Goal: Task Accomplishment & Management: Manage account settings

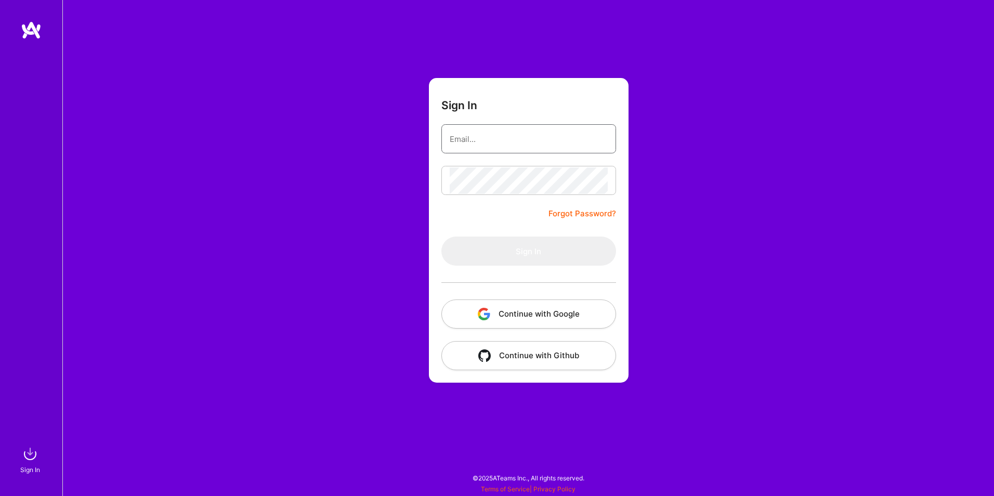
click at [502, 133] on input "email" at bounding box center [529, 139] width 158 height 27
type input "[EMAIL_ADDRESS][DOMAIN_NAME]"
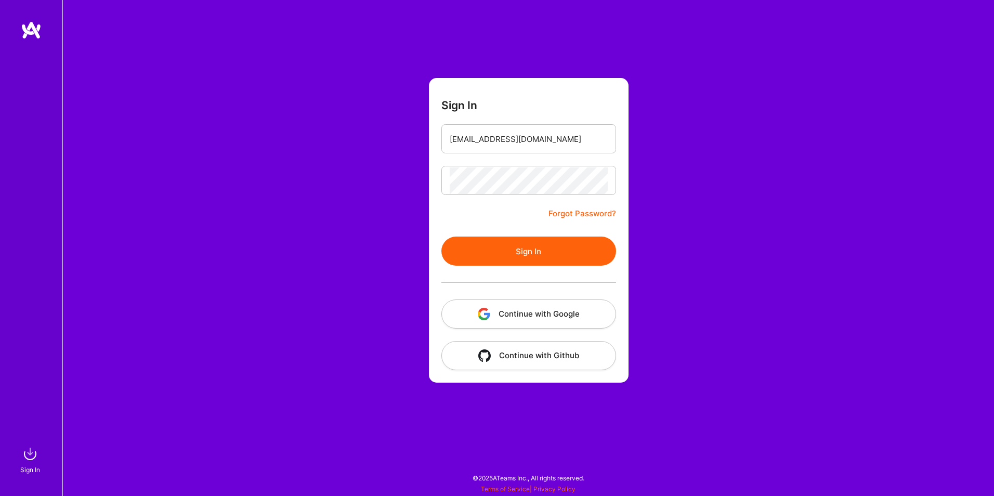
click at [536, 256] on button "Sign In" at bounding box center [528, 251] width 175 height 29
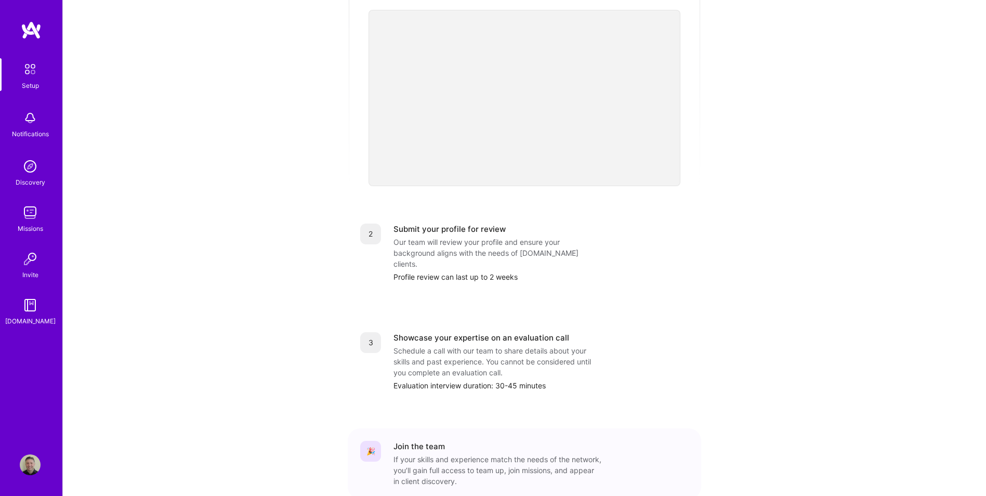
scroll to position [294, 0]
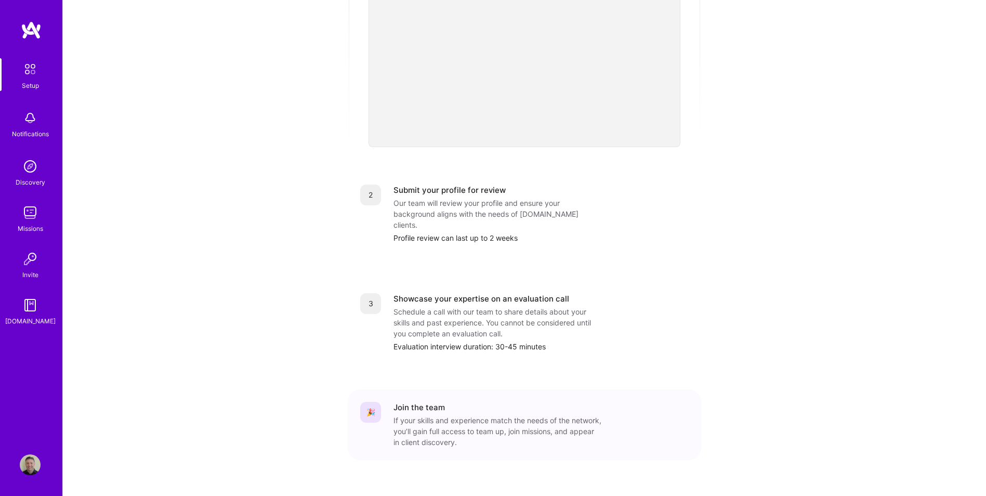
click at [27, 65] on img at bounding box center [30, 69] width 22 height 22
click at [25, 208] on img at bounding box center [30, 212] width 21 height 21
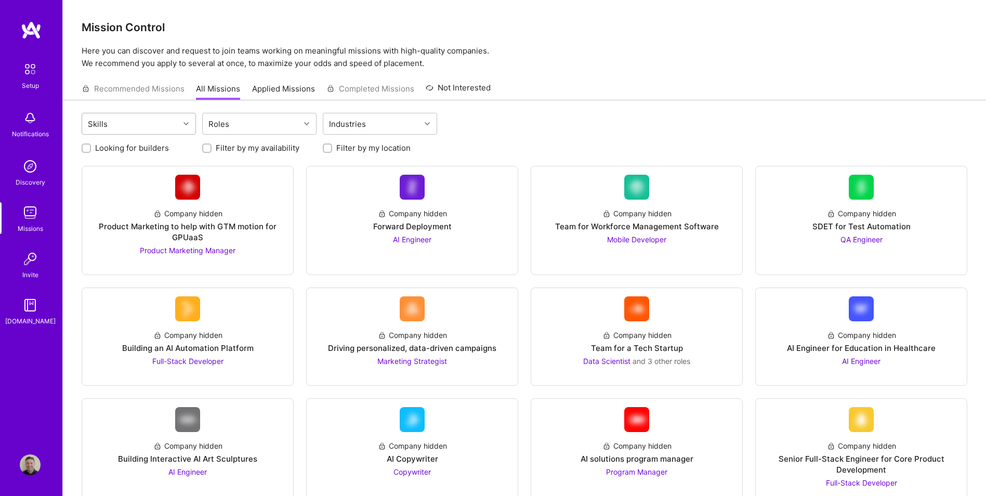
click at [187, 120] on div at bounding box center [187, 124] width 16 height 14
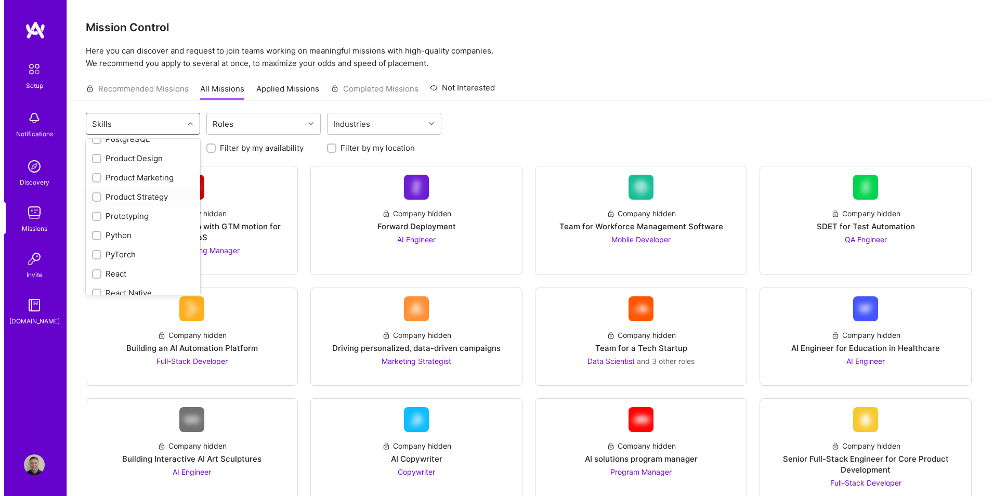
scroll to position [759, 0]
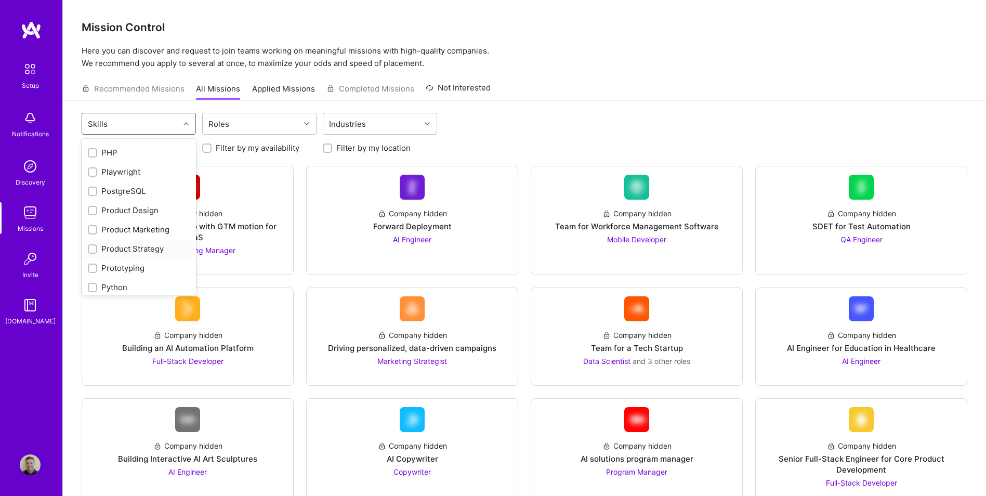
click at [94, 246] on input "checkbox" at bounding box center [93, 249] width 7 height 7
checkbox input "true"
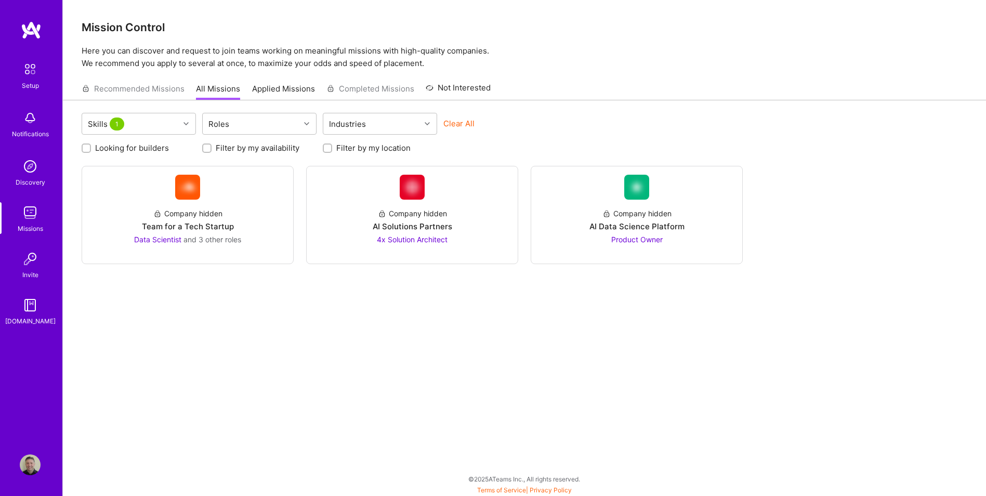
click at [364, 330] on div "Skills 1 Roles Industries Clear All Looking for builders Filter by my availabil…" at bounding box center [524, 298] width 923 height 397
click at [199, 222] on div "Team for a Tech Startup" at bounding box center [188, 226] width 92 height 11
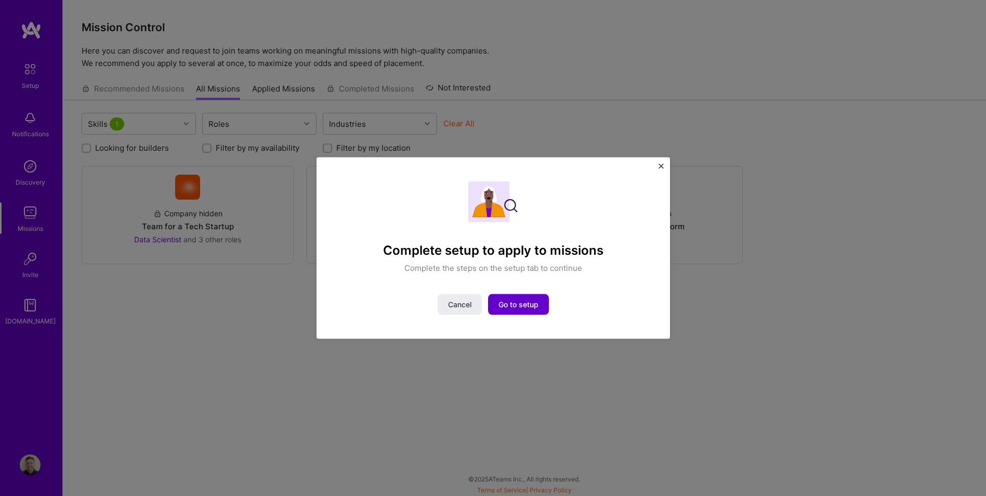
click at [520, 304] on span "Go to setup" at bounding box center [519, 304] width 40 height 10
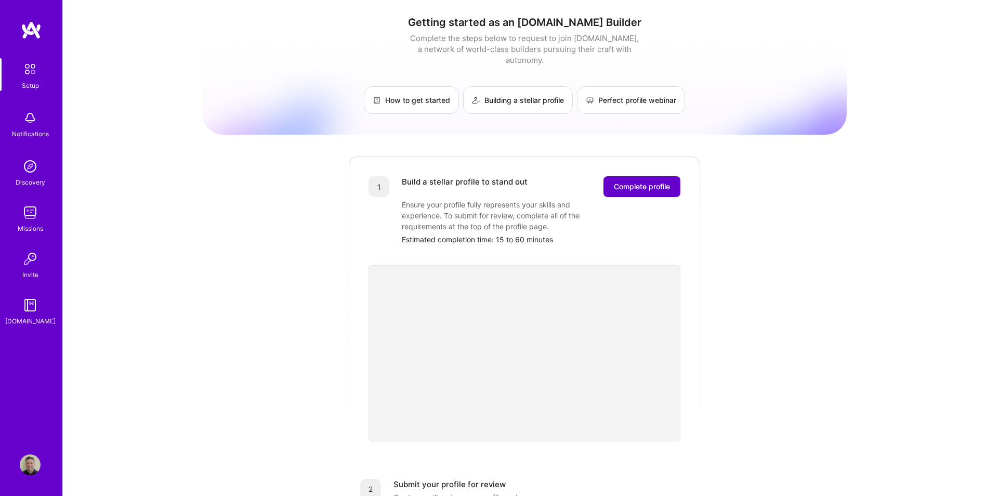
click at [619, 181] on span "Complete profile" at bounding box center [642, 186] width 56 height 10
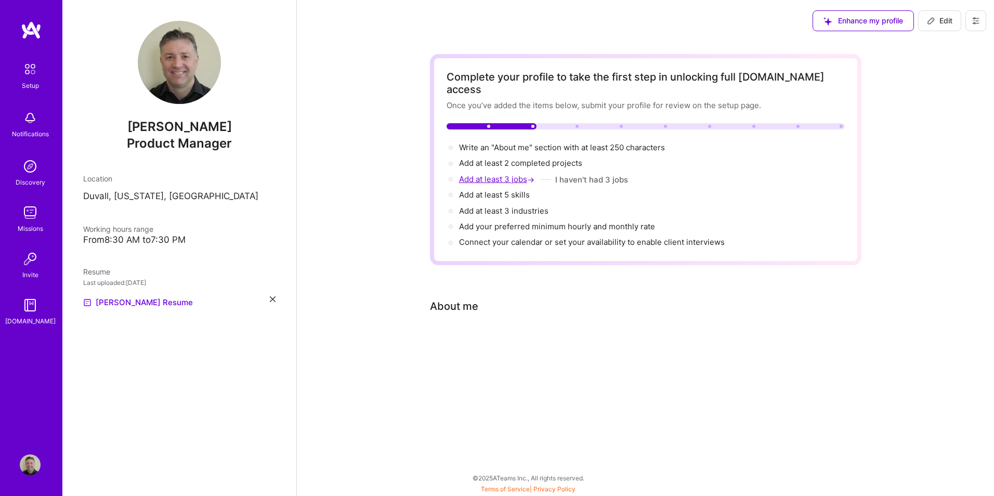
click at [511, 174] on span "Add at least 3 jobs →" at bounding box center [497, 179] width 77 height 10
select select "US"
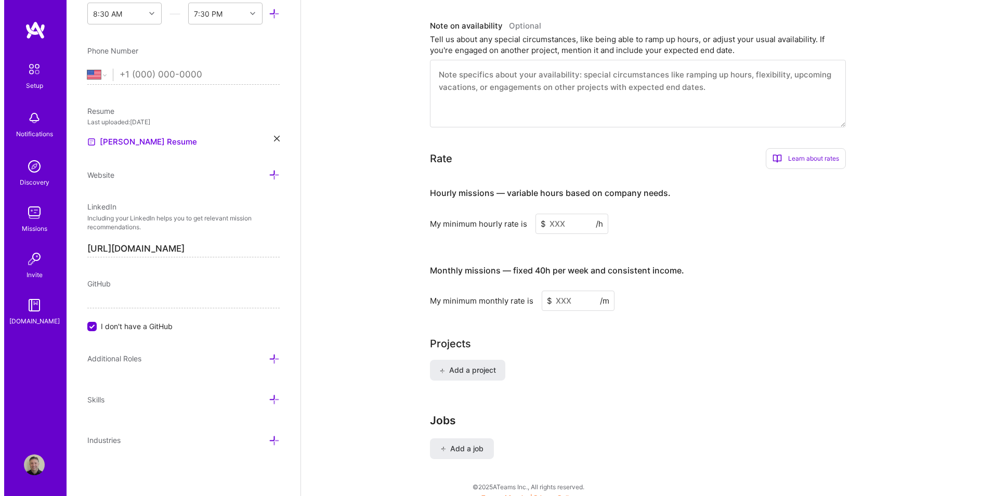
scroll to position [543, 0]
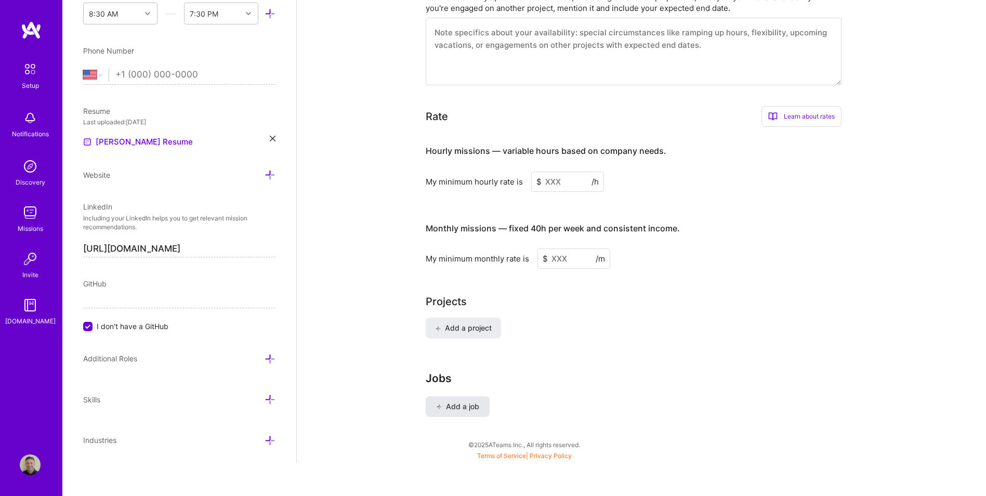
click at [465, 401] on span "Add a job" at bounding box center [457, 406] width 43 height 10
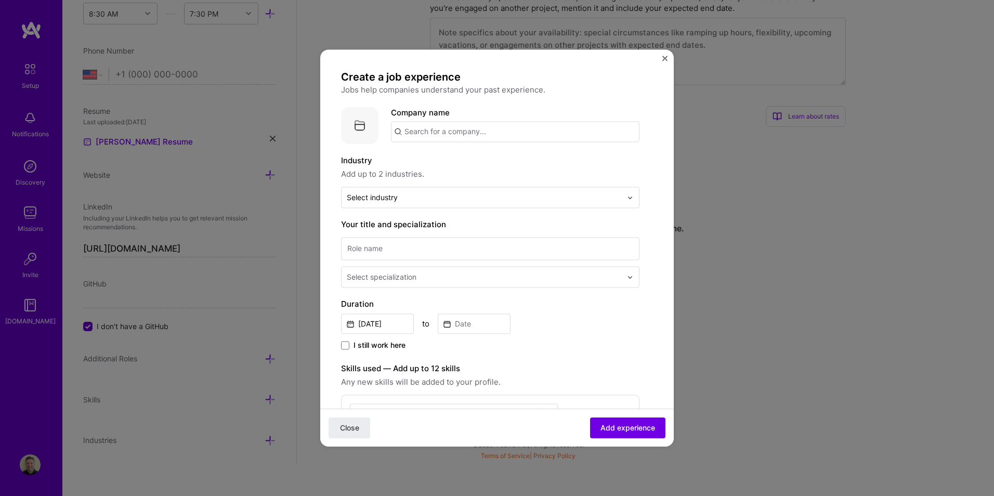
click at [488, 134] on input "text" at bounding box center [515, 131] width 249 height 21
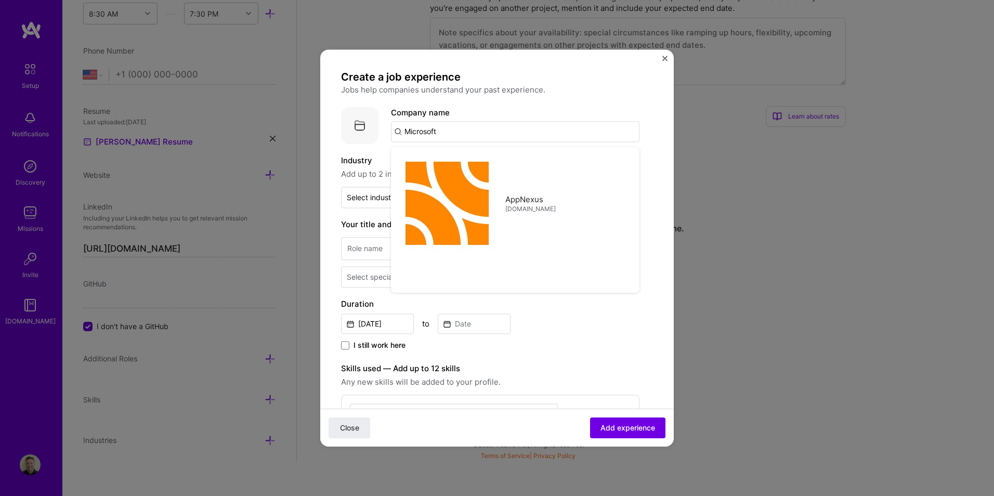
type input "Microsoft"
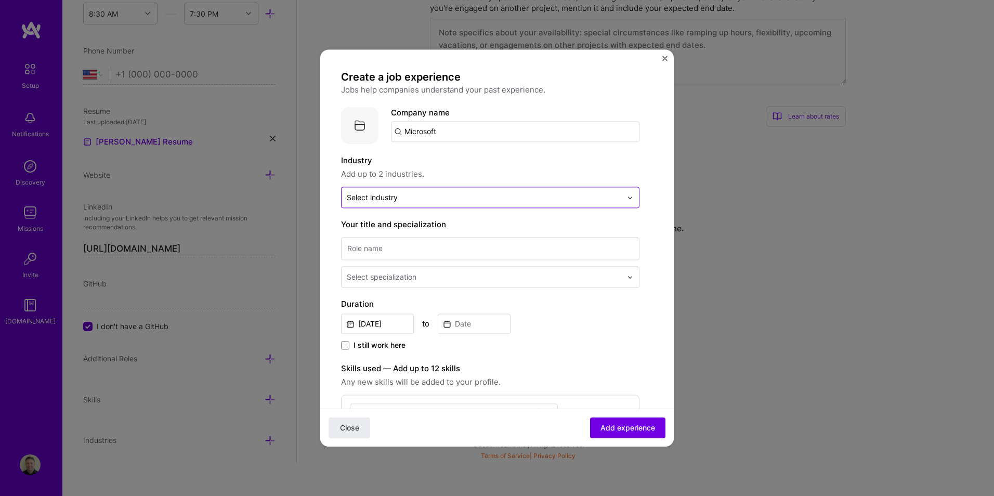
click at [451, 191] on div at bounding box center [484, 197] width 275 height 13
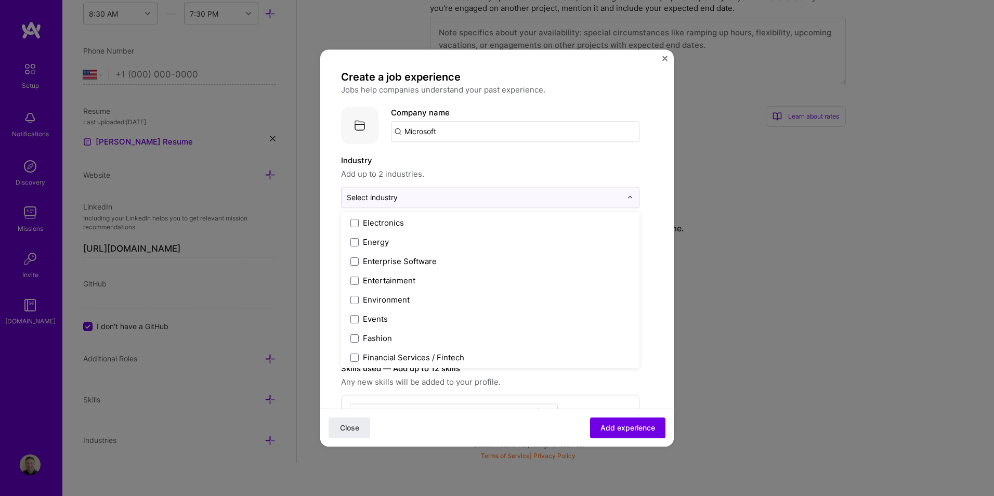
scroll to position [909, 0]
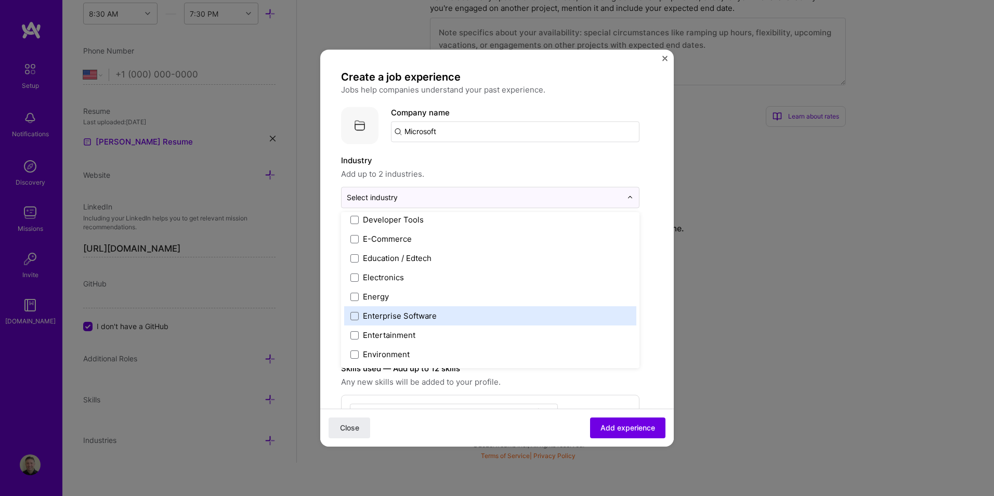
drag, startPoint x: 355, startPoint y: 314, endPoint x: 377, endPoint y: 318, distance: 22.7
click at [356, 314] on span at bounding box center [354, 316] width 8 height 8
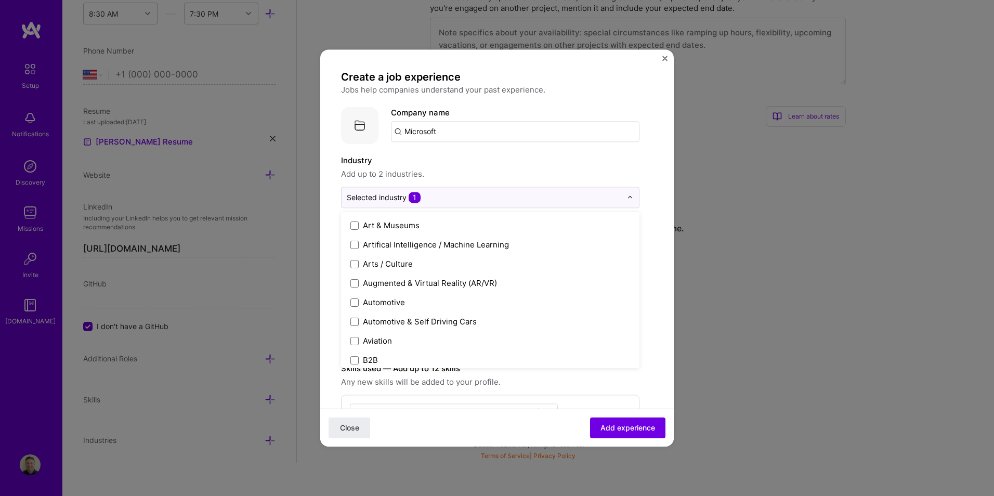
scroll to position [129, 0]
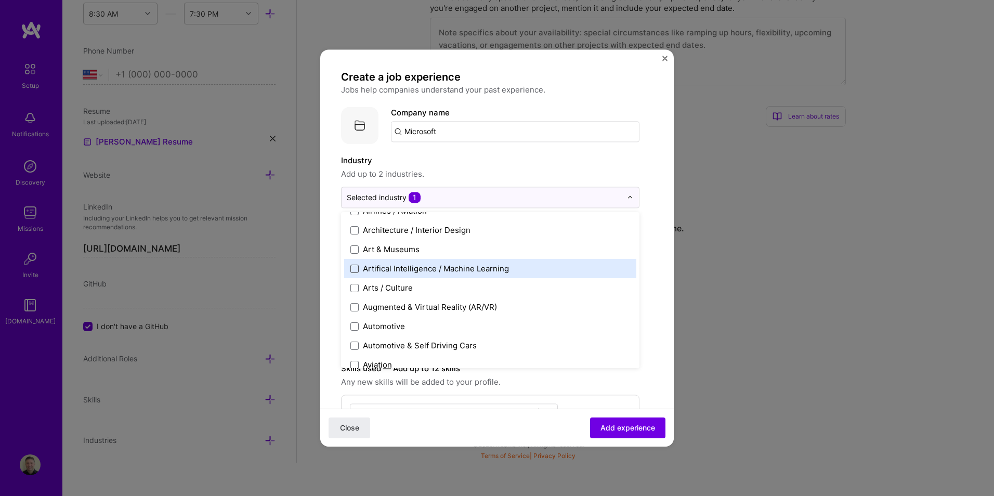
click at [357, 265] on span at bounding box center [354, 269] width 8 height 8
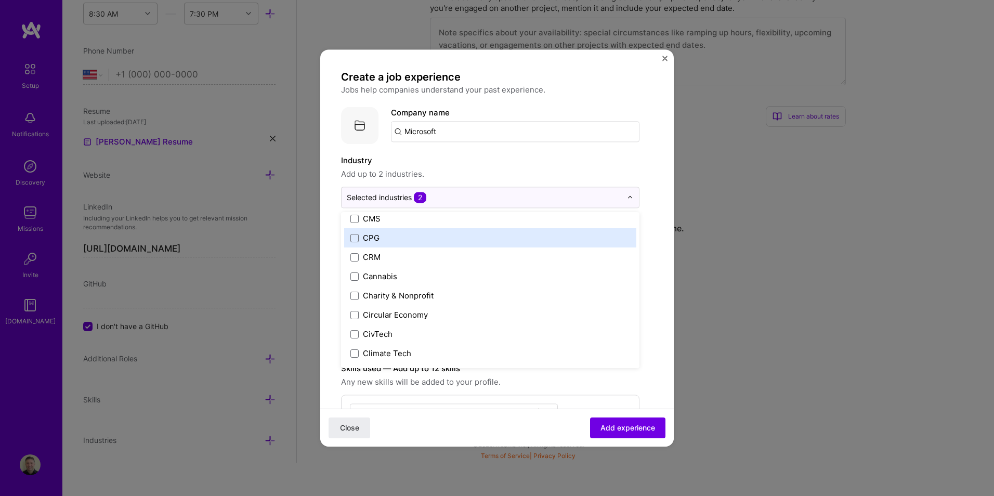
scroll to position [520, 0]
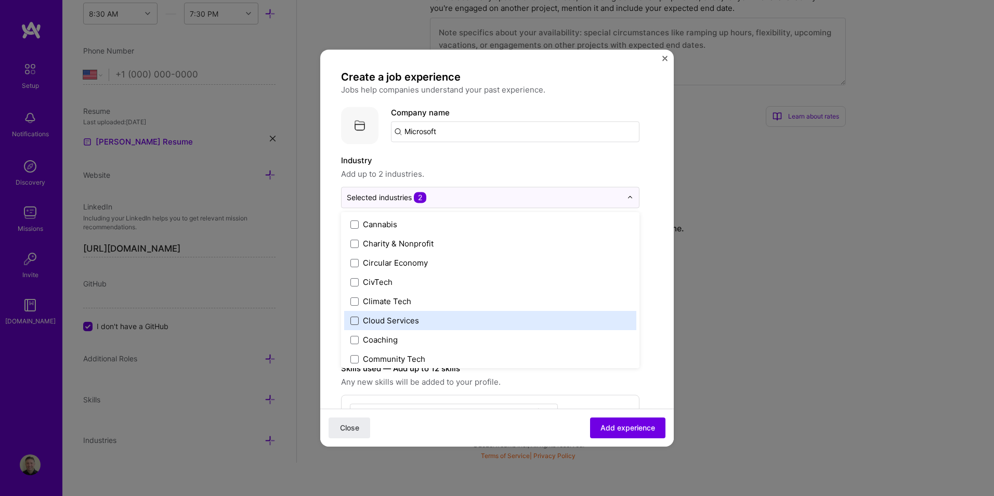
click at [355, 319] on span at bounding box center [354, 321] width 8 height 8
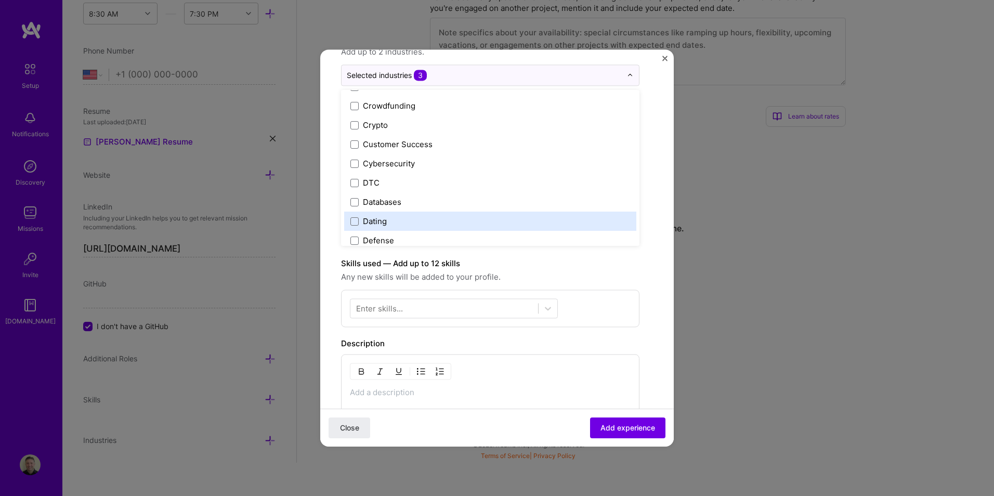
scroll to position [156, 0]
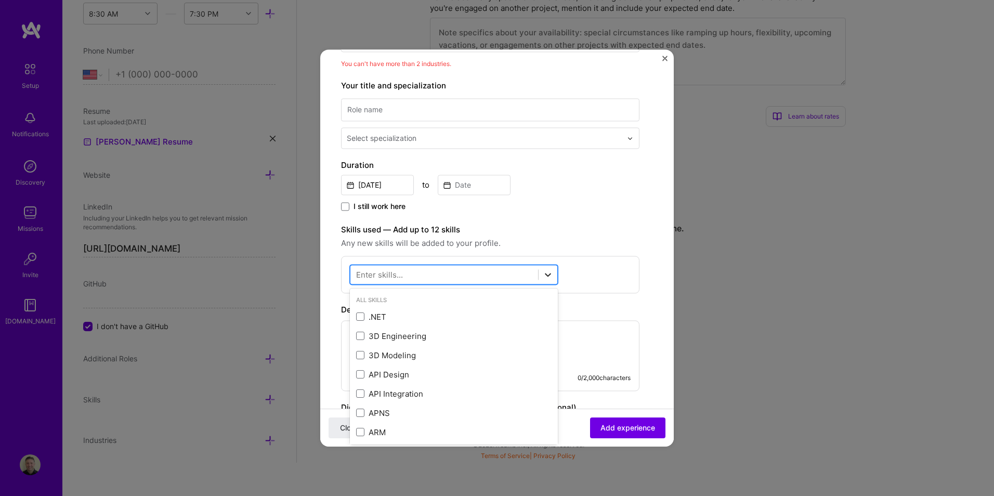
click at [543, 272] on icon at bounding box center [548, 274] width 10 height 10
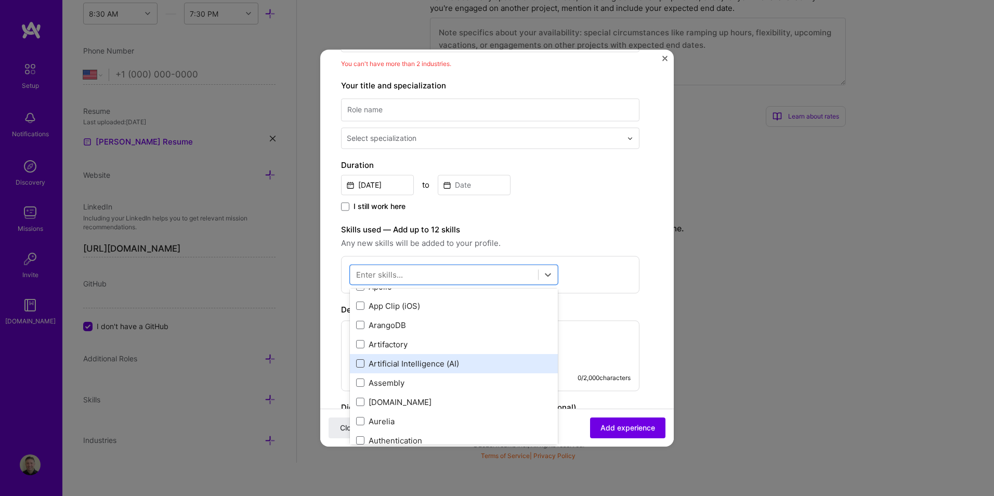
click at [361, 364] on span at bounding box center [360, 364] width 8 height 8
click at [0, 0] on input "checkbox" at bounding box center [0, 0] width 0 height 0
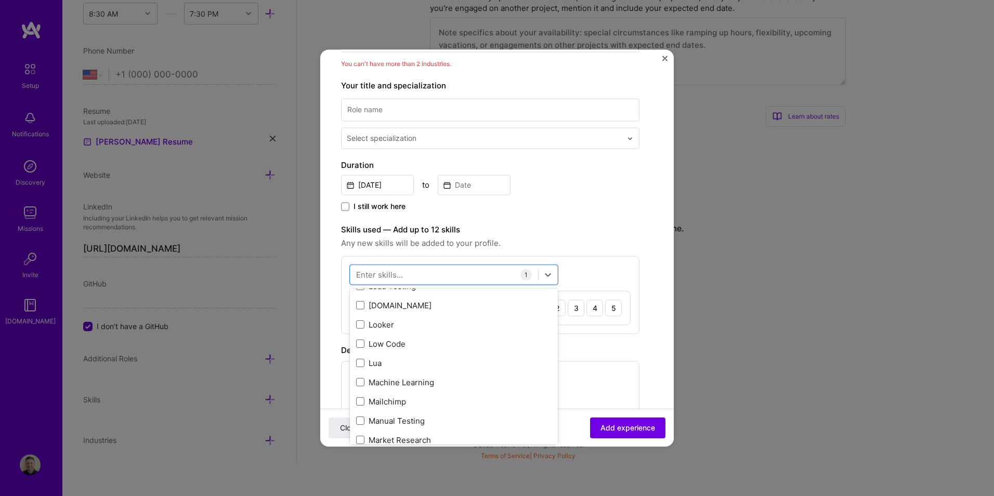
scroll to position [3700, 0]
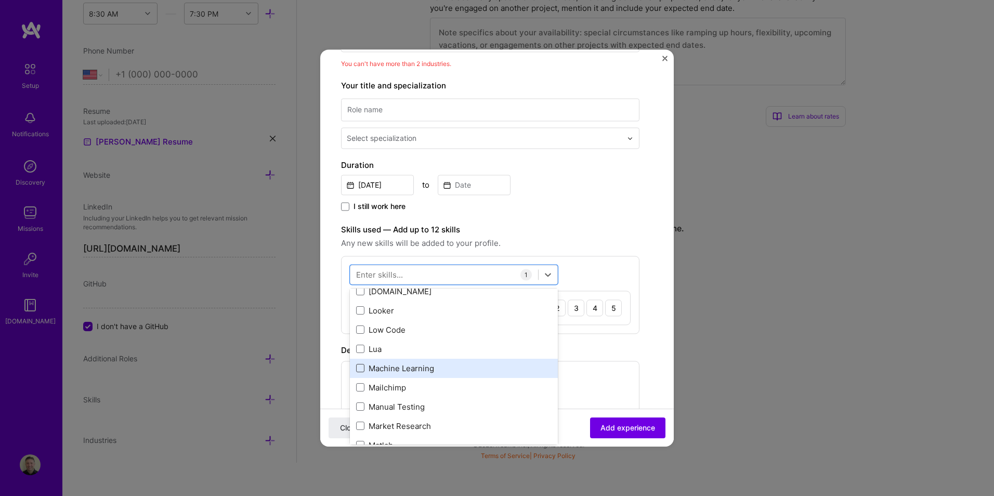
click at [361, 369] on span at bounding box center [360, 368] width 8 height 8
click at [0, 0] on input "checkbox" at bounding box center [0, 0] width 0 height 0
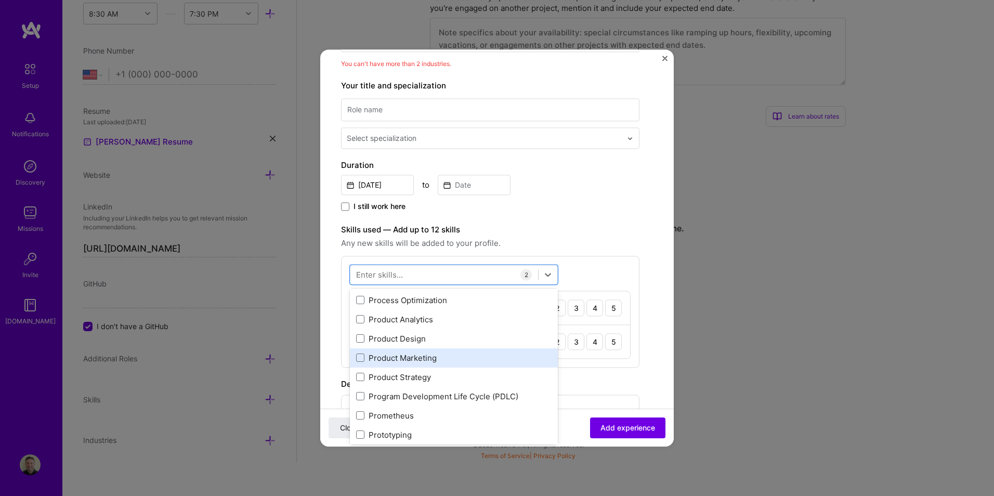
scroll to position [4792, 0]
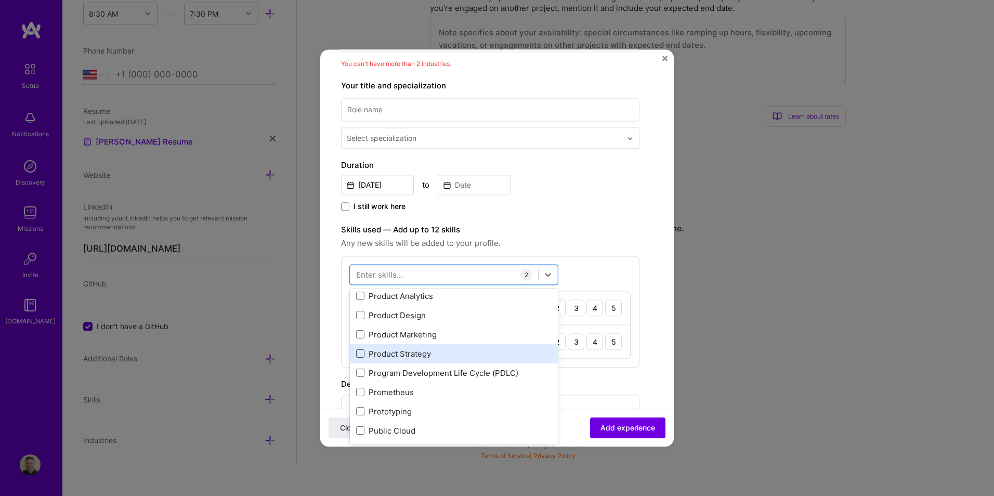
click at [360, 354] on span at bounding box center [360, 354] width 8 height 8
click at [0, 0] on input "checkbox" at bounding box center [0, 0] width 0 height 0
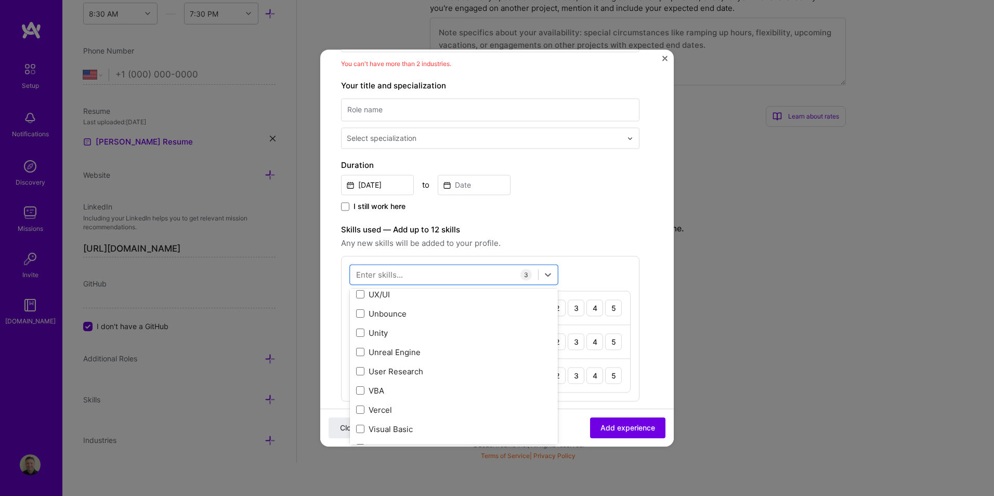
scroll to position [6569, 0]
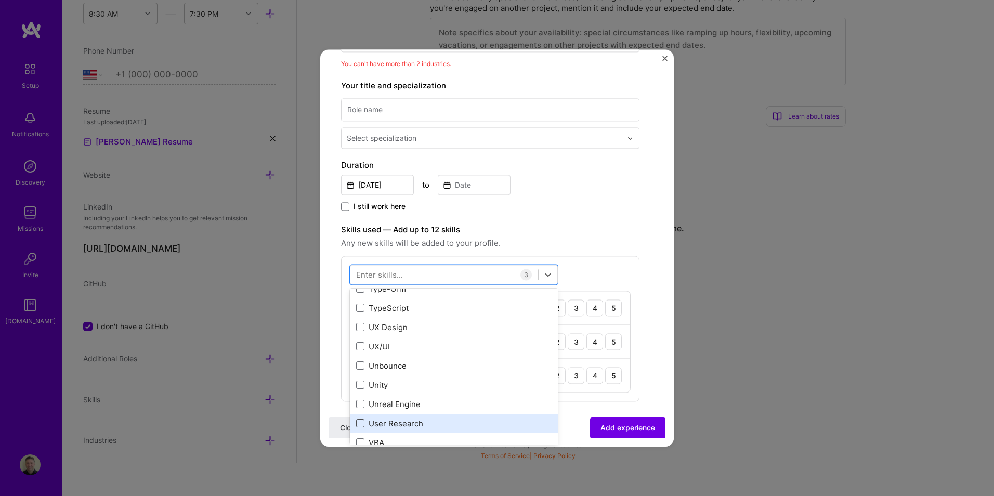
click at [363, 421] on span at bounding box center [360, 424] width 8 height 8
click at [0, 0] on input "checkbox" at bounding box center [0, 0] width 0 height 0
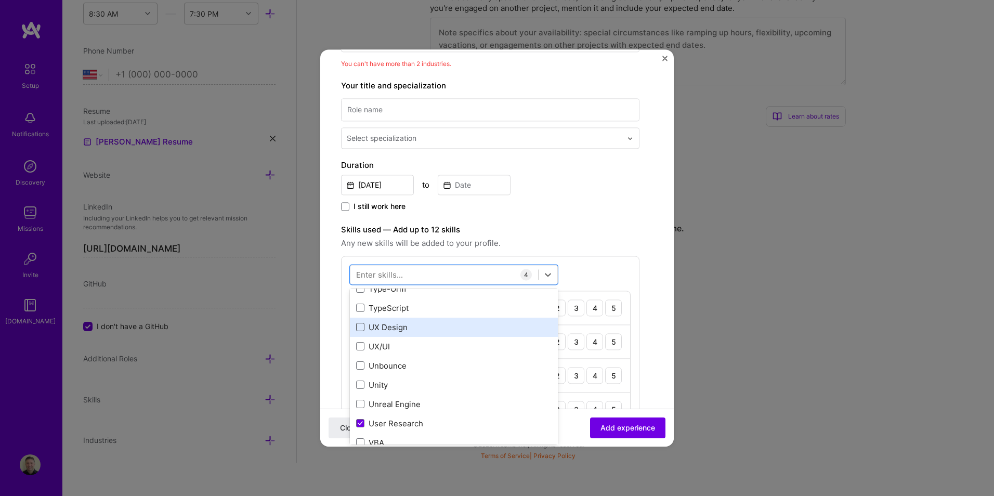
click at [363, 326] on span at bounding box center [360, 327] width 8 height 8
click at [0, 0] on input "checkbox" at bounding box center [0, 0] width 0 height 0
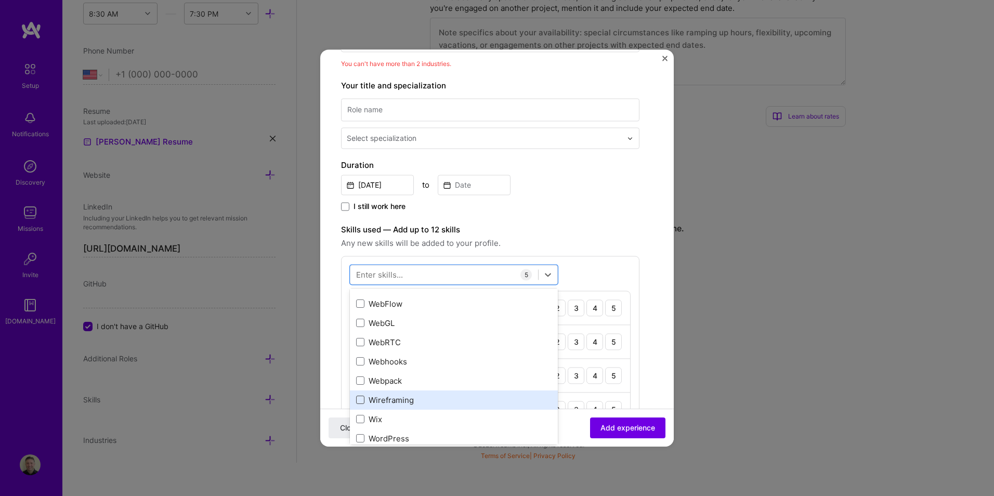
click at [361, 398] on span at bounding box center [360, 400] width 8 height 8
click at [0, 0] on input "checkbox" at bounding box center [0, 0] width 0 height 0
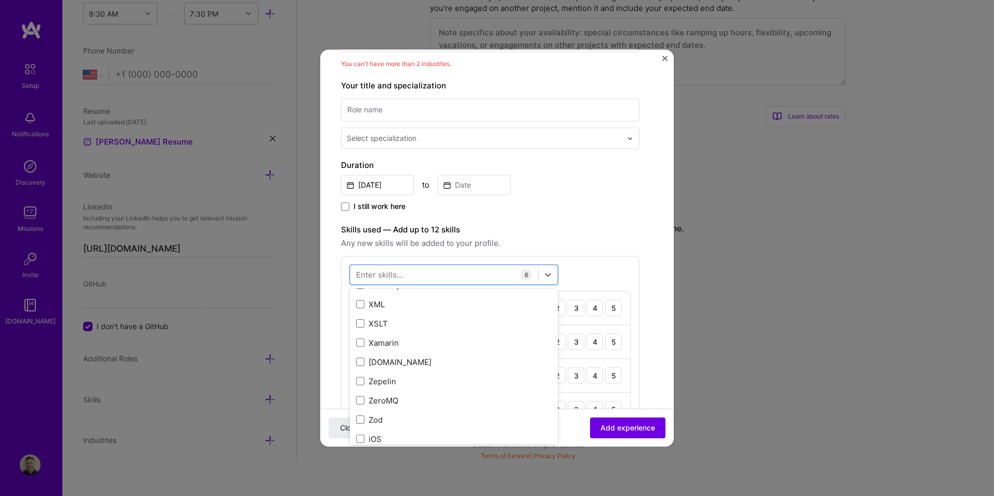
scroll to position [7141, 0]
click at [628, 237] on span "Any new skills will be added to your profile." at bounding box center [490, 243] width 298 height 12
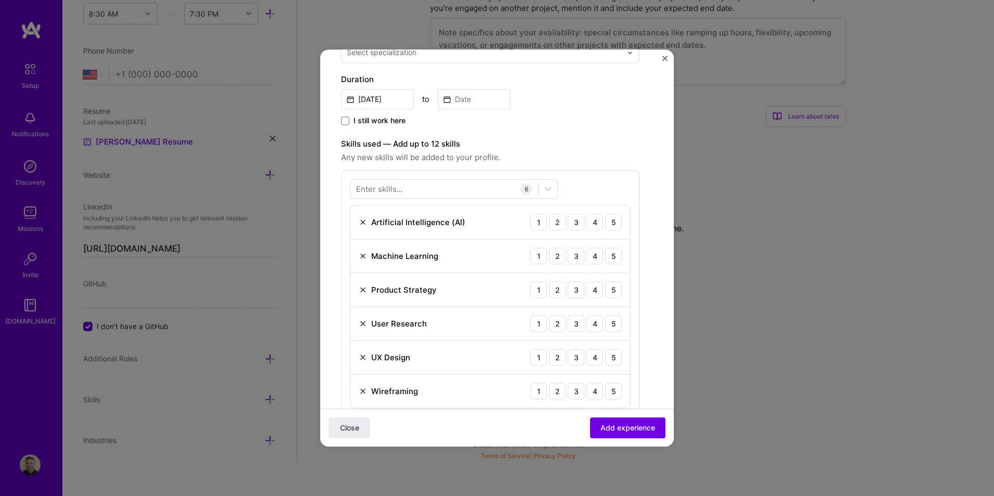
scroll to position [260, 0]
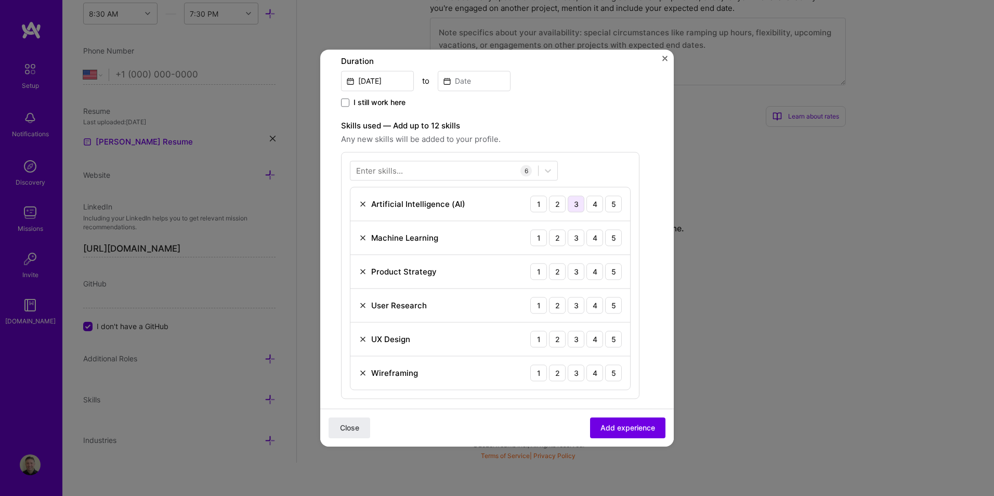
click at [576, 202] on div "3" at bounding box center [576, 204] width 17 height 17
click at [577, 236] on div "3" at bounding box center [576, 237] width 17 height 17
click at [613, 271] on div "5" at bounding box center [613, 271] width 17 height 17
click at [610, 302] on div "5" at bounding box center [613, 305] width 17 height 17
click at [596, 340] on div "4" at bounding box center [595, 339] width 17 height 17
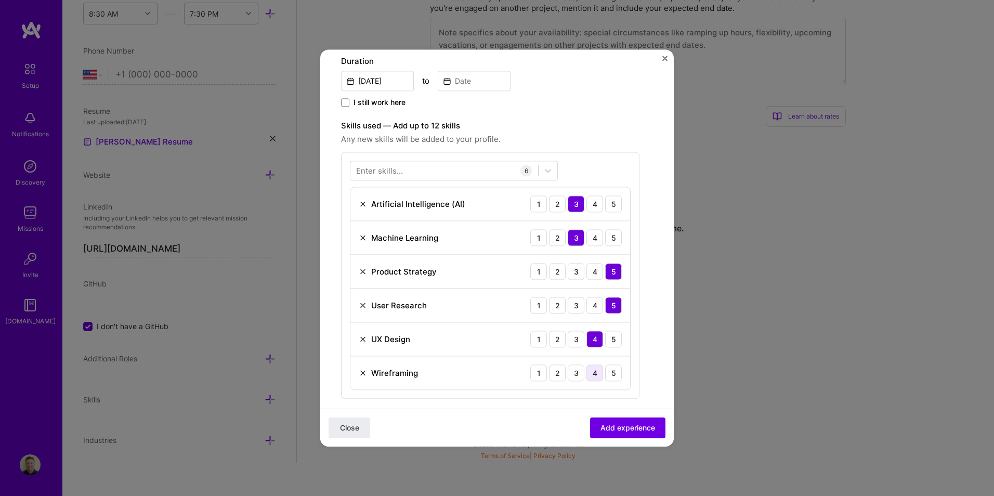
click at [597, 372] on div "4" at bounding box center [595, 372] width 17 height 17
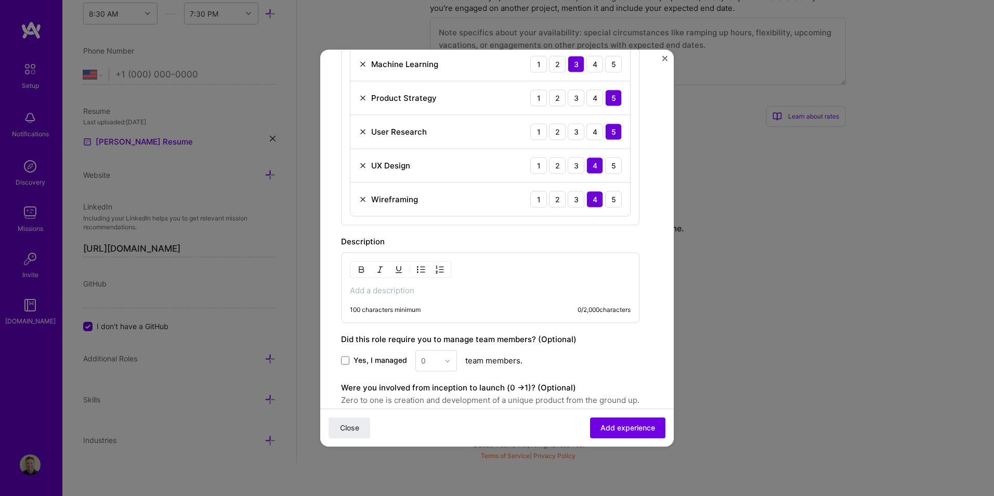
scroll to position [432, 0]
click at [397, 292] on p at bounding box center [490, 293] width 281 height 10
click at [390, 286] on div "100 characters minimum 0 / 2,000 characters" at bounding box center [490, 289] width 298 height 71
click at [387, 291] on p at bounding box center [490, 293] width 281 height 10
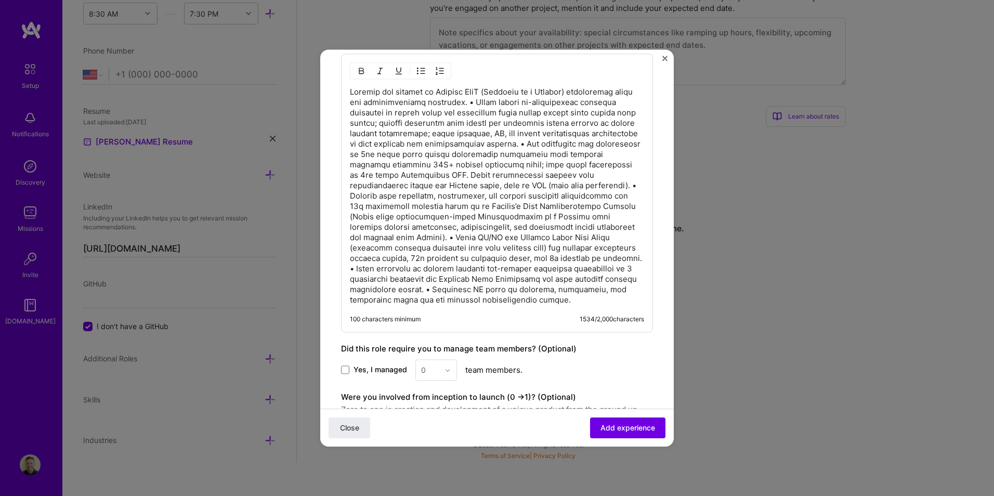
scroll to position [744, 0]
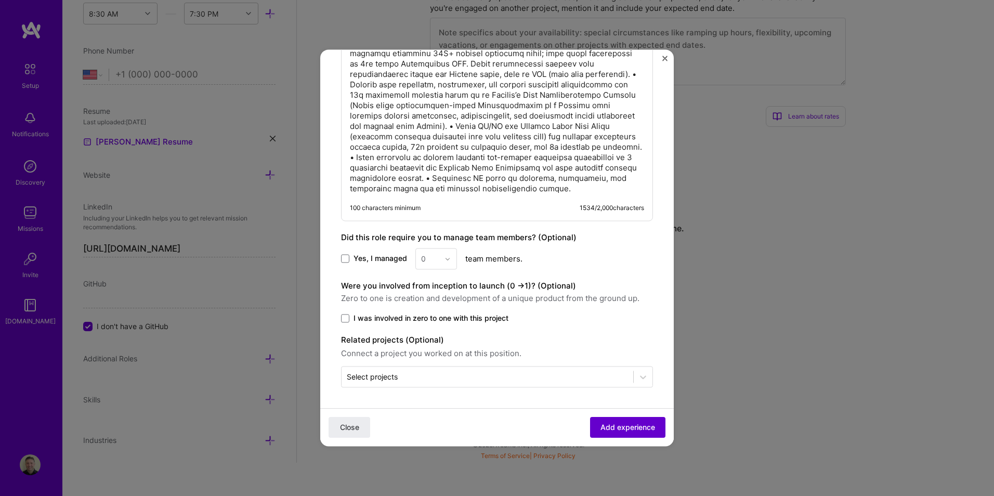
click at [631, 428] on span "Add experience" at bounding box center [628, 427] width 55 height 10
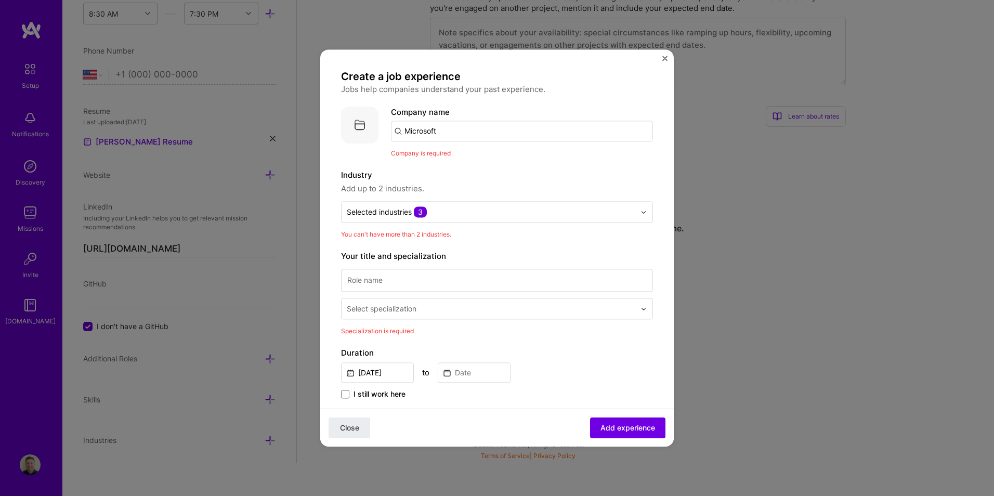
scroll to position [0, 0]
click at [492, 204] on div "Selected industries 3" at bounding box center [491, 212] width 299 height 20
click at [529, 173] on label "Industry" at bounding box center [497, 176] width 312 height 12
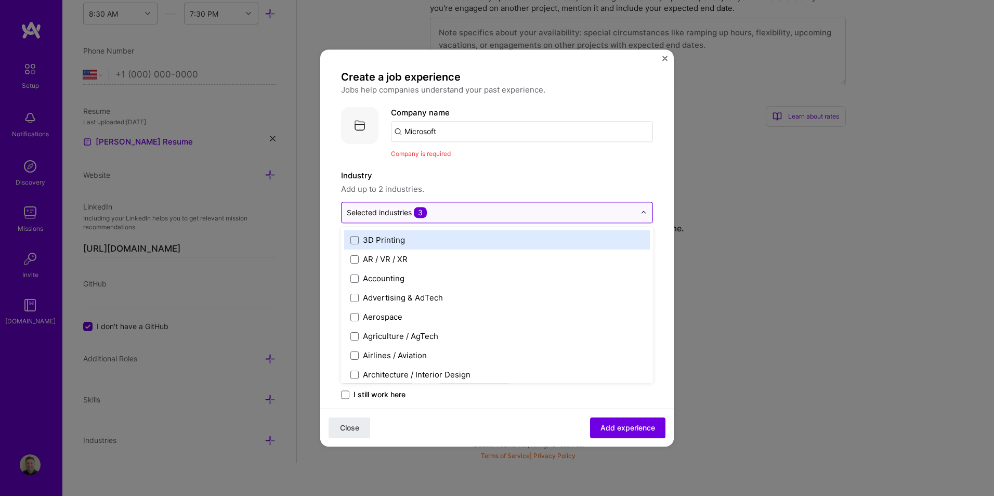
click at [504, 204] on div "Selected industries 3" at bounding box center [491, 212] width 299 height 20
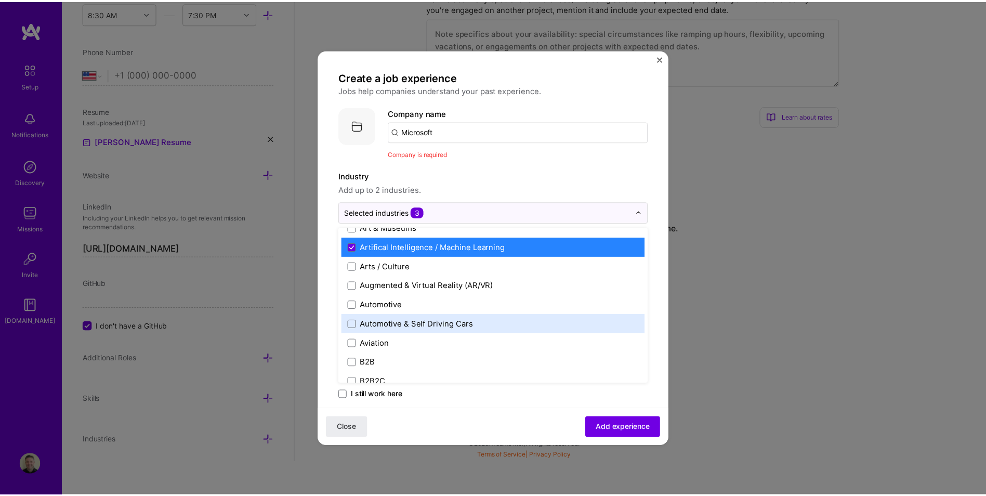
scroll to position [104, 0]
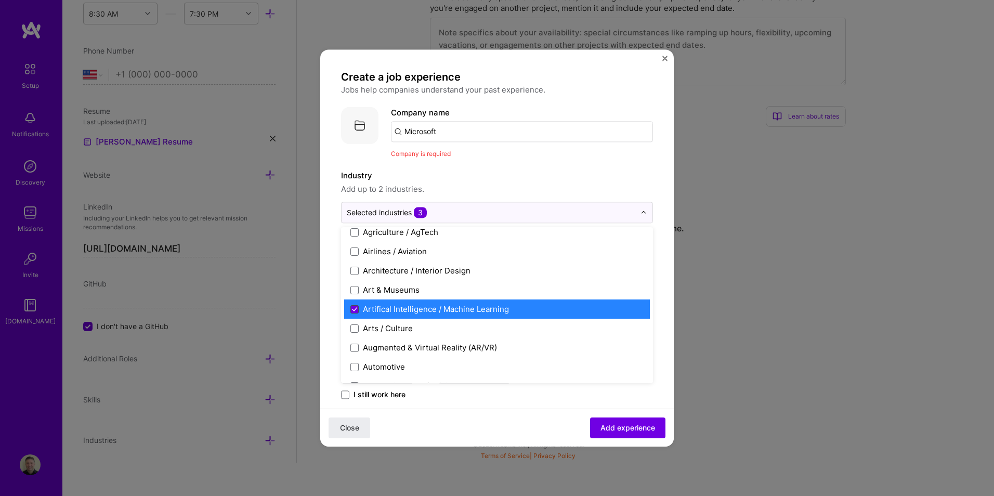
click at [356, 310] on icon at bounding box center [354, 309] width 5 height 4
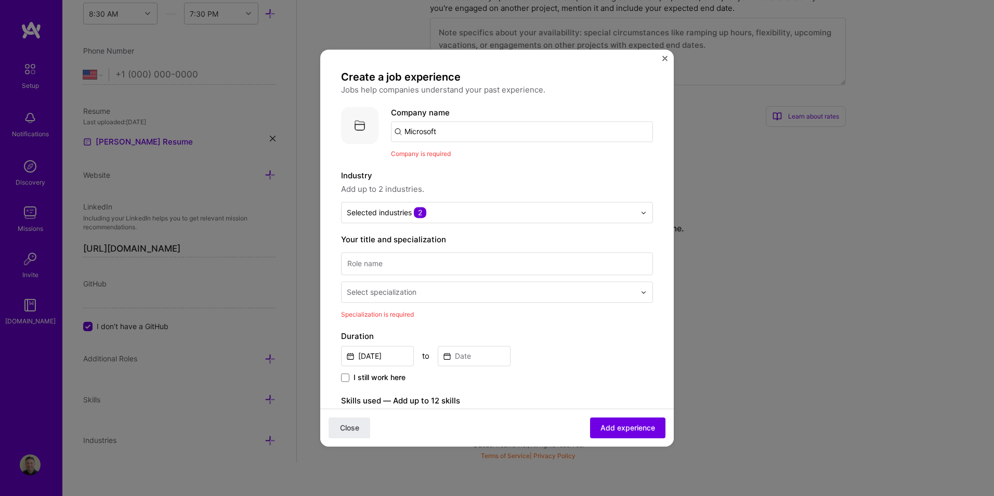
drag, startPoint x: 615, startPoint y: 426, endPoint x: 514, endPoint y: 138, distance: 305.2
click at [615, 413] on div "Close Add experience" at bounding box center [497, 428] width 354 height 38
click at [475, 132] on input "Microsoft" at bounding box center [522, 131] width 262 height 21
click at [476, 130] on input "Microsoft" at bounding box center [522, 131] width 262 height 21
click button "Close" at bounding box center [350, 428] width 42 height 21
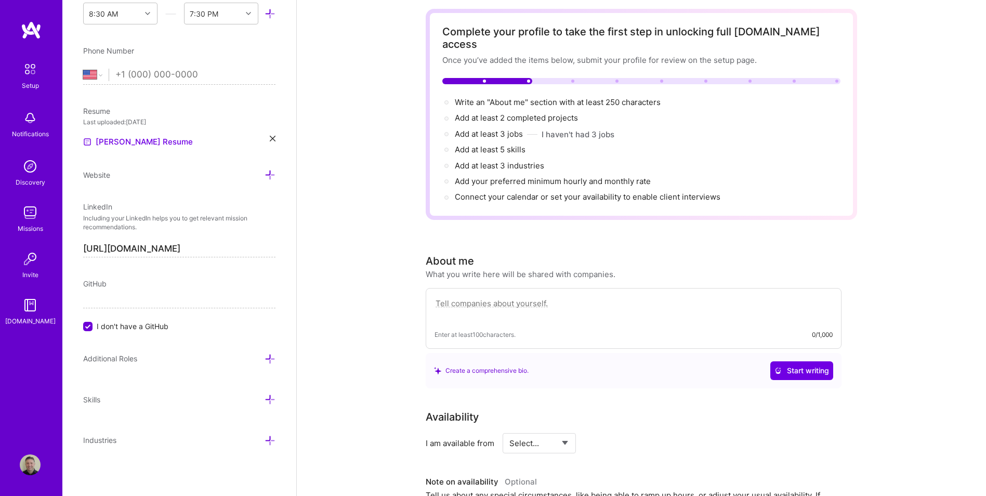
scroll to position [0, 0]
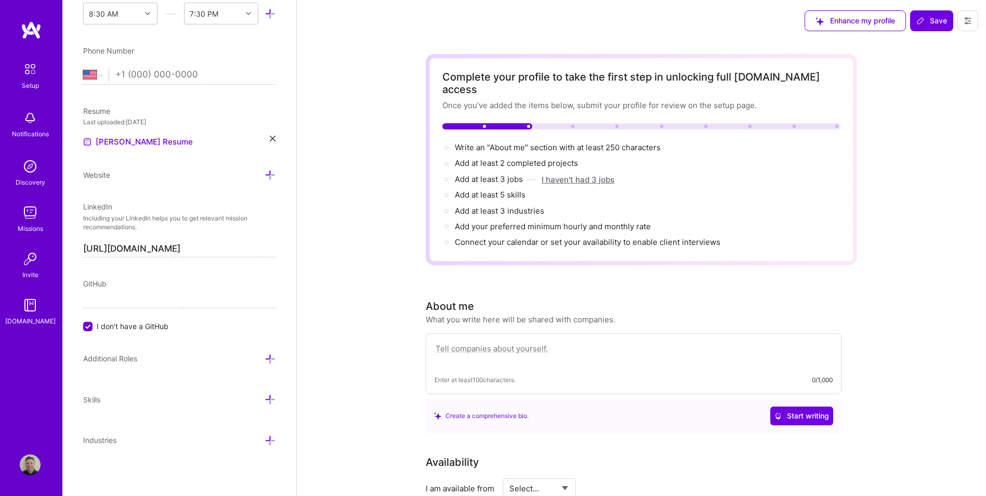
click at [583, 174] on button "I haven't had 3 jobs" at bounding box center [578, 179] width 73 height 11
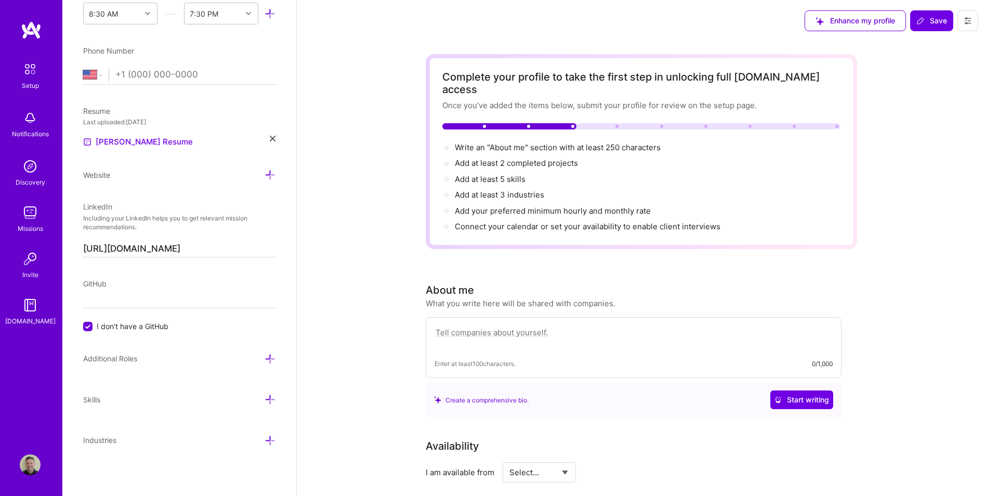
click at [447, 175] on div at bounding box center [446, 179] width 8 height 8
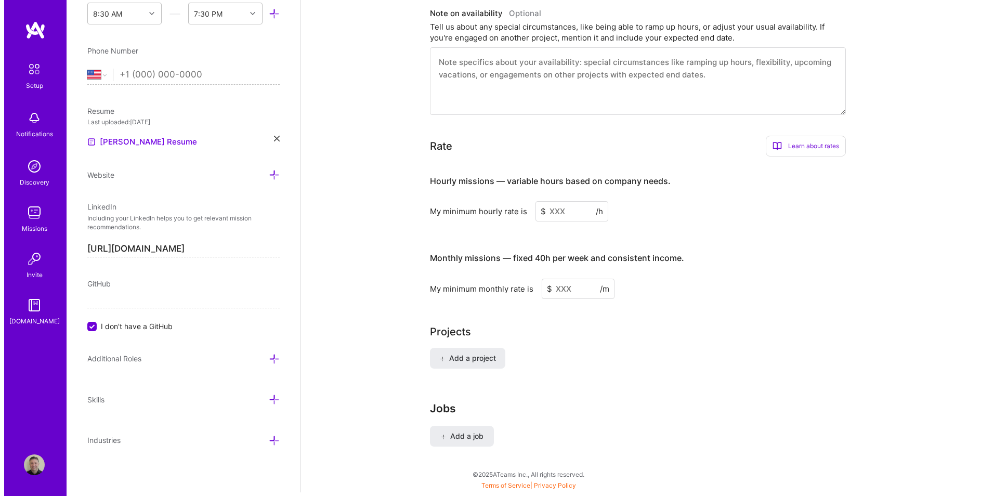
scroll to position [527, 0]
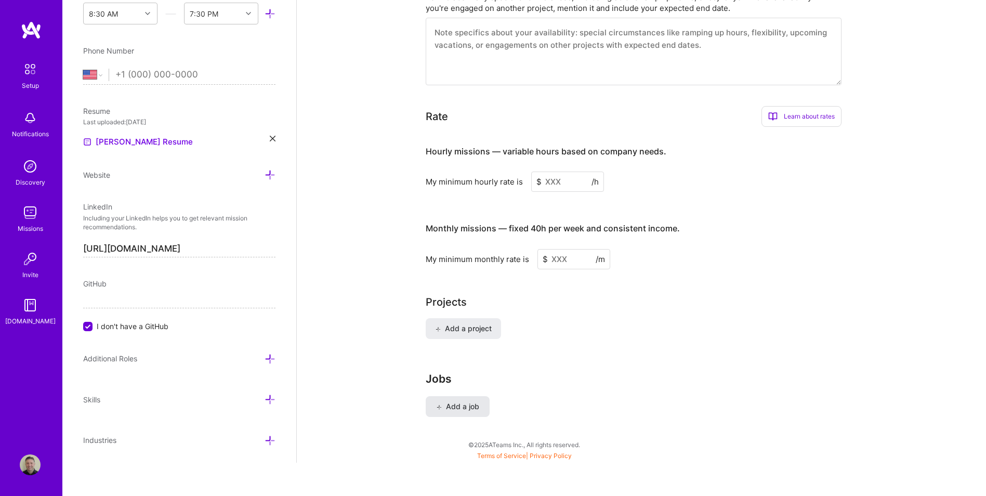
click at [468, 401] on span "Add a job" at bounding box center [457, 406] width 43 height 10
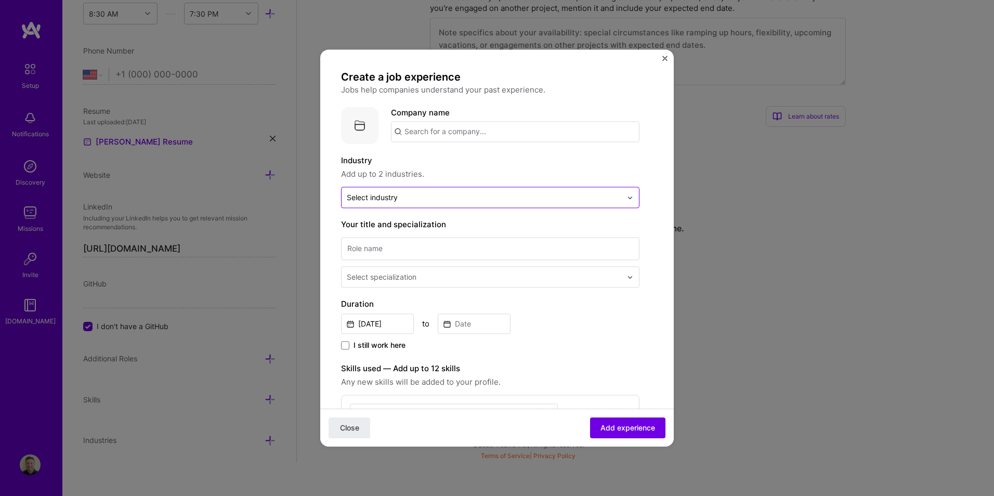
click at [535, 204] on div "Select industry 0" at bounding box center [484, 197] width 285 height 20
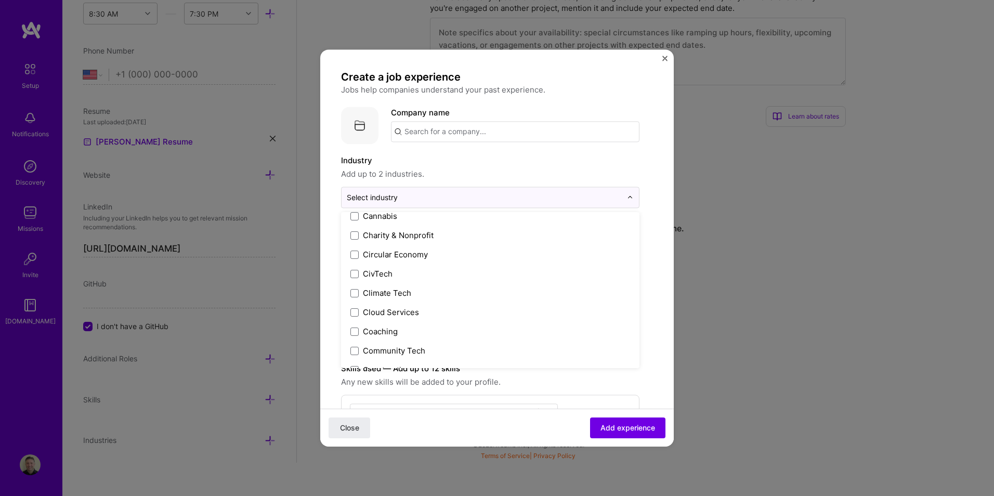
scroll to position [556, 0]
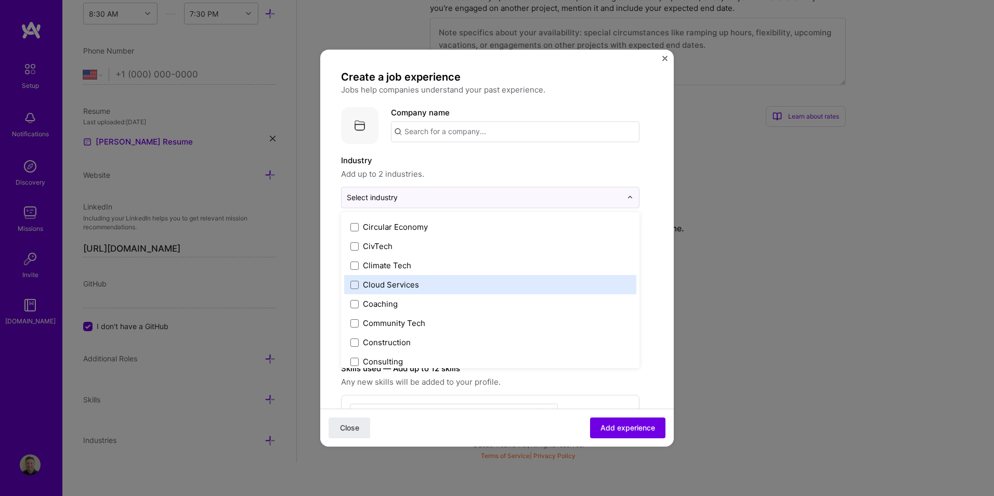
click at [359, 281] on label "Cloud Services" at bounding box center [490, 284] width 280 height 11
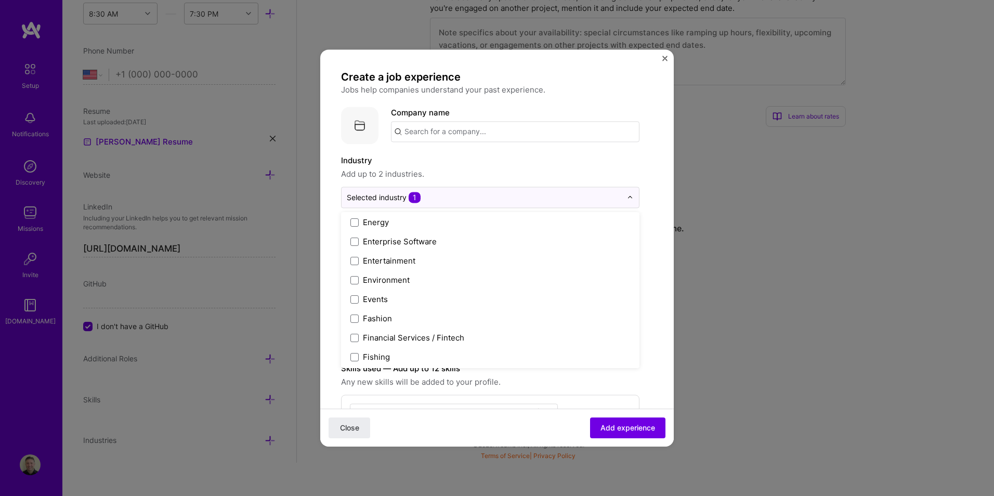
scroll to position [947, 0]
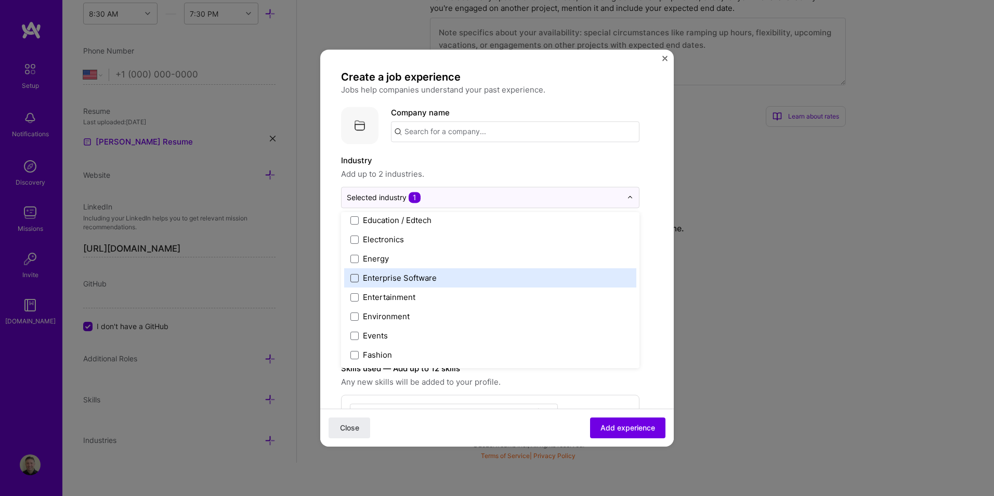
click at [356, 278] on span at bounding box center [354, 278] width 8 height 8
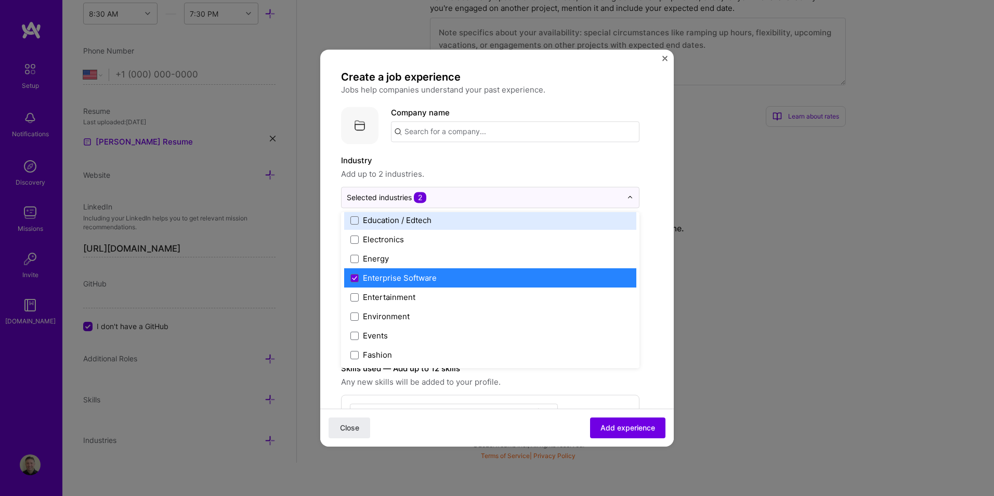
click at [509, 134] on input "text" at bounding box center [515, 131] width 249 height 21
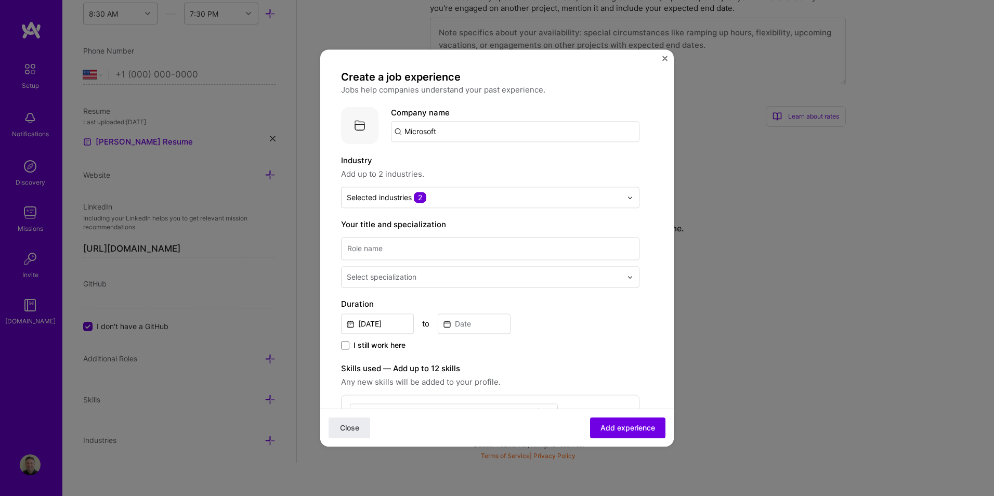
click at [524, 128] on input "Microsoft" at bounding box center [515, 131] width 249 height 21
click at [488, 131] on input "Microsoft" at bounding box center [515, 131] width 249 height 21
click at [598, 142] on input "Microsof" at bounding box center [515, 131] width 249 height 21
click at [589, 128] on input "Microsoft" at bounding box center [515, 131] width 249 height 21
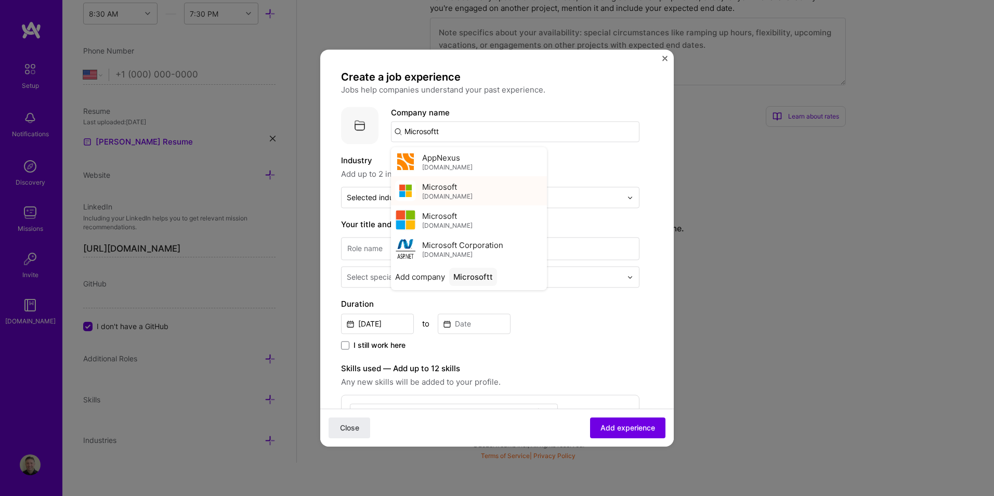
click at [449, 187] on span "Microsoft" at bounding box center [439, 186] width 35 height 11
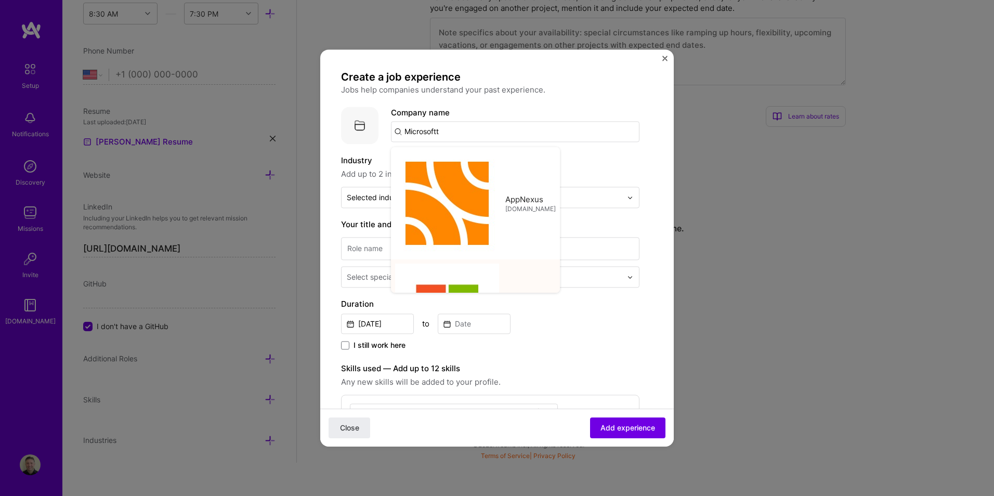
type input "Microsoft"
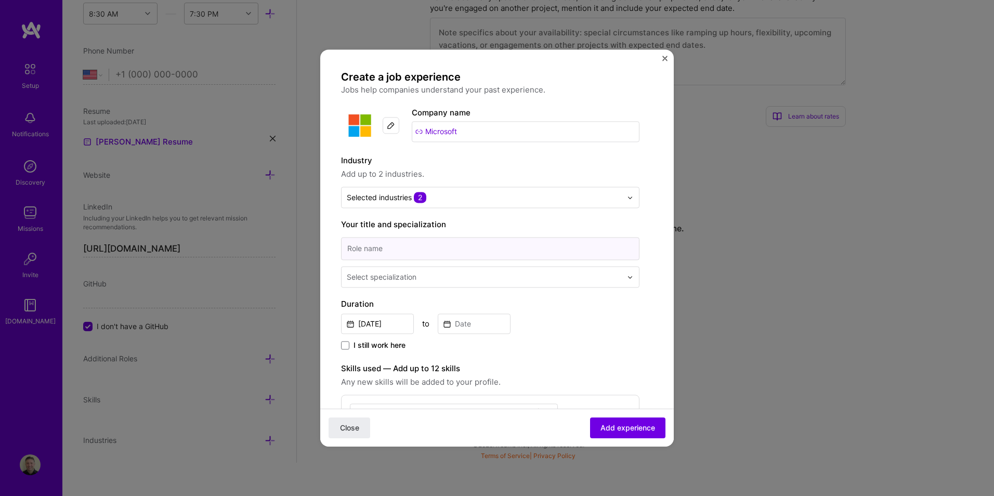
click at [469, 250] on input at bounding box center [490, 248] width 298 height 23
type input "Sr. Product Manager"
click at [439, 276] on input "text" at bounding box center [485, 276] width 277 height 11
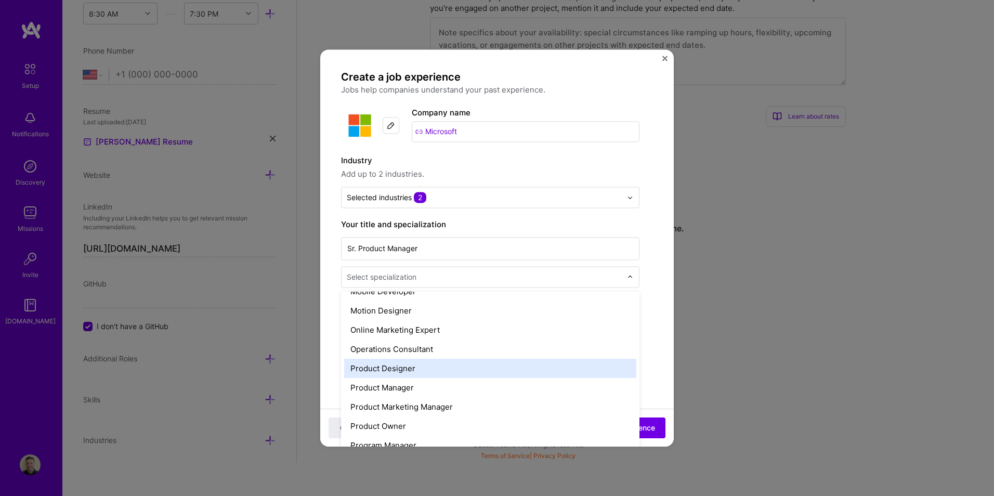
scroll to position [908, 0]
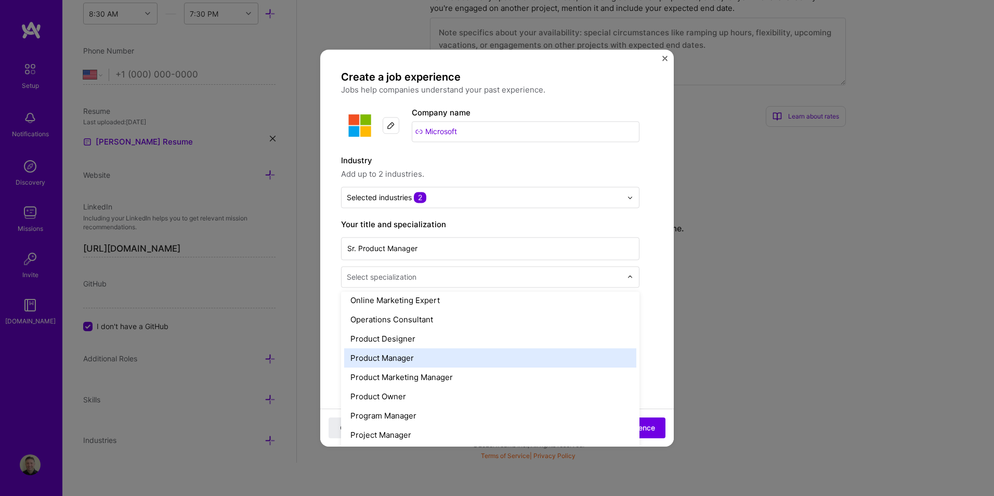
click at [444, 361] on div "Product Manager" at bounding box center [490, 357] width 292 height 19
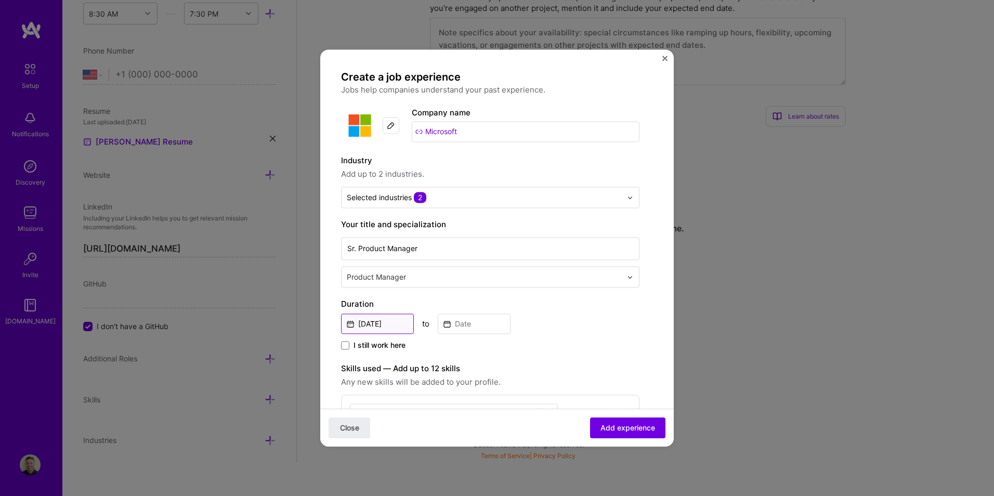
click at [389, 324] on input "[DATE]" at bounding box center [377, 324] width 73 height 20
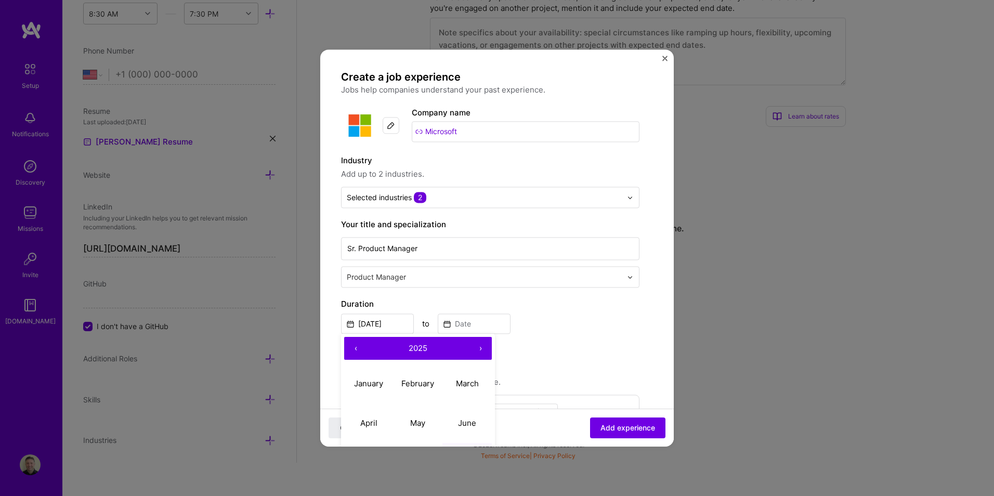
click at [355, 349] on button "‹" at bounding box center [355, 348] width 23 height 23
click at [356, 348] on button "‹" at bounding box center [355, 348] width 23 height 23
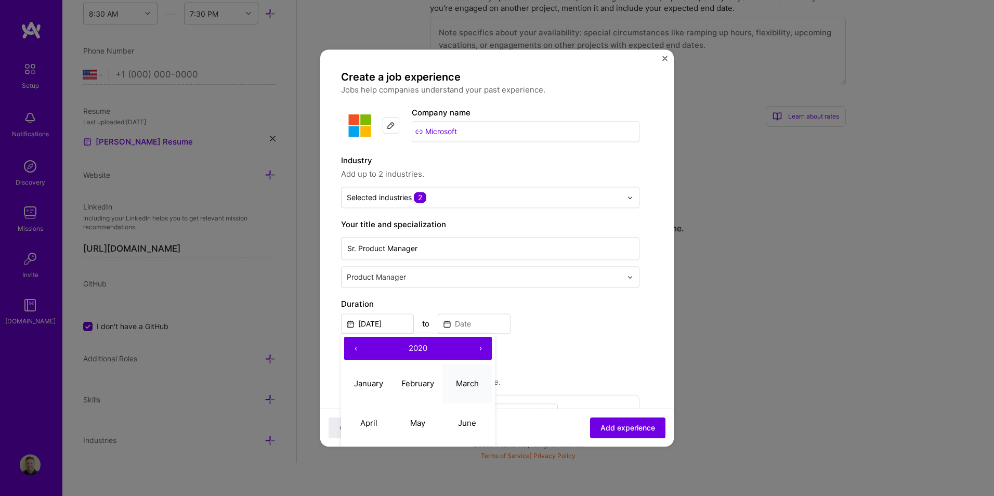
click at [470, 381] on abbr "March" at bounding box center [467, 384] width 23 height 10
type input "[DATE]"
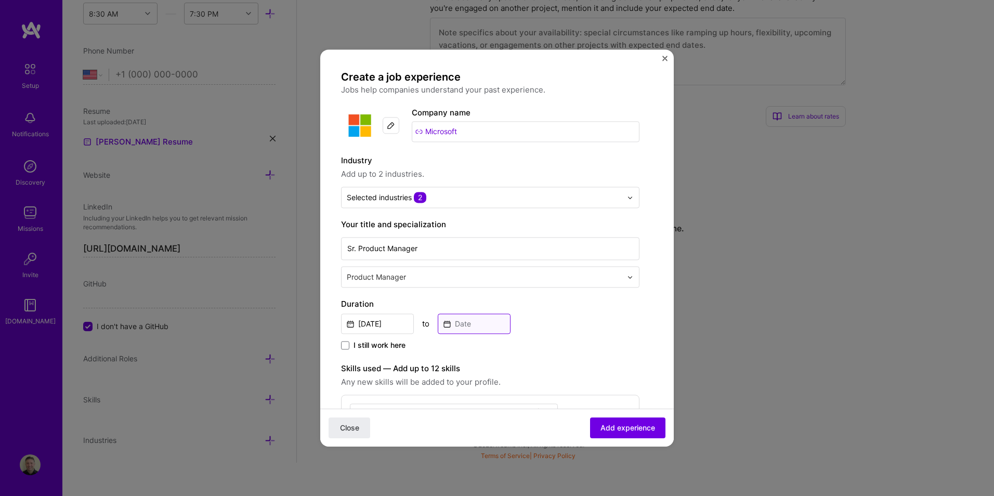
click at [473, 323] on input at bounding box center [474, 324] width 73 height 20
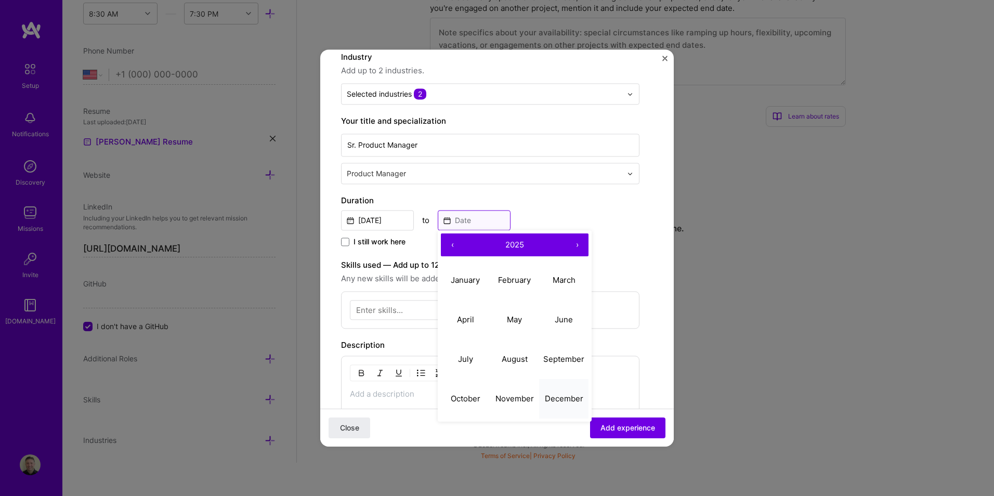
scroll to position [104, 0]
drag, startPoint x: 473, startPoint y: 359, endPoint x: 480, endPoint y: 355, distance: 8.4
click at [474, 359] on button "July" at bounding box center [465, 359] width 49 height 40
type input "[DATE]"
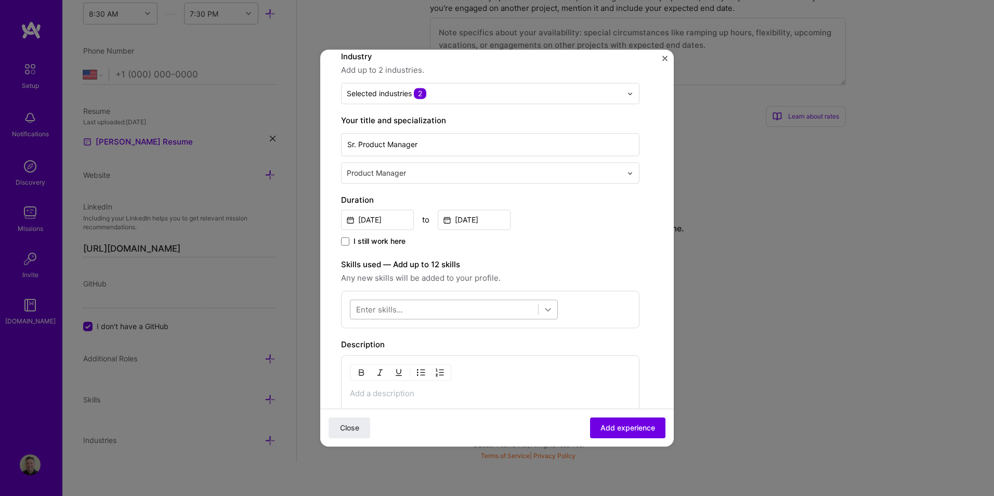
click at [548, 308] on icon at bounding box center [548, 309] width 10 height 10
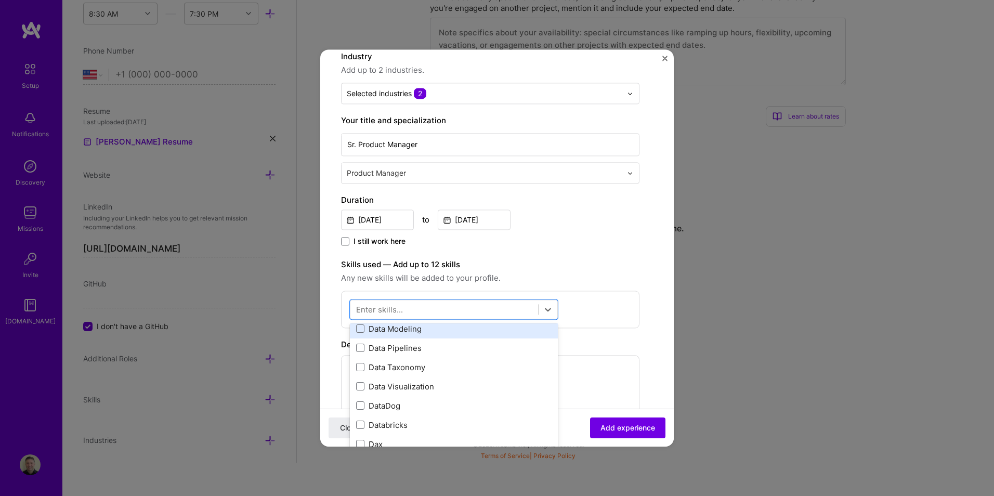
scroll to position [1768, 0]
click at [363, 333] on span at bounding box center [360, 335] width 8 height 8
click at [0, 0] on input "checkbox" at bounding box center [0, 0] width 0 height 0
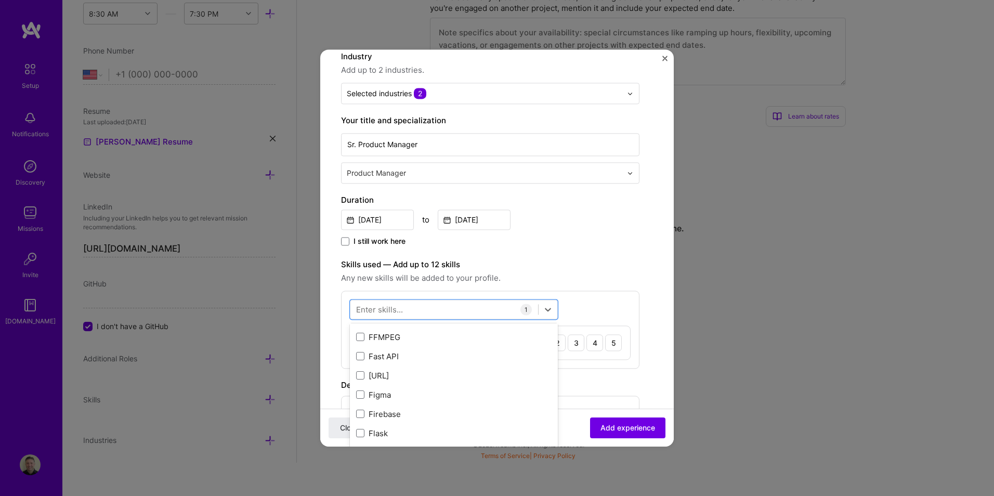
scroll to position [2496, 0]
click at [361, 375] on span at bounding box center [360, 376] width 8 height 8
click at [0, 0] on input "checkbox" at bounding box center [0, 0] width 0 height 0
drag, startPoint x: 362, startPoint y: 360, endPoint x: 376, endPoint y: 364, distance: 14.6
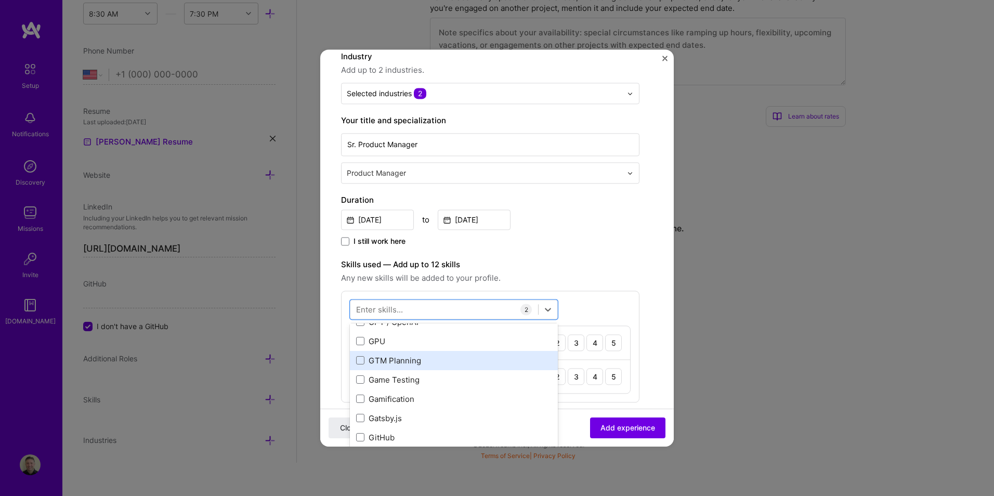
click at [362, 360] on span at bounding box center [360, 361] width 8 height 8
click at [0, 0] on input "checkbox" at bounding box center [0, 0] width 0 height 0
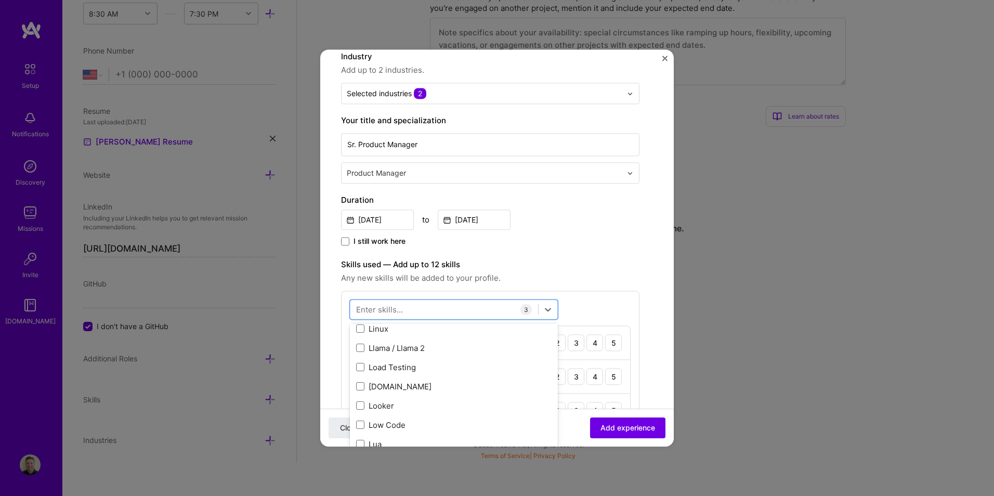
scroll to position [3692, 0]
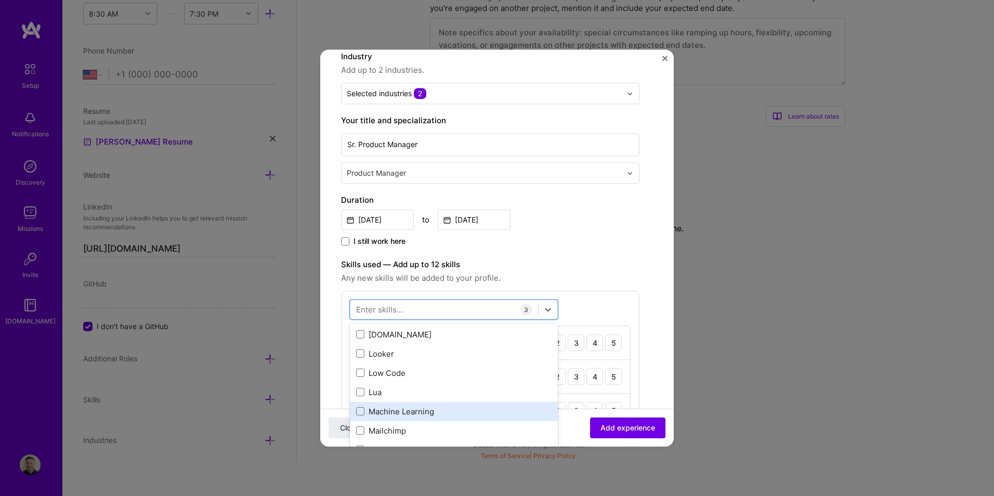
click at [364, 410] on div "Machine Learning" at bounding box center [454, 411] width 196 height 11
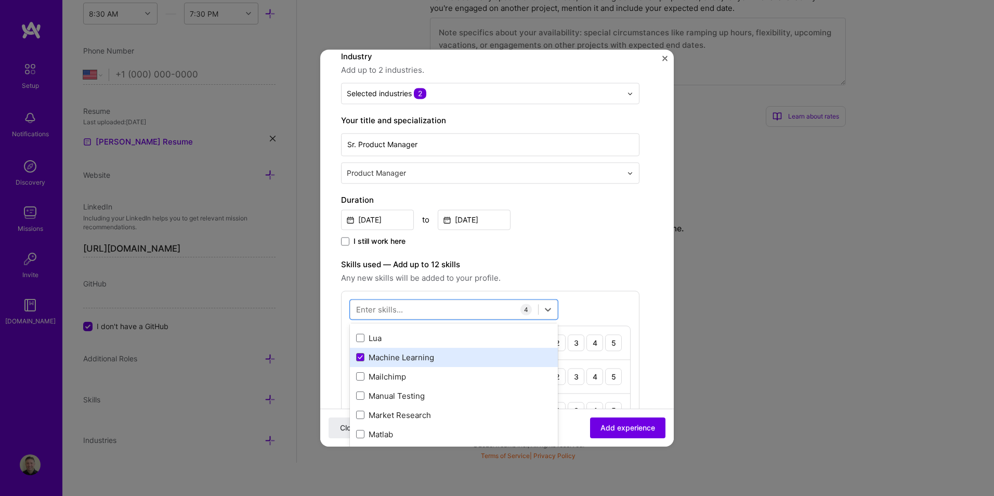
scroll to position [3796, 0]
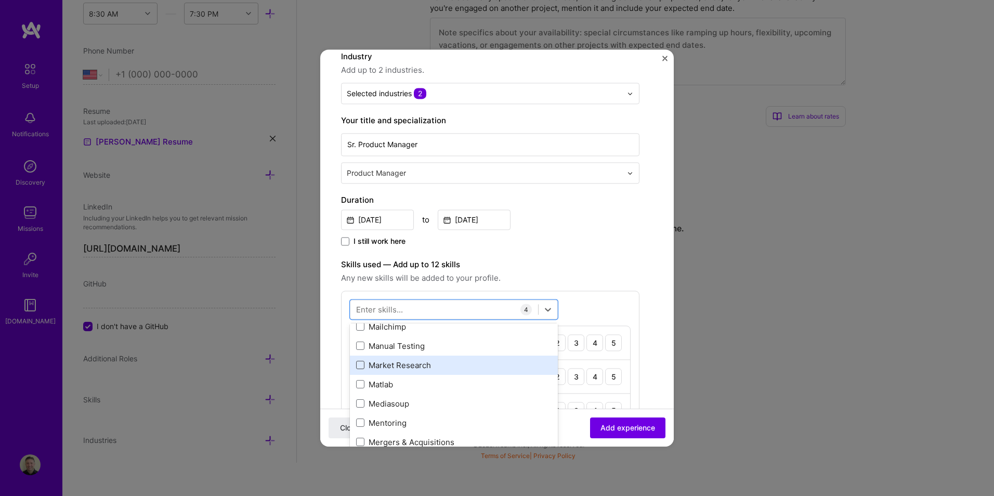
click at [358, 364] on span at bounding box center [360, 365] width 8 height 8
click at [0, 0] on input "checkbox" at bounding box center [0, 0] width 0 height 0
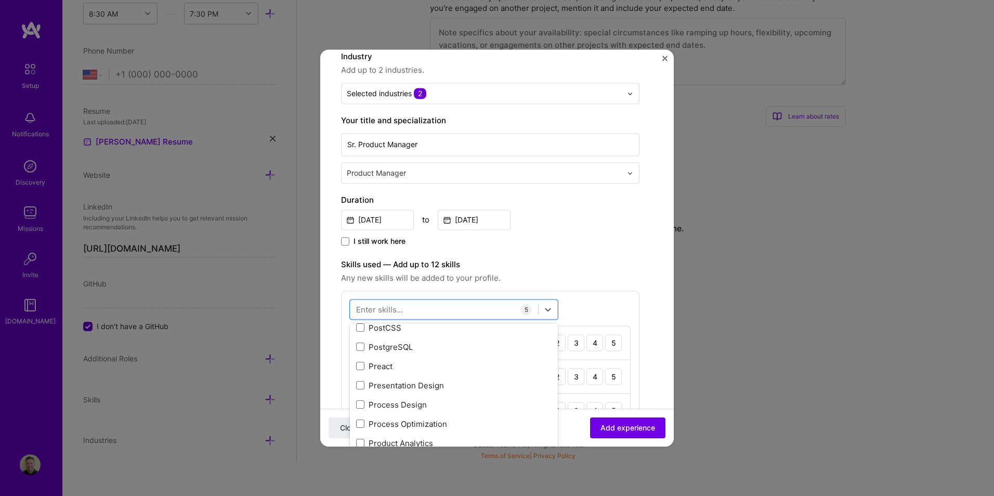
scroll to position [4732, 0]
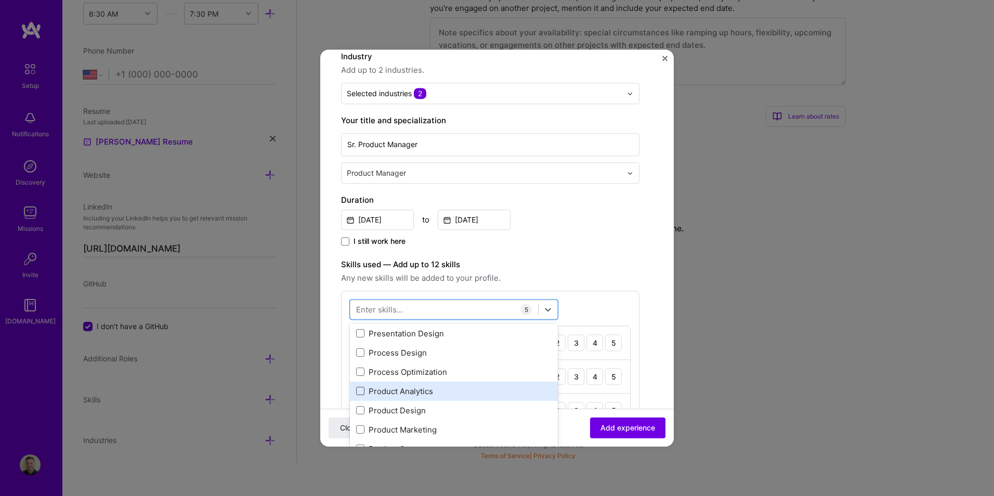
click at [359, 391] on span at bounding box center [360, 391] width 8 height 8
click at [0, 0] on input "checkbox" at bounding box center [0, 0] width 0 height 0
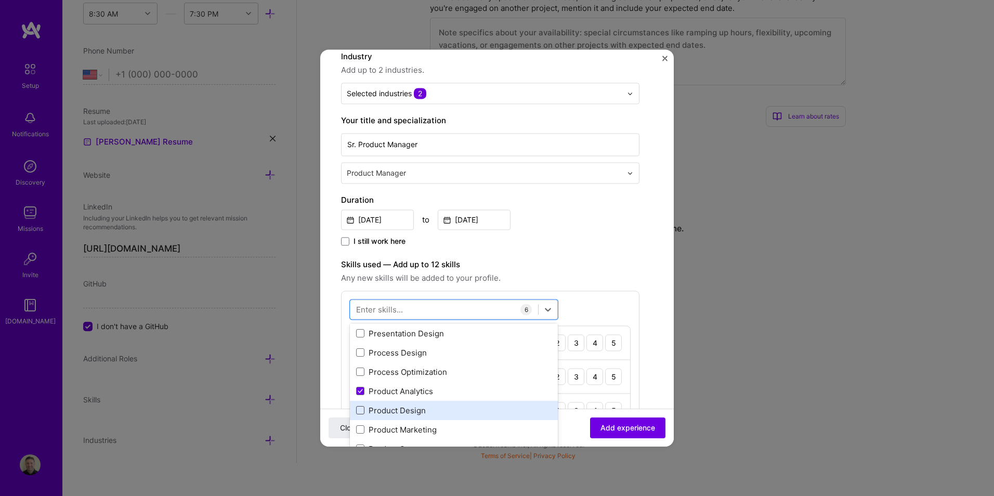
click at [361, 409] on span at bounding box center [360, 411] width 8 height 8
click at [0, 0] on input "checkbox" at bounding box center [0, 0] width 0 height 0
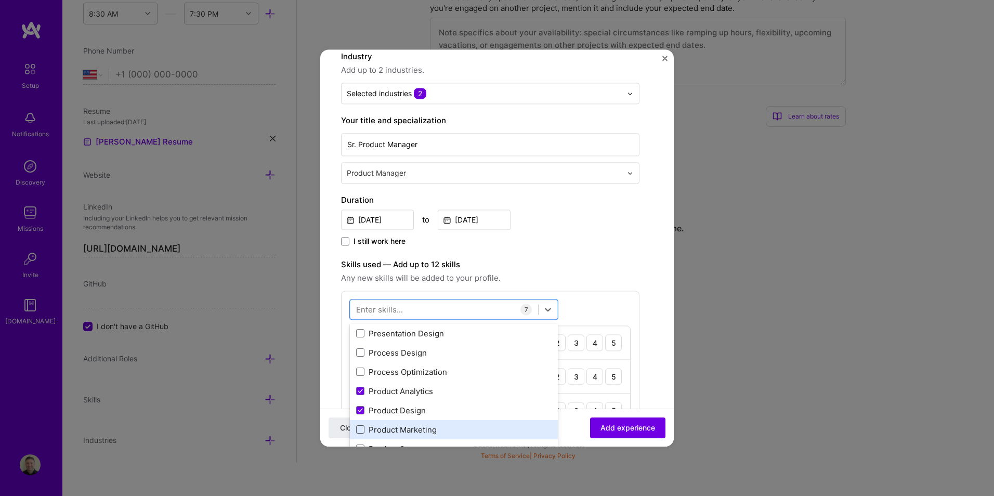
click at [360, 427] on span at bounding box center [360, 430] width 8 height 8
click at [0, 0] on input "checkbox" at bounding box center [0, 0] width 0 height 0
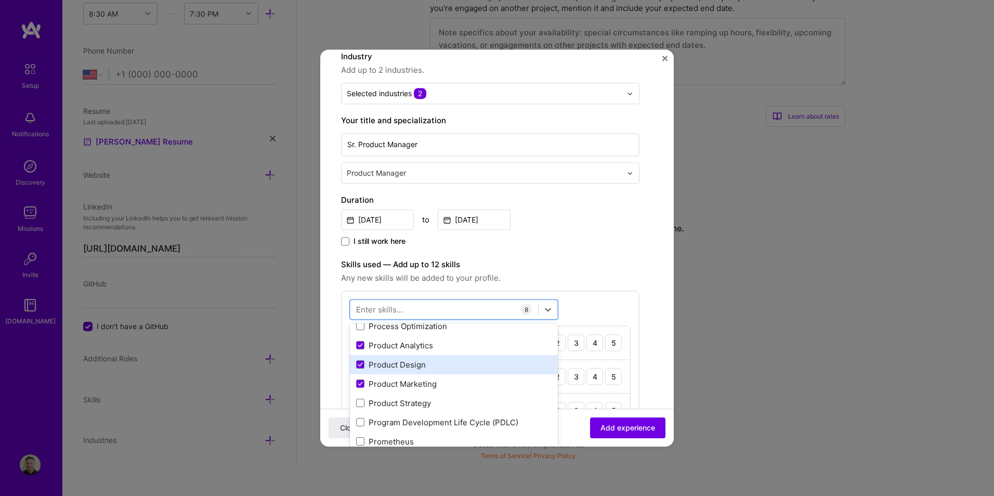
scroll to position [4836, 0]
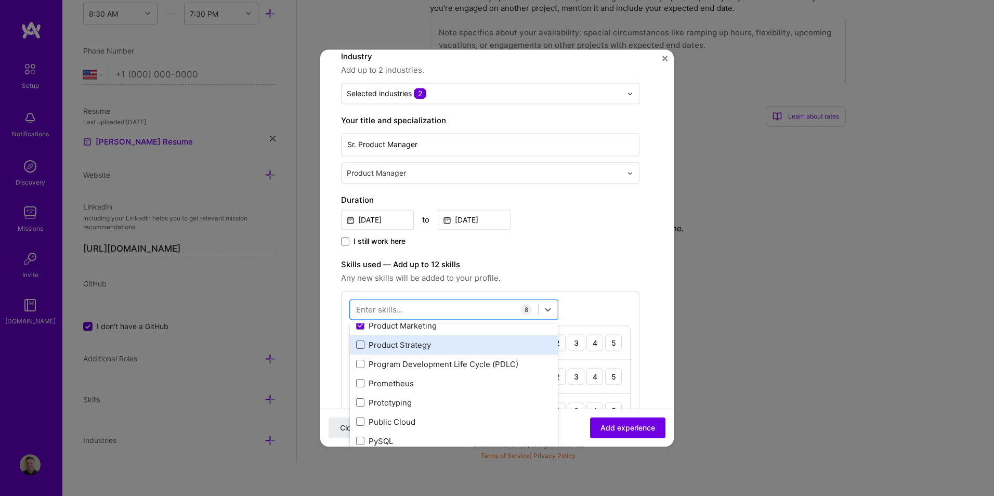
click at [362, 344] on span at bounding box center [360, 345] width 8 height 8
click at [0, 0] on input "checkbox" at bounding box center [0, 0] width 0 height 0
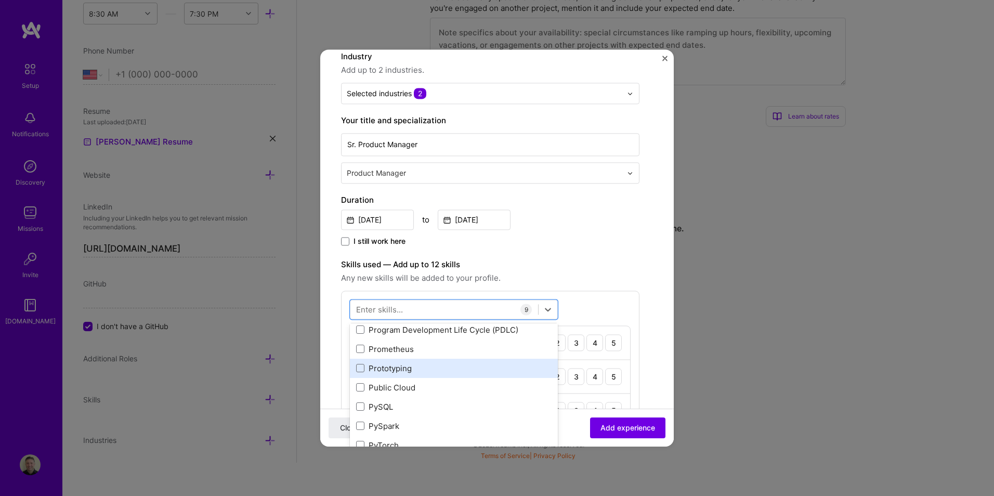
scroll to position [4888, 0]
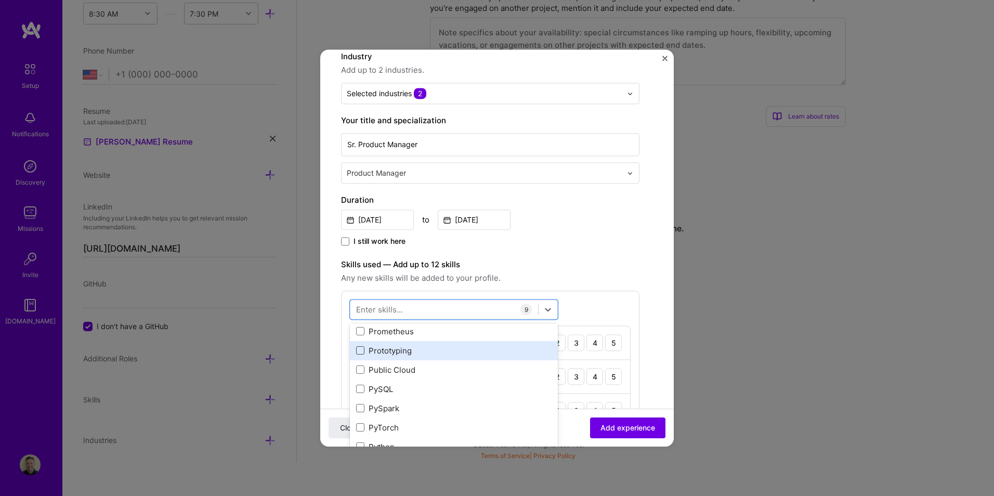
click at [362, 350] on span at bounding box center [360, 351] width 8 height 8
click at [0, 0] on input "checkbox" at bounding box center [0, 0] width 0 height 0
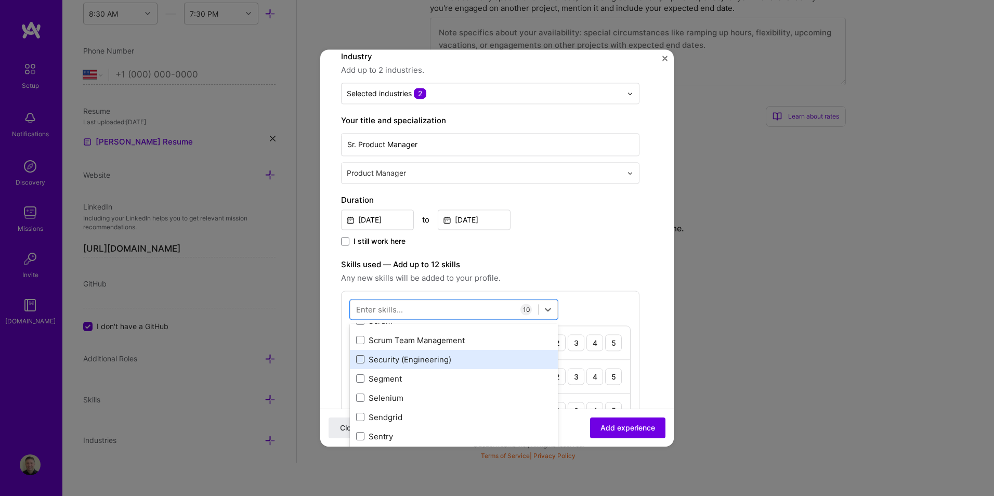
click at [360, 358] on span at bounding box center [360, 360] width 8 height 8
click at [0, 0] on input "checkbox" at bounding box center [0, 0] width 0 height 0
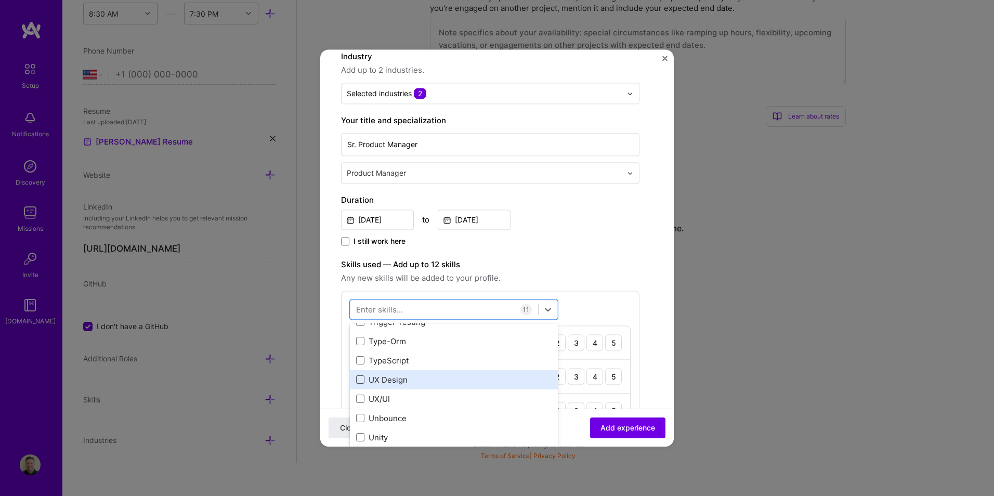
click at [358, 378] on span at bounding box center [360, 380] width 8 height 8
click at [0, 0] on input "checkbox" at bounding box center [0, 0] width 0 height 0
click at [360, 371] on span at bounding box center [360, 372] width 8 height 8
click at [0, 0] on input "checkbox" at bounding box center [0, 0] width 0 height 0
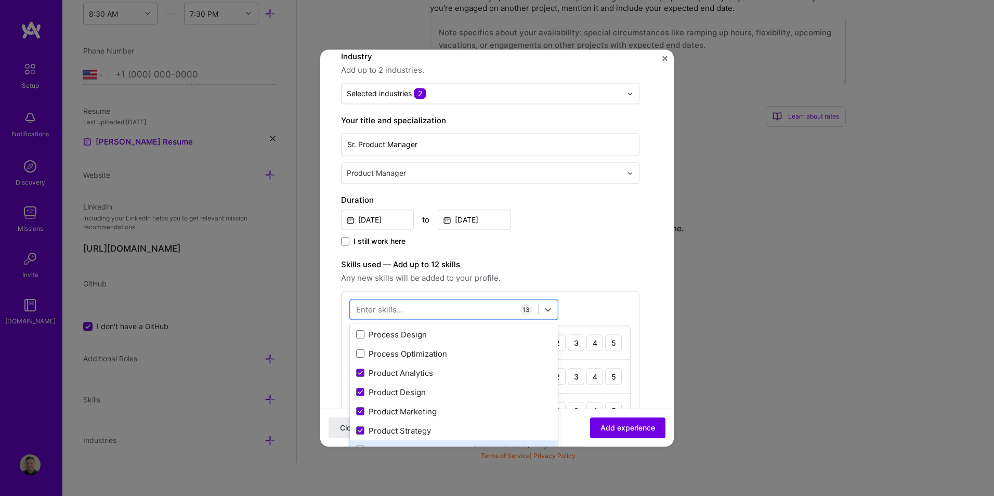
scroll to position [4749, 0]
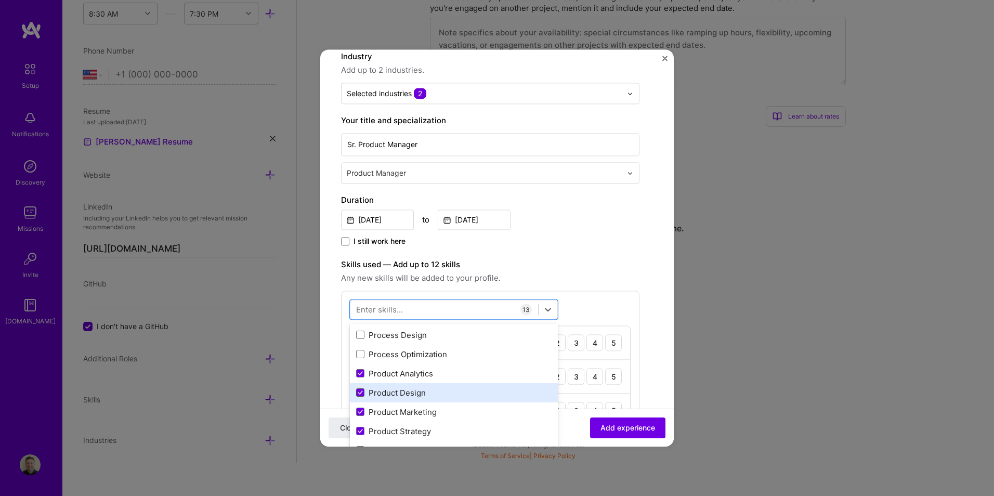
click at [363, 390] on span at bounding box center [360, 393] width 8 height 8
click at [0, 0] on input "checkbox" at bounding box center [0, 0] width 0 height 0
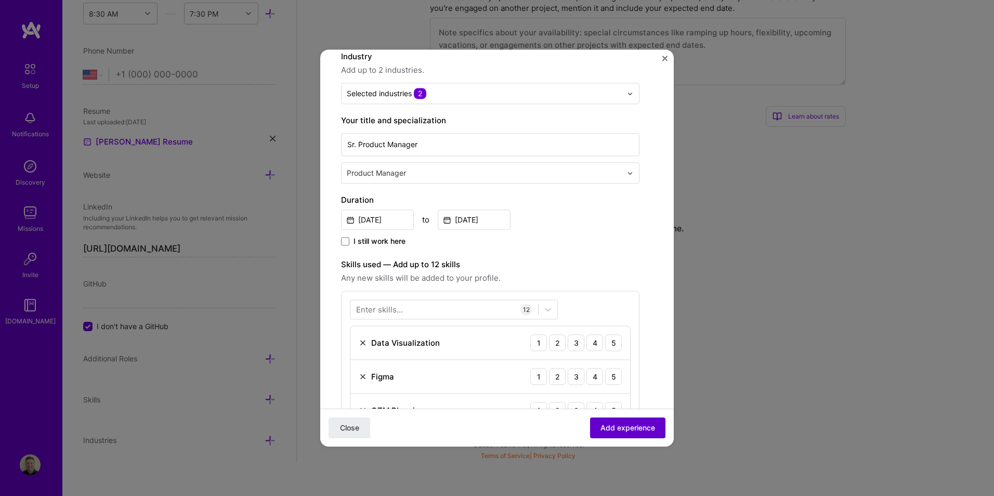
click at [601, 427] on span "Add experience" at bounding box center [628, 428] width 55 height 10
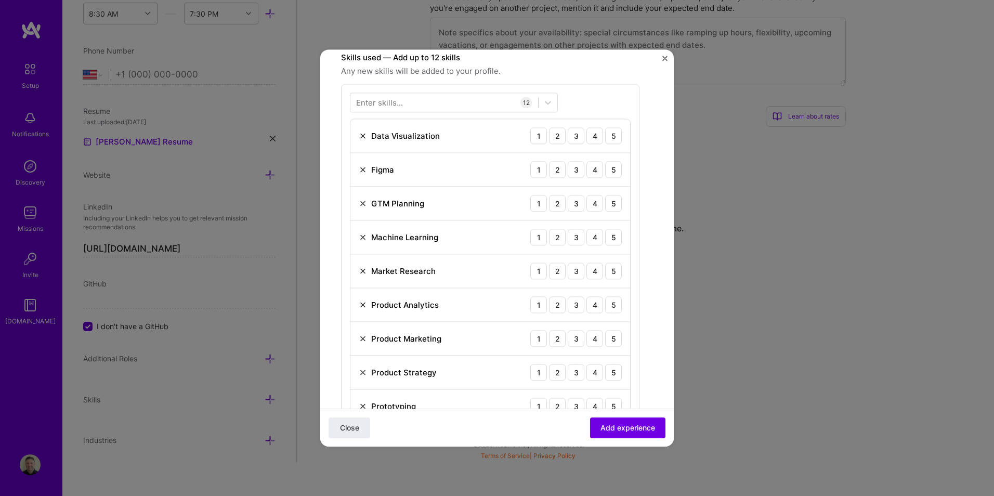
scroll to position [305, 0]
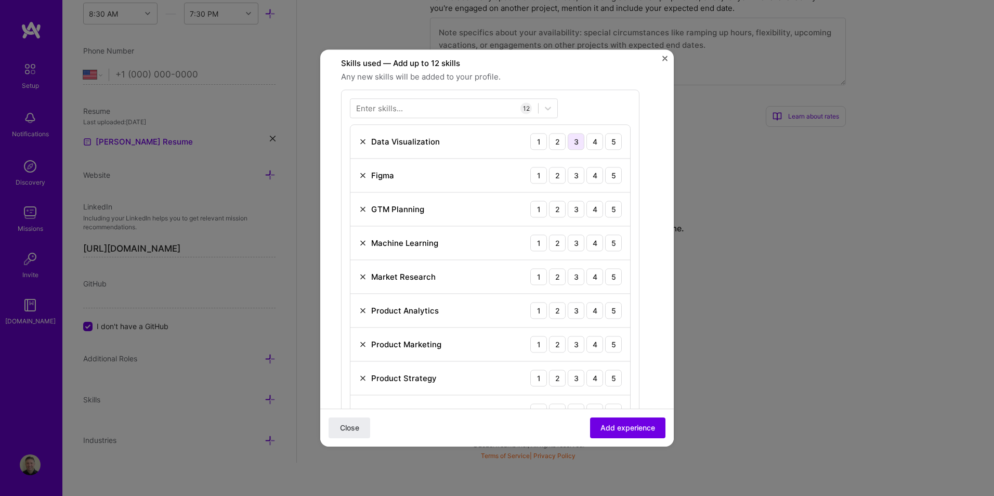
click at [577, 140] on div "3" at bounding box center [576, 141] width 17 height 17
click at [577, 178] on div "3" at bounding box center [576, 175] width 17 height 17
click at [595, 210] on div "4" at bounding box center [595, 209] width 17 height 17
click at [592, 243] on div "4" at bounding box center [595, 242] width 17 height 17
click at [611, 276] on div "5" at bounding box center [613, 276] width 17 height 17
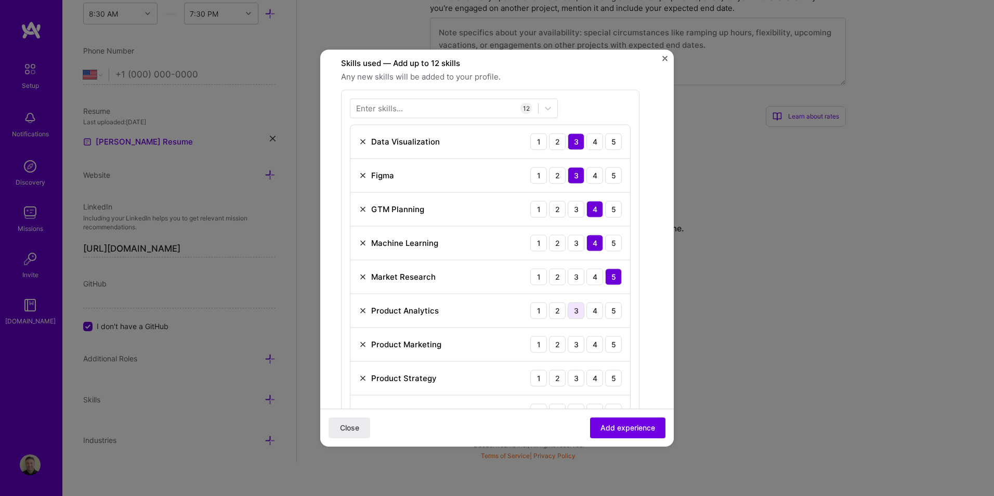
click at [576, 310] on div "3" at bounding box center [576, 310] width 17 height 17
click at [595, 342] on div "4" at bounding box center [595, 344] width 17 height 17
click at [613, 377] on div "5" at bounding box center [613, 378] width 17 height 17
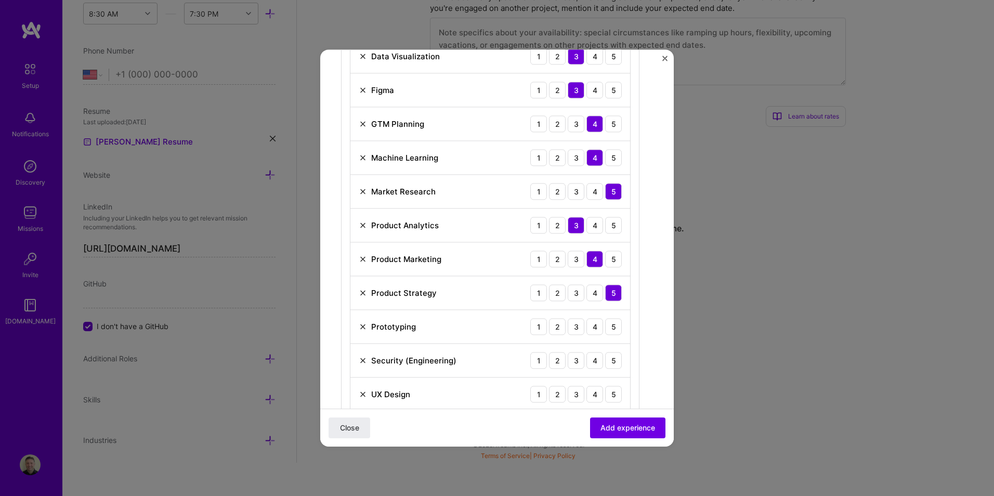
scroll to position [409, 0]
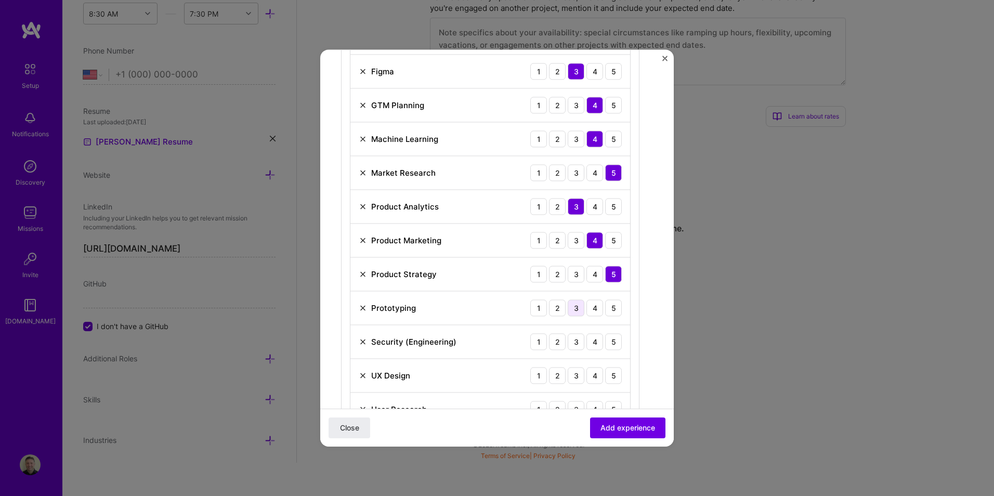
click at [579, 308] on div "3" at bounding box center [576, 307] width 17 height 17
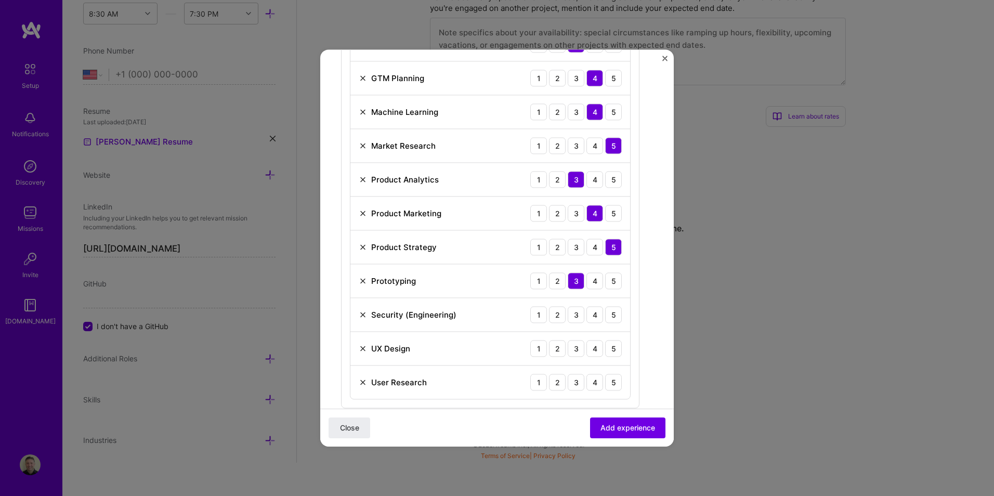
scroll to position [461, 0]
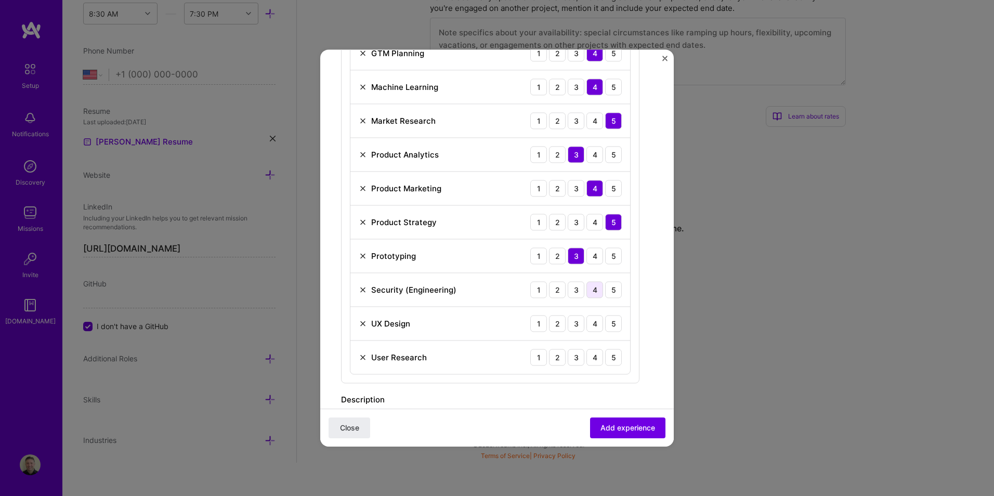
click at [596, 292] on div "4" at bounding box center [595, 289] width 17 height 17
click at [593, 321] on div "4" at bounding box center [595, 323] width 17 height 17
click at [616, 356] on div "5" at bounding box center [613, 357] width 17 height 17
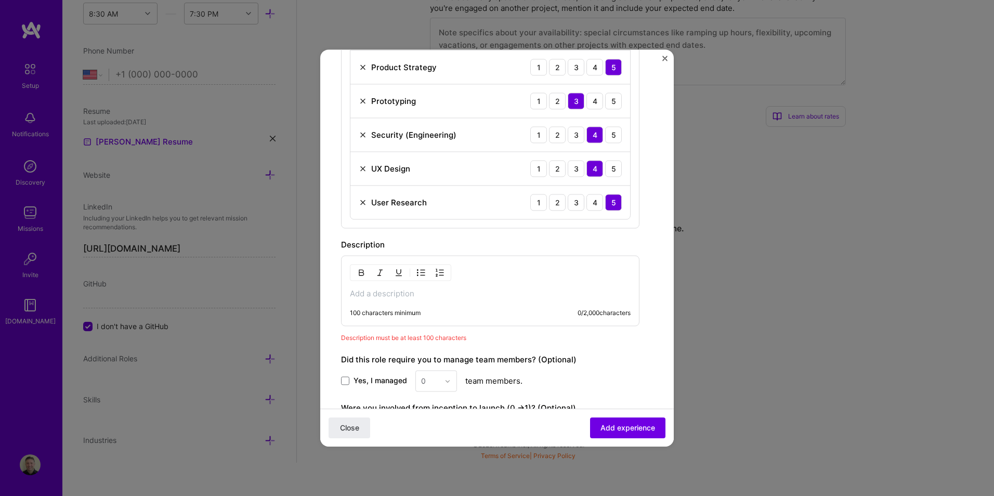
scroll to position [617, 0]
click at [390, 291] on p at bounding box center [490, 293] width 281 height 10
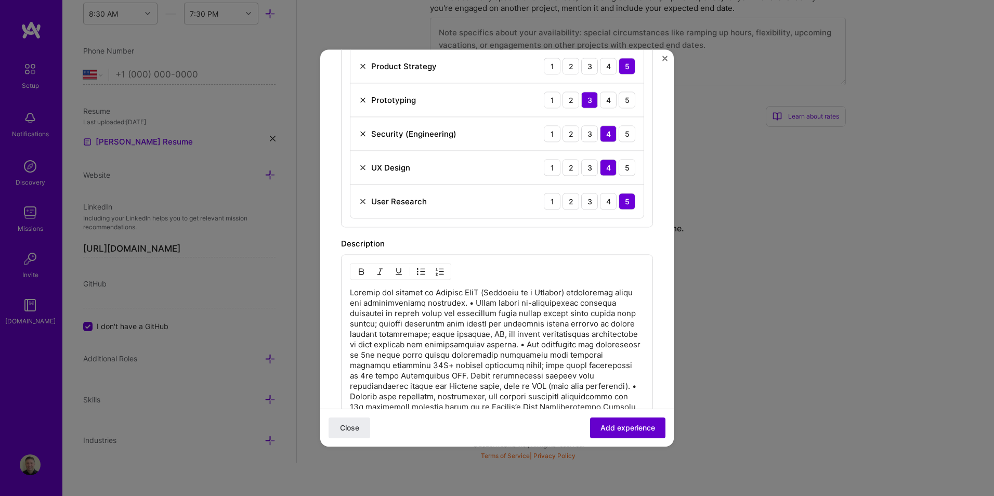
click at [629, 429] on span "Add experience" at bounding box center [628, 428] width 55 height 10
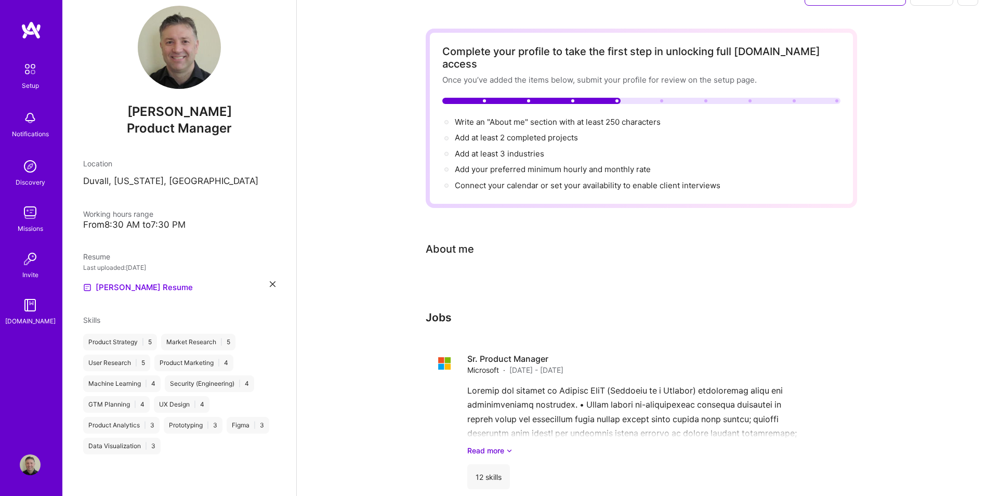
scroll to position [40, 0]
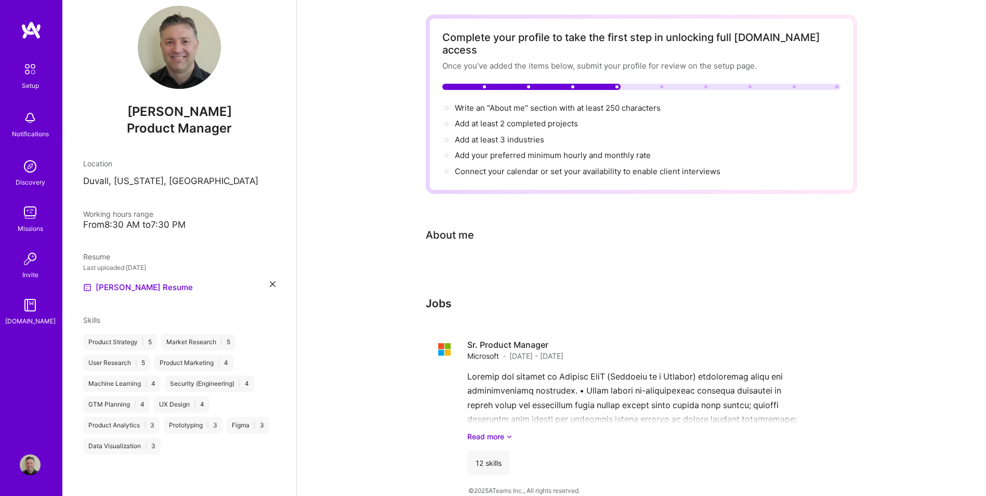
click at [545, 297] on h3 "Jobs" at bounding box center [642, 303] width 432 height 13
drag, startPoint x: 442, startPoint y: 291, endPoint x: 453, endPoint y: 292, distance: 11.5
click at [443, 297] on h3 "Jobs" at bounding box center [642, 303] width 432 height 13
click at [505, 431] on link "Read more" at bounding box center [658, 436] width 382 height 11
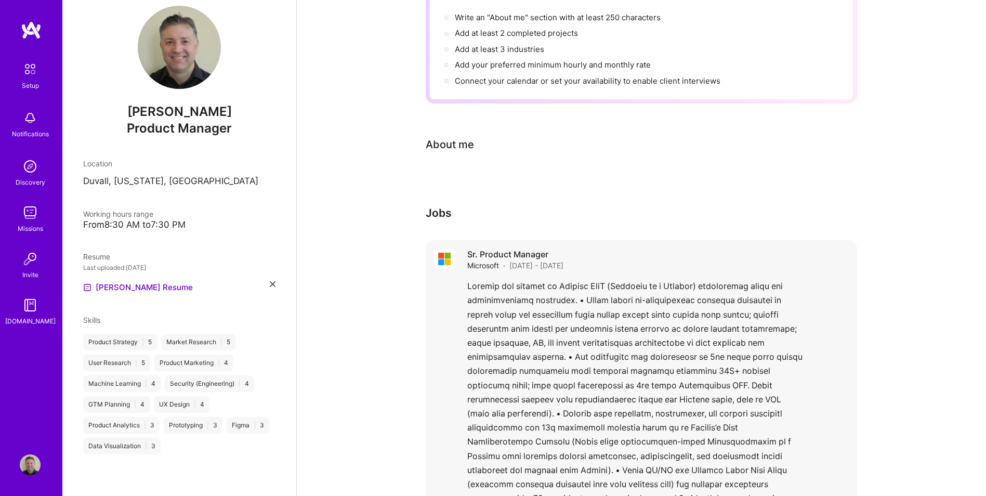
scroll to position [0, 0]
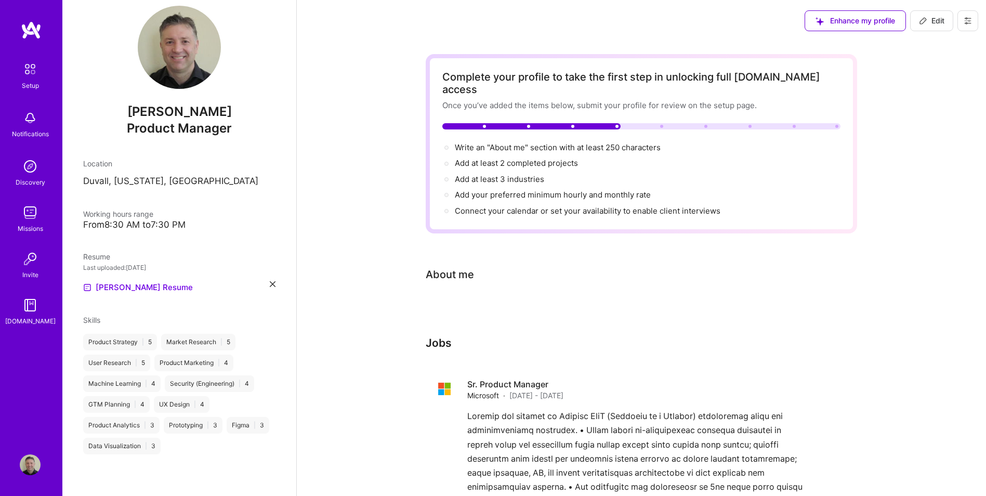
click at [939, 22] on span "Edit" at bounding box center [931, 21] width 25 height 10
select select "US"
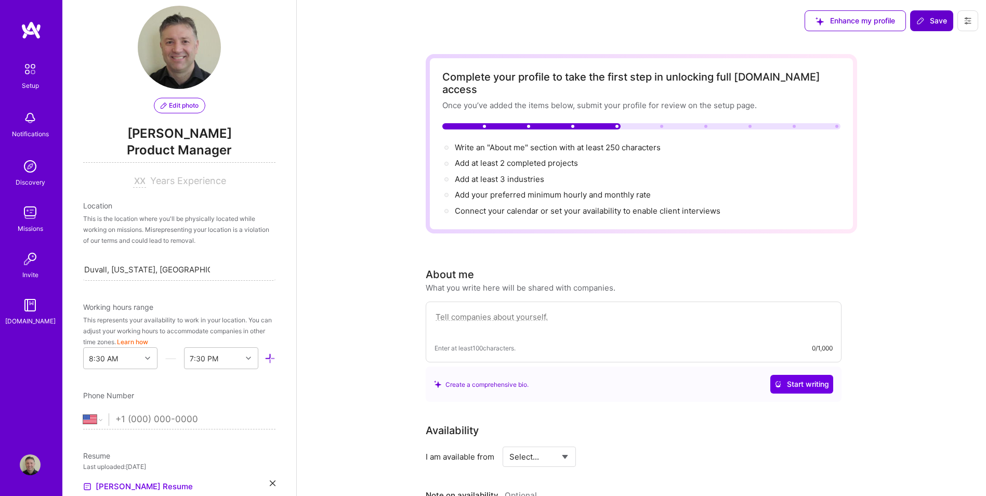
scroll to position [360, 0]
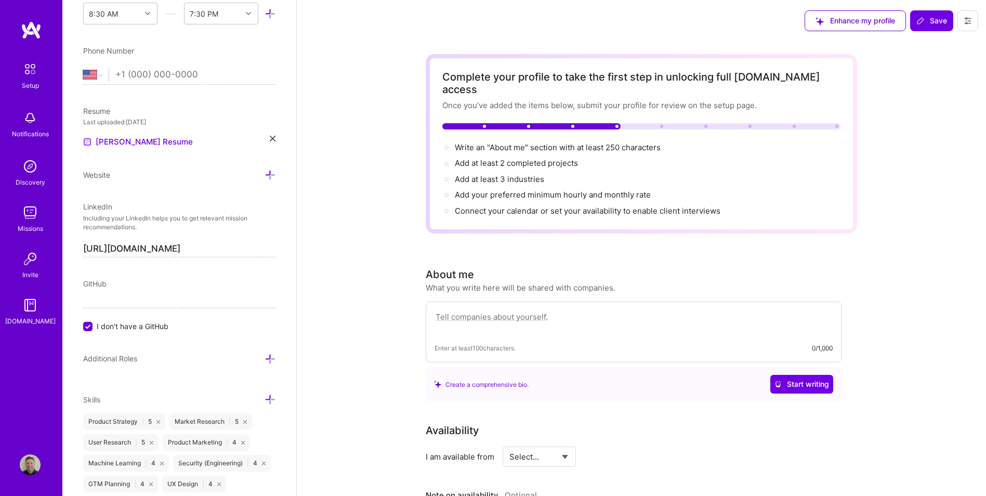
click at [572, 310] on textarea at bounding box center [634, 322] width 398 height 24
paste textarea "Results-focused product management professional with extensive experience launc…"
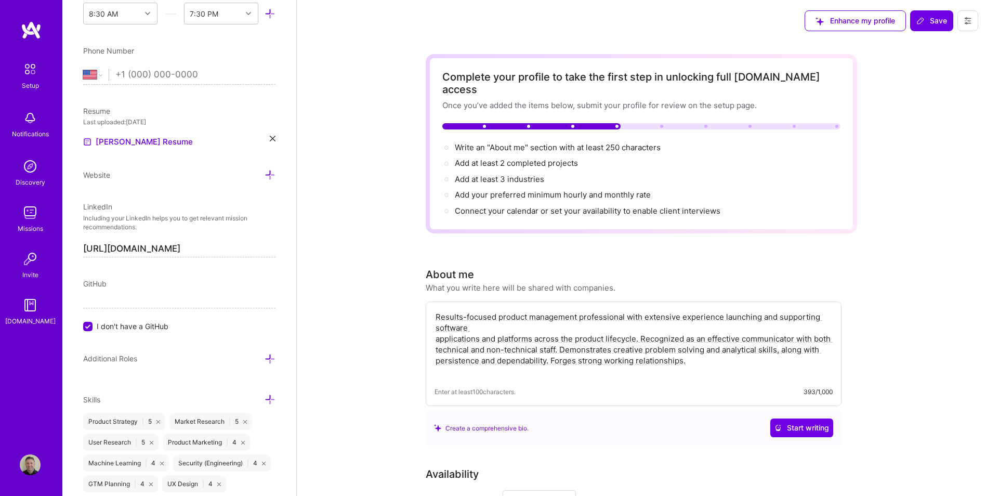
click at [560, 317] on textarea "Results-focused product management professional with extensive experience launc…" at bounding box center [634, 344] width 398 height 68
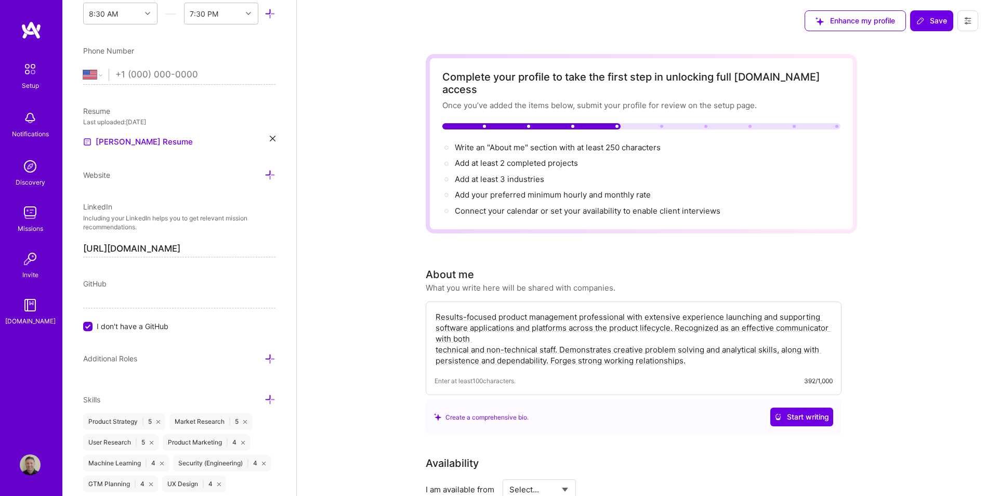
click at [562, 327] on textarea "Results-focused product management professional with extensive experience launc…" at bounding box center [634, 338] width 398 height 57
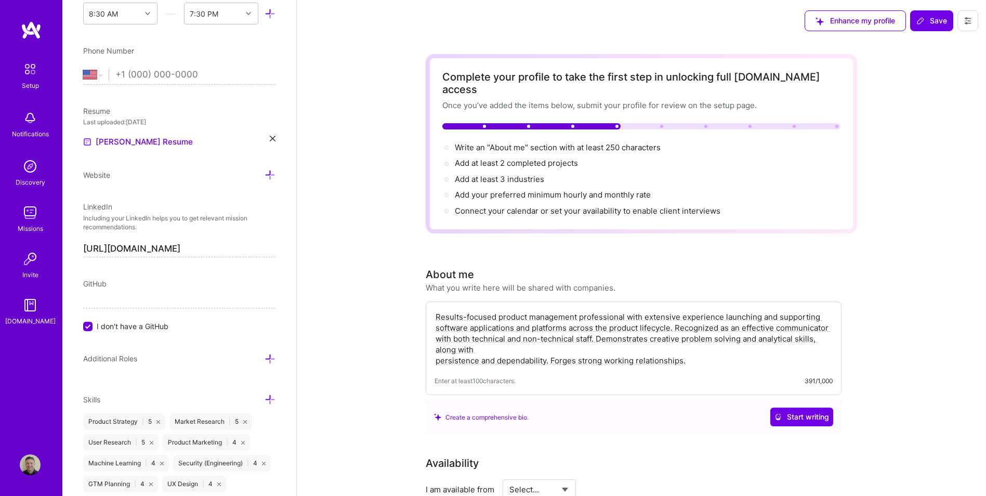
click at [574, 330] on textarea "Results-focused product management professional with extensive experience launc…" at bounding box center [634, 338] width 398 height 57
click at [539, 335] on textarea "Results-focused product management professional with extensive experience launc…" at bounding box center [634, 338] width 398 height 57
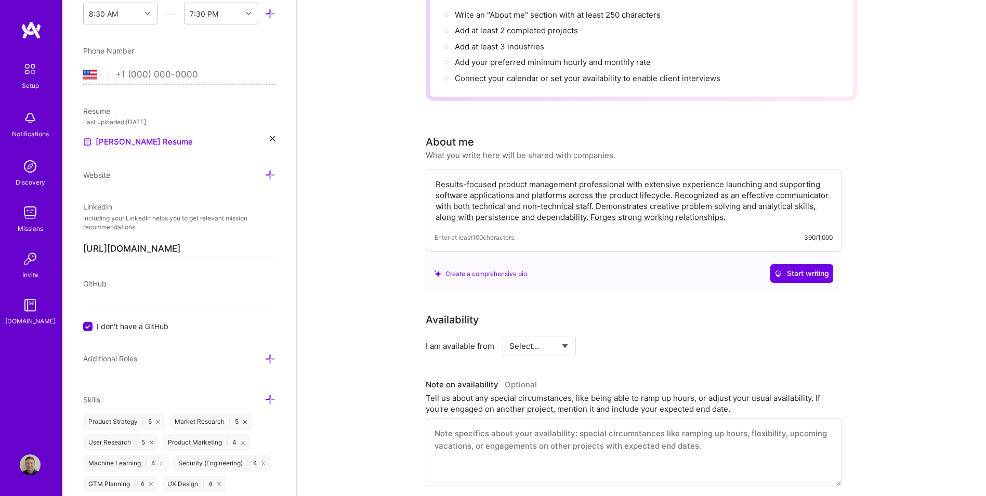
scroll to position [156, 0]
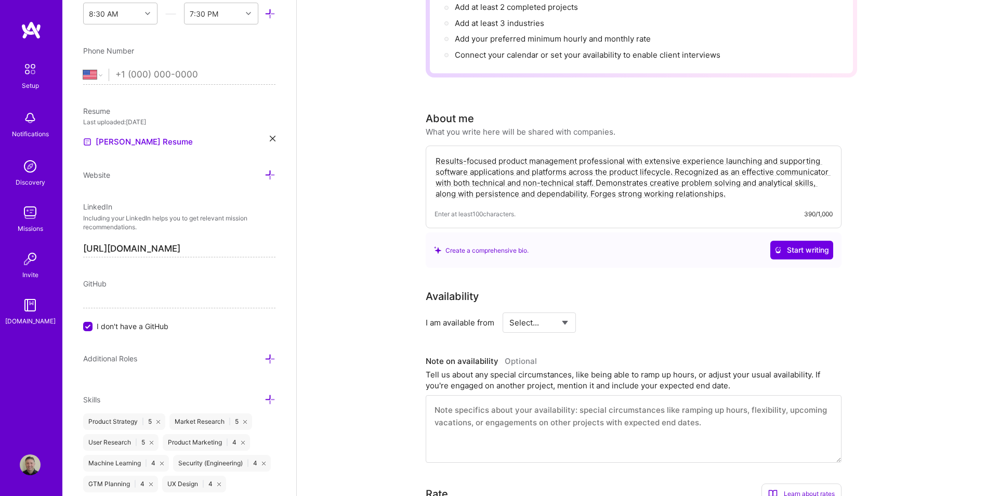
type textarea "Results-focused product management professional with extensive experience launc…"
click at [577, 312] on div "I am available from Select... Right Now Future Date Not Available" at bounding box center [634, 322] width 416 height 20
click at [574, 312] on div "Select... Right Now Future Date Not Available" at bounding box center [539, 322] width 73 height 20
click at [569, 309] on select "Select... Right Now Future Date Not Available" at bounding box center [540, 322] width 60 height 27
select select "Right Now"
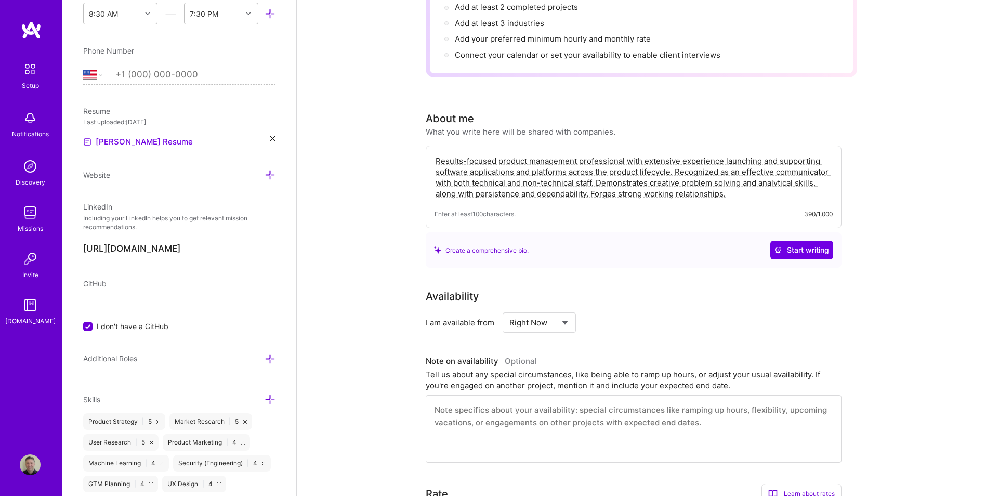
click at [510, 309] on select "Select... Right Now Future Date Not Available" at bounding box center [540, 322] width 60 height 27
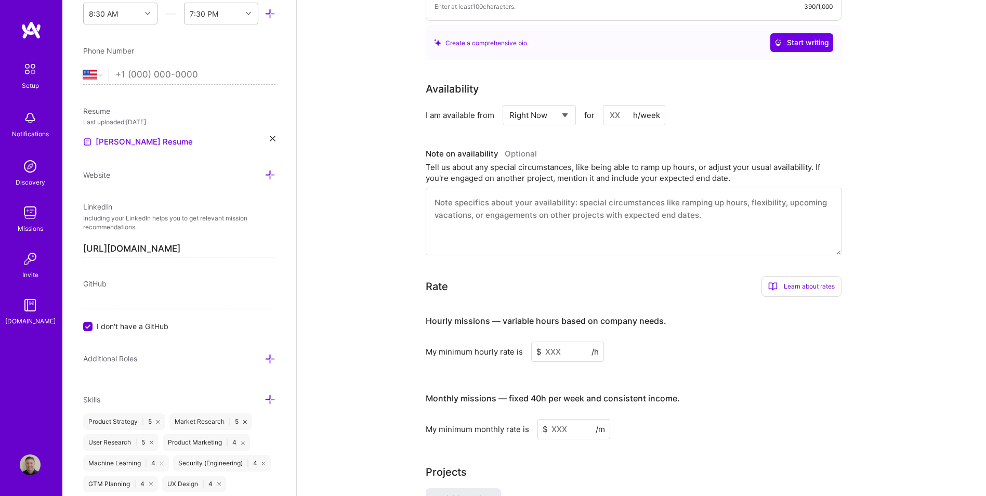
scroll to position [364, 0]
click at [564, 341] on input at bounding box center [567, 351] width 73 height 20
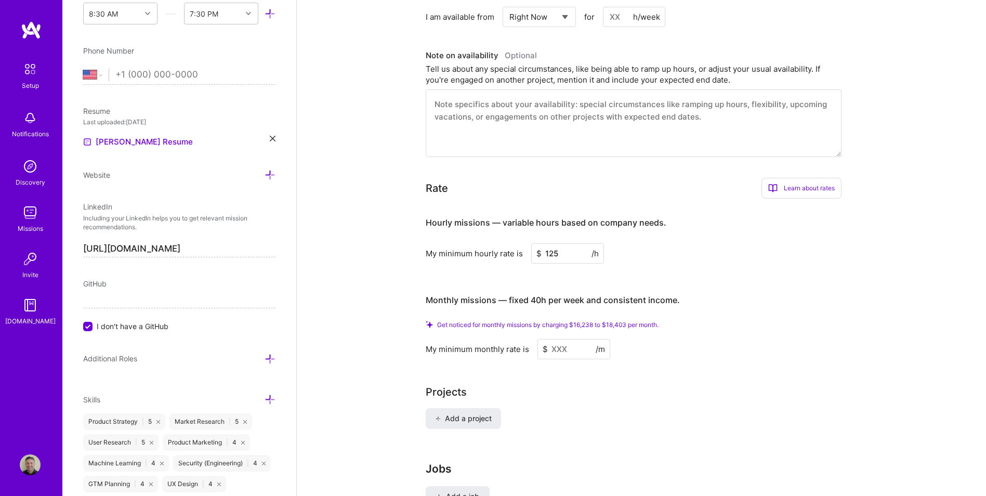
scroll to position [468, 0]
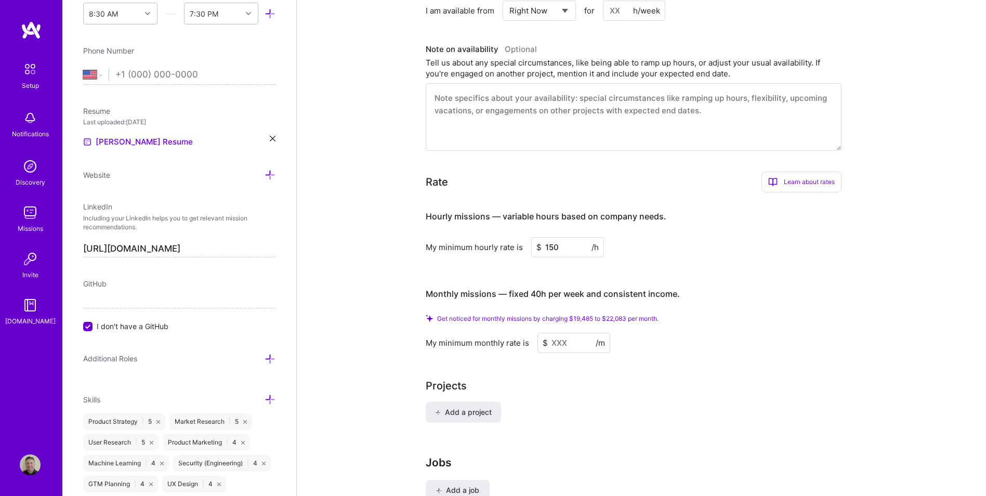
type input "150"
click at [573, 333] on input at bounding box center [574, 343] width 73 height 20
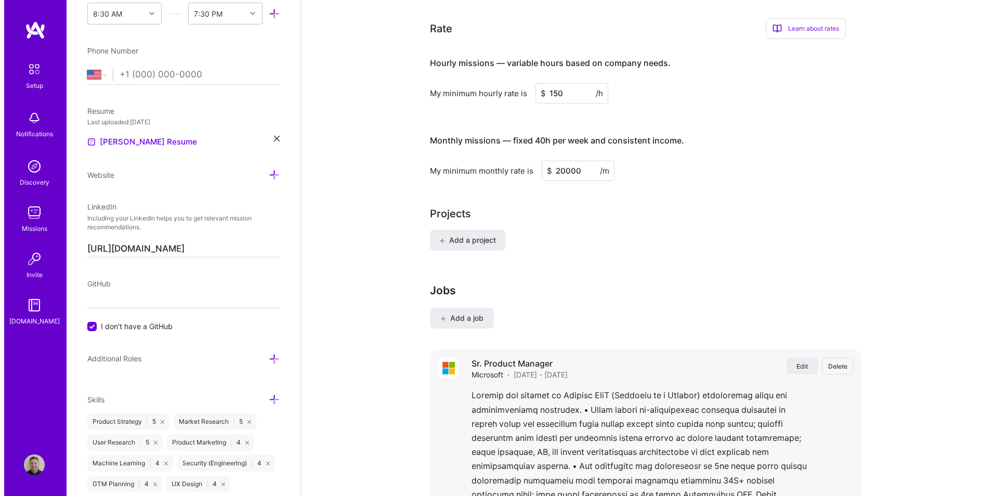
scroll to position [624, 0]
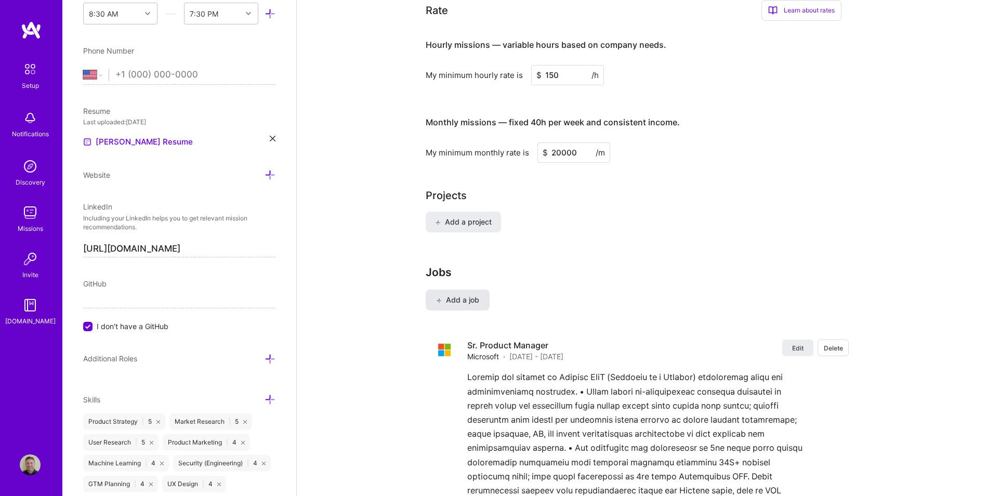
type input "20000"
click at [463, 295] on span "Add a job" at bounding box center [457, 300] width 43 height 10
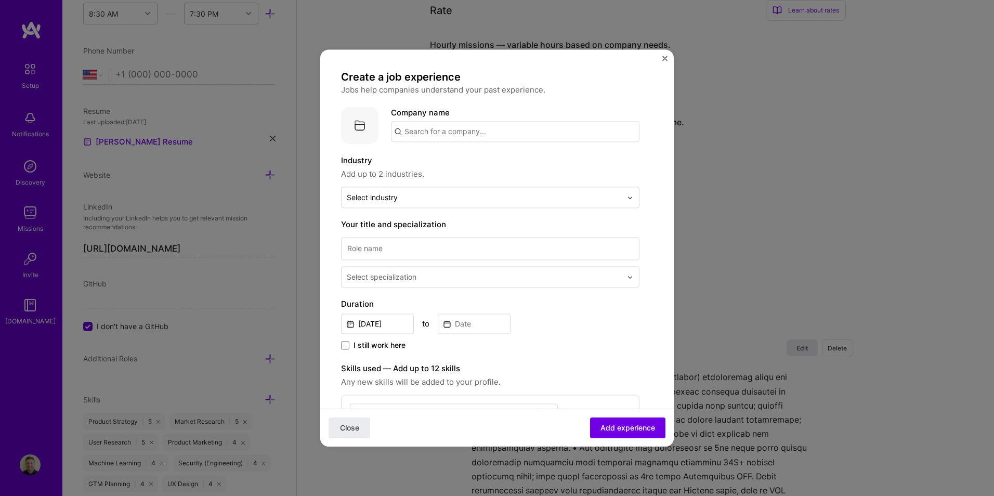
click at [480, 135] on input "text" at bounding box center [515, 131] width 249 height 21
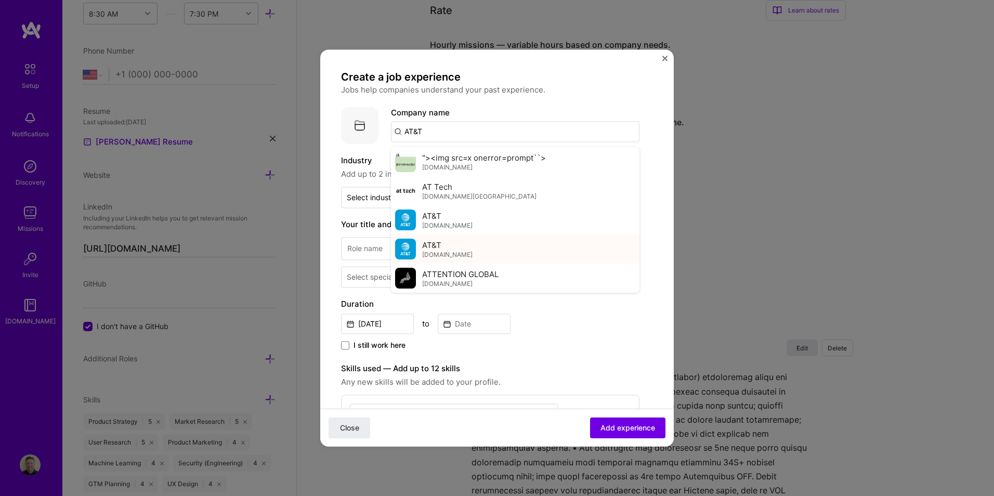
type input "AT&T"
click at [448, 245] on div "AT&T [DOMAIN_NAME]" at bounding box center [515, 248] width 249 height 29
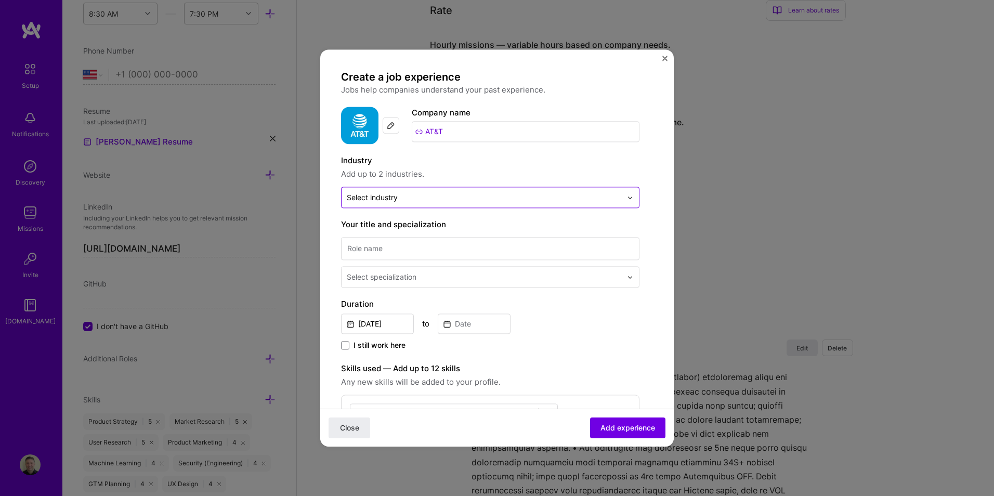
click at [447, 203] on input "text" at bounding box center [484, 197] width 275 height 11
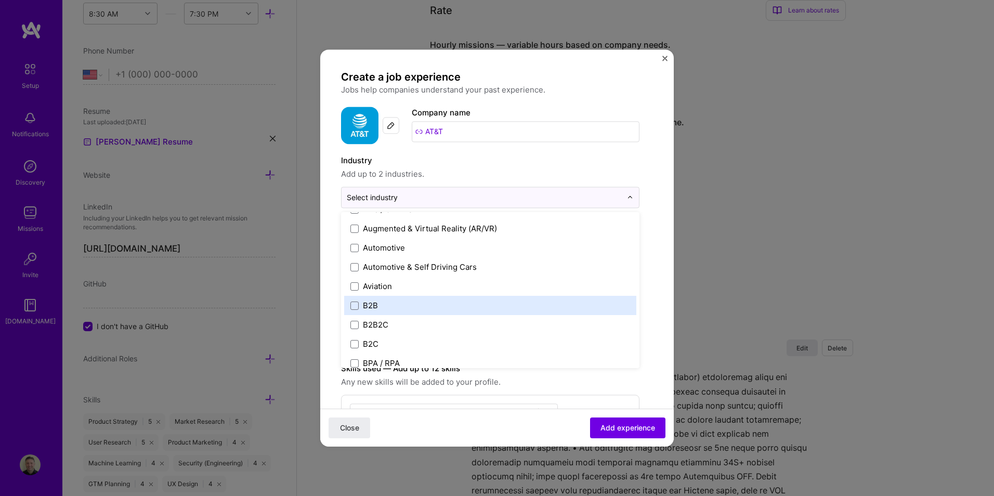
scroll to position [260, 0]
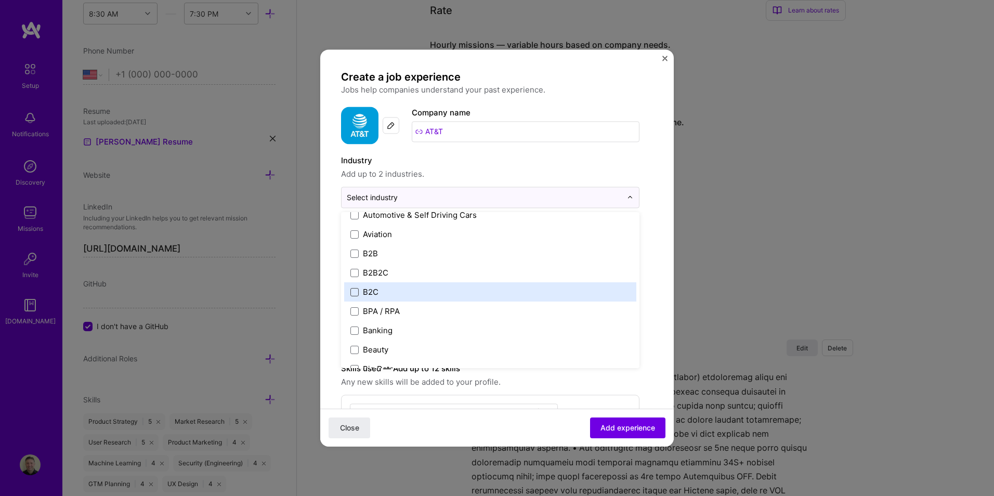
click at [357, 292] on span at bounding box center [354, 292] width 8 height 8
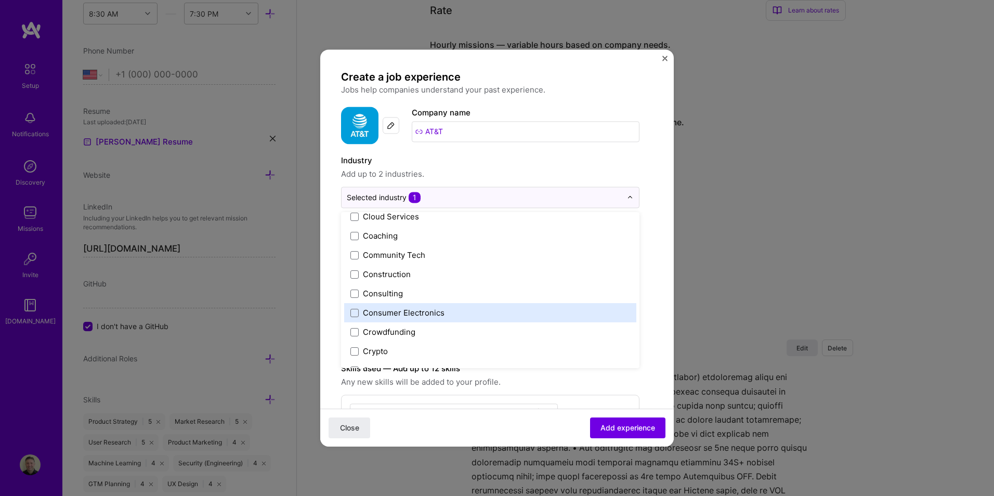
scroll to position [676, 0]
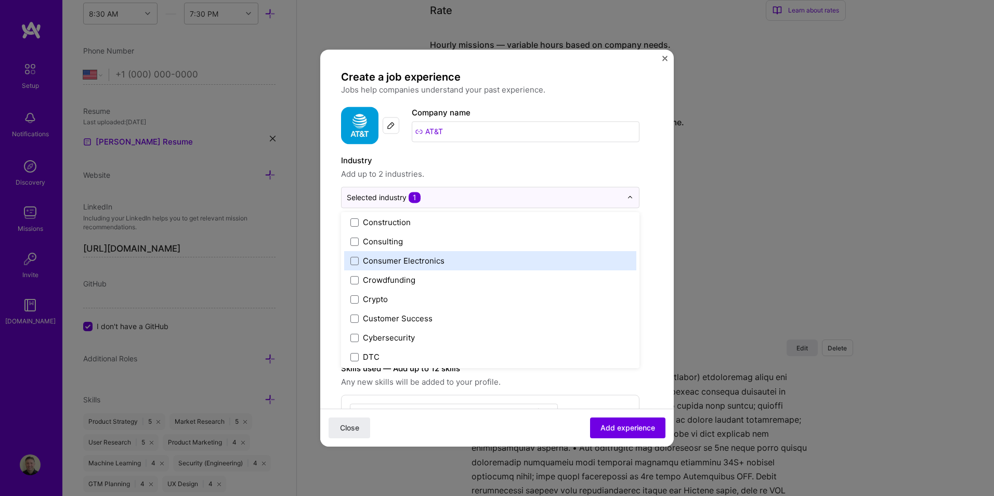
click at [359, 257] on label "Consumer Electronics" at bounding box center [490, 260] width 280 height 11
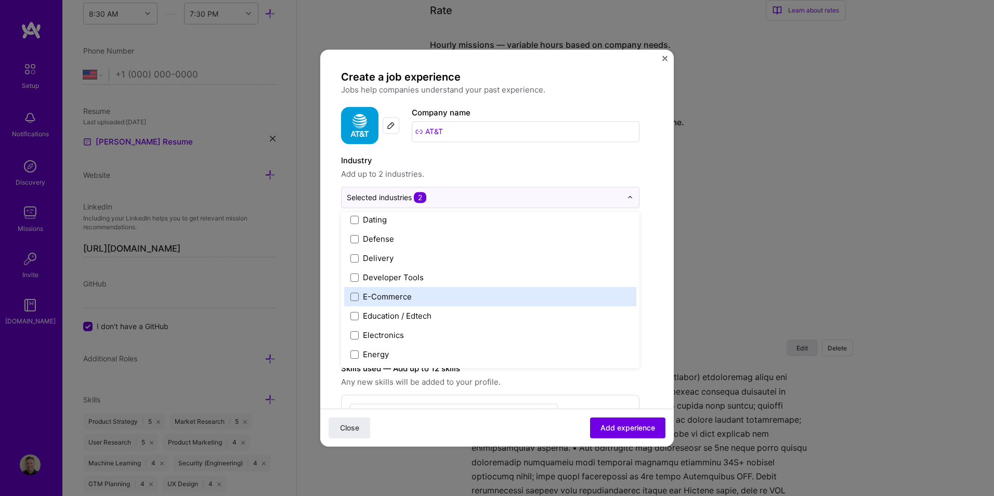
scroll to position [884, 0]
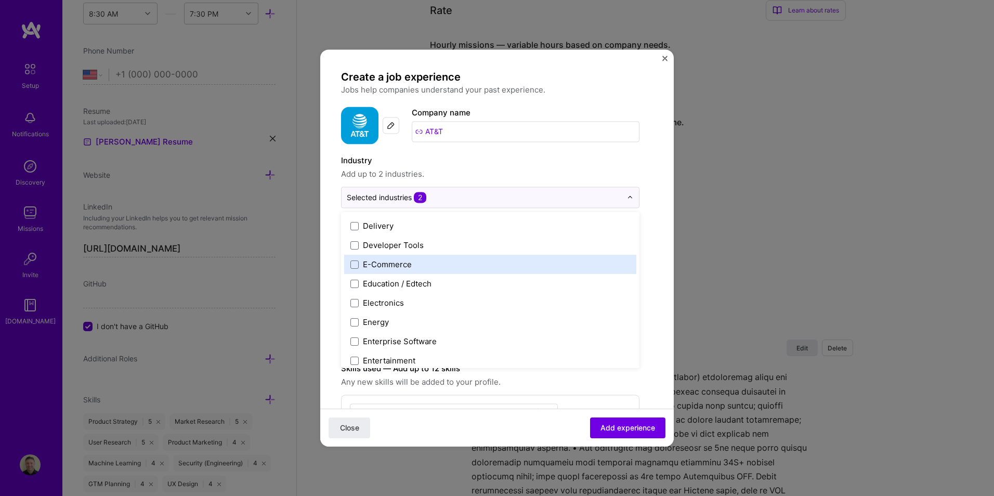
click at [352, 258] on div "E-Commerce" at bounding box center [490, 264] width 292 height 19
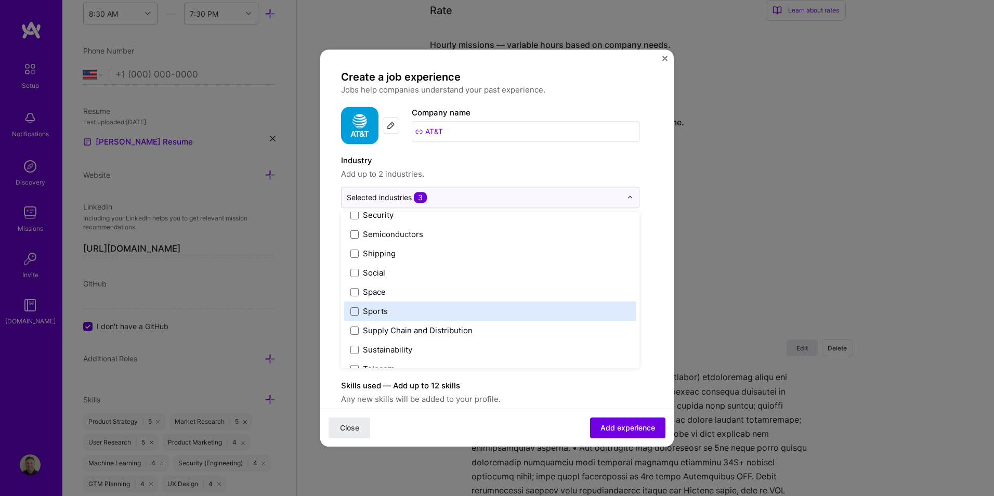
scroll to position [2159, 0]
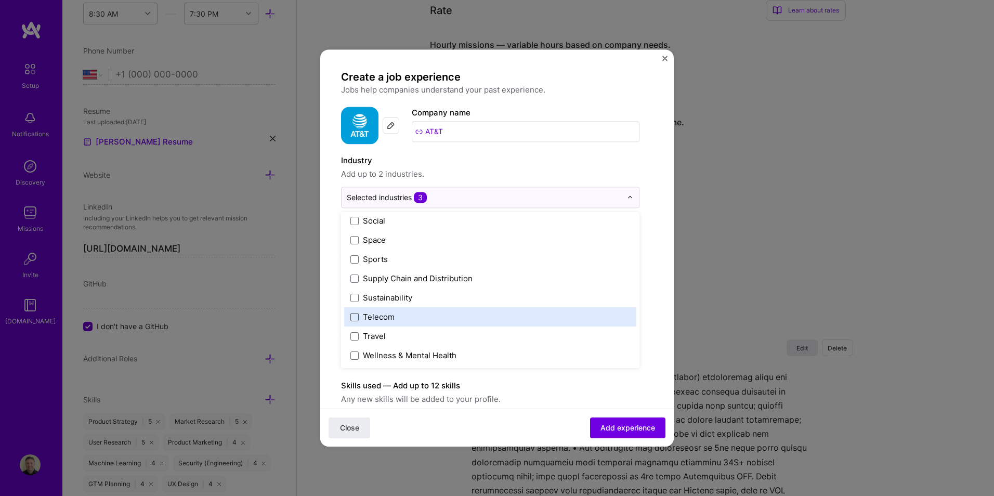
click at [354, 315] on span at bounding box center [354, 317] width 8 height 8
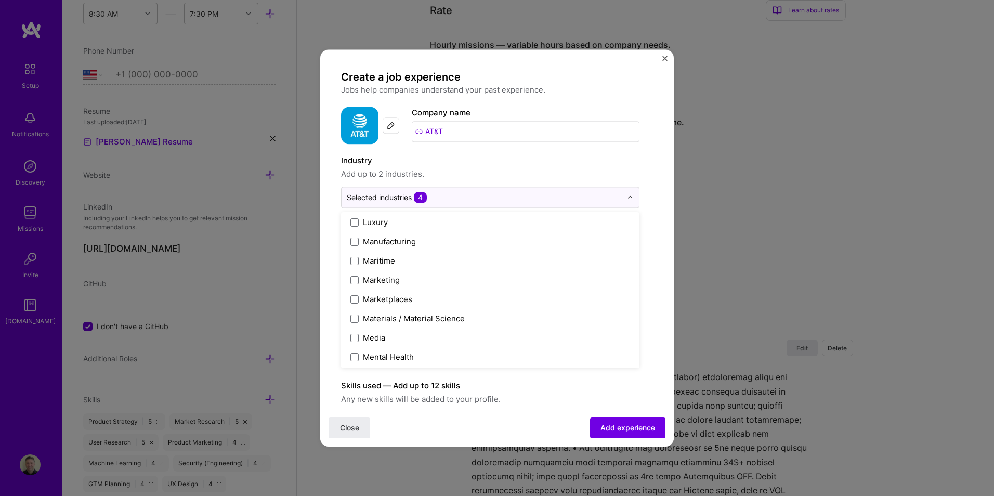
scroll to position [1558, 0]
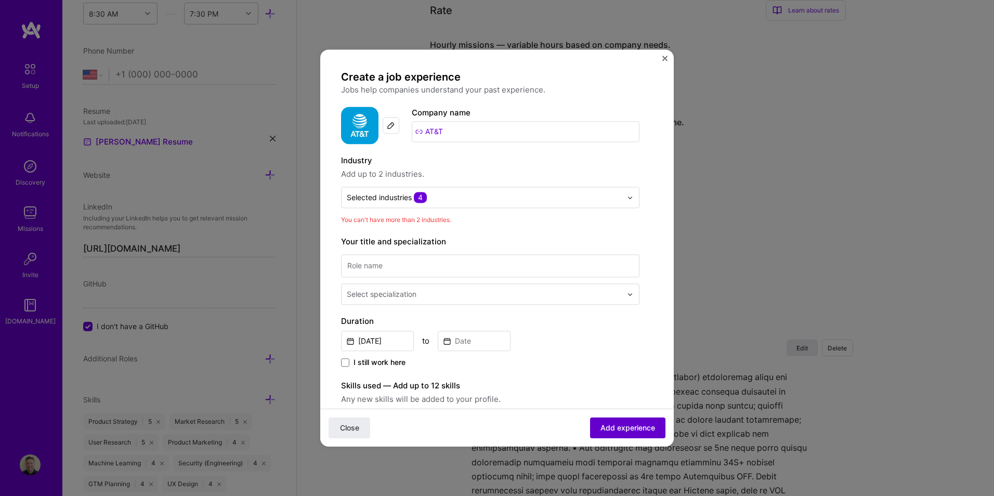
click at [625, 431] on span "Add experience" at bounding box center [628, 428] width 55 height 10
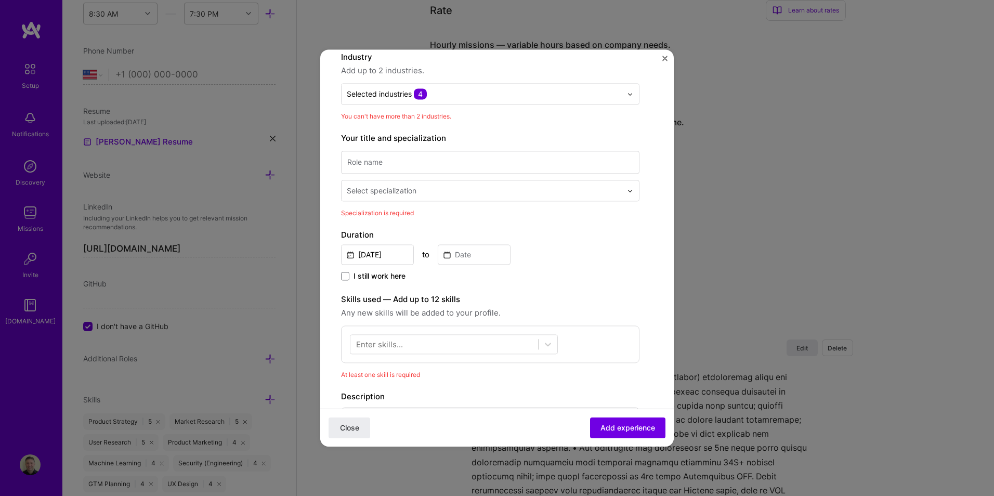
scroll to position [105, 0]
click at [387, 155] on input at bounding box center [490, 160] width 298 height 23
type input "Sr. Technical Product Manager"
click at [452, 177] on div "Sr. Technical Product Manager Select specialization" at bounding box center [490, 173] width 298 height 53
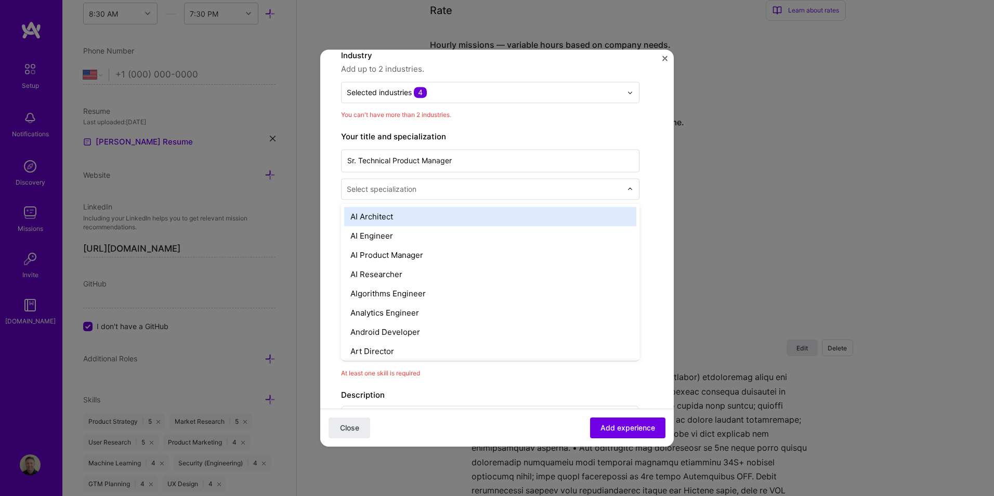
click at [447, 181] on div "Select specialization" at bounding box center [484, 189] width 285 height 20
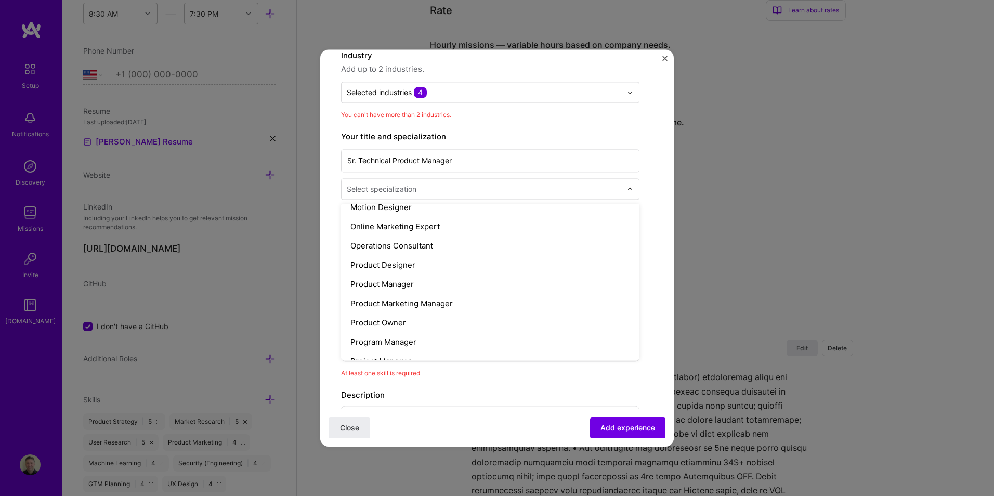
scroll to position [905, 0]
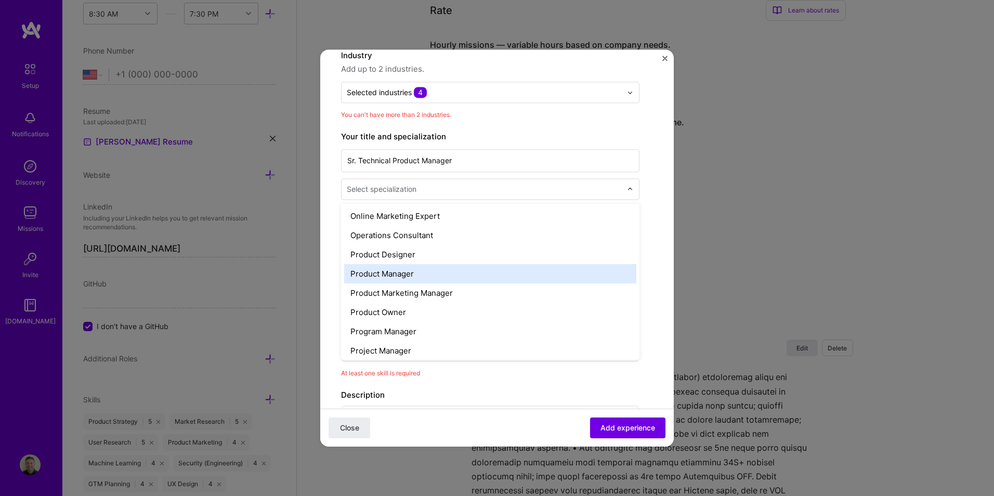
click at [413, 272] on div "Product Manager" at bounding box center [490, 273] width 292 height 19
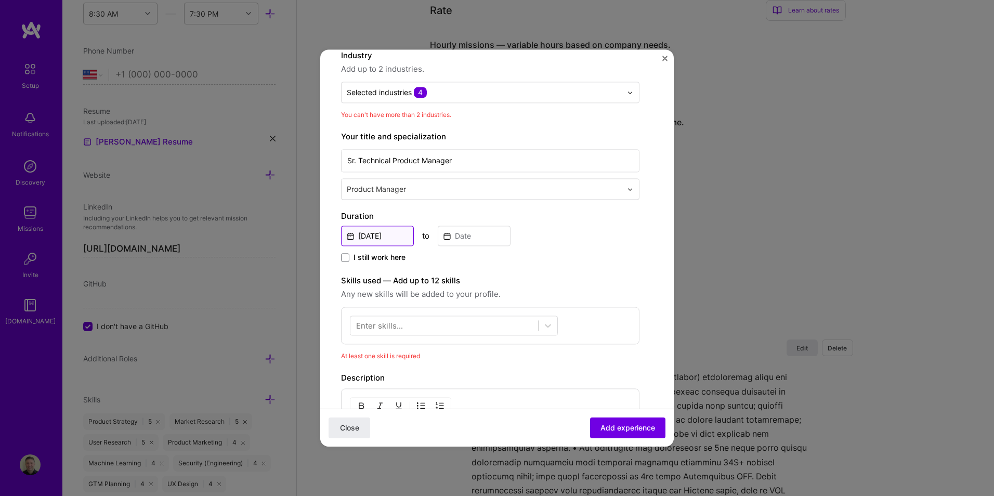
click at [394, 236] on input "[DATE]" at bounding box center [377, 236] width 73 height 20
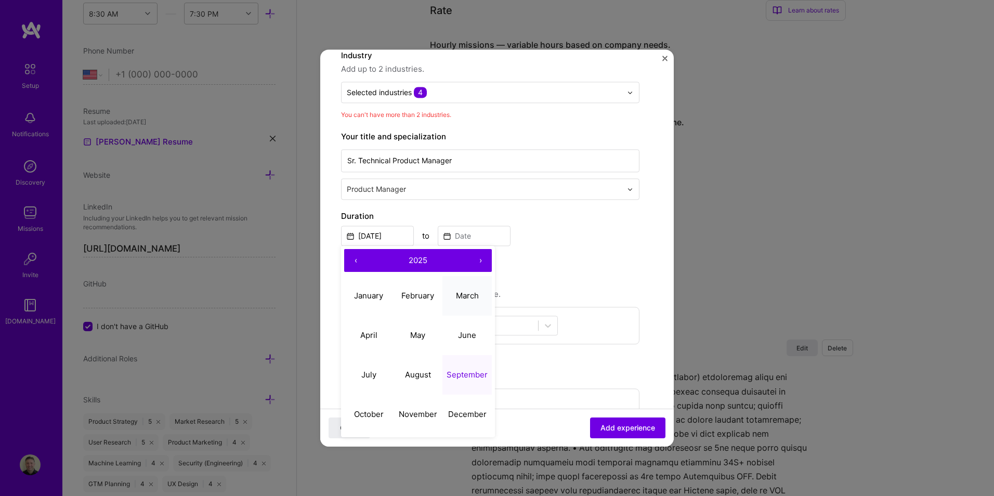
click at [470, 295] on abbr "March" at bounding box center [467, 296] width 23 height 10
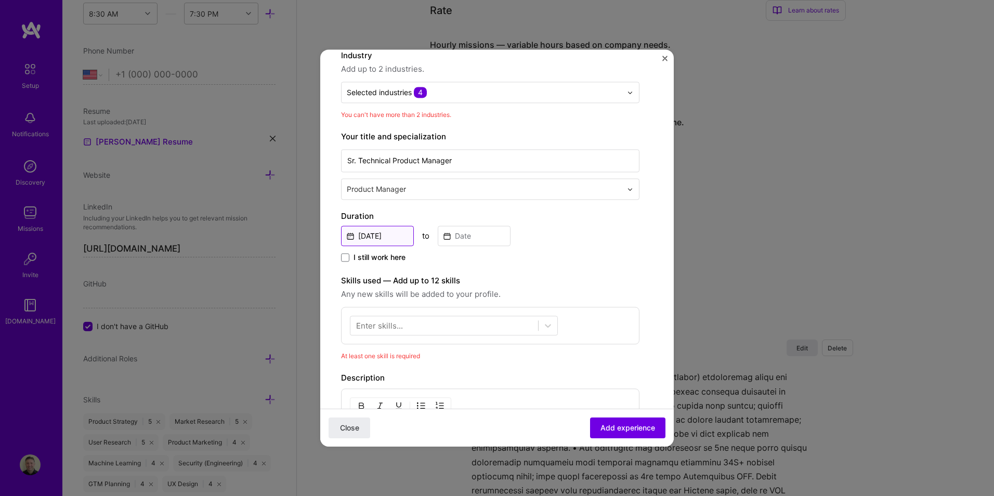
click at [391, 238] on input "[DATE]" at bounding box center [377, 236] width 73 height 20
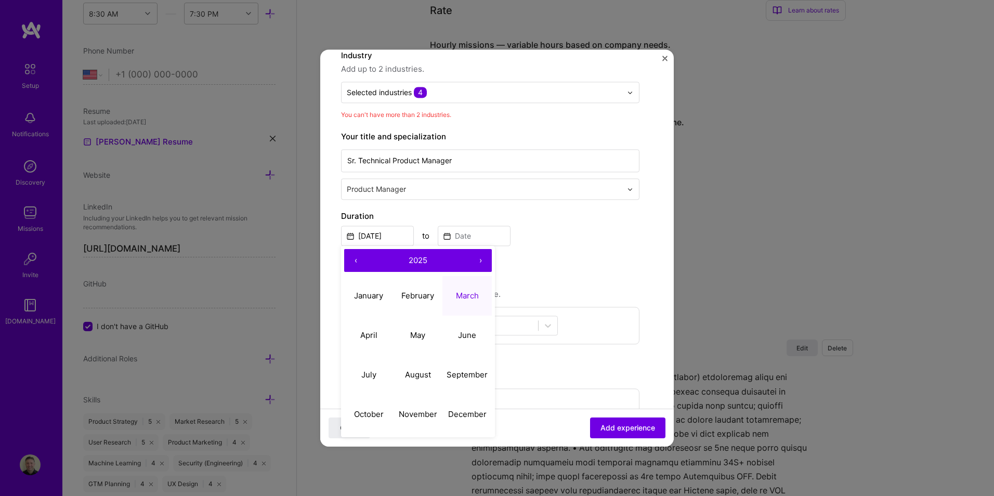
click at [359, 260] on button "‹" at bounding box center [355, 260] width 23 height 23
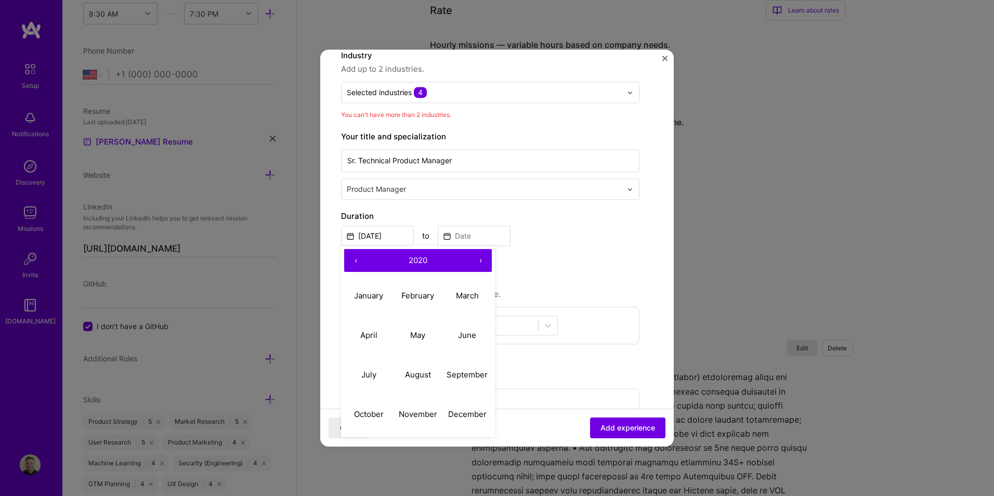
click at [359, 260] on button "‹" at bounding box center [355, 260] width 23 height 23
click at [471, 293] on abbr "March" at bounding box center [467, 296] width 23 height 10
type input "[DATE]"
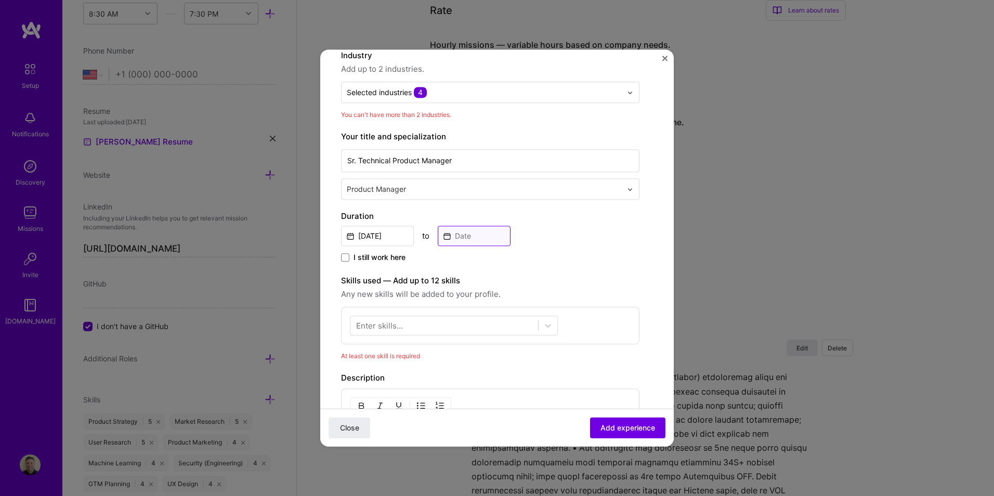
click at [475, 234] on input at bounding box center [474, 236] width 73 height 20
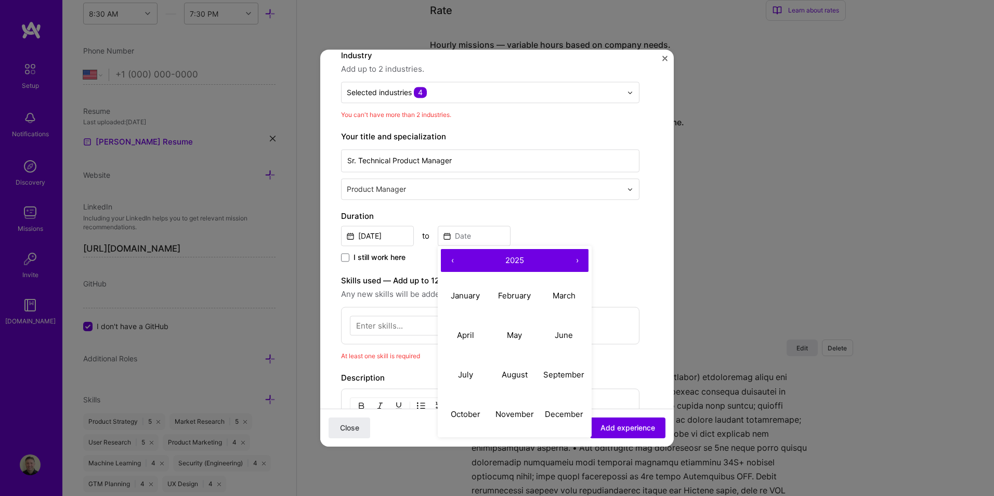
click at [455, 259] on button "‹" at bounding box center [452, 260] width 23 height 23
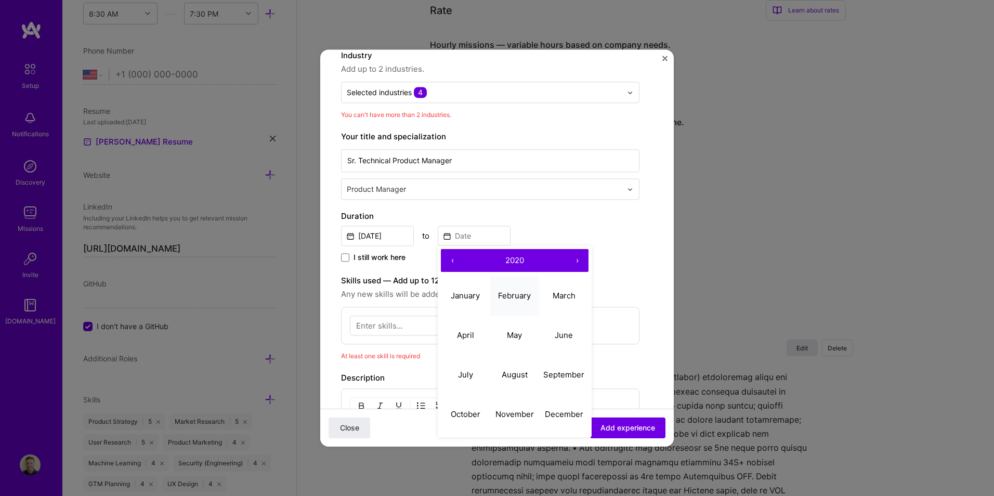
click at [524, 286] on button "February" at bounding box center [514, 296] width 49 height 40
type input "[DATE]"
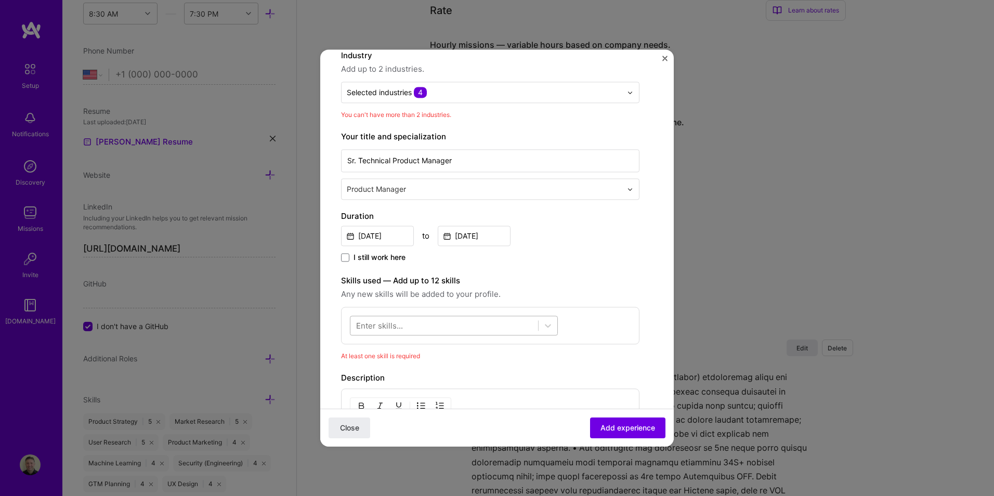
click at [414, 324] on div at bounding box center [444, 325] width 188 height 17
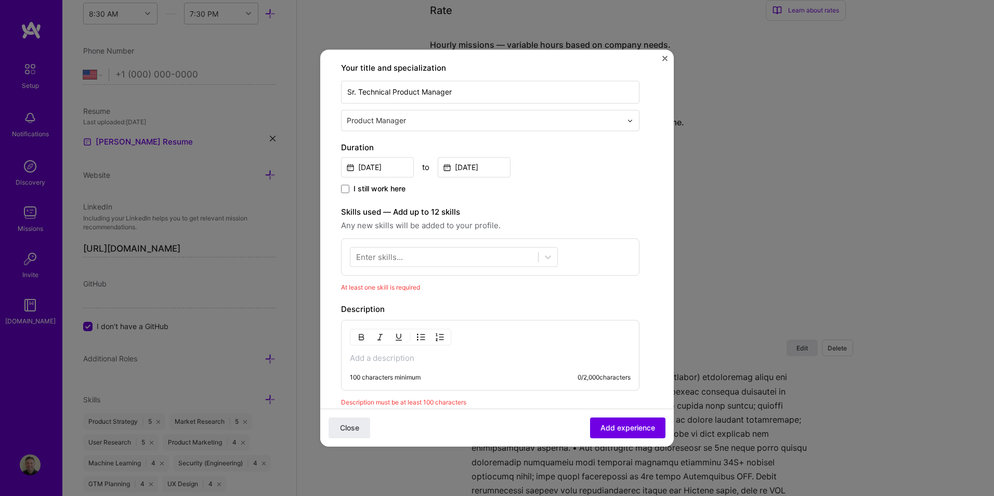
scroll to position [217, 0]
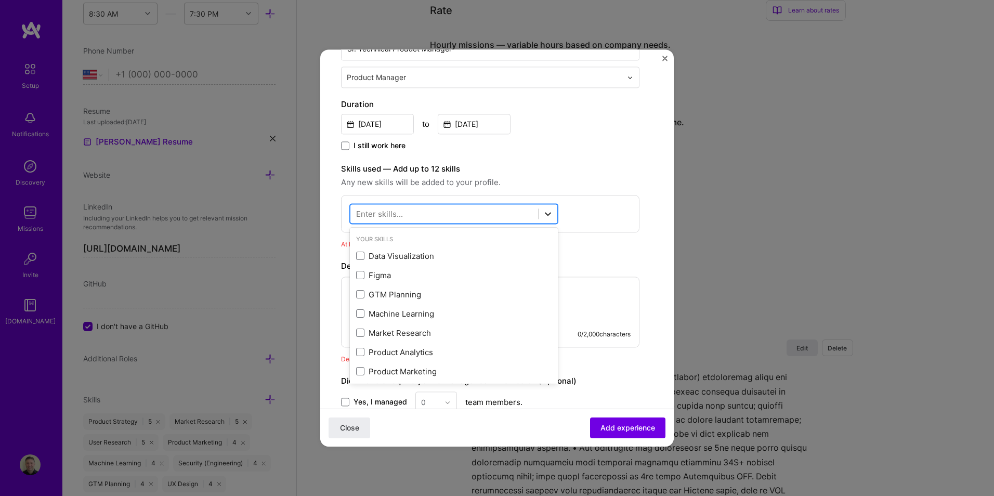
click at [550, 214] on icon at bounding box center [548, 214] width 10 height 10
click at [361, 254] on span at bounding box center [360, 256] width 8 height 8
click at [0, 0] on input "checkbox" at bounding box center [0, 0] width 0 height 0
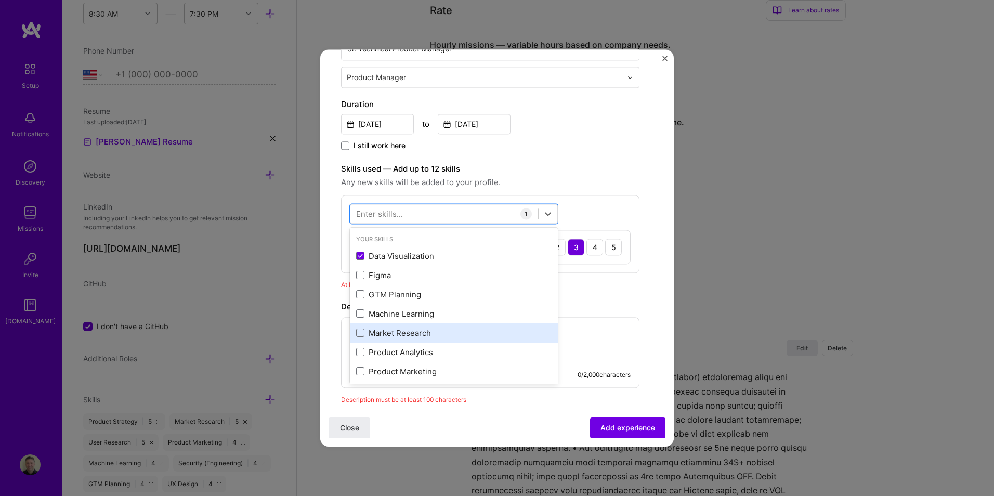
scroll to position [52, 0]
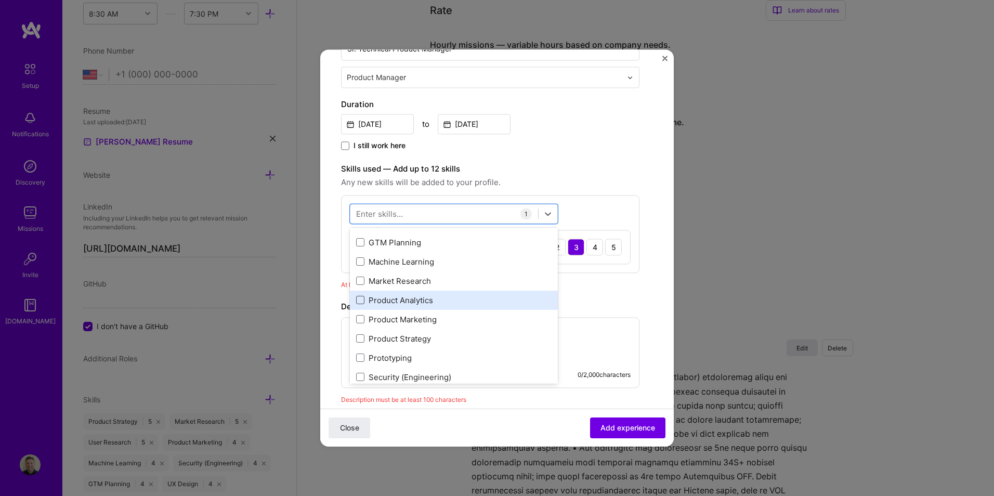
click at [360, 297] on span at bounding box center [360, 300] width 8 height 8
click at [0, 0] on input "checkbox" at bounding box center [0, 0] width 0 height 0
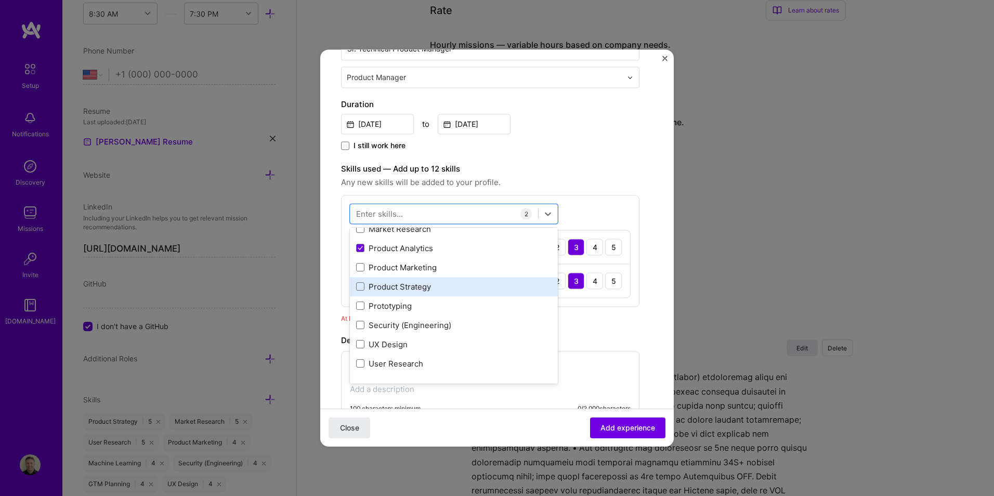
scroll to position [156, 0]
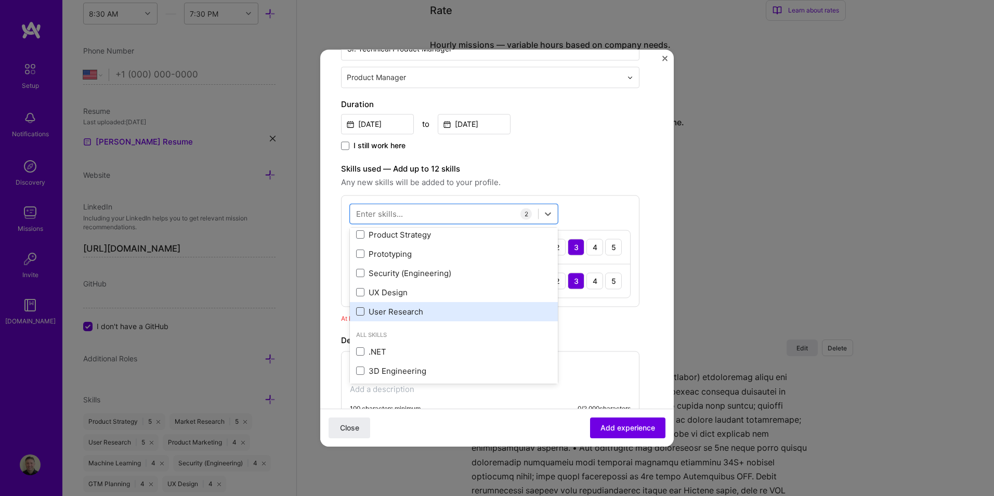
click at [362, 311] on span at bounding box center [360, 312] width 8 height 8
click at [0, 0] on input "checkbox" at bounding box center [0, 0] width 0 height 0
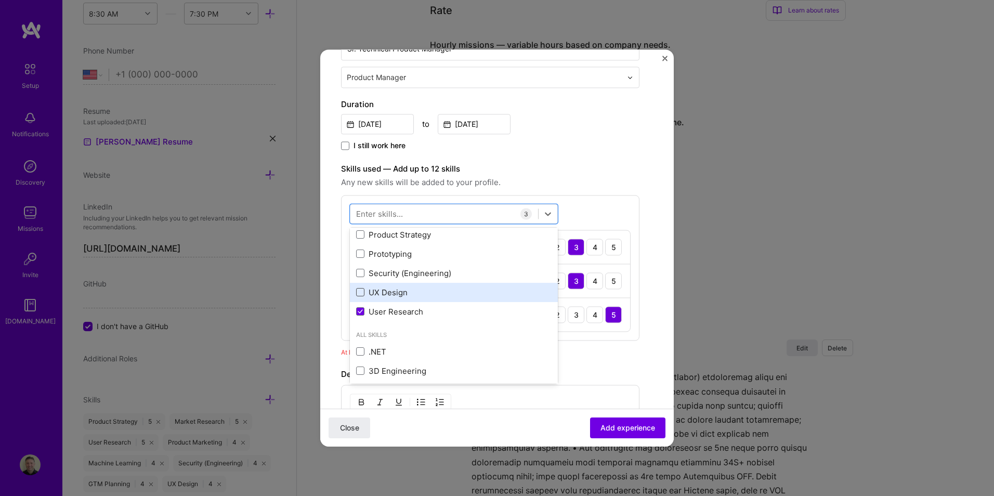
click at [362, 291] on span at bounding box center [360, 293] width 8 height 8
click at [0, 0] on input "checkbox" at bounding box center [0, 0] width 0 height 0
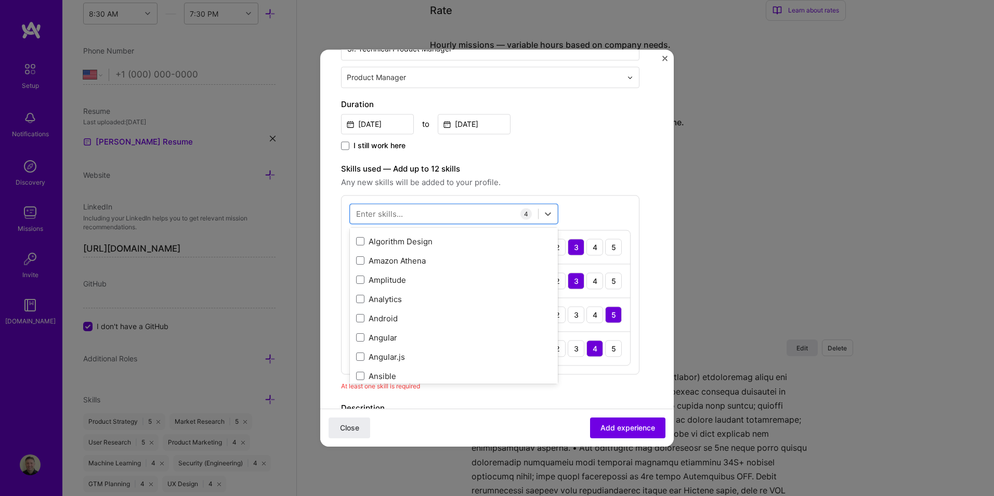
scroll to position [780, 0]
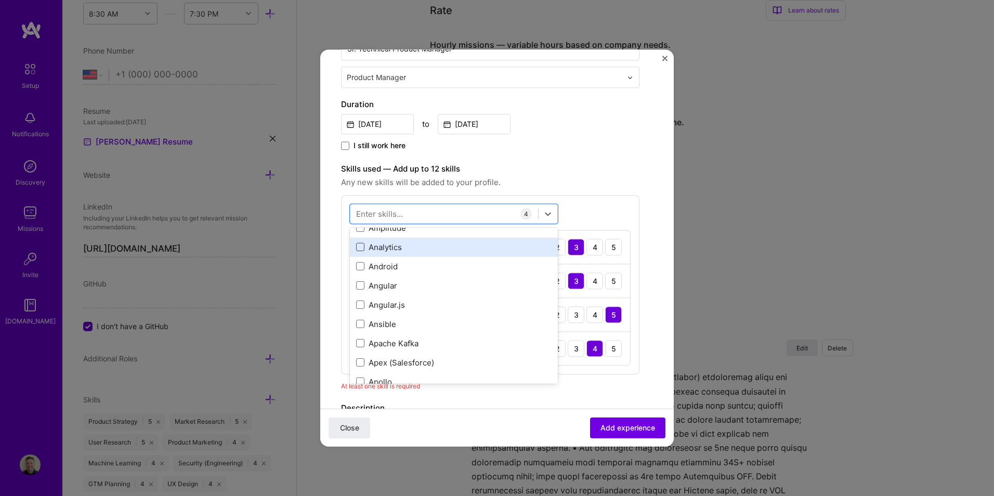
click at [359, 244] on span at bounding box center [360, 247] width 8 height 8
click at [0, 0] on input "checkbox" at bounding box center [0, 0] width 0 height 0
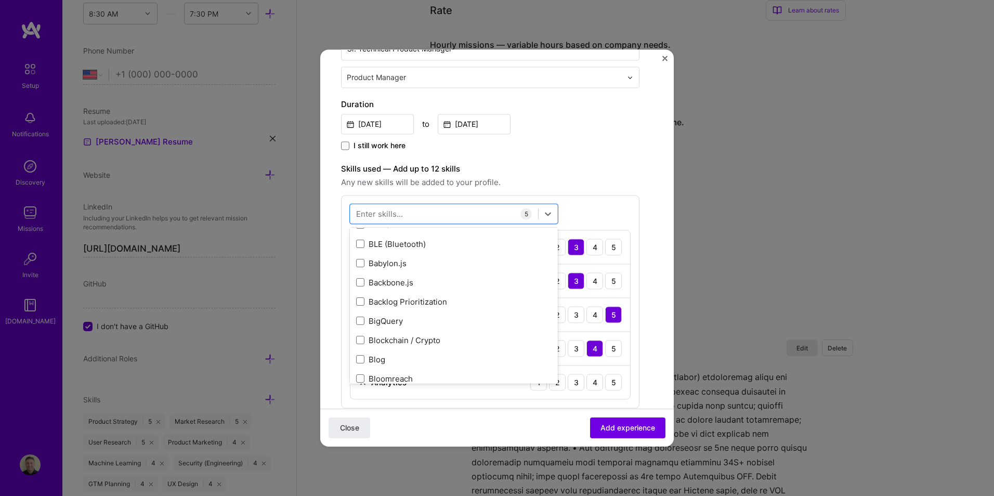
scroll to position [1144, 0]
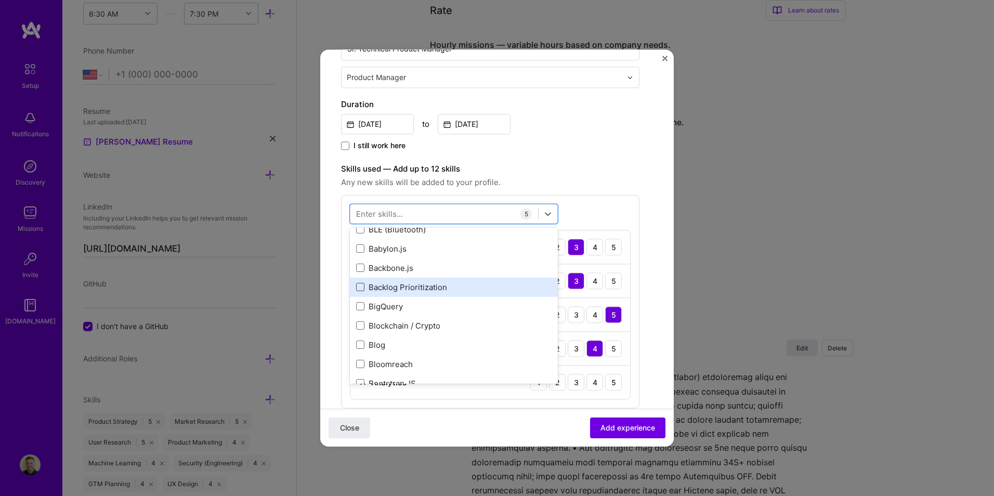
click at [363, 286] on span at bounding box center [360, 287] width 8 height 8
click at [0, 0] on input "checkbox" at bounding box center [0, 0] width 0 height 0
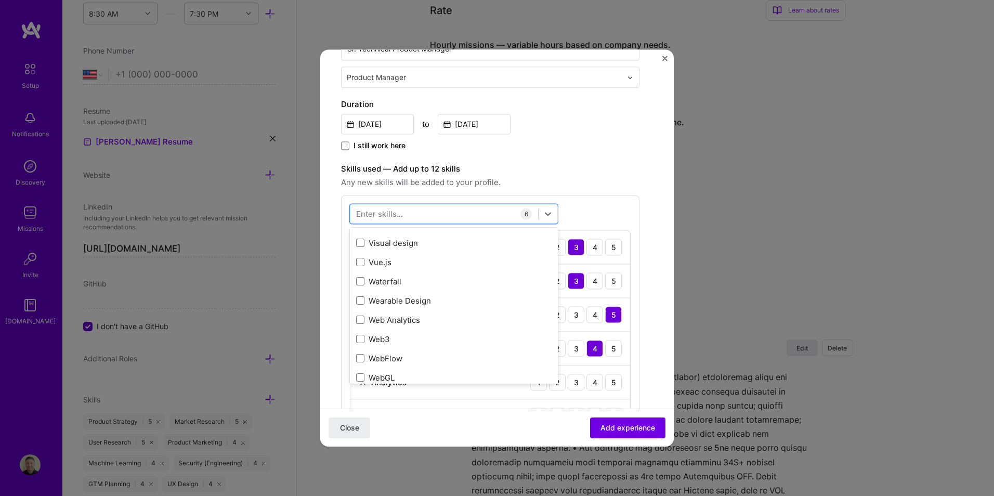
scroll to position [6811, 0]
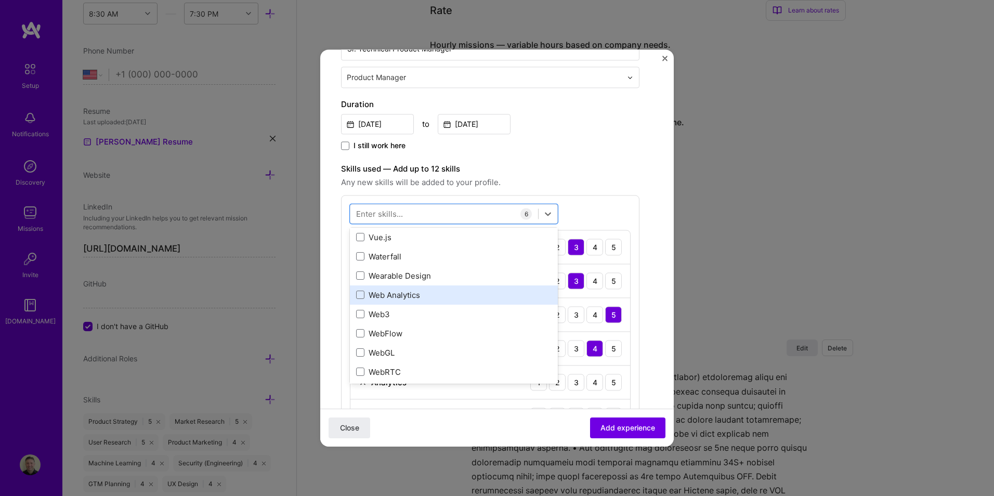
click at [432, 295] on div "Web Analytics" at bounding box center [454, 295] width 196 height 11
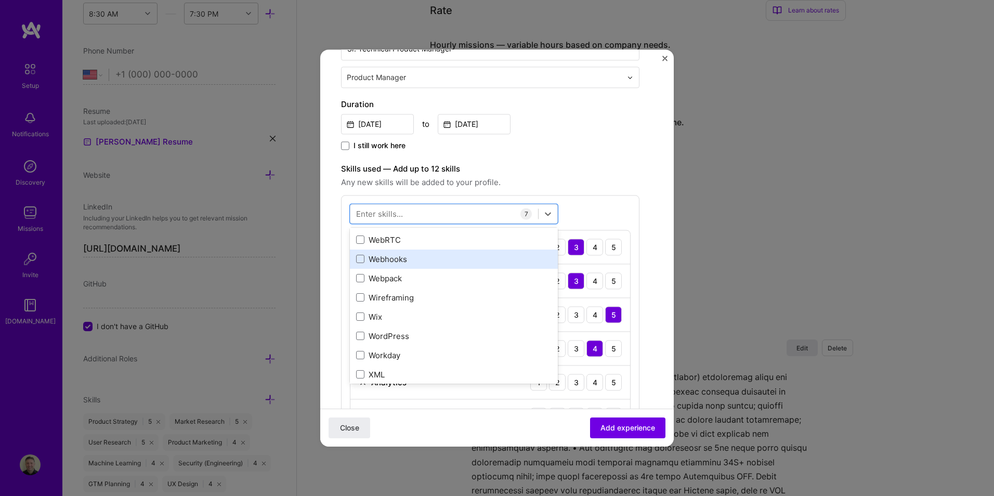
scroll to position [6967, 0]
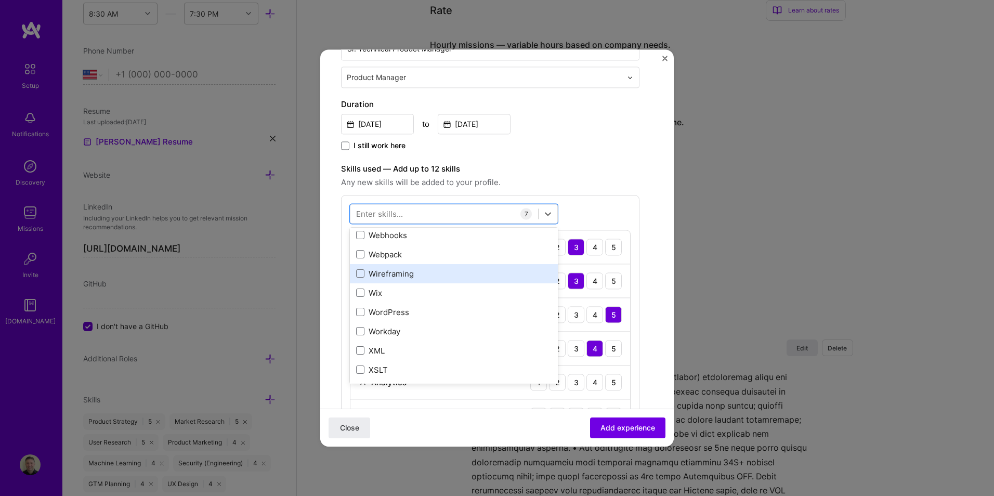
click at [367, 274] on div "Wireframing" at bounding box center [454, 273] width 196 height 11
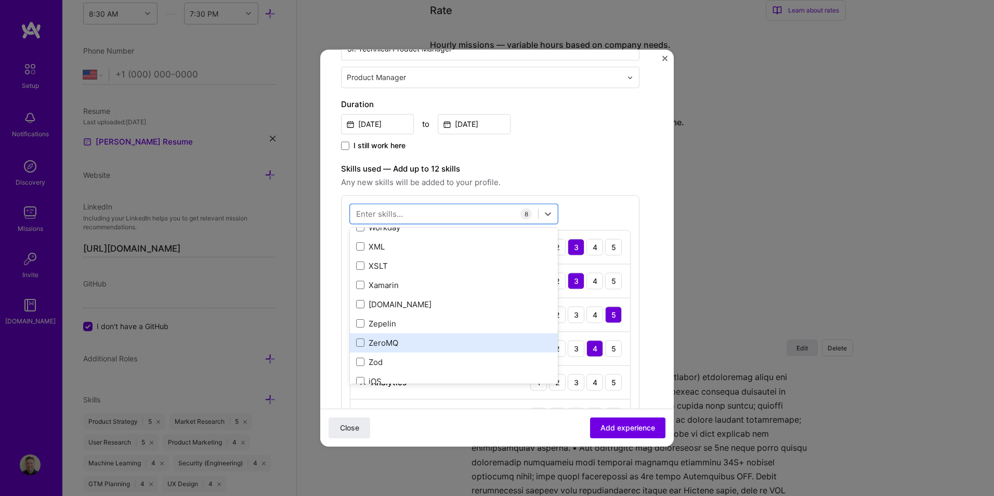
scroll to position [7162, 0]
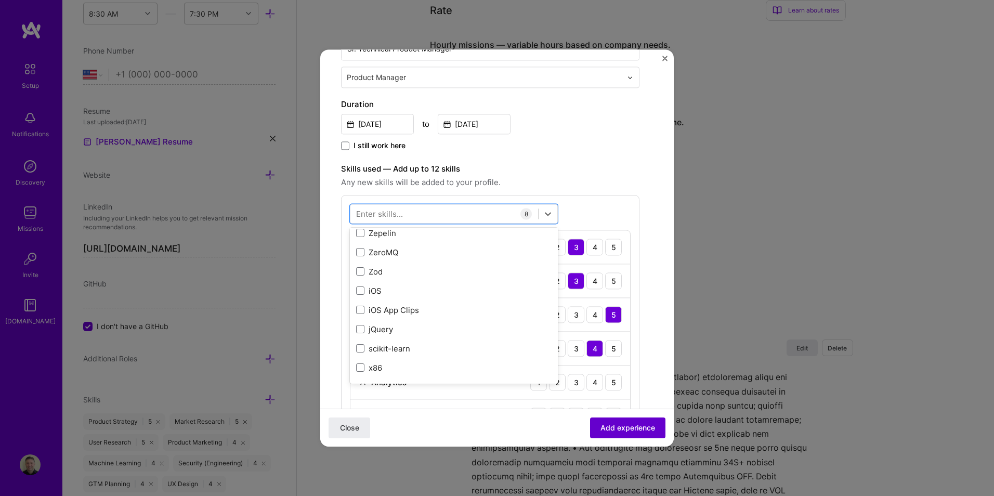
click at [615, 425] on span "Add experience" at bounding box center [628, 428] width 55 height 10
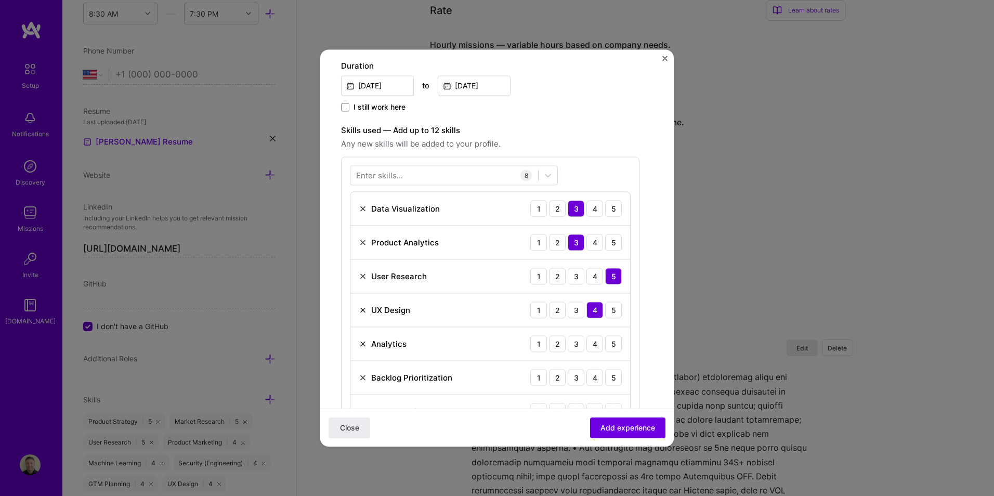
scroll to position [261, 0]
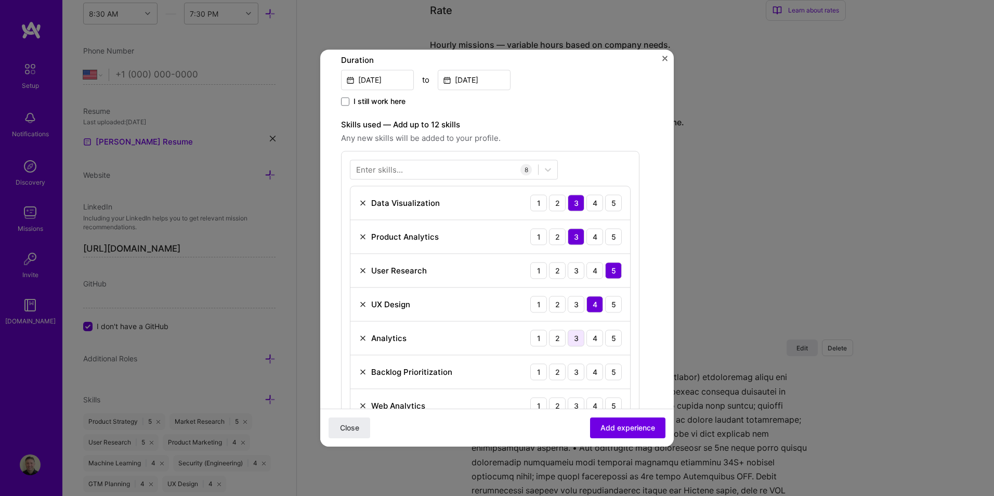
click at [579, 339] on div "3" at bounding box center [576, 338] width 17 height 17
click at [617, 372] on div "5" at bounding box center [613, 371] width 17 height 17
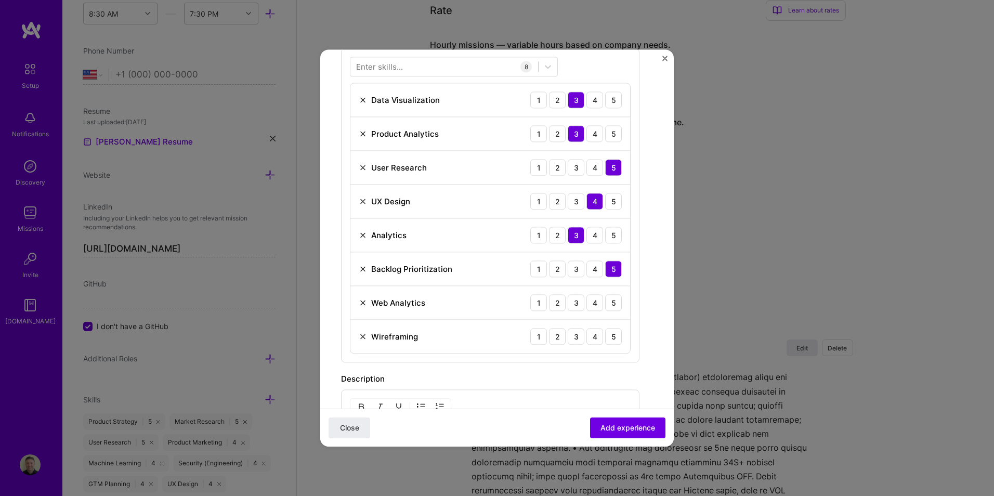
scroll to position [365, 0]
click at [578, 301] on div "3" at bounding box center [576, 301] width 17 height 17
click at [611, 335] on div "5" at bounding box center [613, 335] width 17 height 17
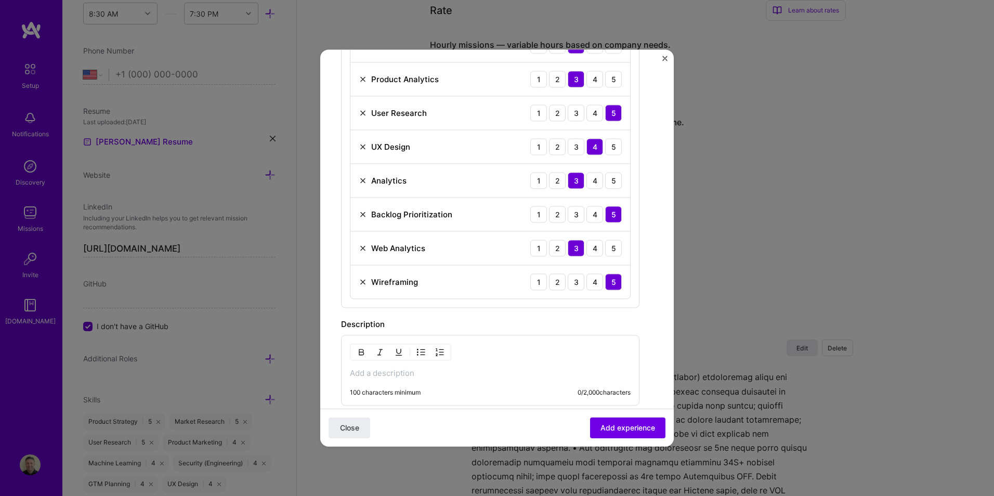
scroll to position [469, 0]
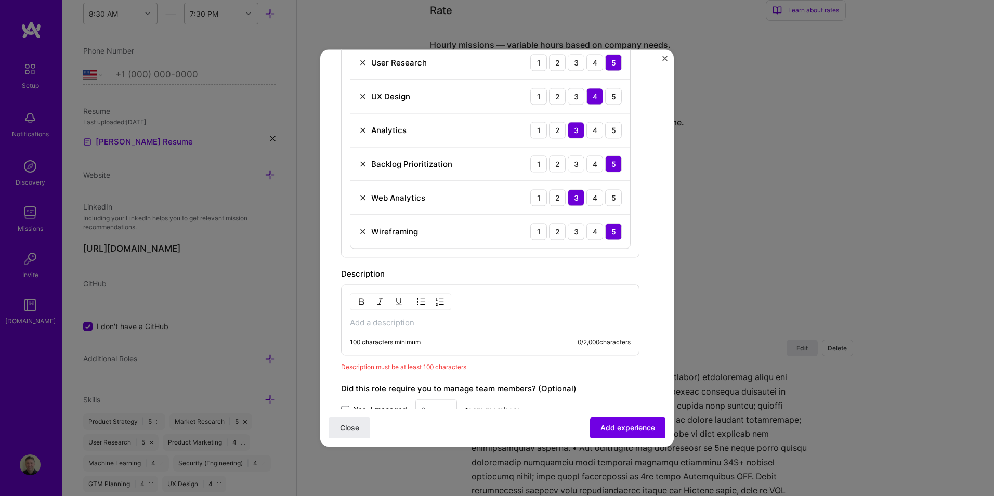
click at [403, 318] on p at bounding box center [490, 323] width 281 height 10
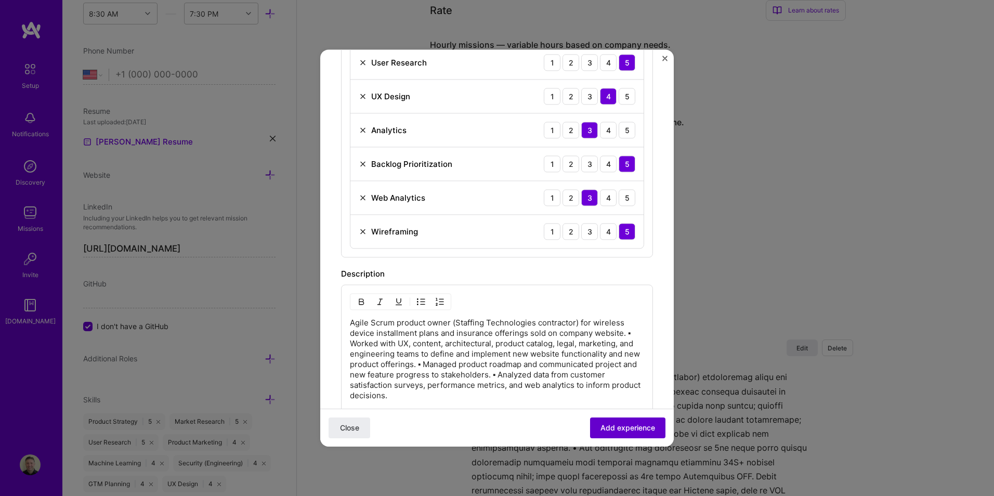
click at [628, 425] on span "Add experience" at bounding box center [628, 428] width 55 height 10
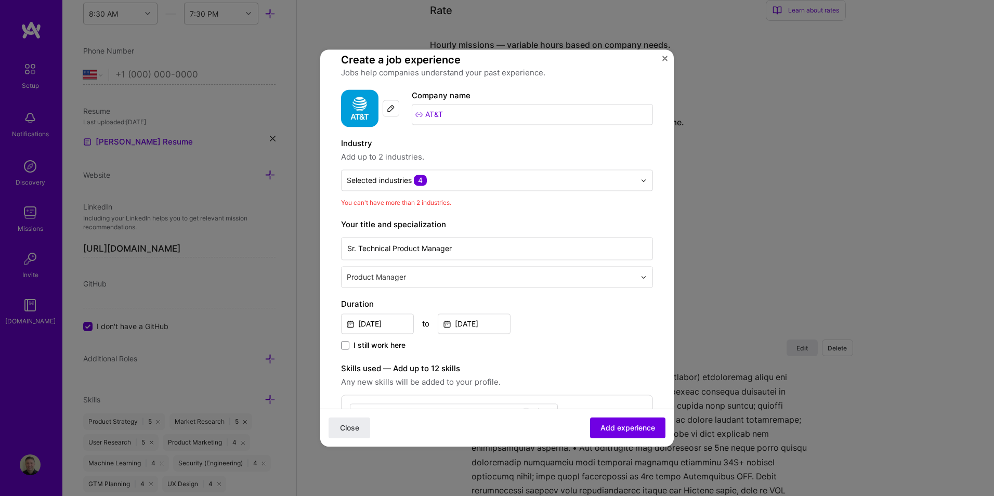
scroll to position [1, 0]
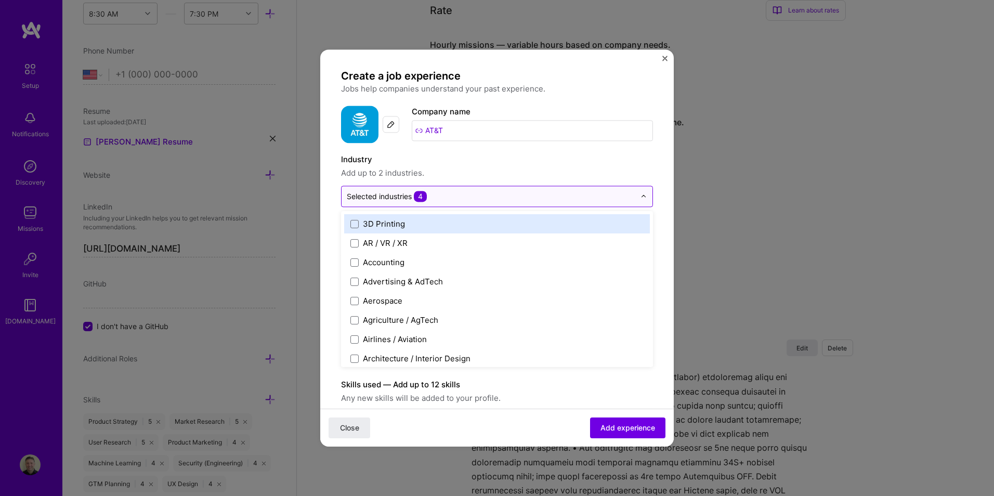
click at [641, 196] on img at bounding box center [644, 196] width 6 height 6
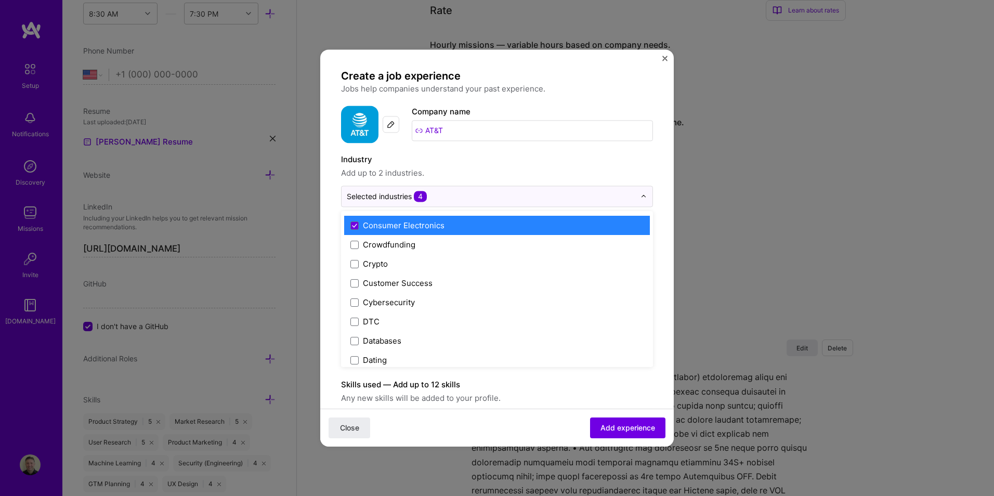
scroll to position [701, 0]
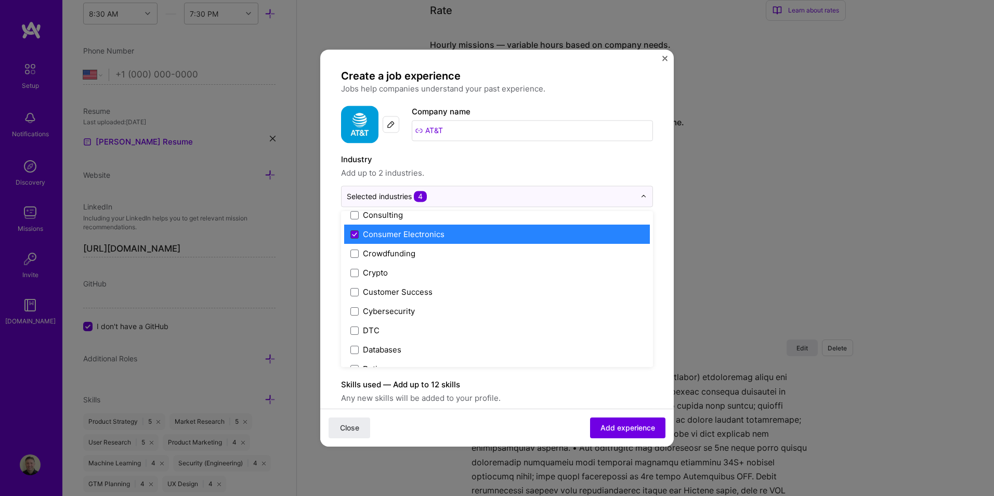
click at [354, 233] on icon at bounding box center [354, 234] width 5 height 4
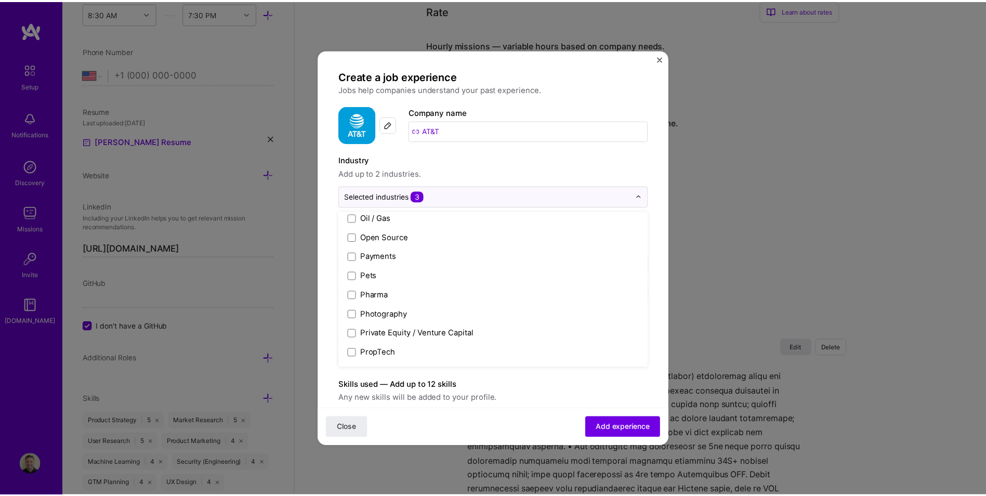
scroll to position [2159, 0]
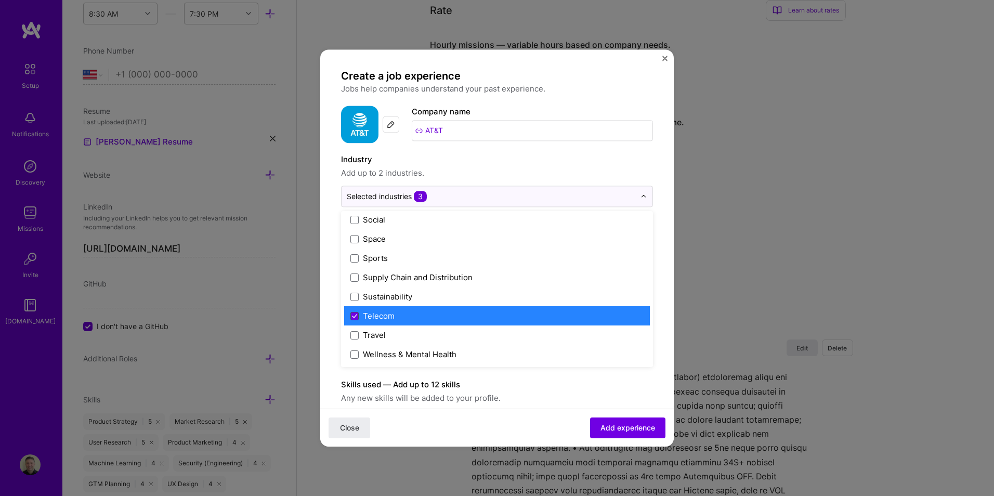
click at [356, 318] on icon at bounding box center [354, 316] width 5 height 4
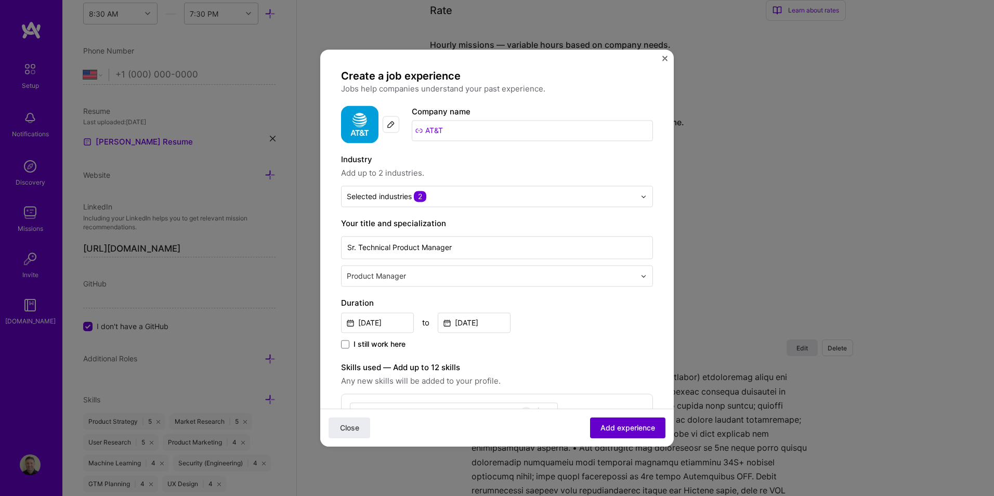
click at [629, 429] on span "Add experience" at bounding box center [628, 428] width 55 height 10
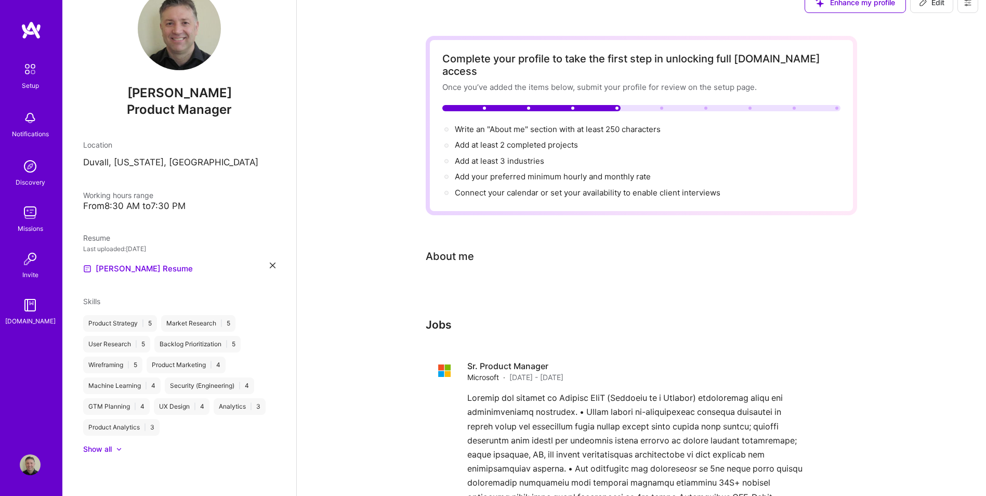
scroll to position [0, 0]
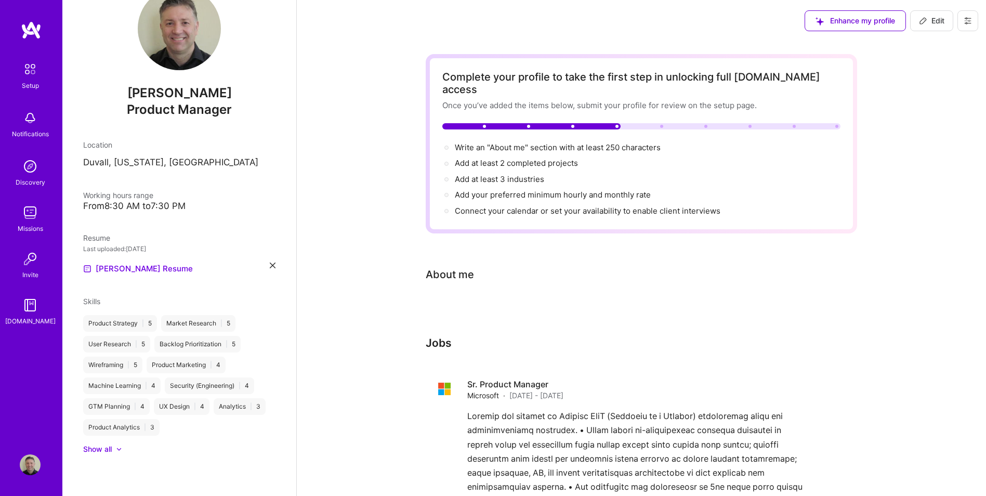
click at [932, 20] on span "Edit" at bounding box center [931, 21] width 25 height 10
select select "US"
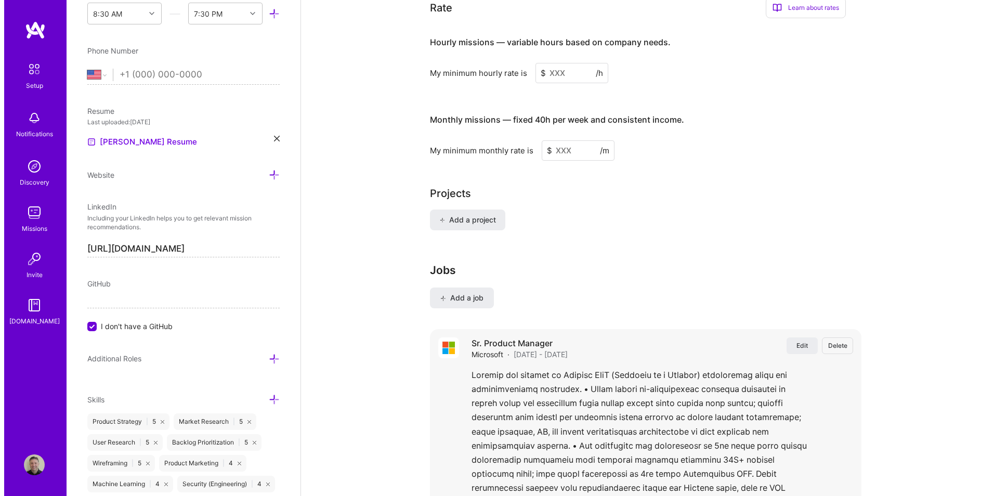
scroll to position [624, 0]
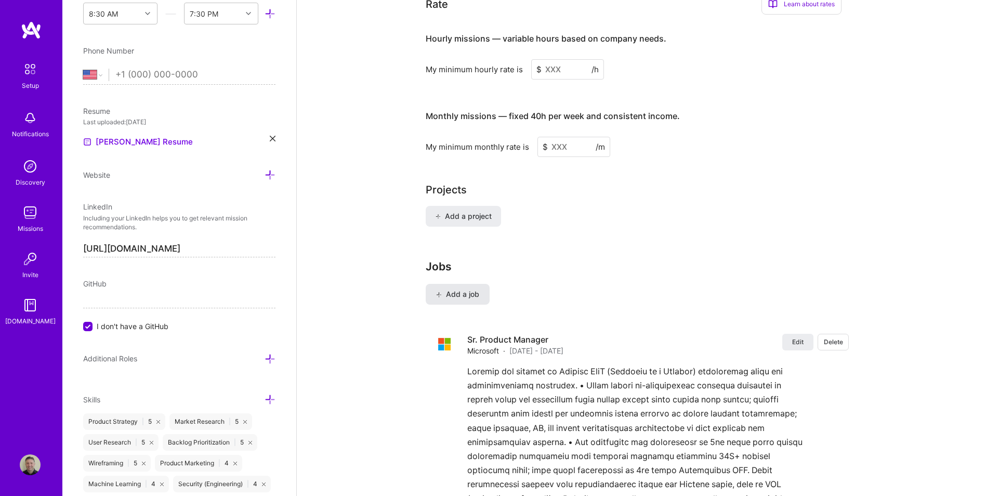
click at [463, 289] on span "Add a job" at bounding box center [457, 294] width 43 height 10
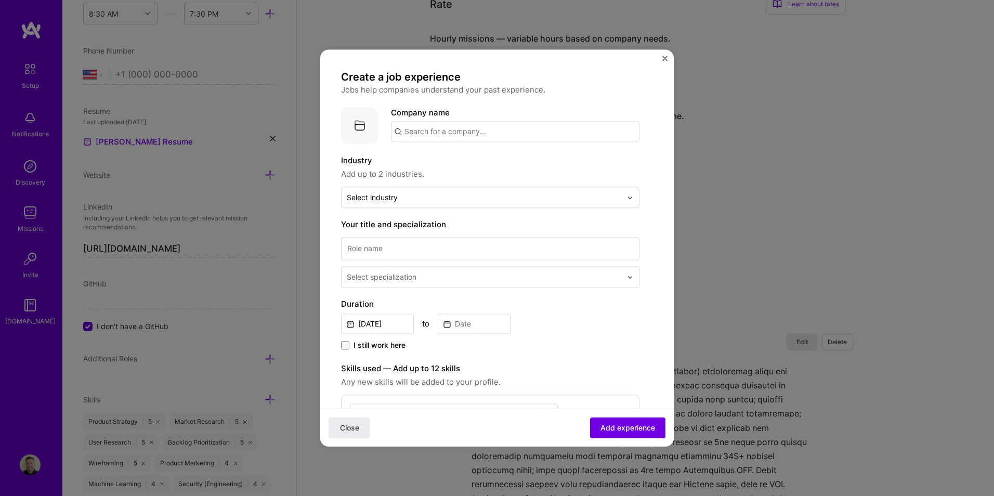
click at [461, 136] on input "text" at bounding box center [515, 131] width 249 height 21
type input "maana"
click at [467, 160] on div "maana" at bounding box center [466, 160] width 34 height 18
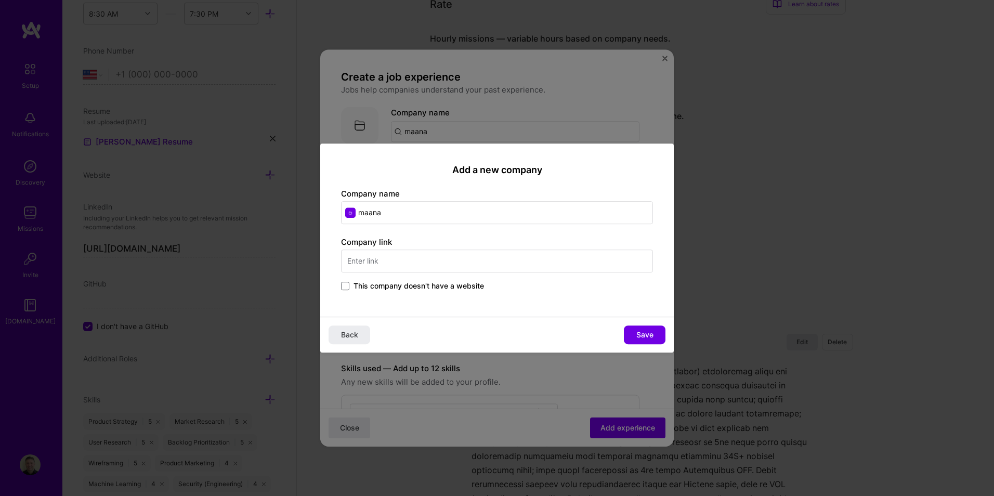
drag, startPoint x: 367, startPoint y: 212, endPoint x: 366, endPoint y: 250, distance: 38.0
click at [367, 213] on input "maana" at bounding box center [497, 212] width 312 height 23
type input "Maana"
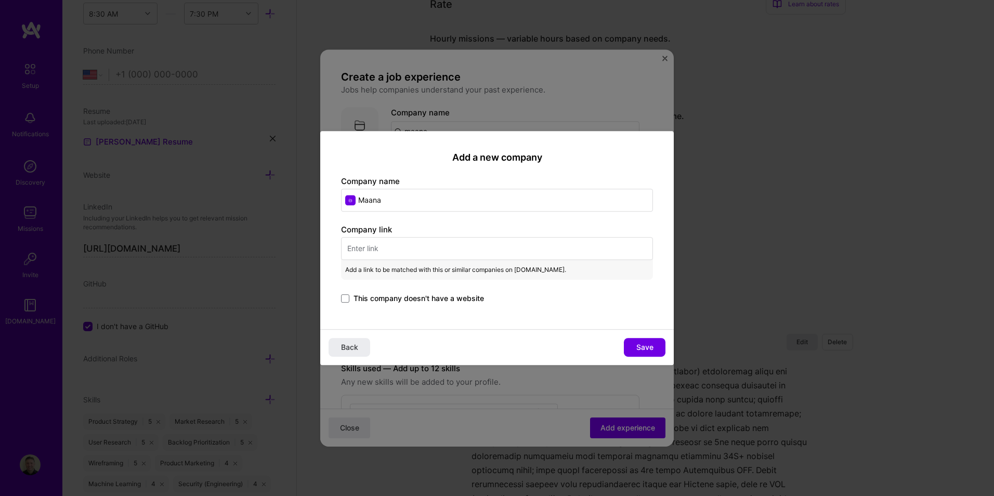
click at [391, 246] on input "text" at bounding box center [497, 248] width 312 height 23
paste input "[URL][DOMAIN_NAME][DOMAIN_NAME]"
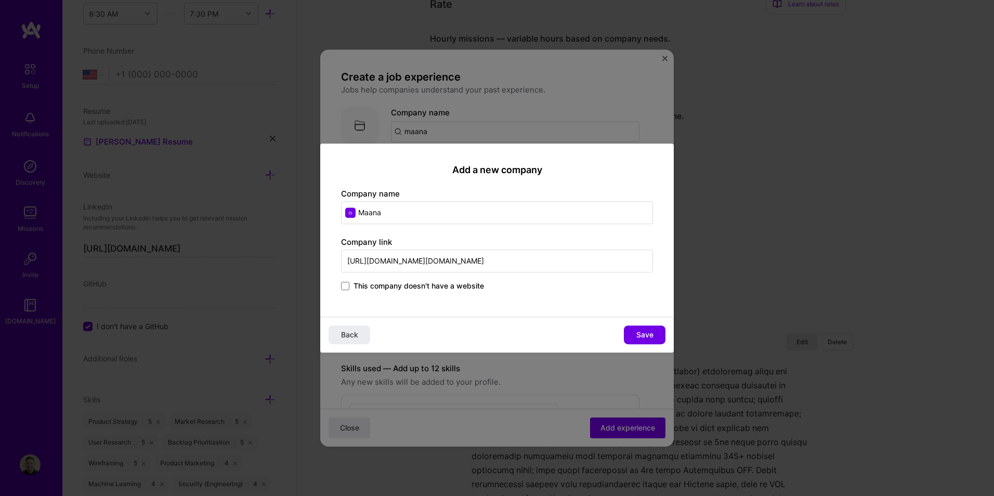
scroll to position [0, 416]
type input "[URL][DOMAIN_NAME][DOMAIN_NAME]"
click at [637, 333] on span "Save" at bounding box center [644, 335] width 17 height 10
type input "Maana"
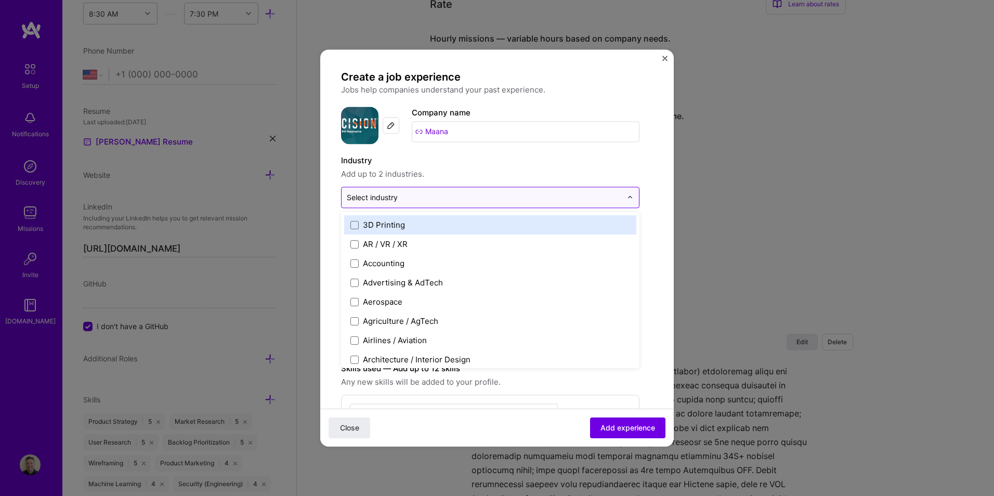
click at [459, 200] on input "text" at bounding box center [484, 197] width 275 height 11
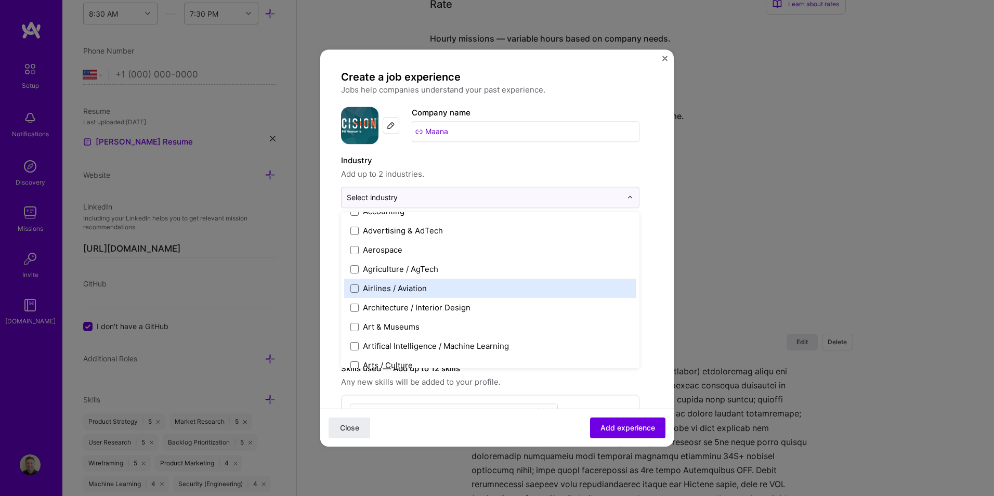
scroll to position [104, 0]
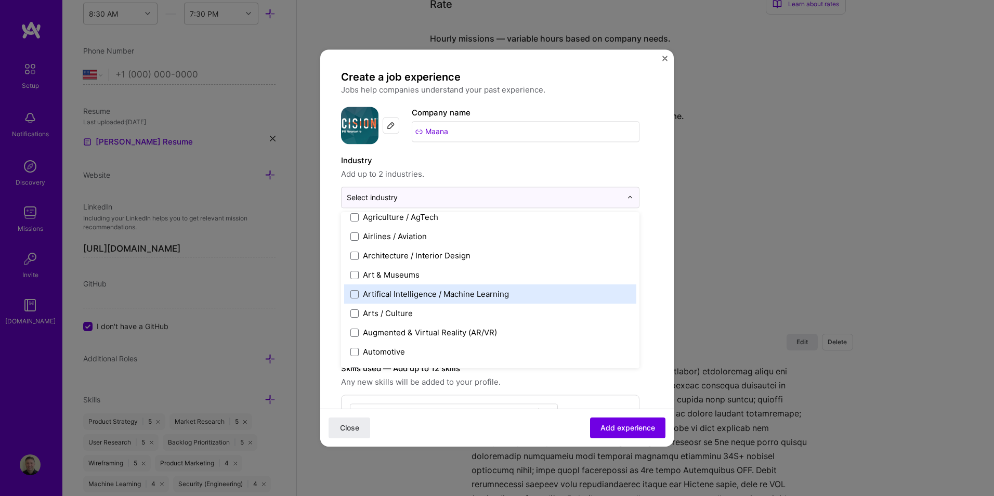
click at [360, 292] on label "Artifical Intelligence / Machine Learning" at bounding box center [490, 294] width 280 height 11
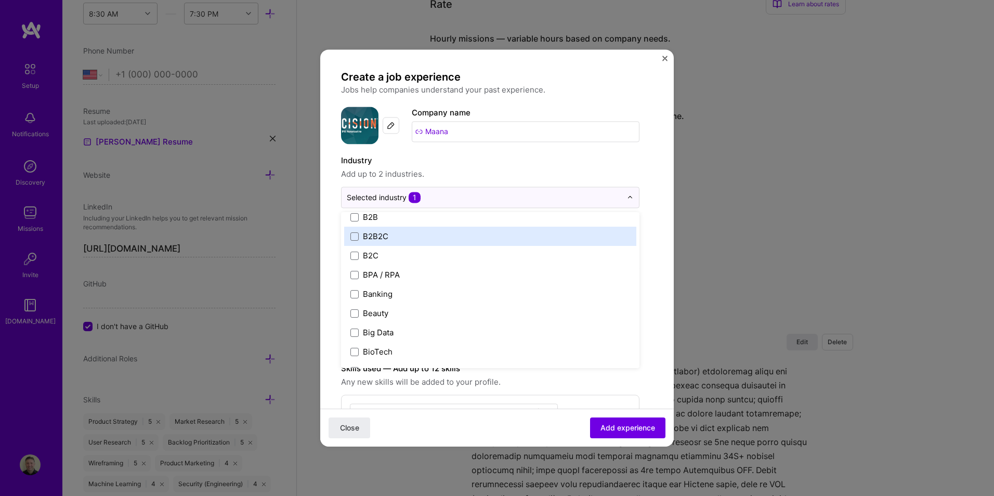
scroll to position [312, 0]
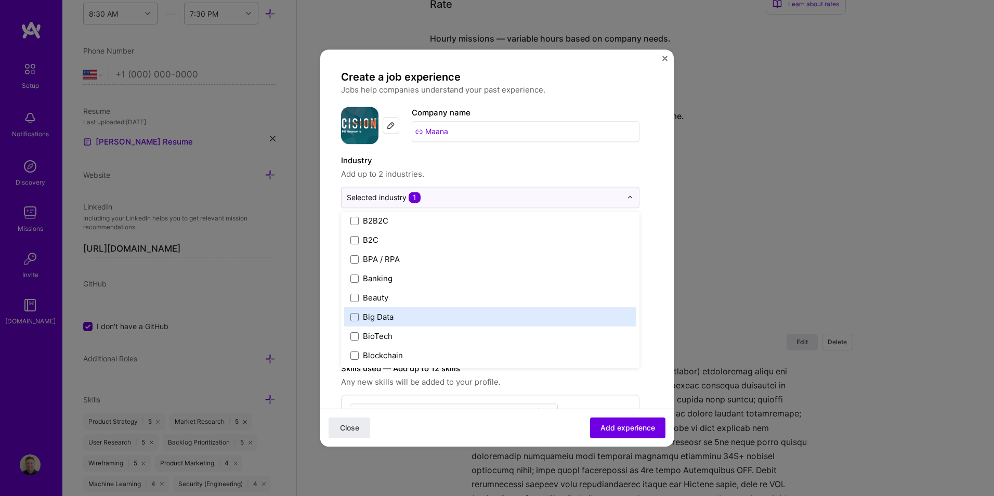
drag, startPoint x: 358, startPoint y: 315, endPoint x: 418, endPoint y: 315, distance: 59.8
click at [359, 315] on label "Big Data" at bounding box center [490, 316] width 280 height 11
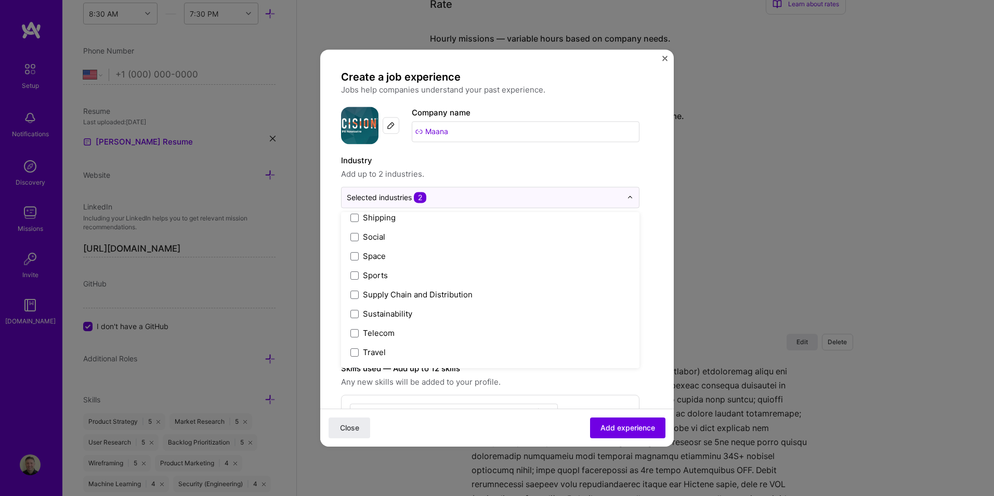
scroll to position [2159, 0]
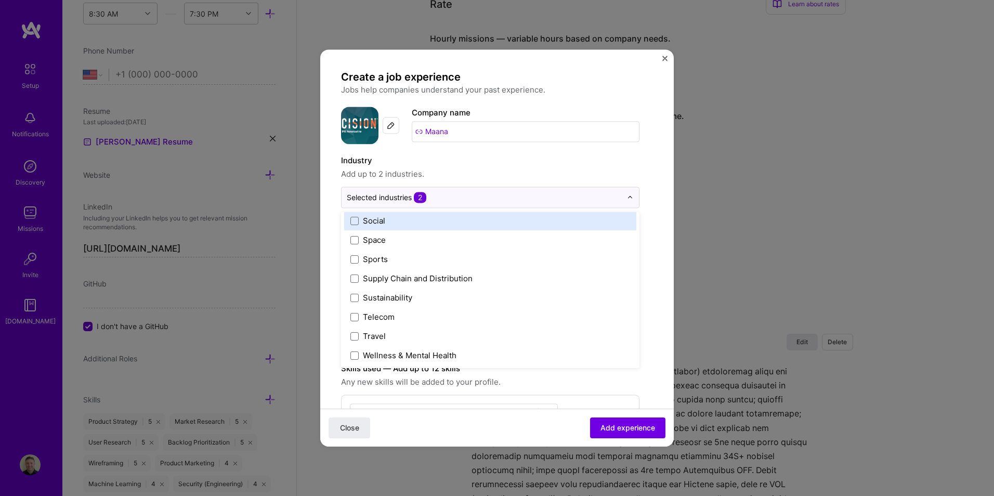
click at [578, 156] on label "Industry" at bounding box center [490, 160] width 298 height 12
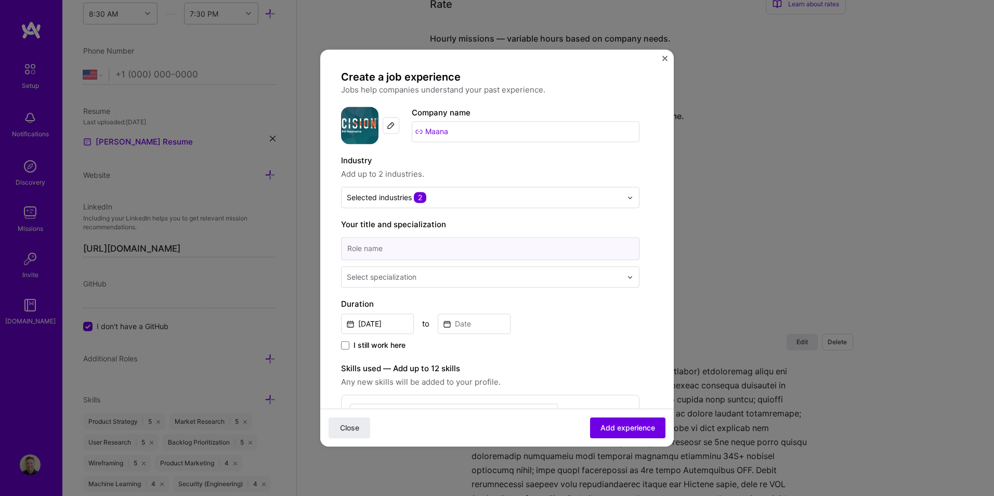
click at [540, 252] on input at bounding box center [490, 248] width 298 height 23
type input "Sr. Product Manager"
click at [409, 273] on div "Select specialization" at bounding box center [382, 276] width 70 height 11
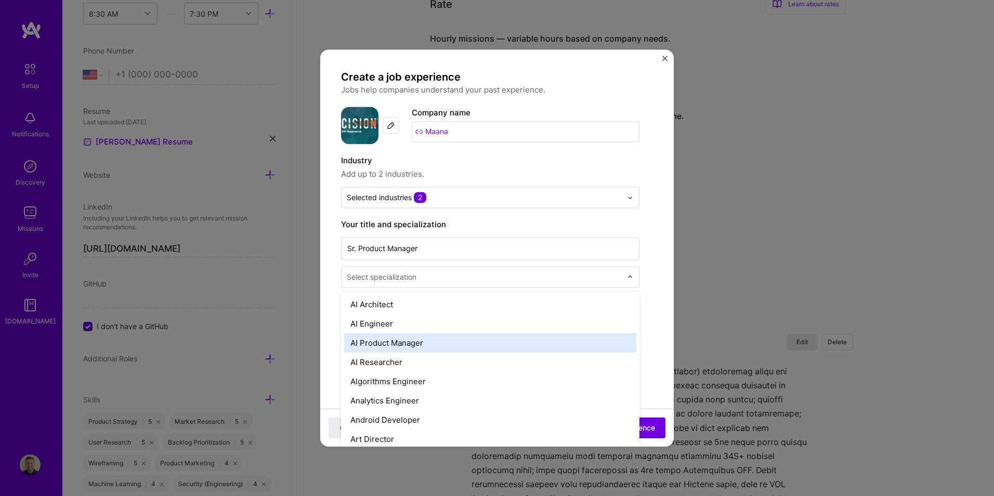
click at [428, 338] on div "AI Product Manager" at bounding box center [490, 342] width 292 height 19
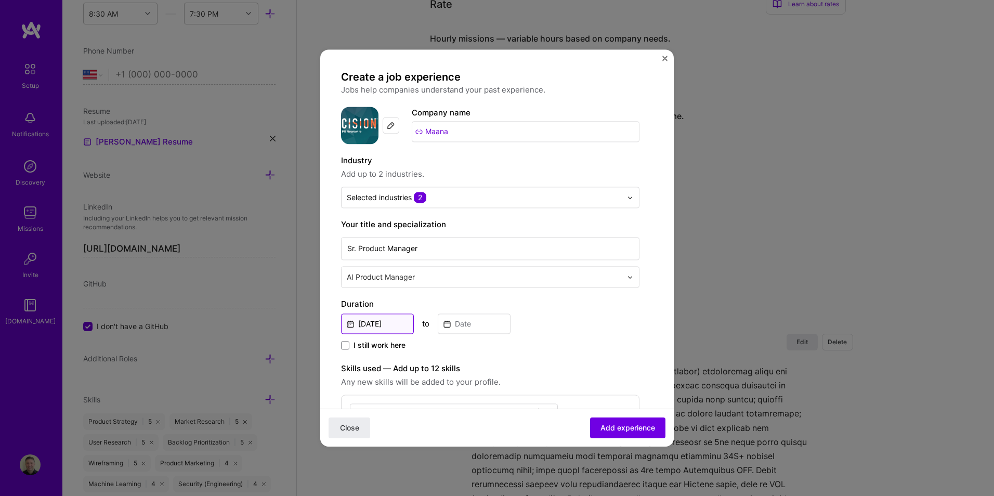
click at [394, 322] on input "[DATE]" at bounding box center [377, 324] width 73 height 20
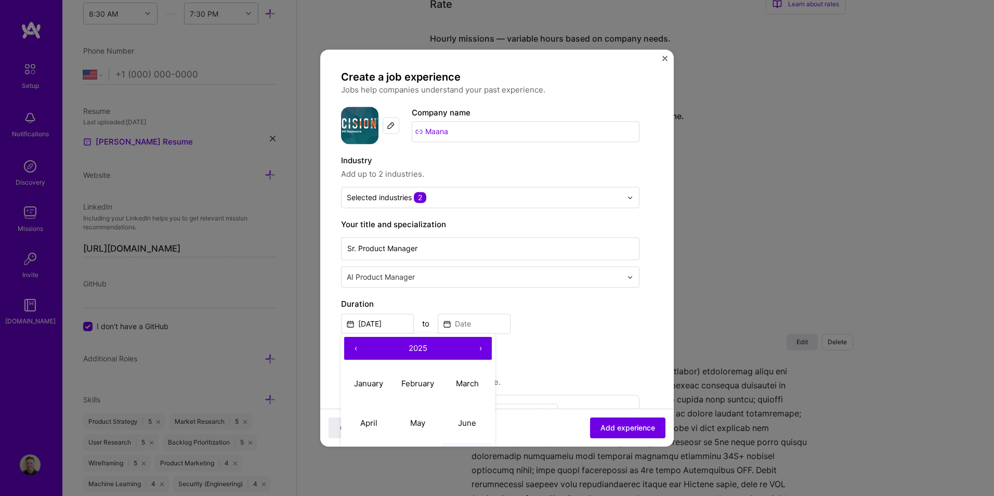
click at [357, 348] on button "‹" at bounding box center [355, 348] width 23 height 23
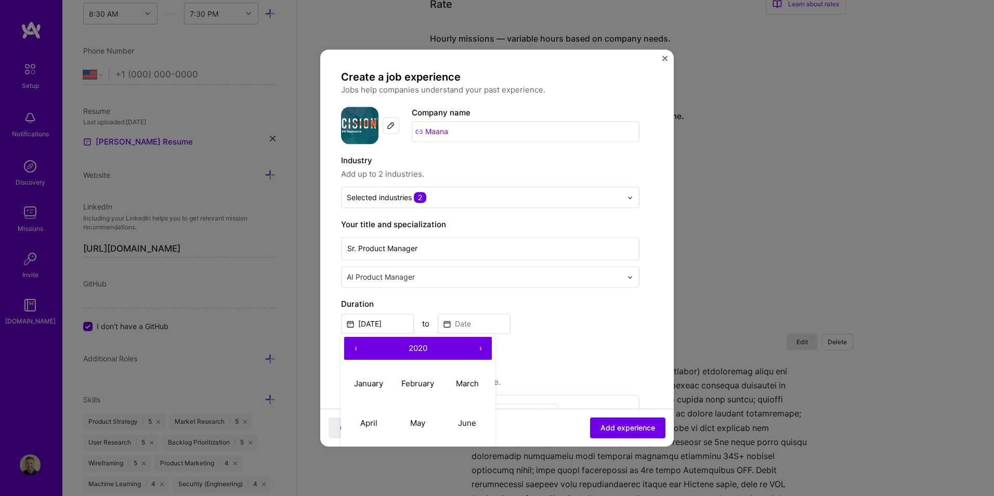
click at [357, 348] on button "‹" at bounding box center [355, 348] width 23 height 23
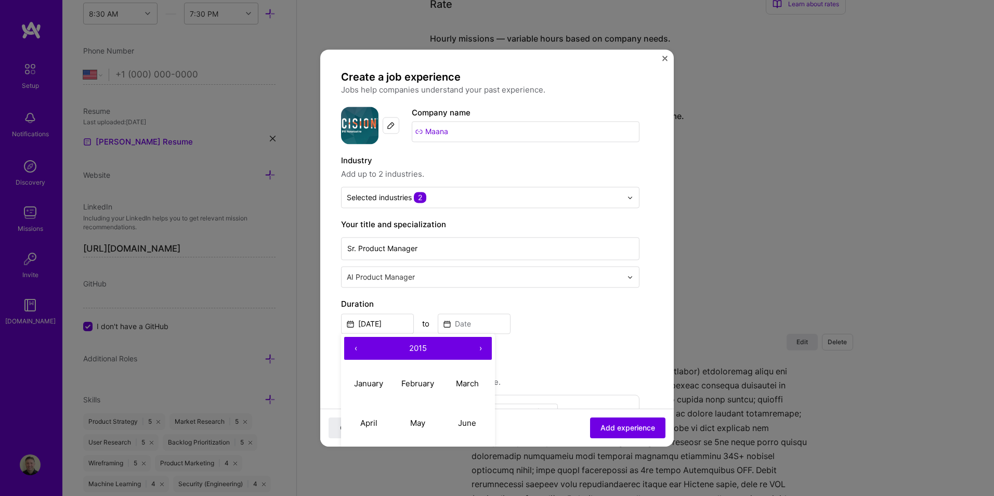
click at [357, 348] on button "‹" at bounding box center [355, 348] width 23 height 23
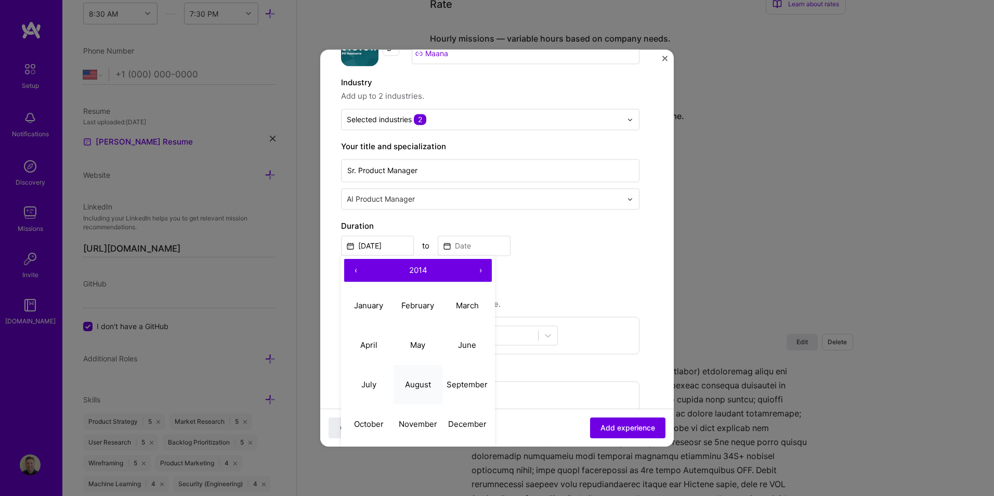
scroll to position [104, 0]
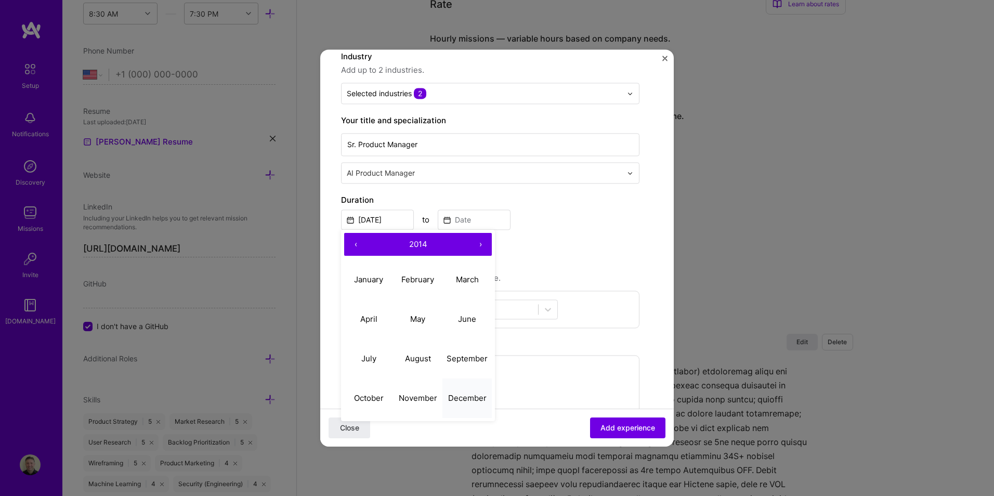
click at [478, 393] on abbr "December" at bounding box center [467, 398] width 38 height 10
type input "[DATE]"
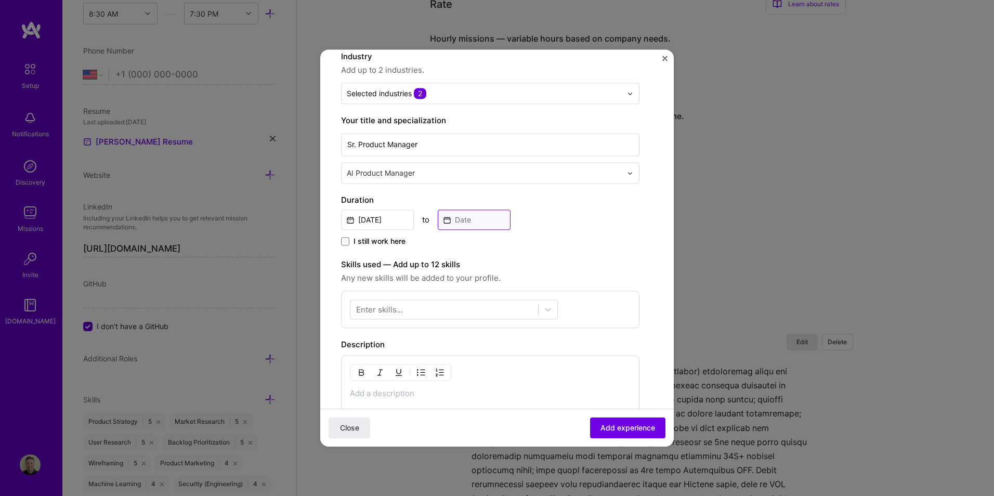
click at [470, 220] on input at bounding box center [474, 220] width 73 height 20
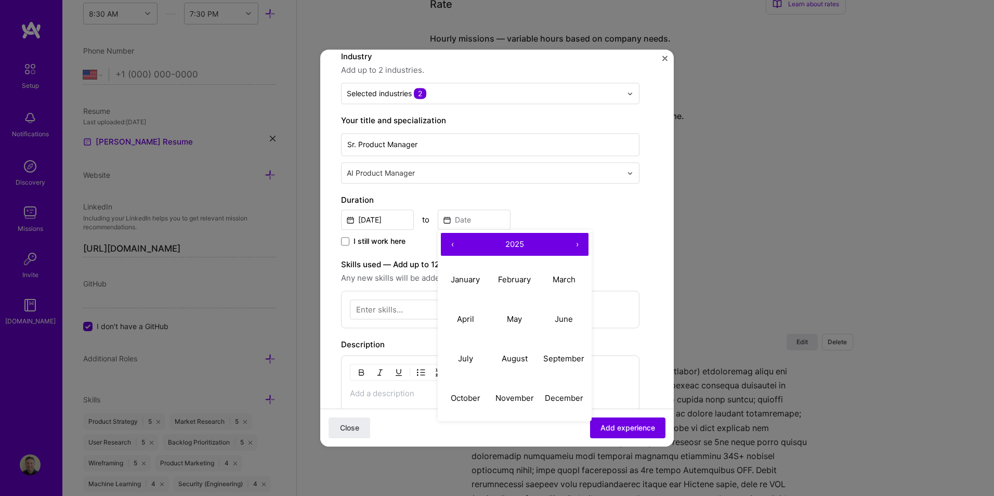
click at [455, 243] on button "‹" at bounding box center [452, 244] width 23 height 23
click at [571, 275] on abbr "March" at bounding box center [564, 280] width 23 height 10
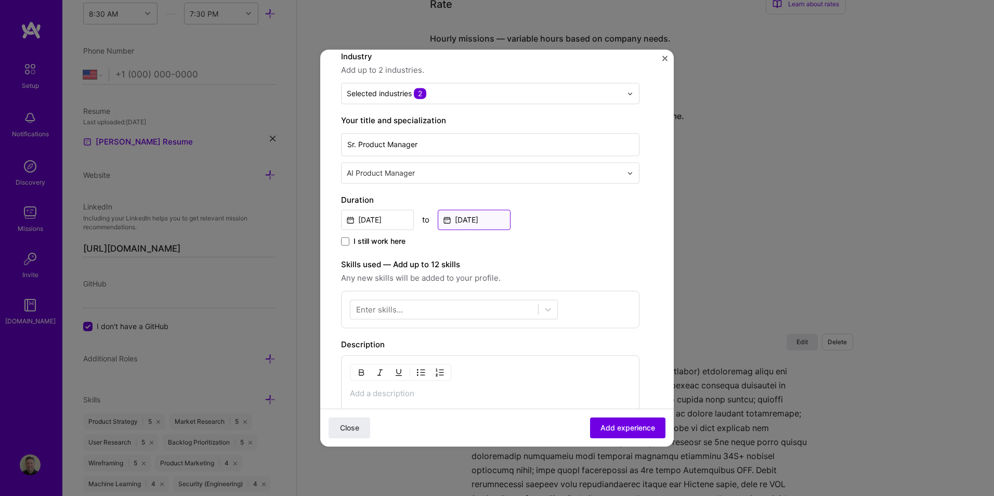
click at [475, 224] on input "[DATE]" at bounding box center [474, 220] width 73 height 20
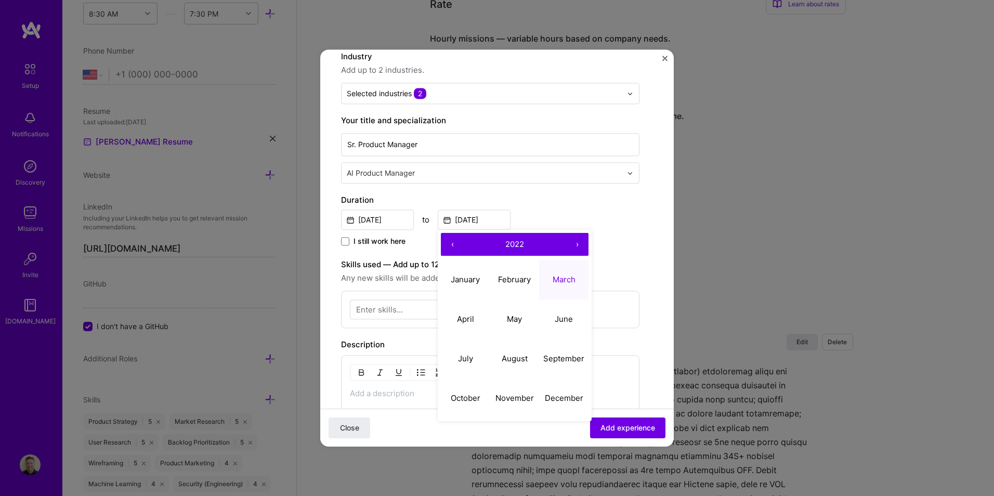
click at [449, 244] on button "‹" at bounding box center [452, 244] width 23 height 23
click at [449, 243] on button "‹" at bounding box center [452, 244] width 23 height 23
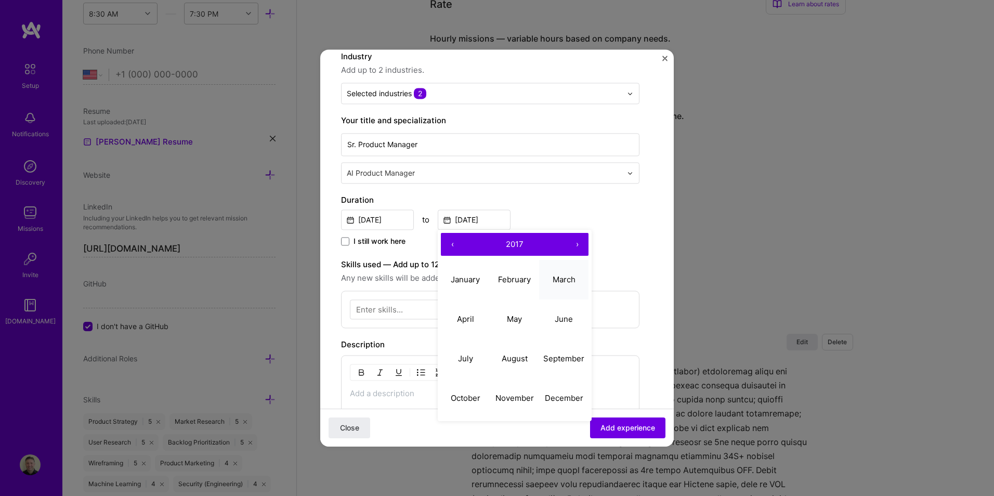
click at [568, 277] on abbr "March" at bounding box center [564, 280] width 23 height 10
type input "[DATE]"
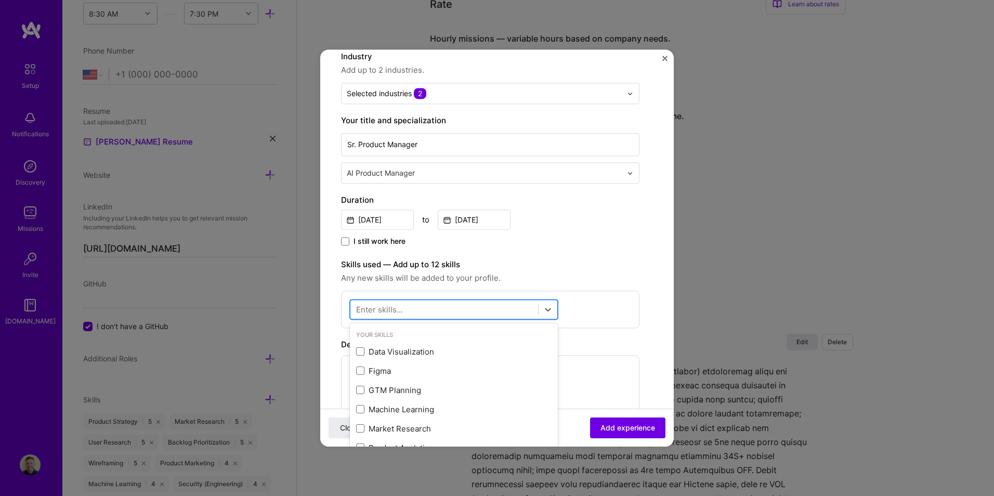
click at [441, 303] on div at bounding box center [444, 309] width 188 height 17
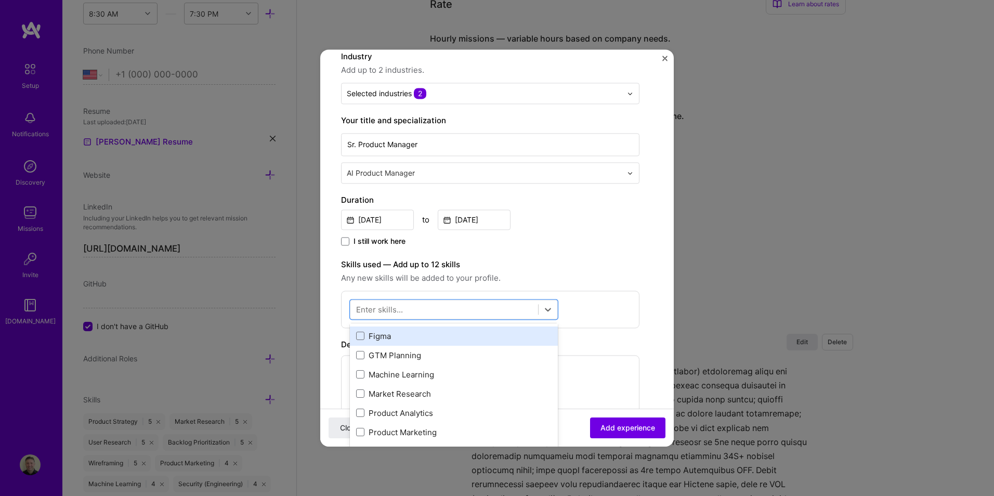
scroll to position [52, 0]
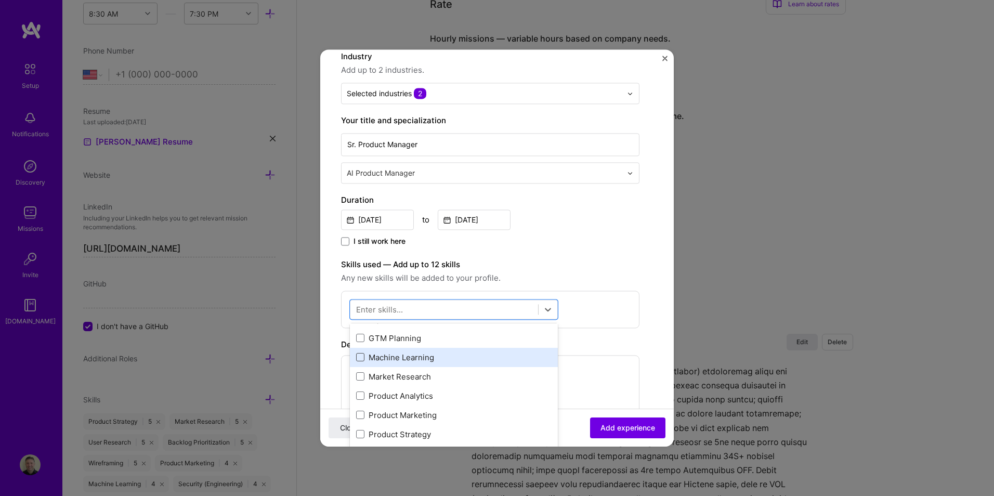
click at [358, 354] on span at bounding box center [360, 358] width 8 height 8
click at [0, 0] on input "checkbox" at bounding box center [0, 0] width 0 height 0
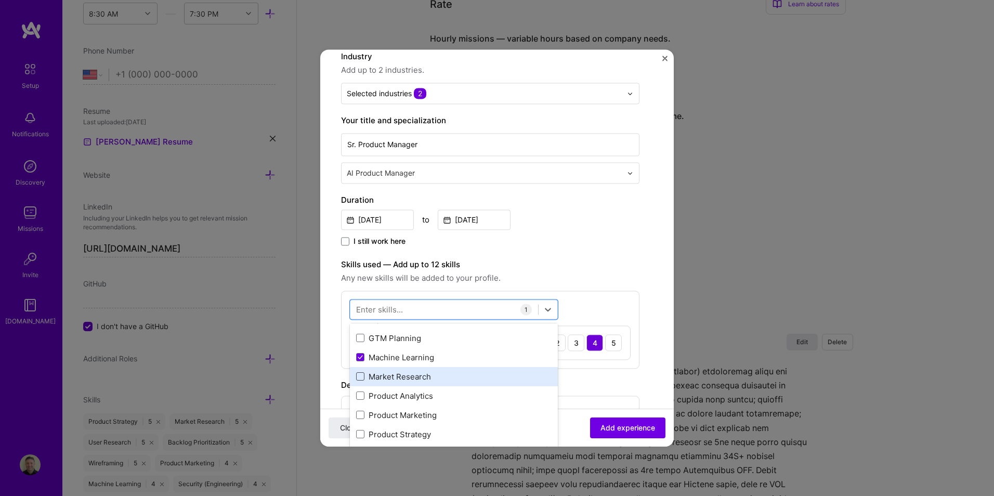
click at [359, 376] on span at bounding box center [360, 377] width 8 height 8
click at [0, 0] on input "checkbox" at bounding box center [0, 0] width 0 height 0
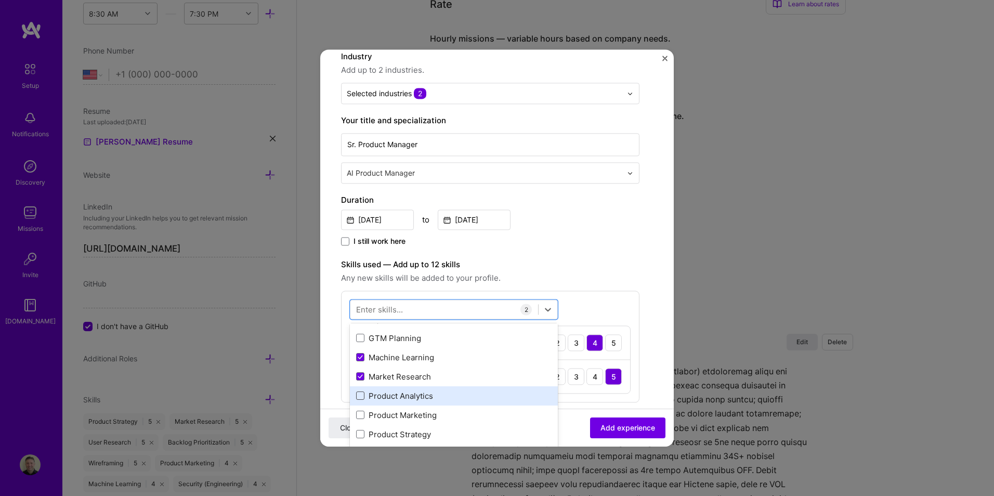
click at [360, 396] on span at bounding box center [360, 396] width 8 height 8
click at [0, 0] on input "checkbox" at bounding box center [0, 0] width 0 height 0
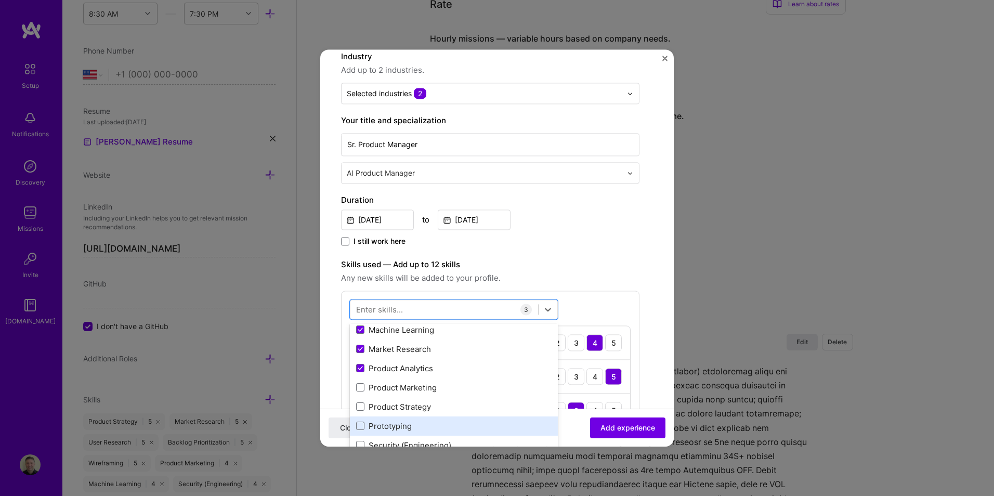
scroll to position [104, 0]
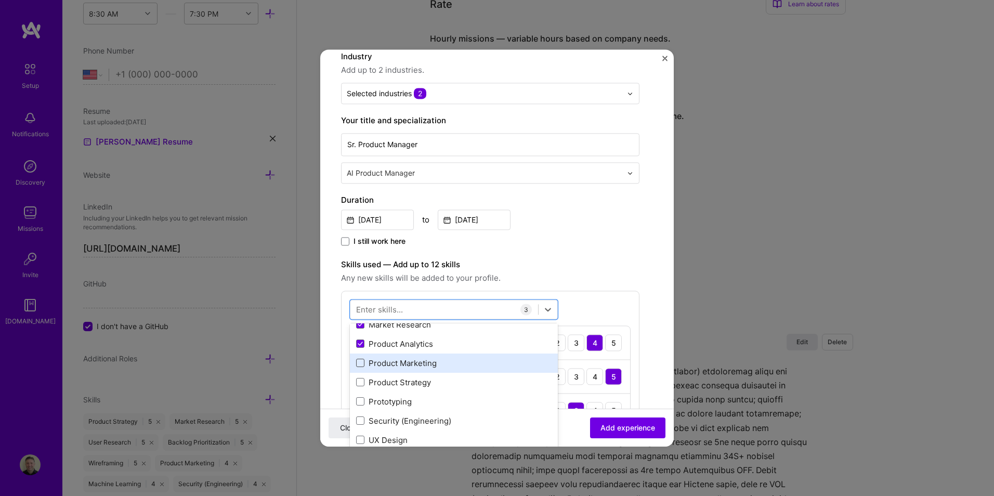
click at [360, 362] on span at bounding box center [360, 363] width 8 height 8
click at [0, 0] on input "checkbox" at bounding box center [0, 0] width 0 height 0
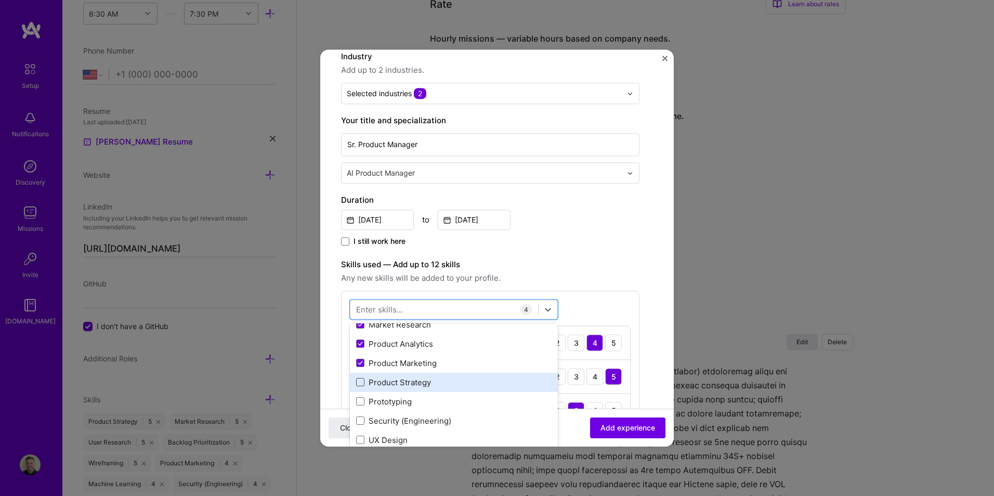
click at [361, 382] on span at bounding box center [360, 383] width 8 height 8
click at [0, 0] on input "checkbox" at bounding box center [0, 0] width 0 height 0
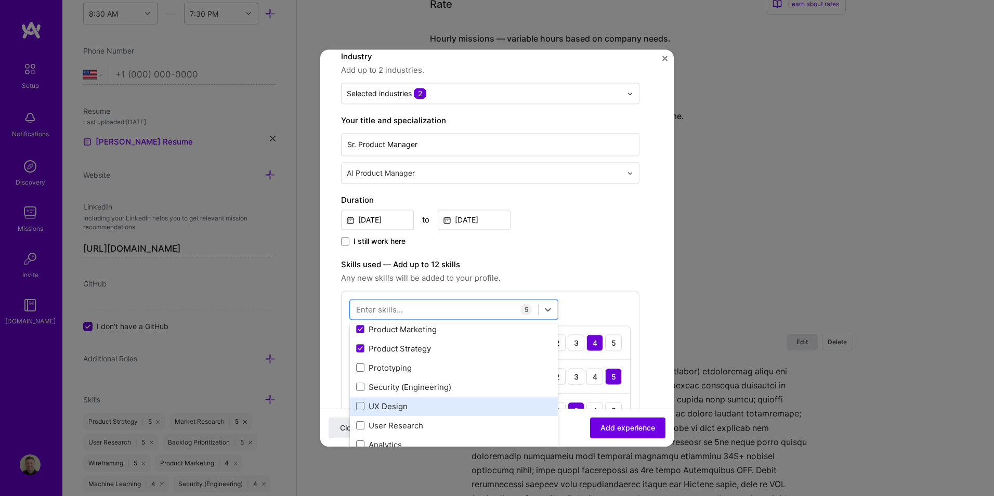
scroll to position [156, 0]
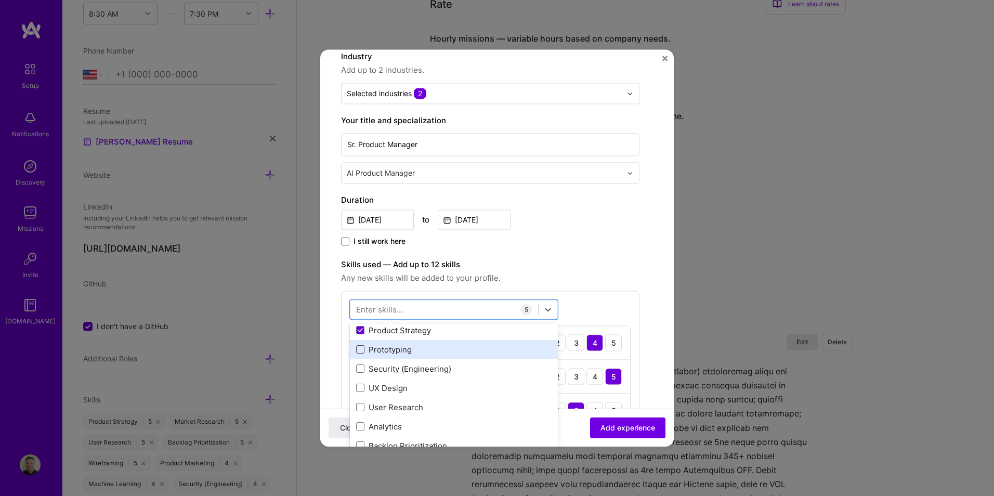
click at [361, 348] on span at bounding box center [360, 350] width 8 height 8
click at [0, 0] on input "checkbox" at bounding box center [0, 0] width 0 height 0
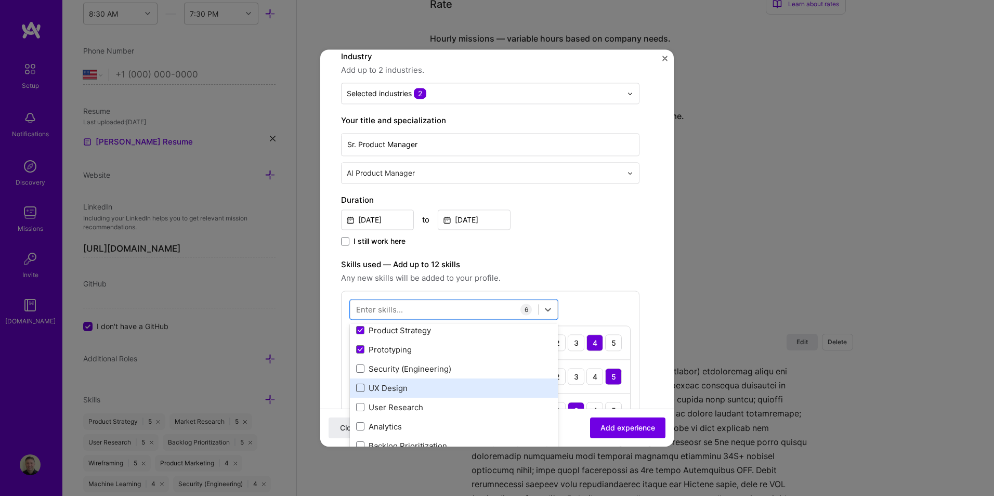
click at [360, 388] on span at bounding box center [360, 388] width 8 height 8
click at [0, 0] on input "checkbox" at bounding box center [0, 0] width 0 height 0
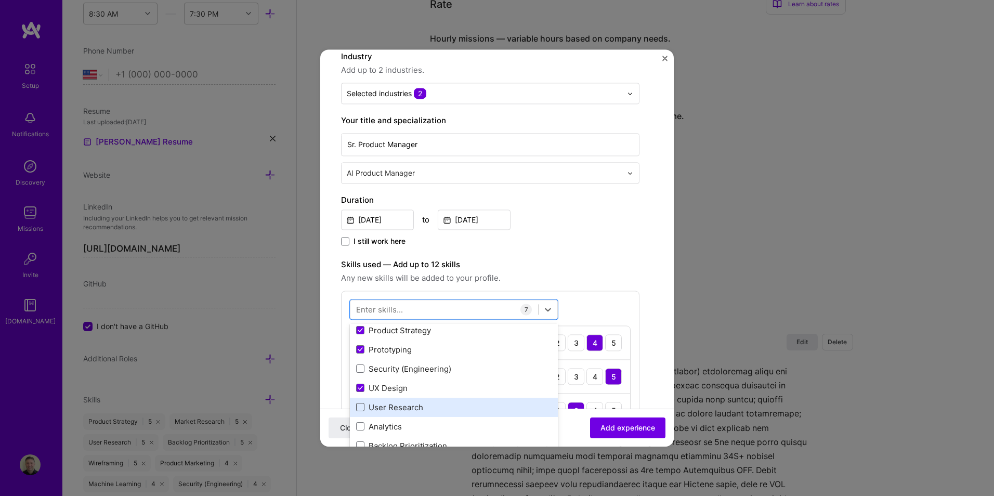
click at [360, 403] on span at bounding box center [360, 407] width 8 height 8
click at [0, 0] on input "checkbox" at bounding box center [0, 0] width 0 height 0
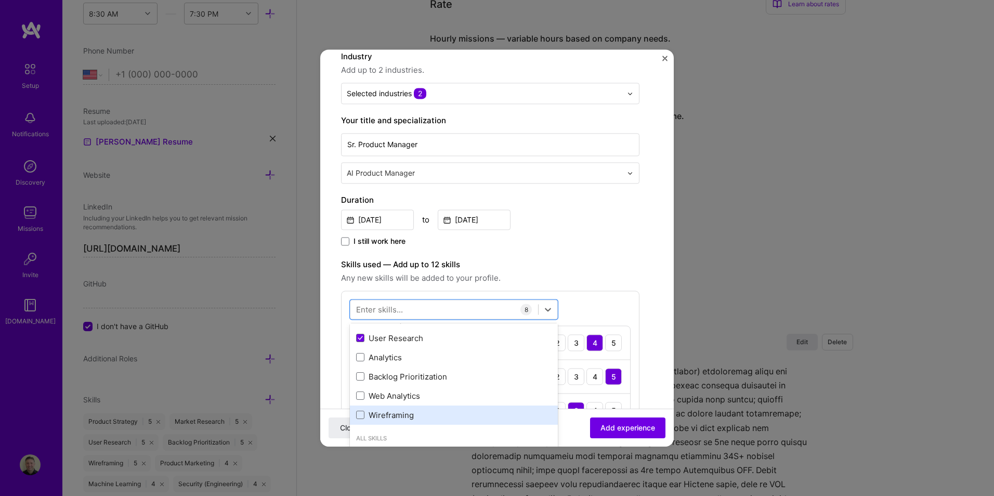
scroll to position [208, 0]
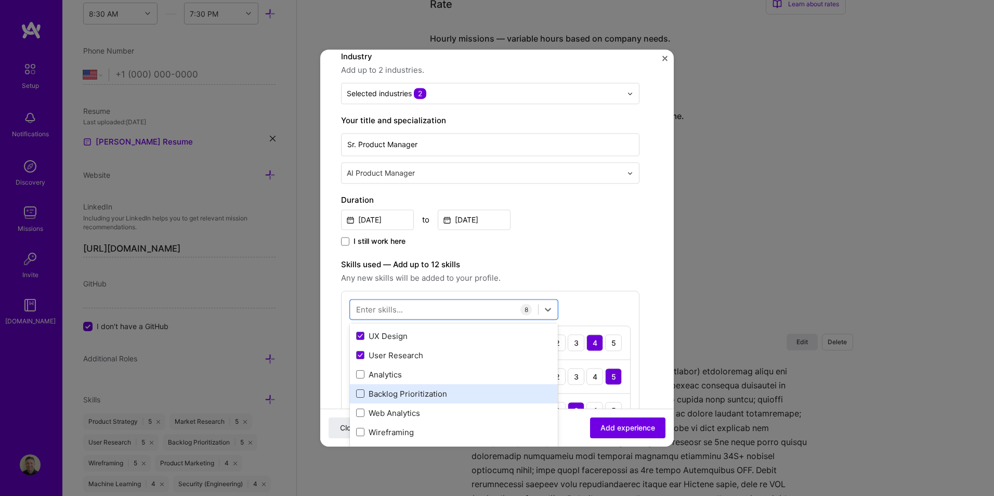
click at [364, 393] on span at bounding box center [360, 394] width 8 height 8
click at [0, 0] on input "checkbox" at bounding box center [0, 0] width 0 height 0
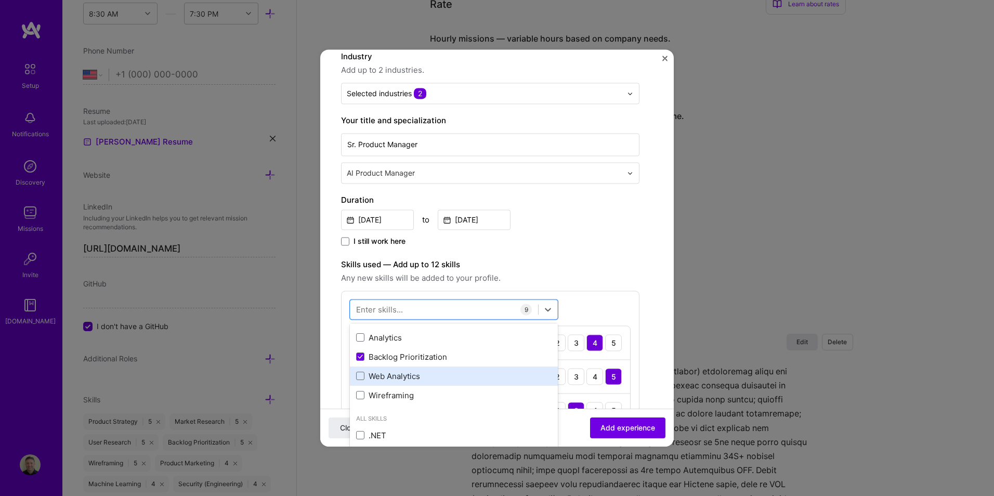
scroll to position [260, 0]
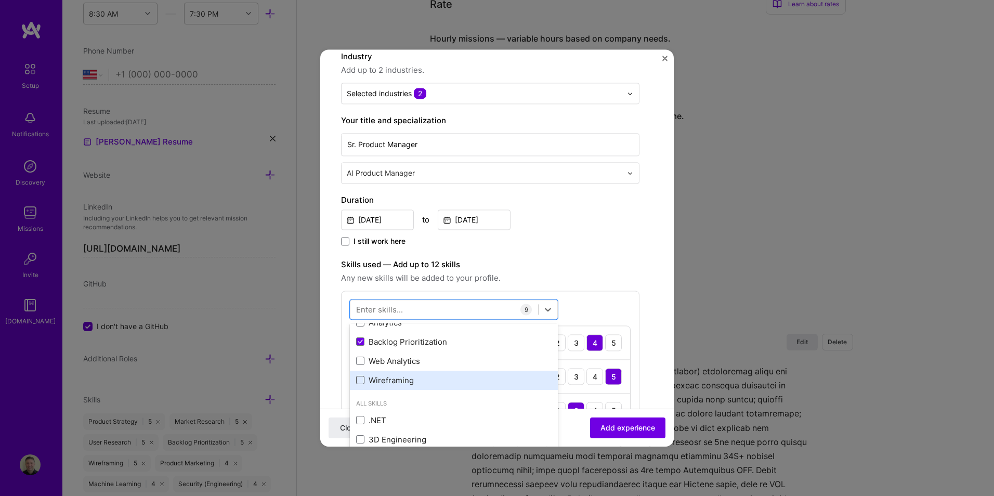
click at [362, 380] on span at bounding box center [360, 380] width 8 height 8
click at [0, 0] on input "checkbox" at bounding box center [0, 0] width 0 height 0
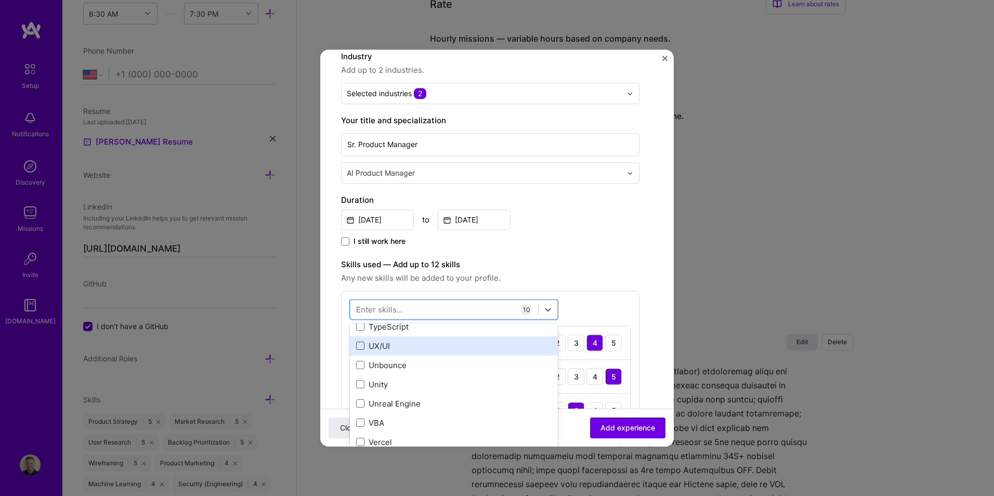
click at [358, 346] on span at bounding box center [360, 346] width 8 height 8
click at [0, 0] on input "checkbox" at bounding box center [0, 0] width 0 height 0
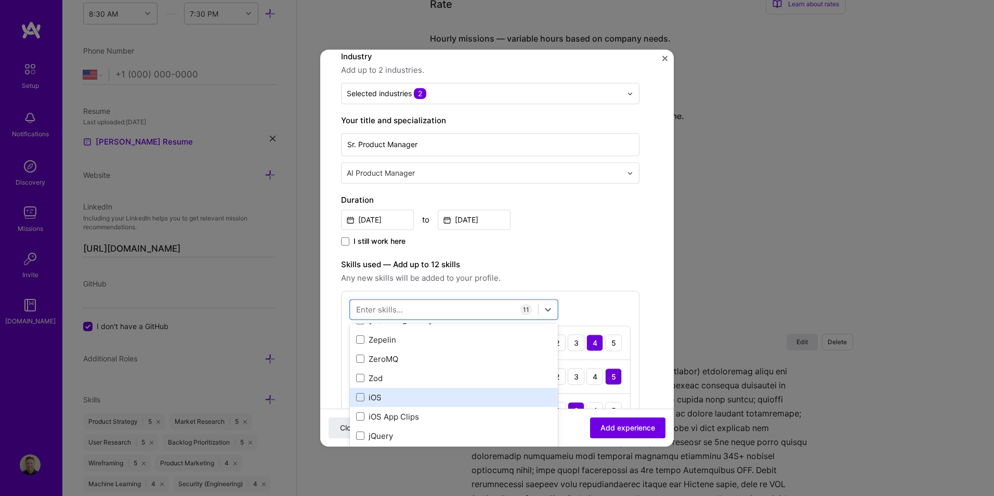
scroll to position [7162, 0]
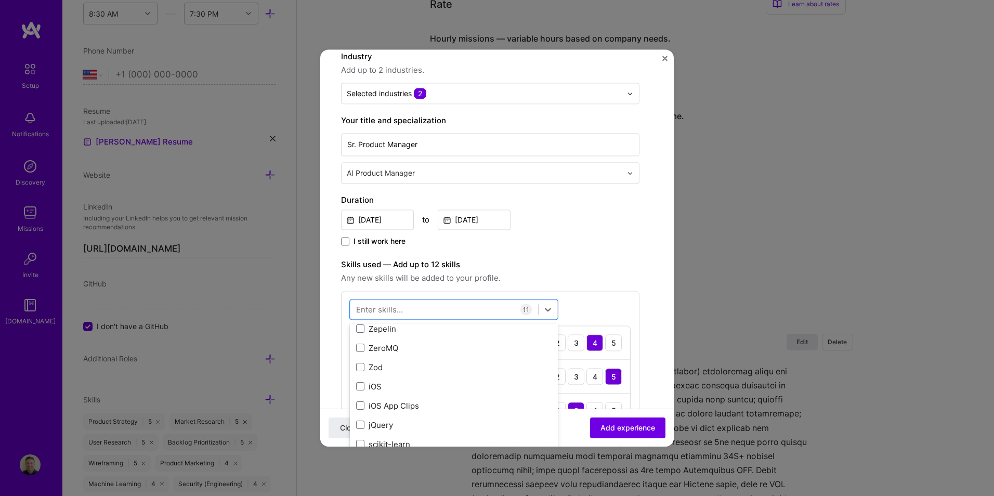
click at [629, 255] on div "Create a job experience Jobs help companies understand your past experience. Co…" at bounding box center [490, 468] width 298 height 1005
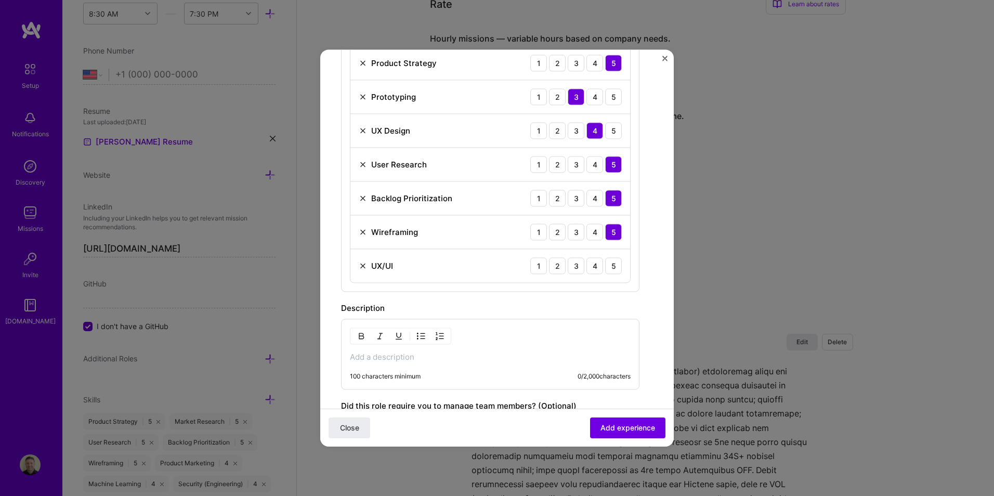
scroll to position [520, 0]
click at [594, 264] on div "4" at bounding box center [595, 264] width 17 height 17
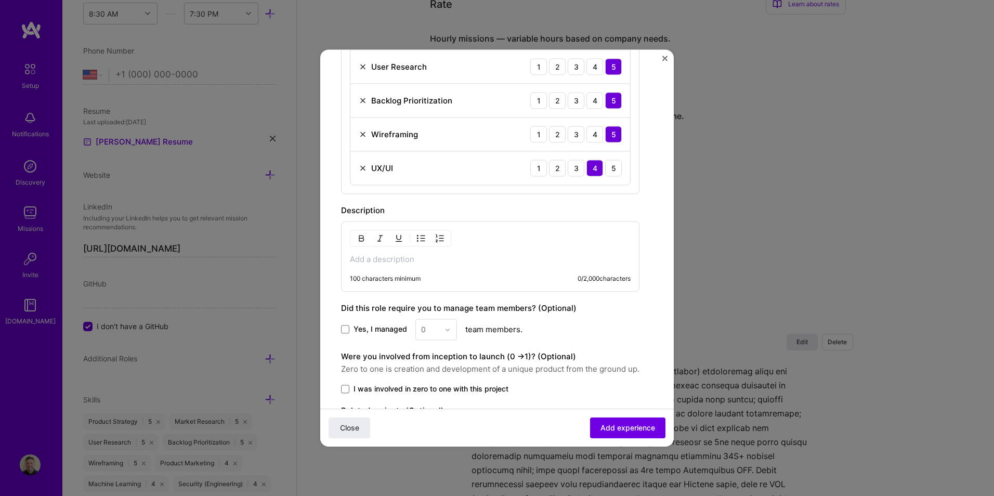
scroll to position [624, 0]
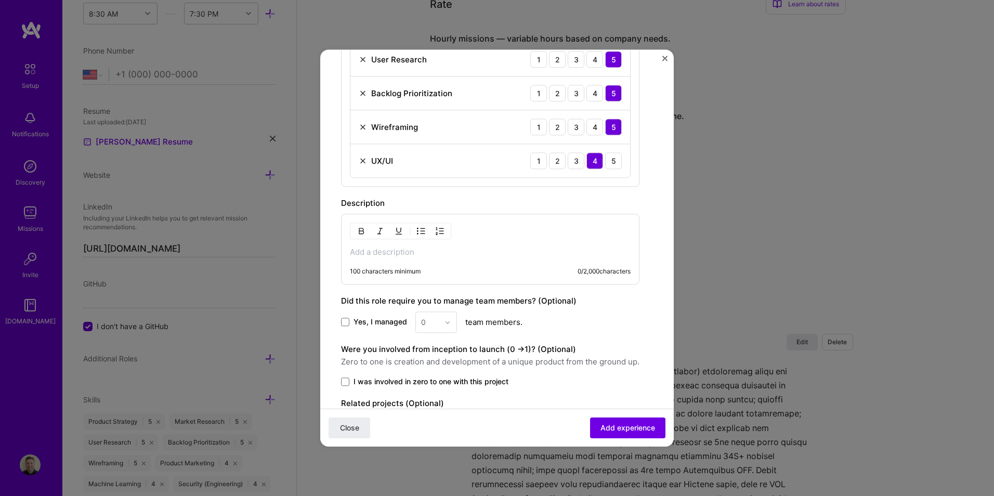
click at [399, 253] on p at bounding box center [490, 252] width 281 height 10
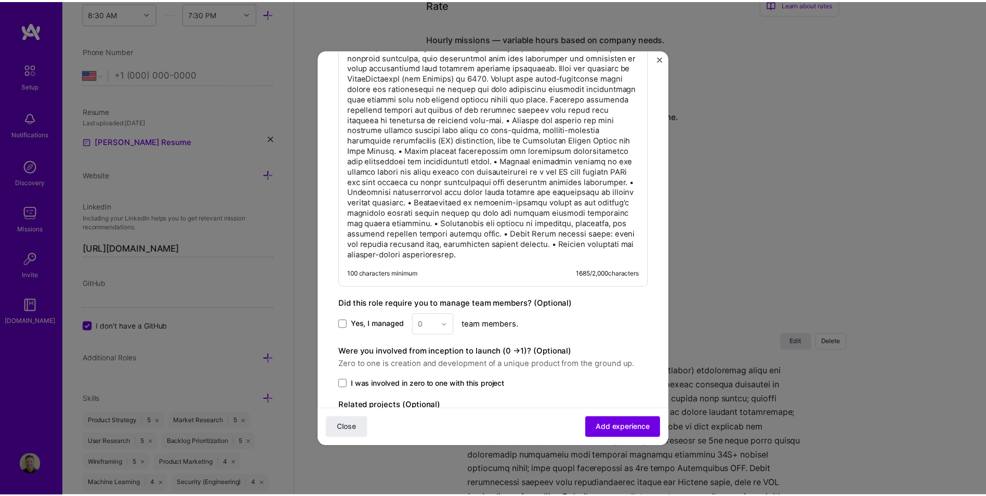
scroll to position [916, 0]
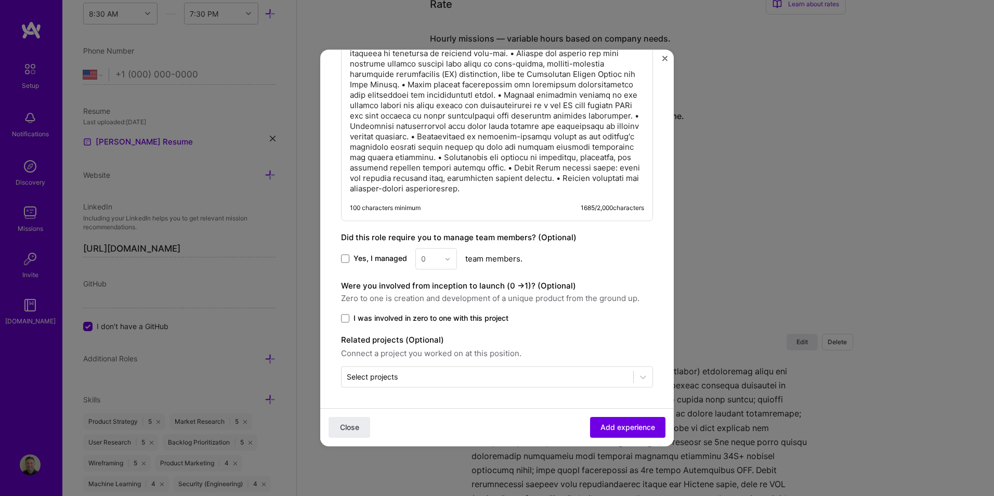
drag, startPoint x: 344, startPoint y: 313, endPoint x: 389, endPoint y: 332, distance: 48.5
click at [346, 314] on label "I was involved in zero to one with this project" at bounding box center [497, 318] width 312 height 10
click at [0, 0] on input "I was involved in zero to one with this project" at bounding box center [0, 0] width 0 height 0
click at [439, 378] on input "text" at bounding box center [487, 376] width 281 height 11
click at [623, 427] on span "Add experience" at bounding box center [628, 427] width 55 height 10
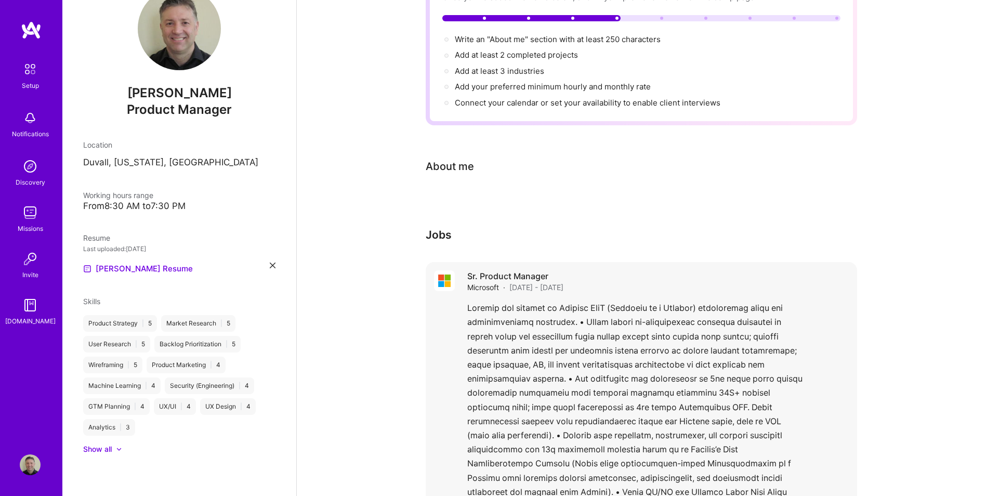
scroll to position [0, 0]
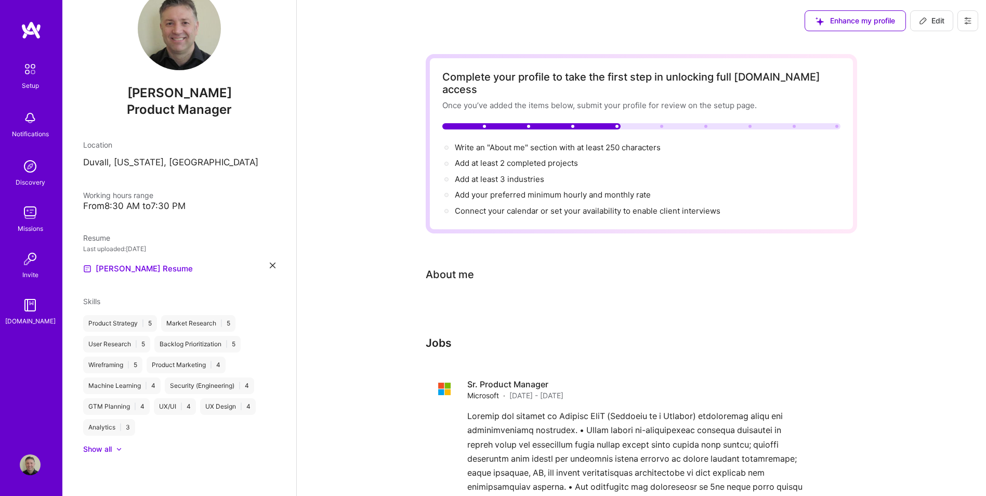
click at [870, 19] on span "Enhance my profile" at bounding box center [856, 21] width 80 height 10
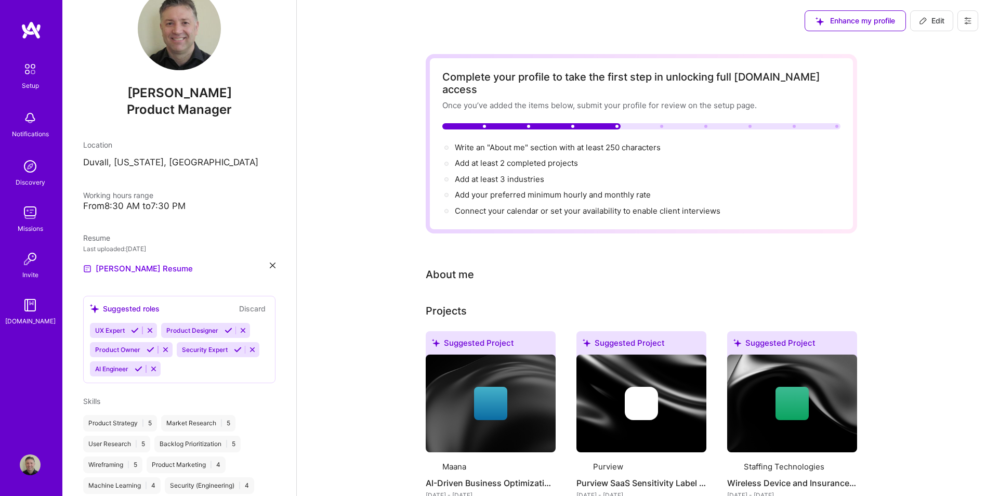
scroll to position [232, 0]
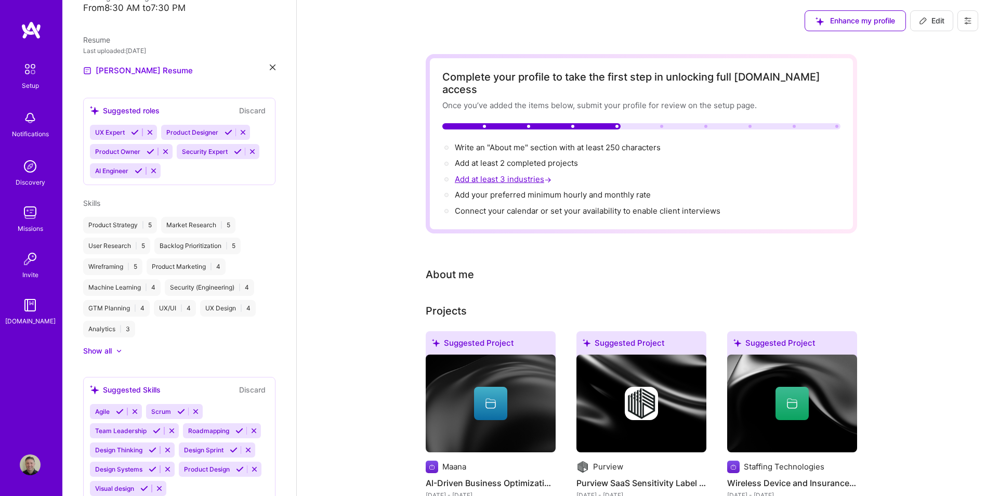
click at [516, 174] on span "Add at least 3 industries →" at bounding box center [504, 179] width 99 height 10
select select "US"
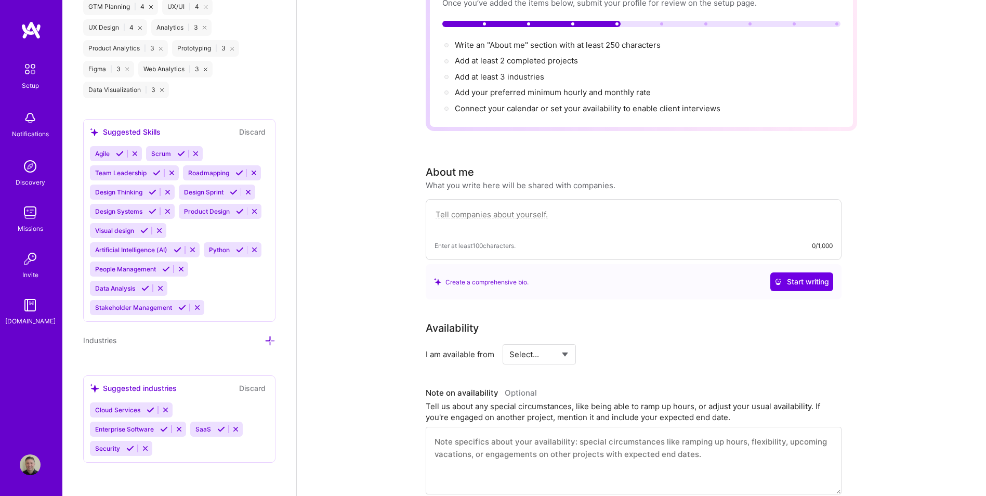
scroll to position [104, 0]
click at [148, 408] on icon at bounding box center [151, 410] width 8 height 8
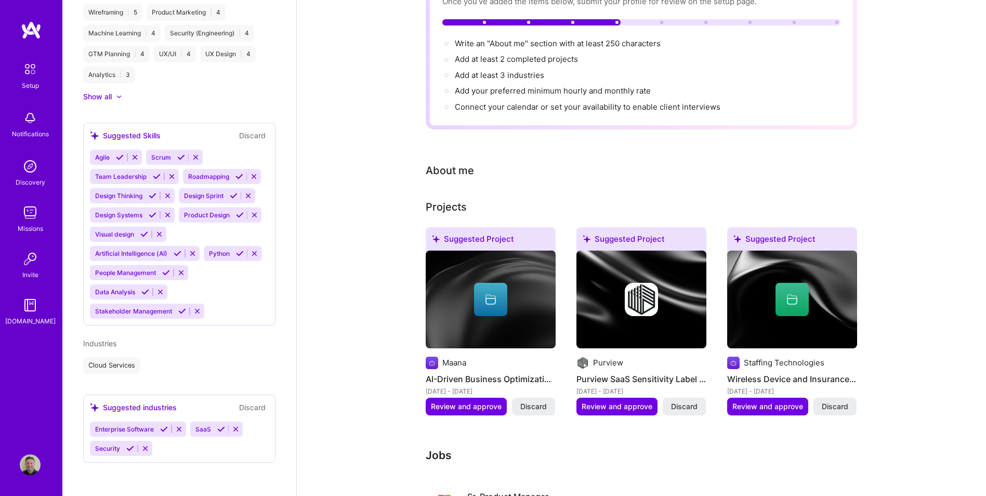
click at [160, 426] on icon at bounding box center [164, 429] width 8 height 8
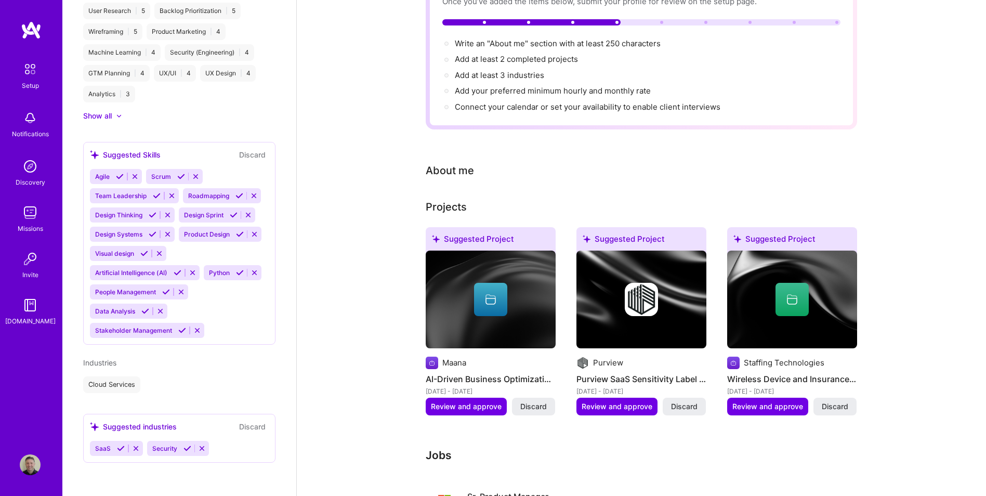
scroll to position [467, 0]
click at [184, 446] on icon at bounding box center [188, 449] width 8 height 8
click at [121, 445] on icon at bounding box center [121, 449] width 8 height 8
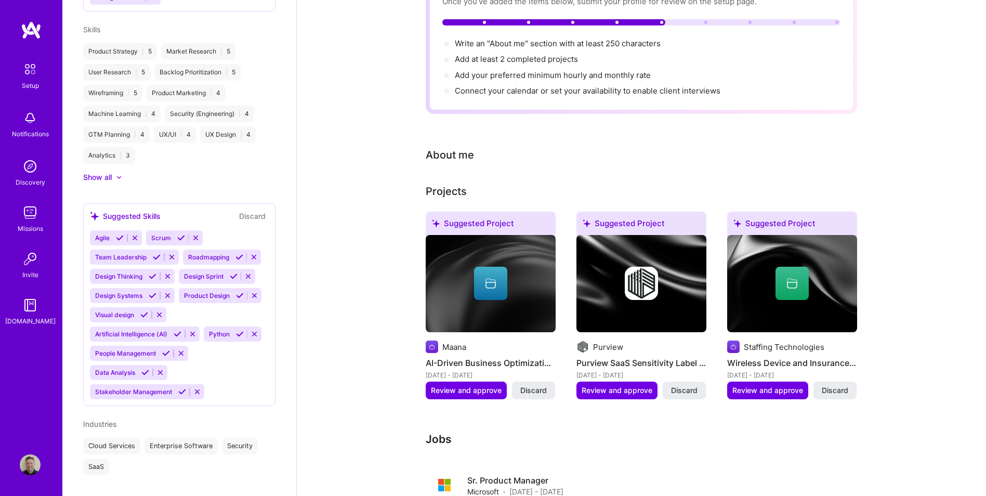
scroll to position [426, 0]
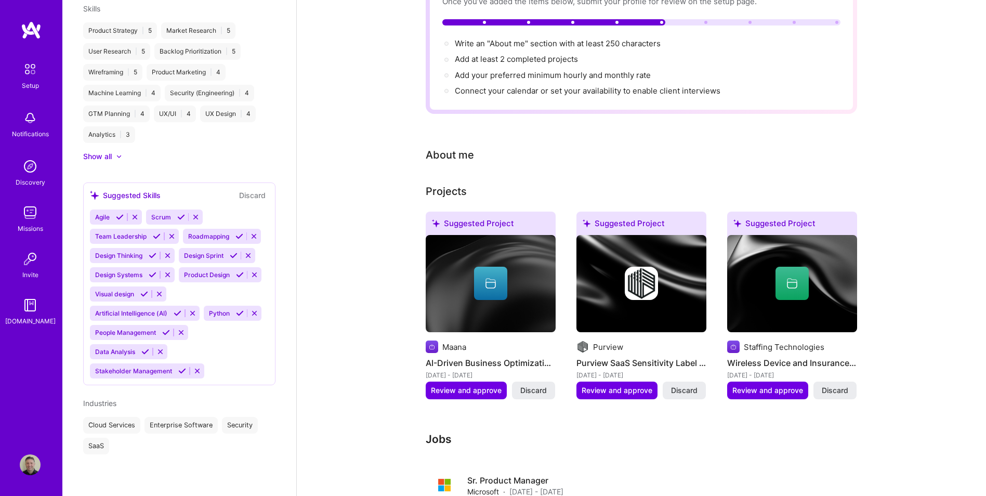
click at [120, 216] on icon at bounding box center [120, 217] width 8 height 8
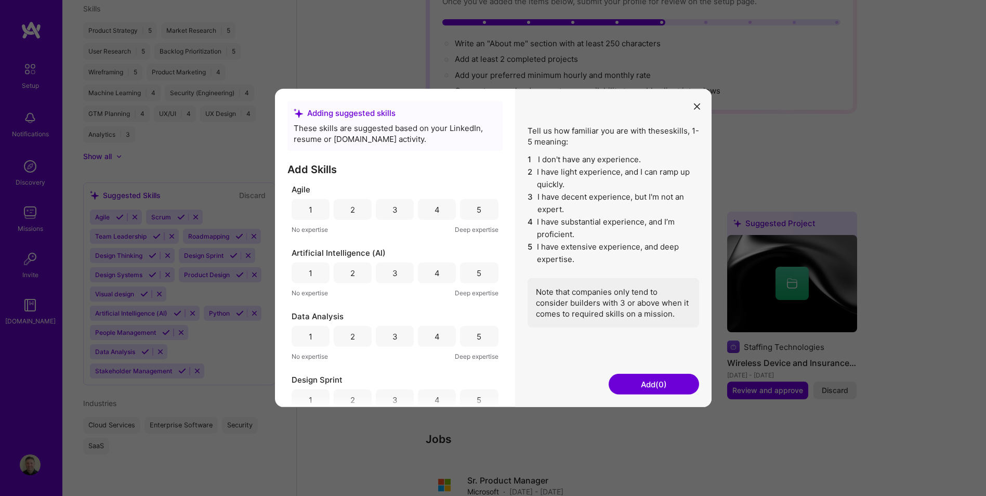
click at [397, 207] on div "3" at bounding box center [395, 209] width 38 height 21
click at [396, 274] on div "3" at bounding box center [395, 273] width 38 height 21
click at [397, 332] on div "3" at bounding box center [395, 336] width 38 height 21
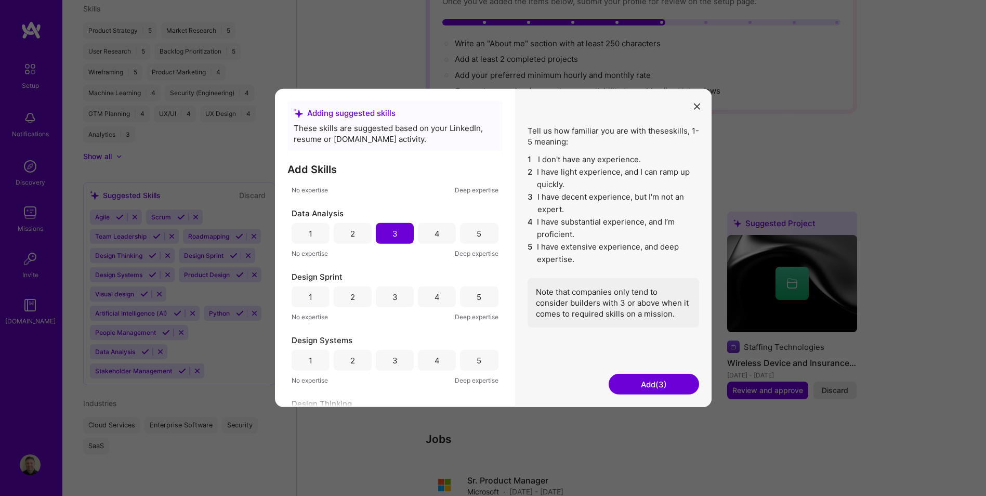
scroll to position [104, 0]
click at [397, 296] on div "3" at bounding box center [395, 295] width 38 height 21
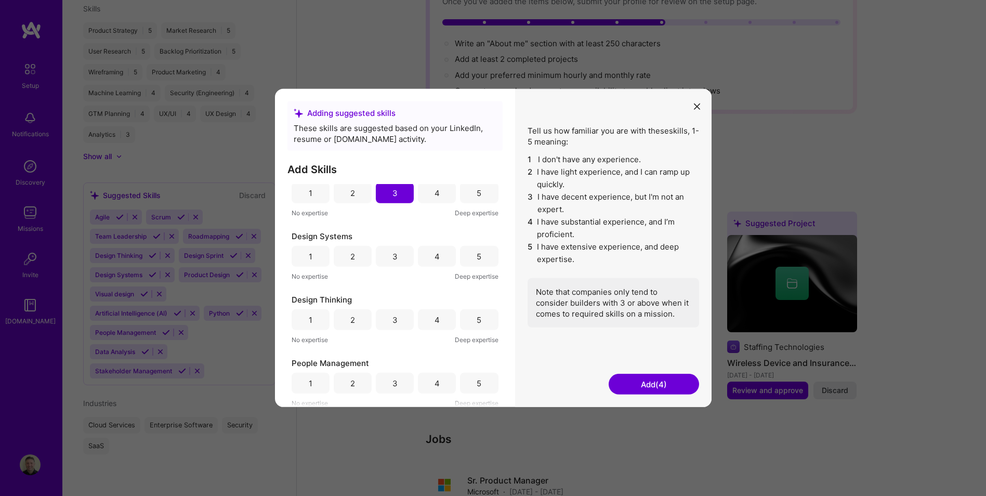
scroll to position [208, 0]
click at [435, 316] on div "4" at bounding box center [437, 318] width 5 height 11
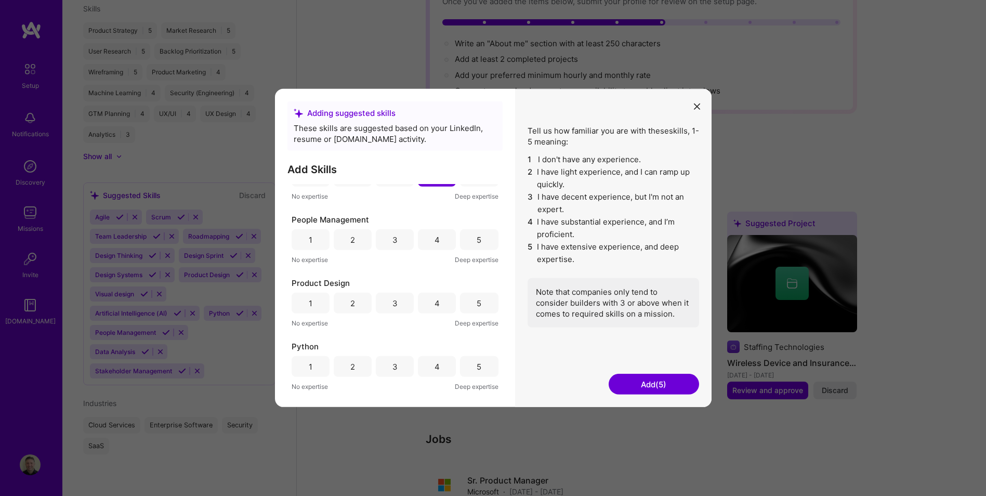
scroll to position [364, 0]
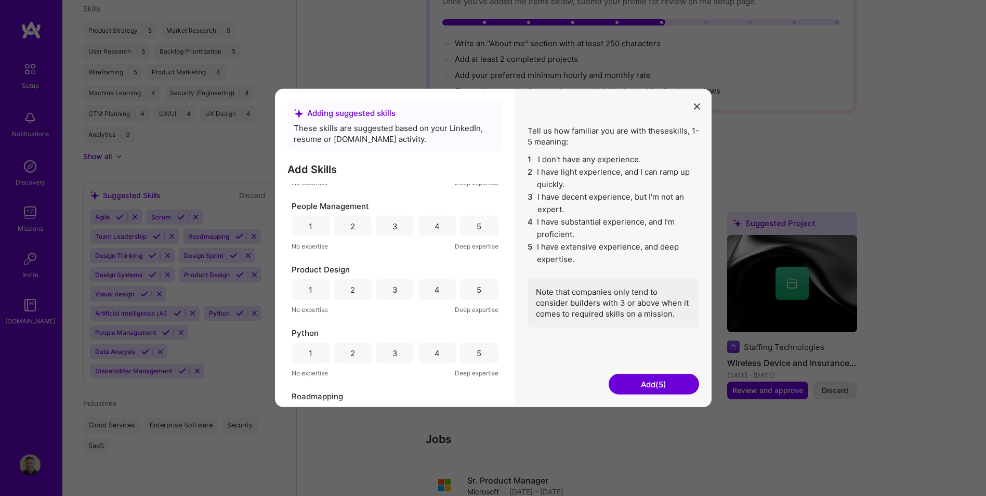
click at [435, 288] on div "4" at bounding box center [437, 289] width 5 height 11
click at [354, 350] on div "2" at bounding box center [353, 353] width 38 height 21
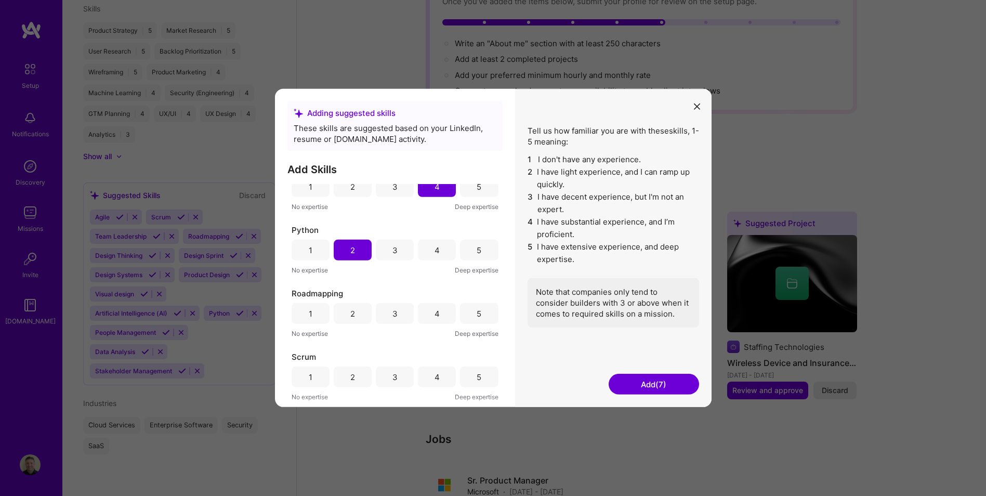
scroll to position [468, 0]
click at [477, 312] on div "5" at bounding box center [479, 312] width 5 height 11
click at [435, 373] on div "4" at bounding box center [437, 375] width 5 height 11
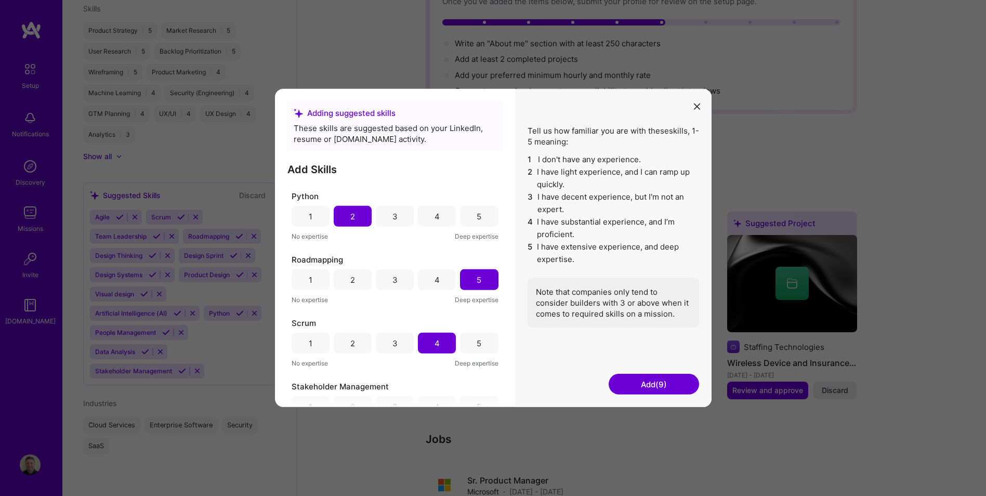
scroll to position [572, 0]
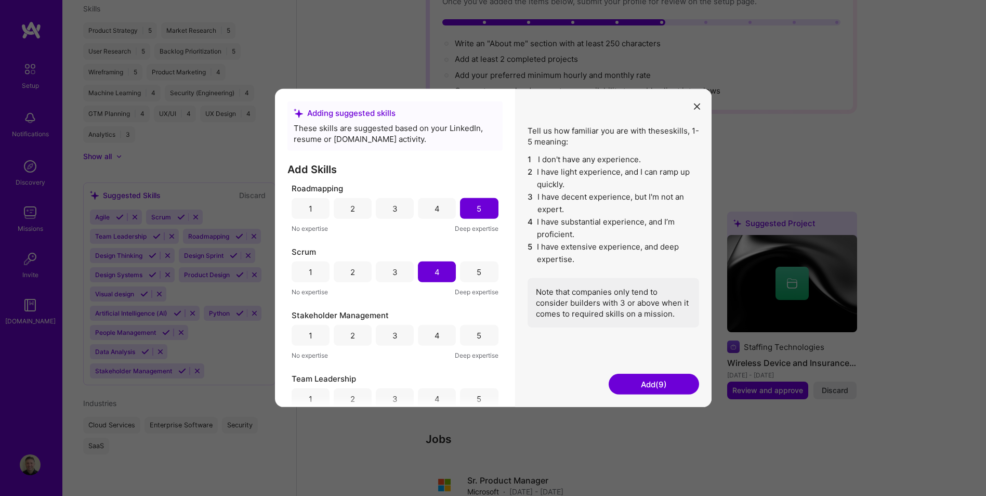
click at [473, 333] on div "5" at bounding box center [479, 335] width 38 height 21
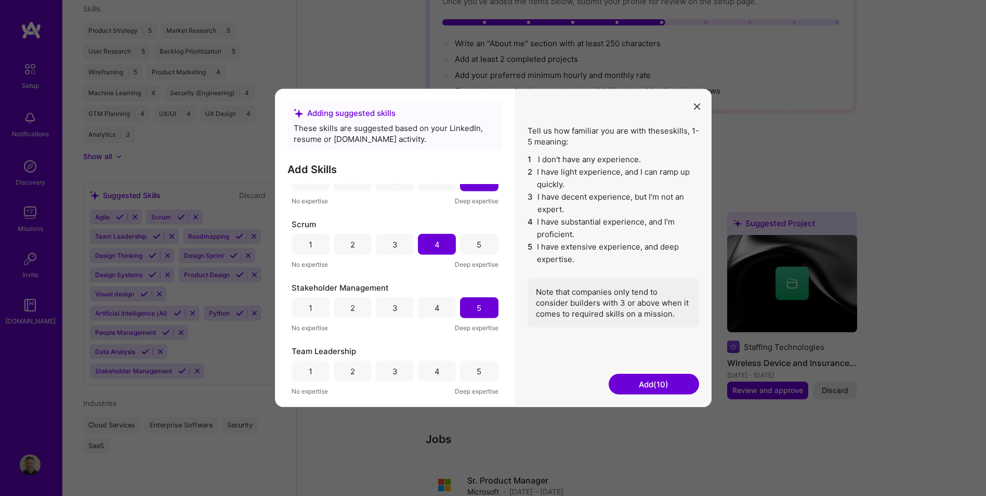
scroll to position [653, 0]
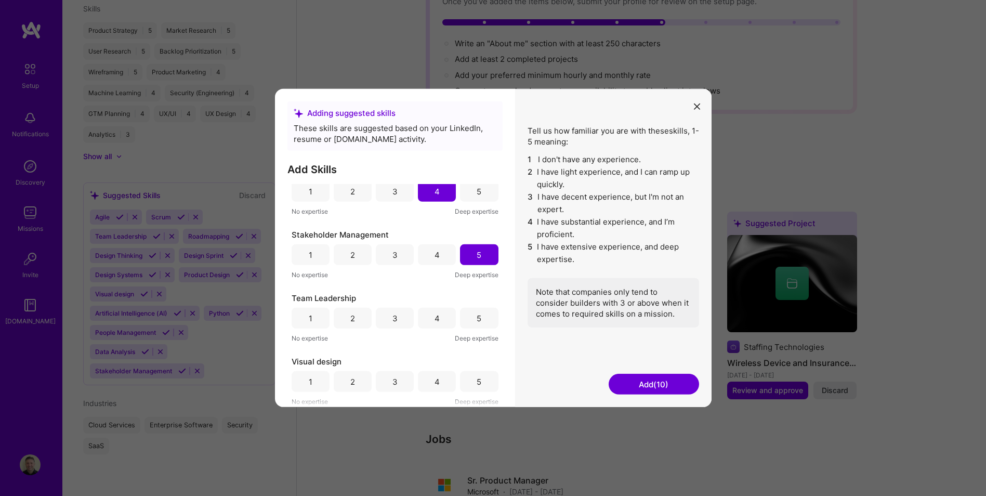
click at [483, 319] on div "5" at bounding box center [479, 318] width 38 height 21
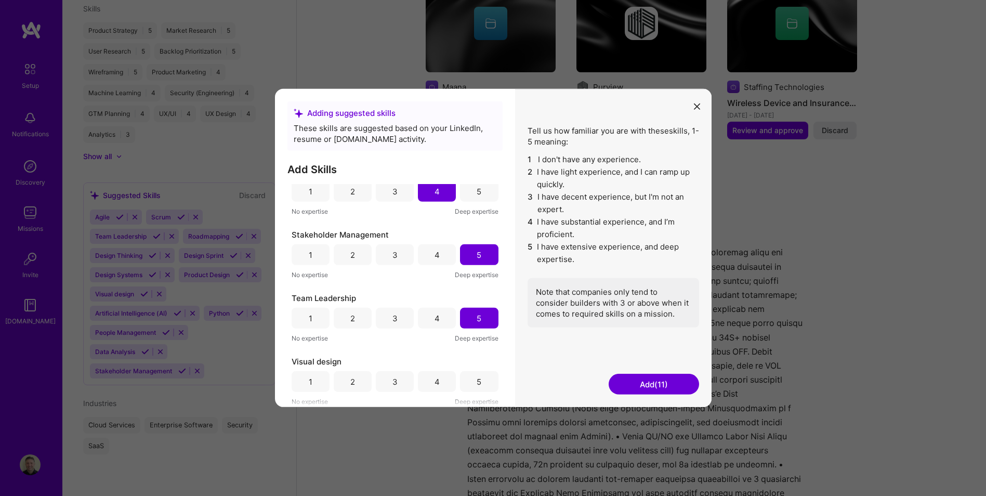
click at [436, 379] on div "4" at bounding box center [437, 381] width 5 height 11
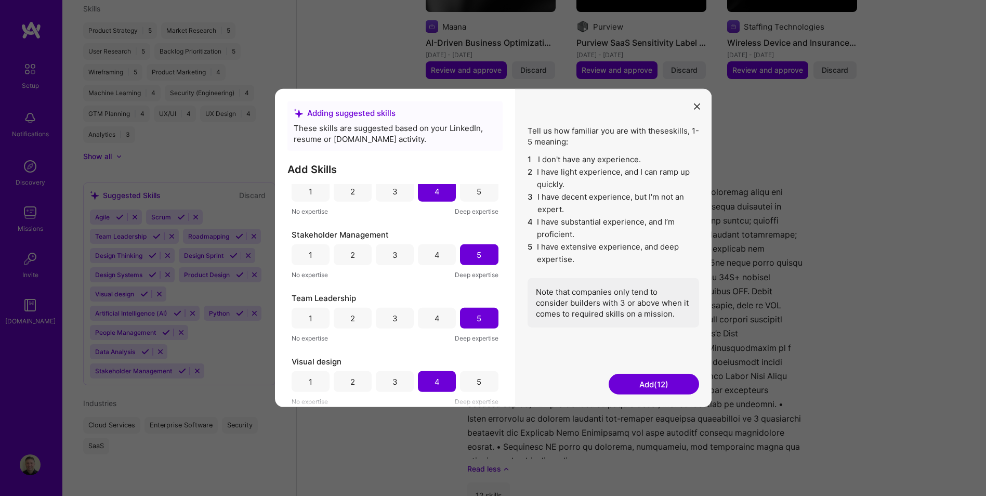
scroll to position [520, 0]
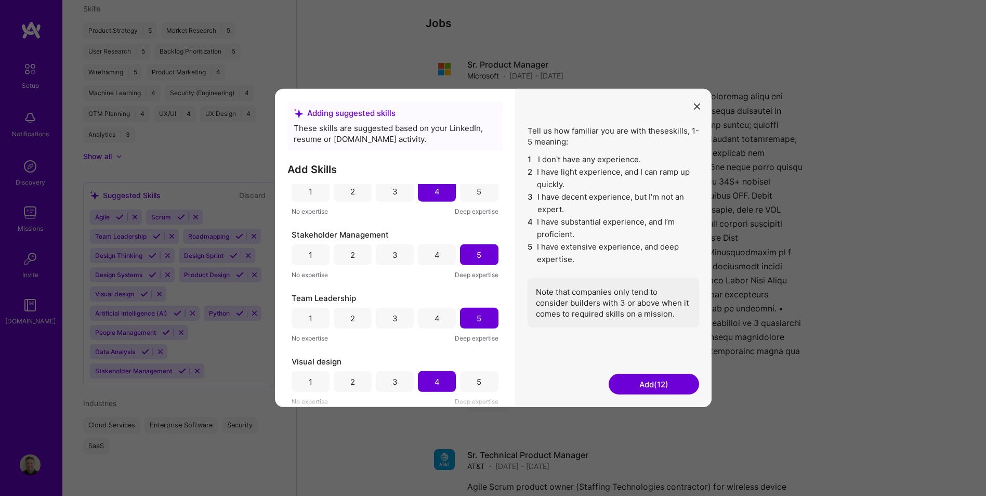
click at [640, 381] on button "Add (12)" at bounding box center [654, 384] width 90 height 21
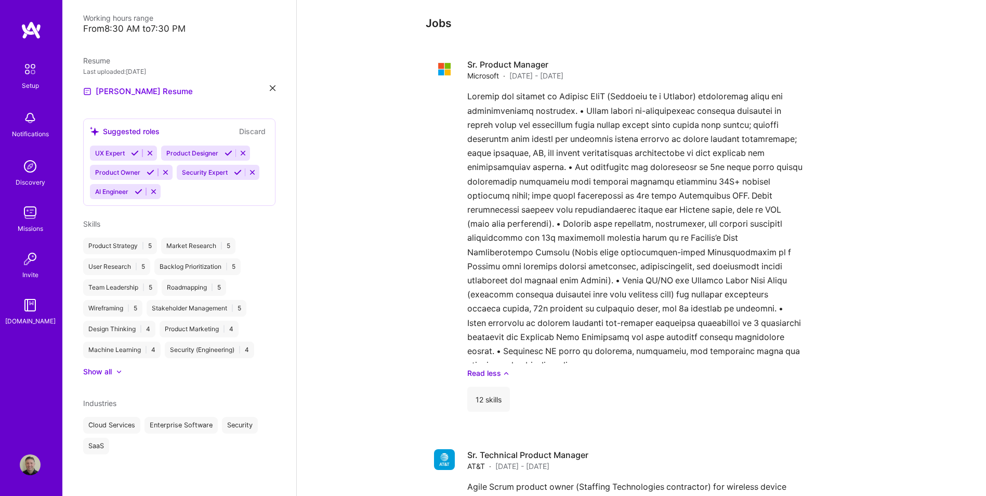
scroll to position [292, 0]
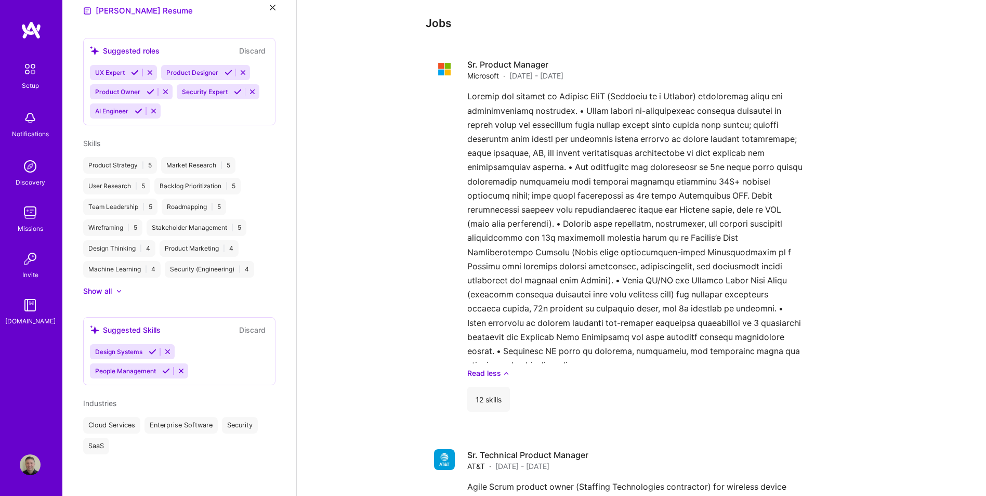
click at [168, 350] on icon at bounding box center [168, 352] width 8 height 8
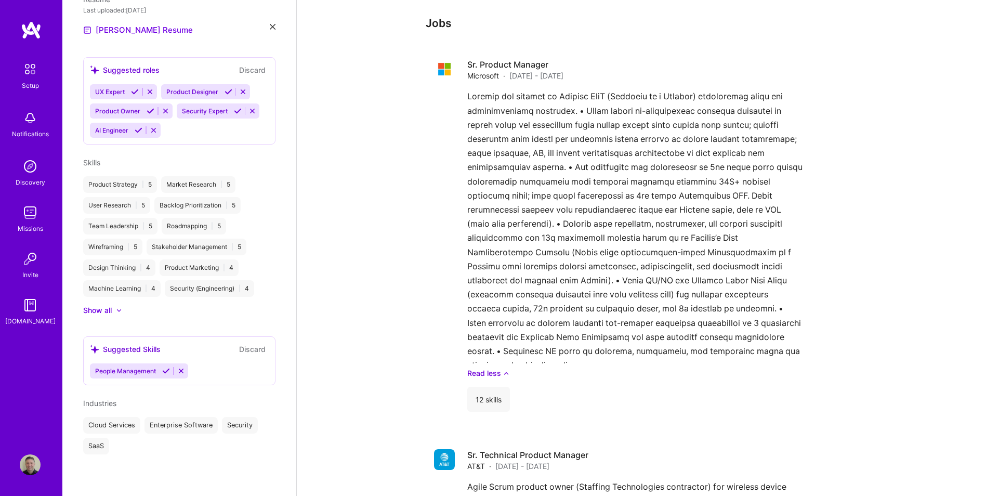
scroll to position [272, 0]
click at [181, 369] on icon at bounding box center [181, 371] width 8 height 8
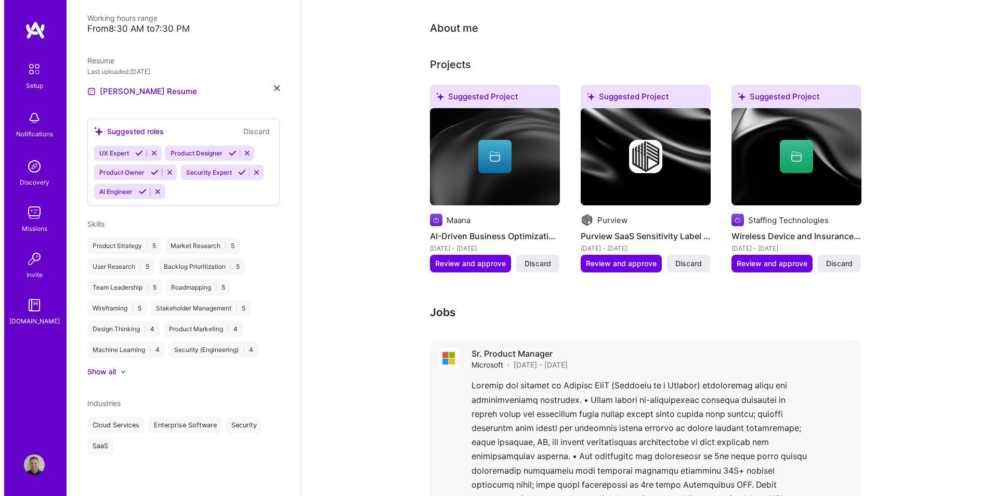
scroll to position [76, 0]
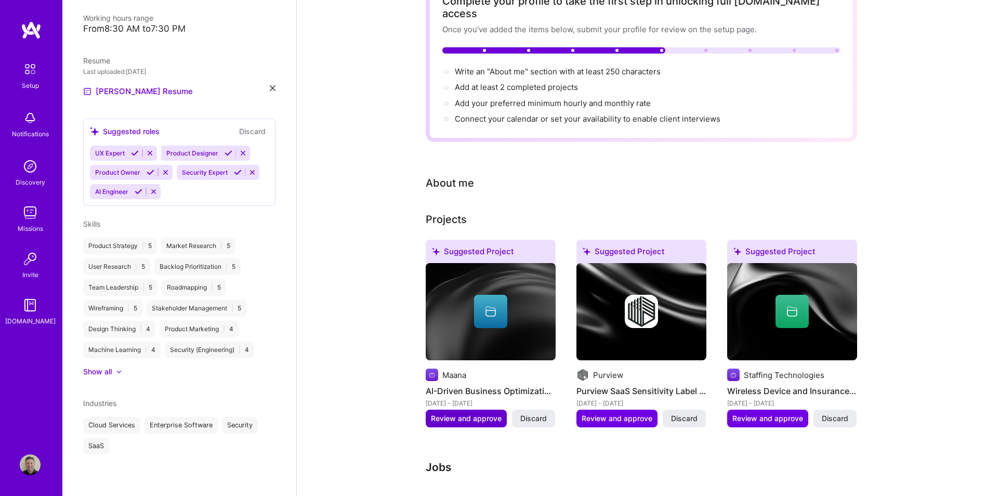
click at [478, 413] on span "Review and approve" at bounding box center [466, 418] width 71 height 10
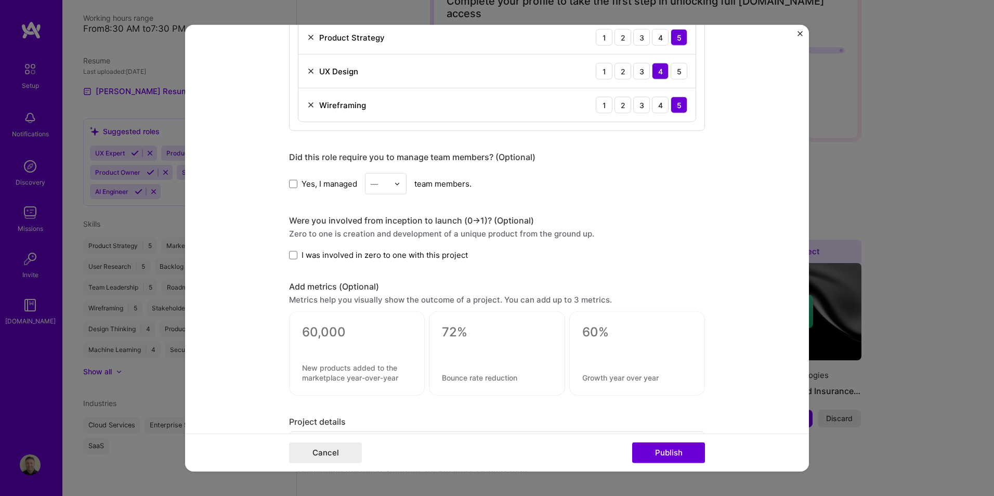
scroll to position [646, 0]
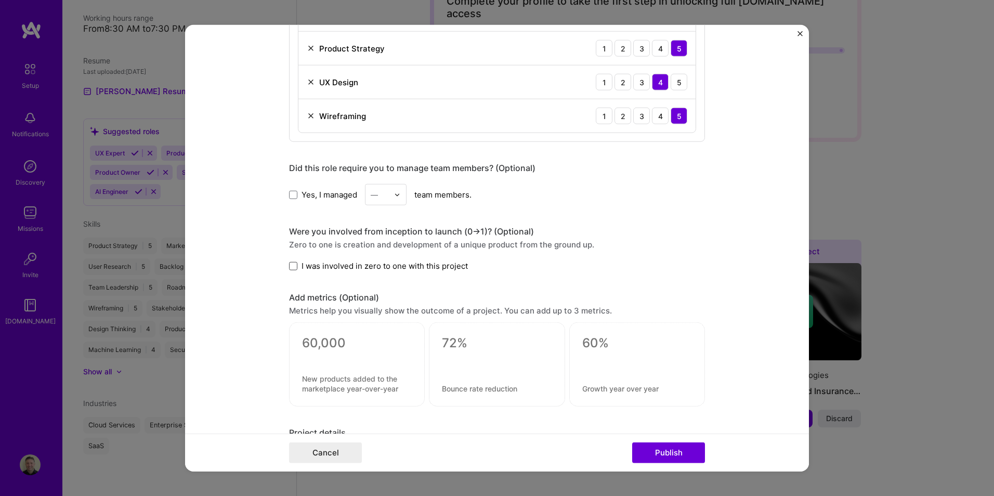
click at [290, 265] on span at bounding box center [293, 266] width 8 height 8
click at [0, 0] on input "I was involved in zero to one with this project" at bounding box center [0, 0] width 0 height 0
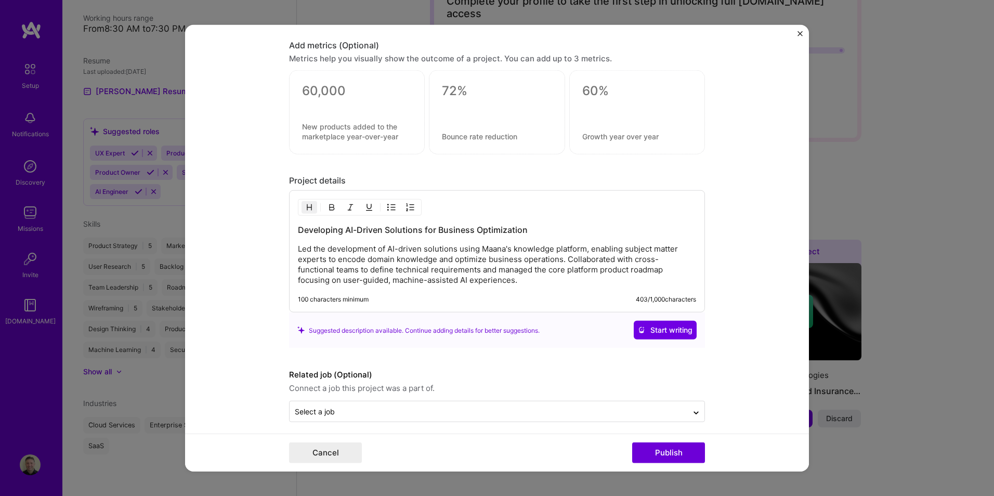
scroll to position [906, 0]
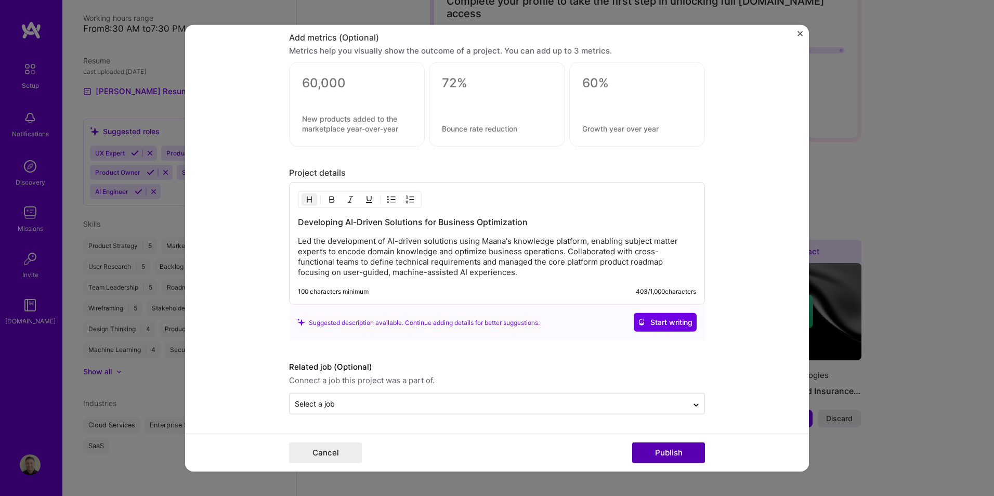
click at [672, 456] on button "Publish" at bounding box center [668, 452] width 73 height 21
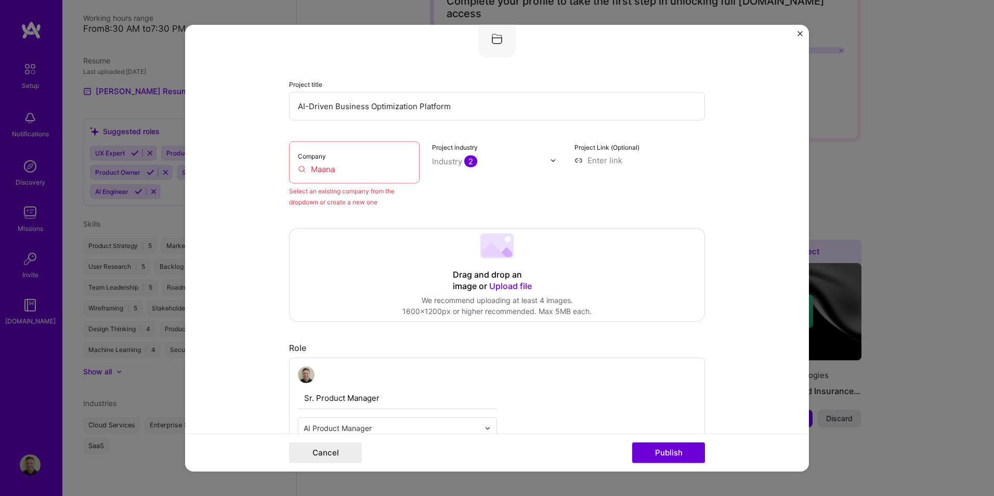
scroll to position [68, 0]
click at [331, 173] on input "Maana" at bounding box center [354, 173] width 113 height 11
click at [332, 177] on input "Maana" at bounding box center [354, 173] width 113 height 11
click at [307, 175] on input "Maana" at bounding box center [354, 173] width 113 height 11
click at [343, 177] on input "Maana" at bounding box center [354, 173] width 113 height 11
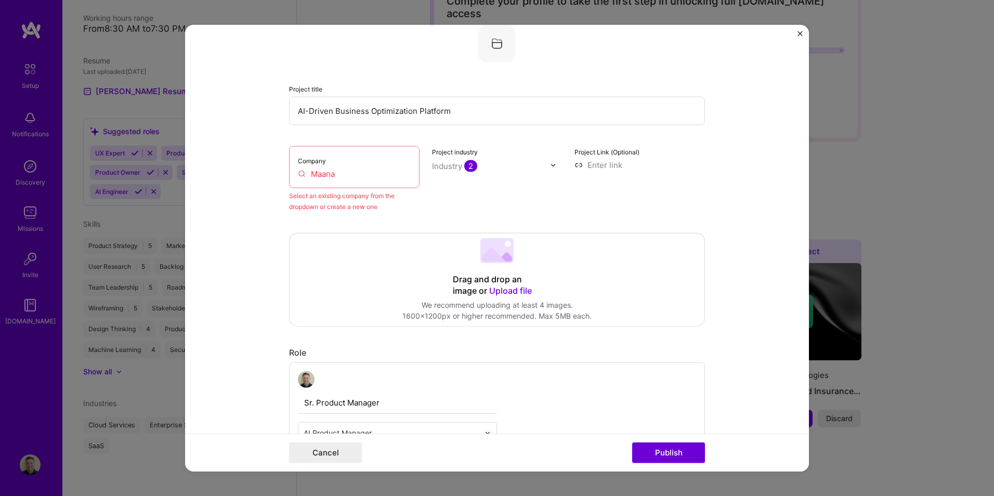
drag, startPoint x: 334, startPoint y: 177, endPoint x: 299, endPoint y: 176, distance: 34.3
click at [299, 176] on input "Maana" at bounding box center [354, 173] width 113 height 11
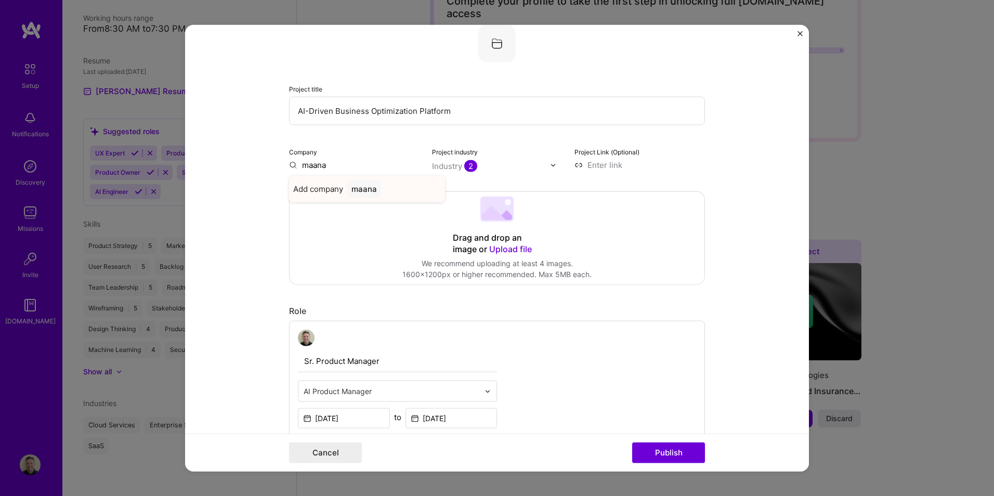
type input "maana"
click at [364, 189] on div "maana" at bounding box center [364, 189] width 34 height 18
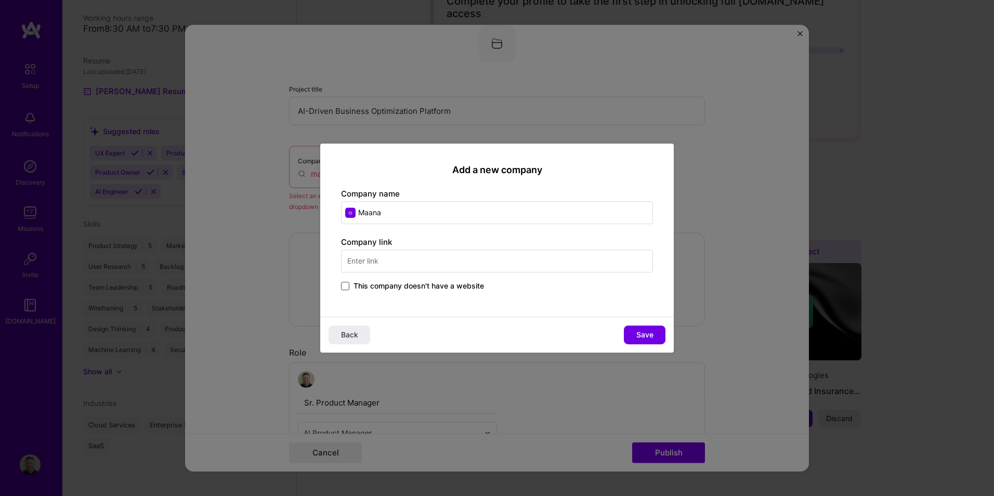
type input "Maana"
click at [349, 286] on span at bounding box center [345, 286] width 8 height 8
click at [0, 0] on input "This company doesn't have a website" at bounding box center [0, 0] width 0 height 0
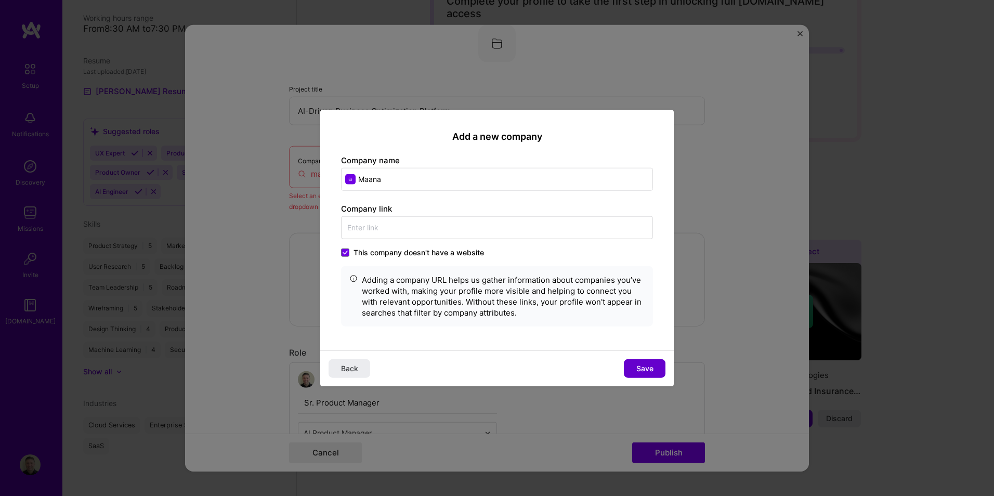
click at [644, 367] on span "Save" at bounding box center [644, 368] width 17 height 10
type input "Maana"
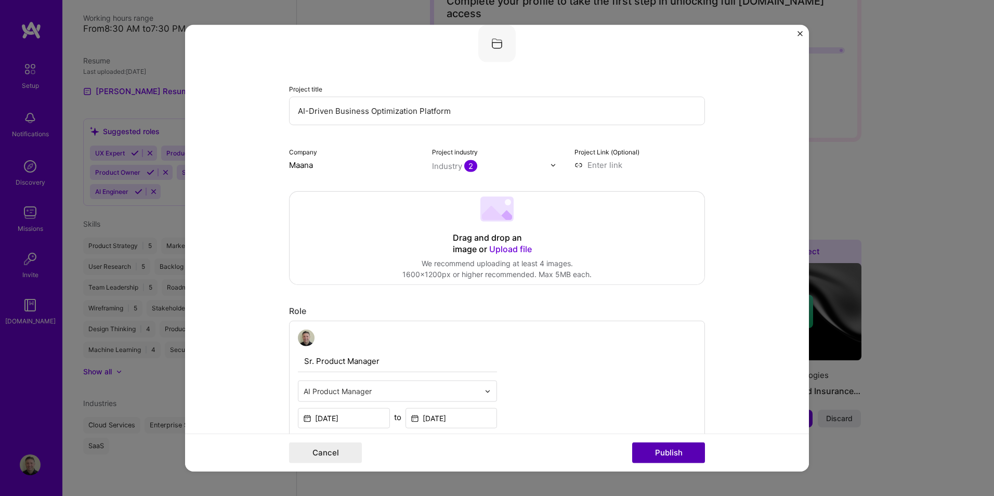
click at [667, 452] on button "Publish" at bounding box center [668, 452] width 73 height 21
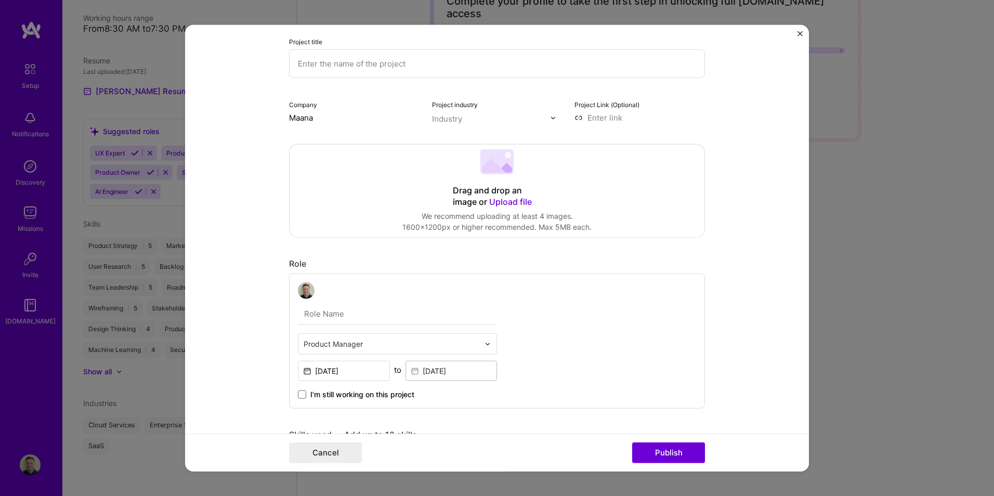
scroll to position [21, 0]
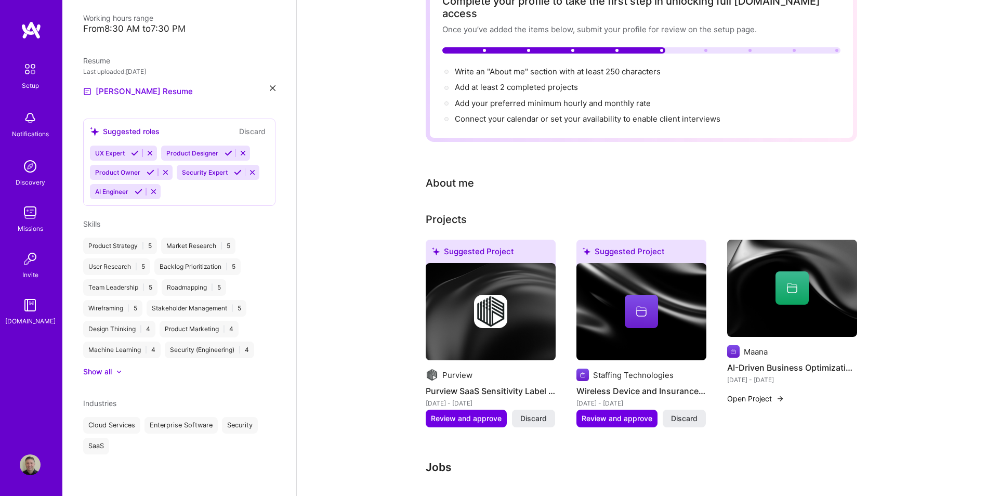
click at [541, 305] on div at bounding box center [491, 311] width 130 height 33
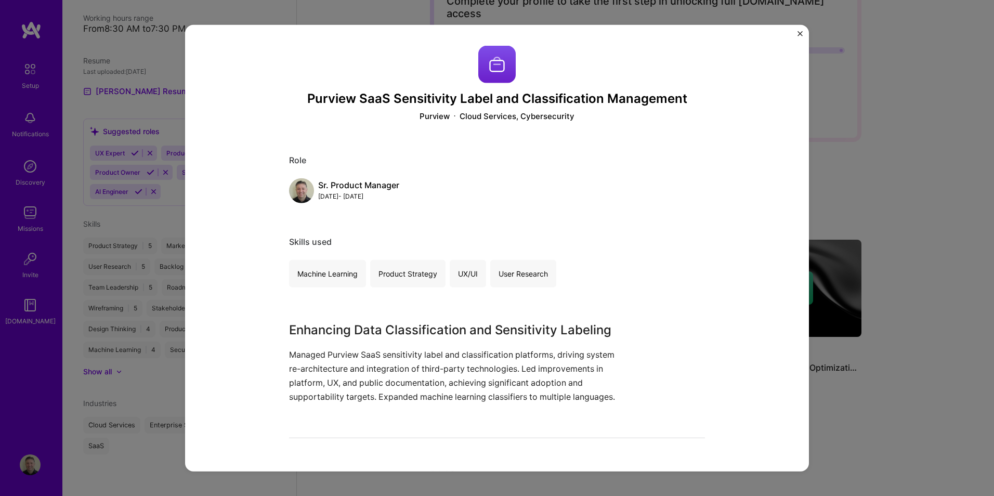
click at [832, 175] on div "Purview SaaS Sensitivity Label and Classification Management Purview Cloud Serv…" at bounding box center [497, 248] width 994 height 496
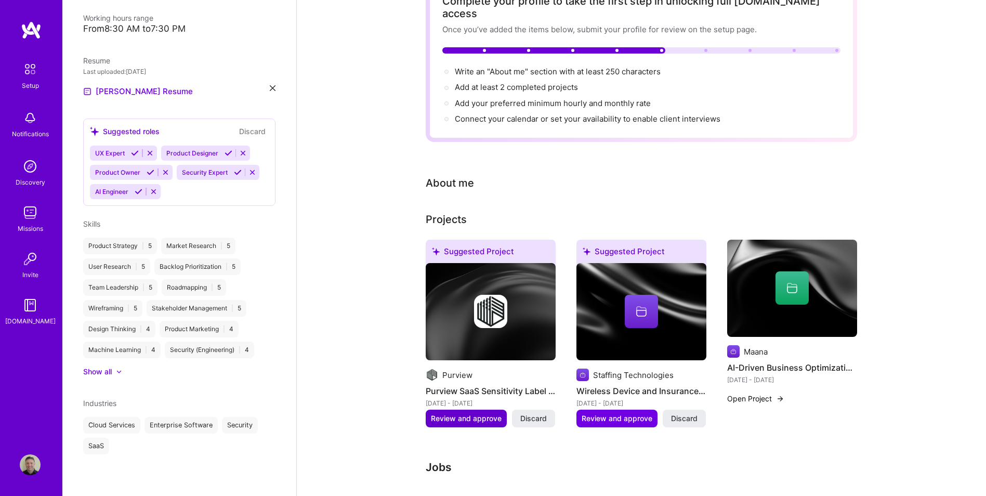
click at [465, 413] on span "Review and approve" at bounding box center [466, 418] width 71 height 10
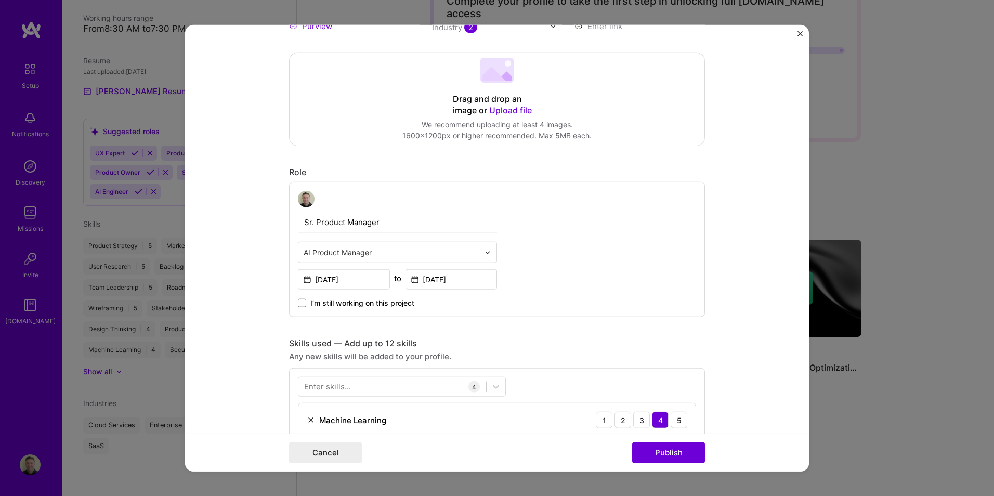
scroll to position [208, 0]
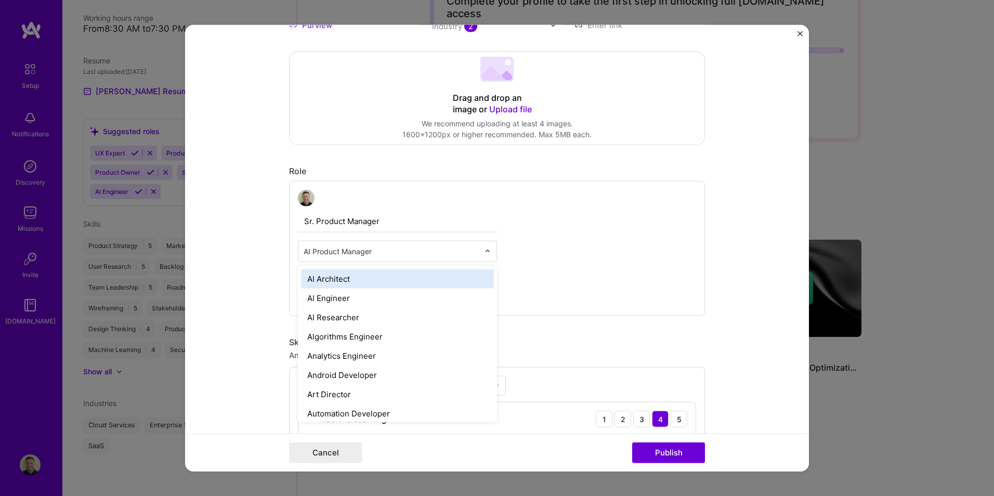
click at [421, 246] on input "text" at bounding box center [392, 251] width 176 height 11
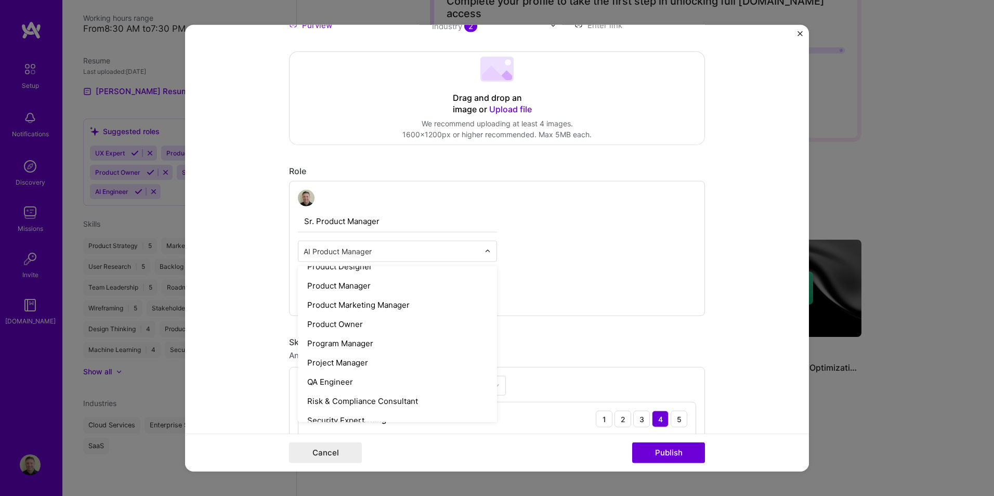
scroll to position [931, 0]
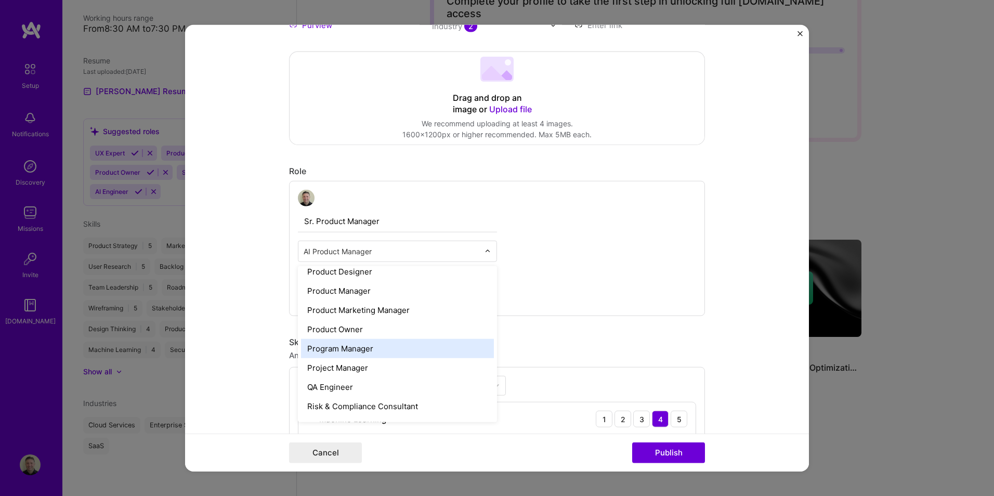
click at [384, 348] on div "Program Manager" at bounding box center [397, 348] width 193 height 19
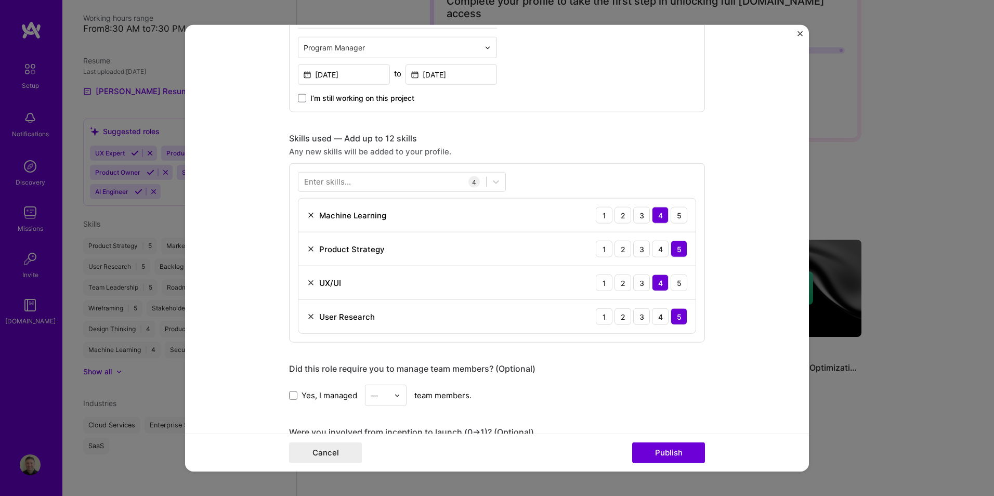
scroll to position [416, 0]
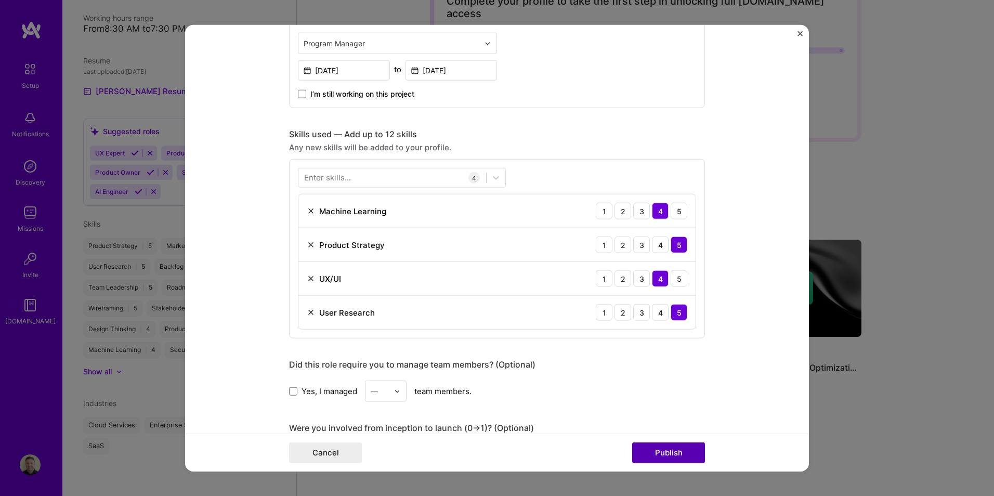
click at [667, 449] on button "Publish" at bounding box center [668, 452] width 73 height 21
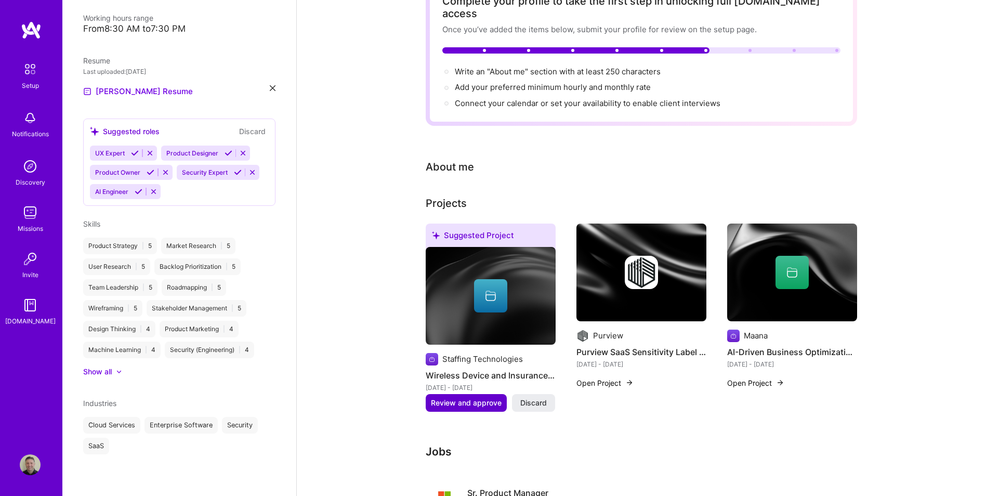
click at [475, 398] on span "Review and approve" at bounding box center [466, 403] width 71 height 10
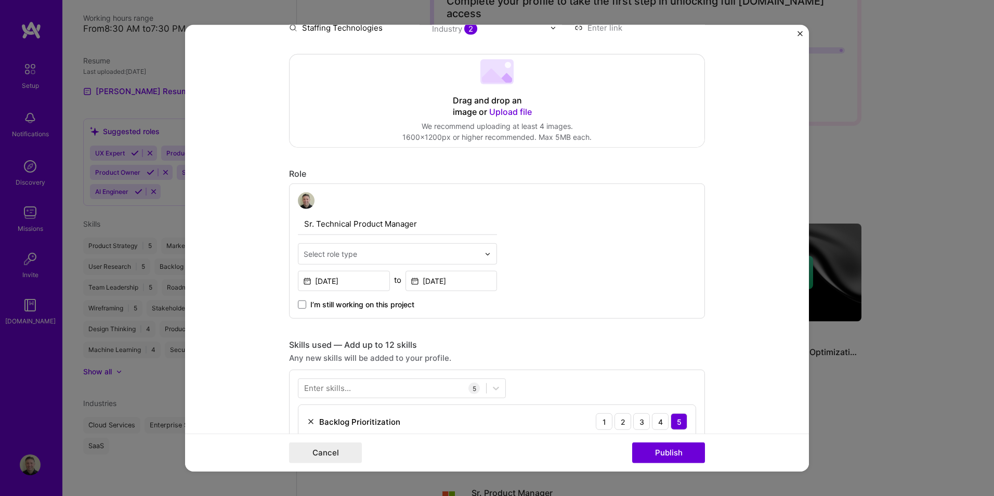
scroll to position [208, 0]
click at [436, 253] on input "text" at bounding box center [392, 251] width 176 height 11
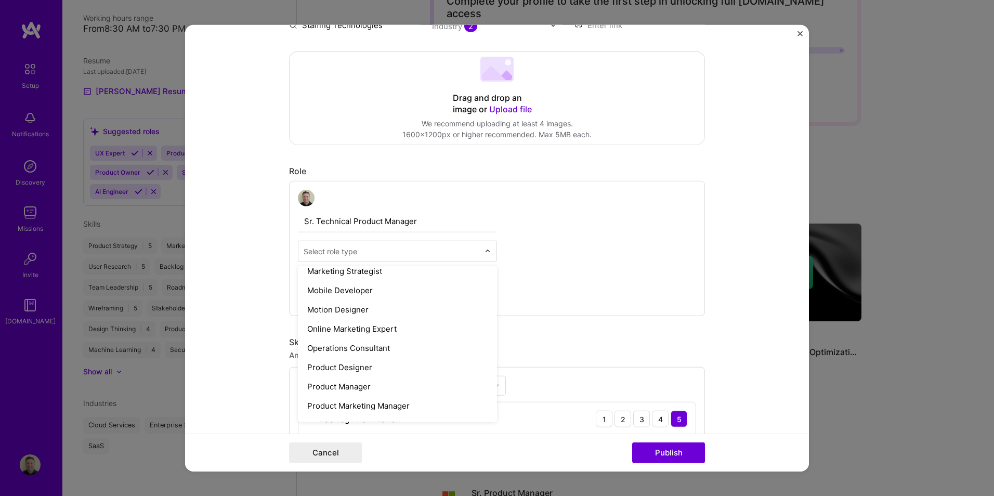
scroll to position [891, 0]
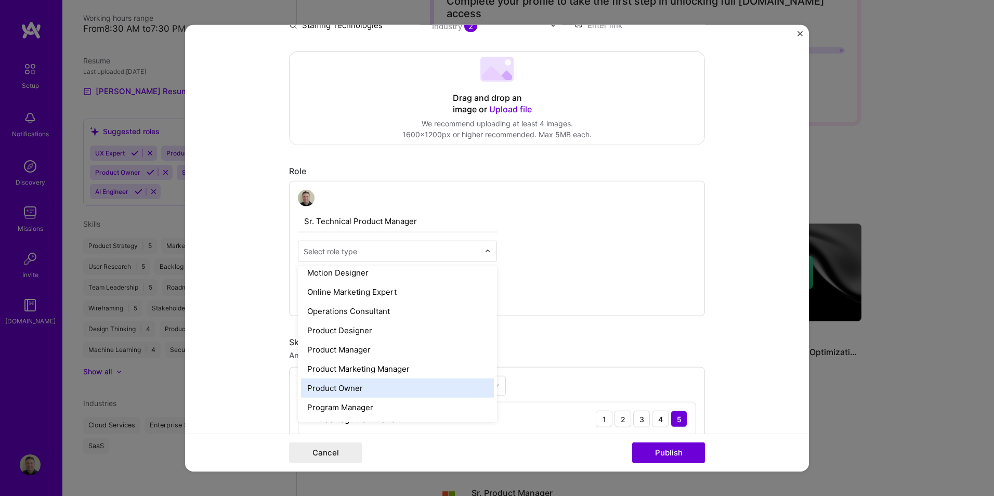
click at [403, 385] on div "Product Owner" at bounding box center [397, 388] width 193 height 19
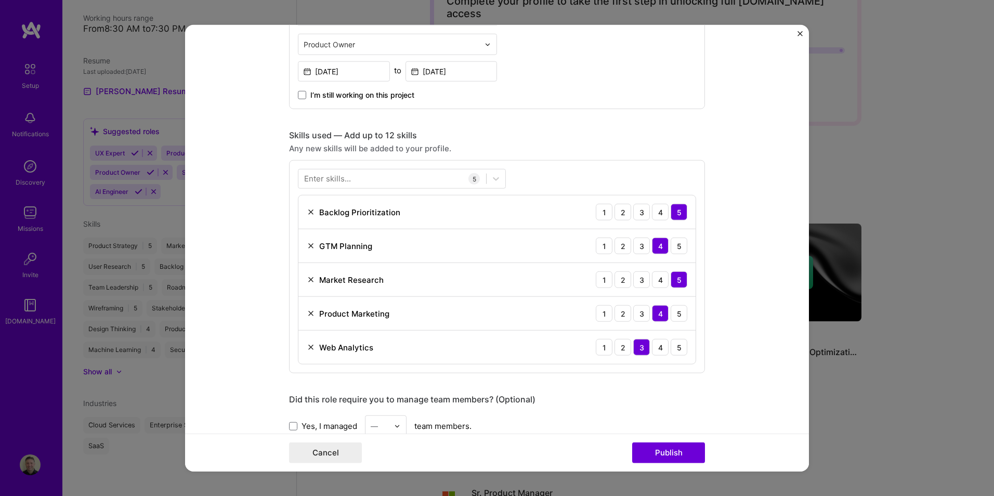
scroll to position [416, 0]
click at [329, 179] on div "Enter skills..." at bounding box center [327, 177] width 47 height 11
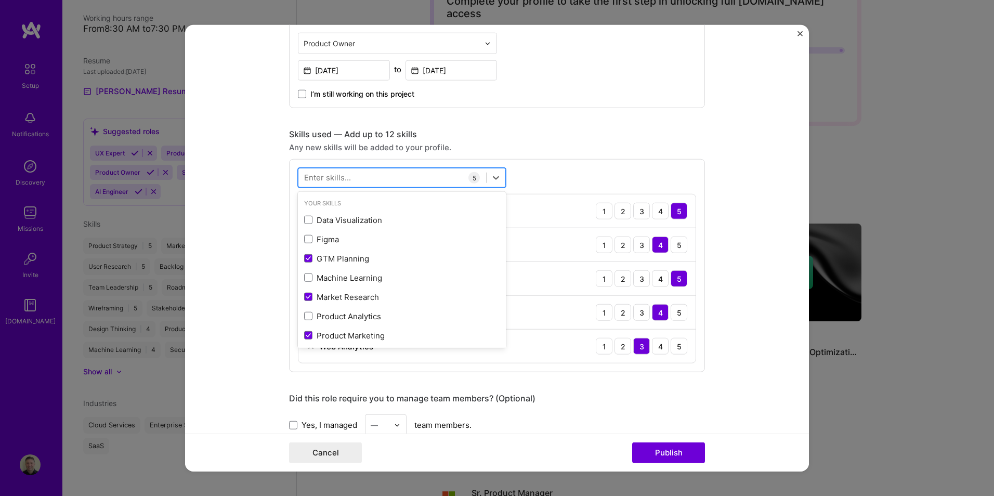
click at [414, 176] on div at bounding box center [392, 177] width 188 height 17
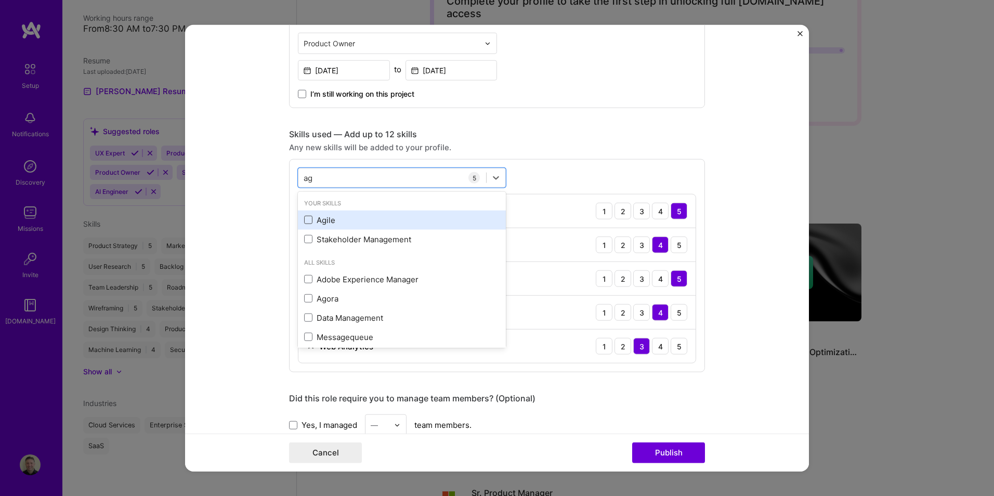
click at [306, 219] on span at bounding box center [308, 220] width 8 height 8
click at [0, 0] on input "checkbox" at bounding box center [0, 0] width 0 height 0
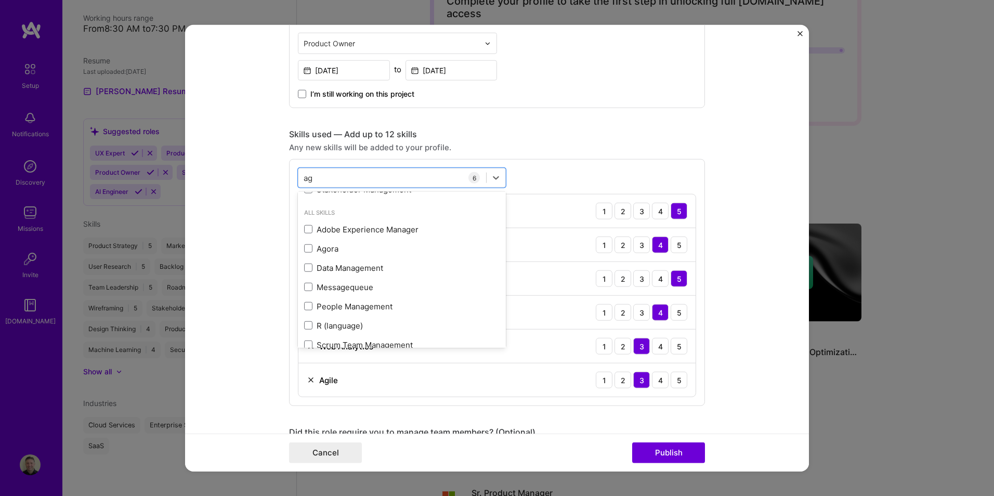
scroll to position [63, 0]
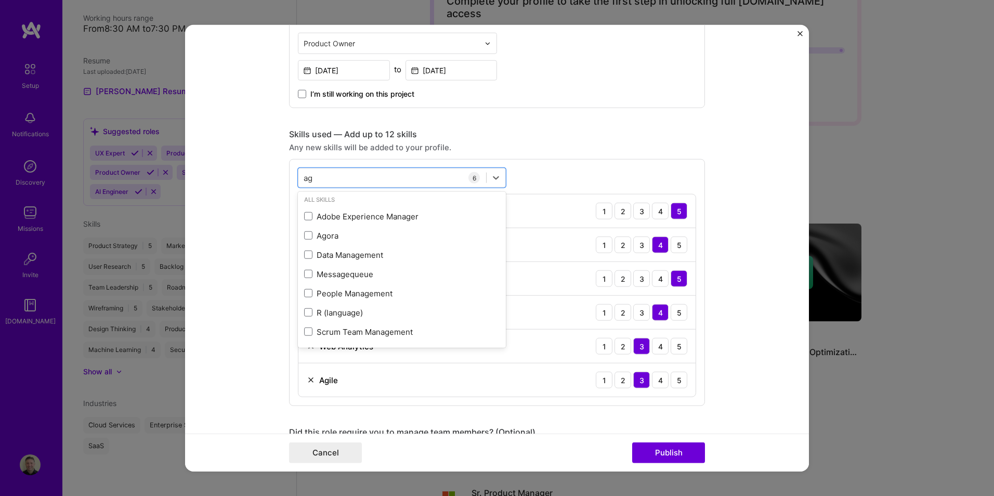
type input "ag"
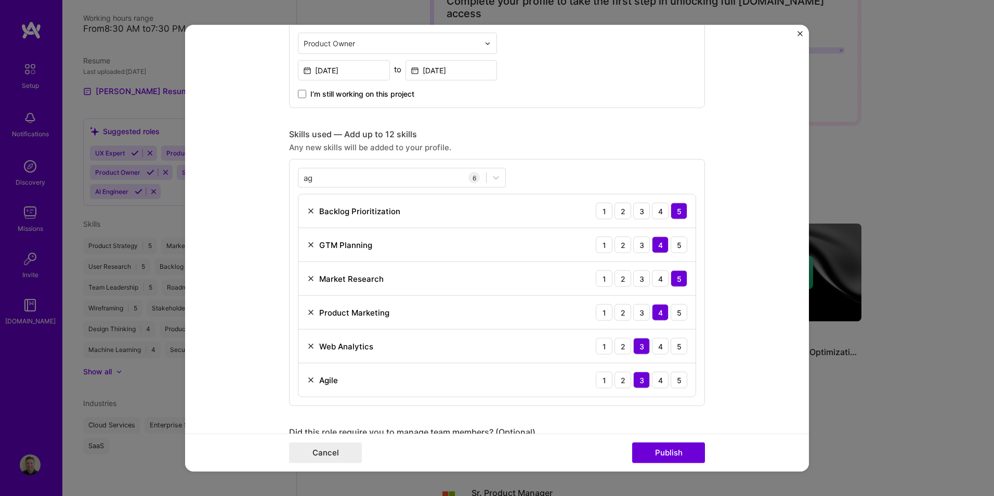
click at [757, 367] on form "Editing suggested project This project is suggested based on your LinkedIn, res…" at bounding box center [497, 248] width 624 height 447
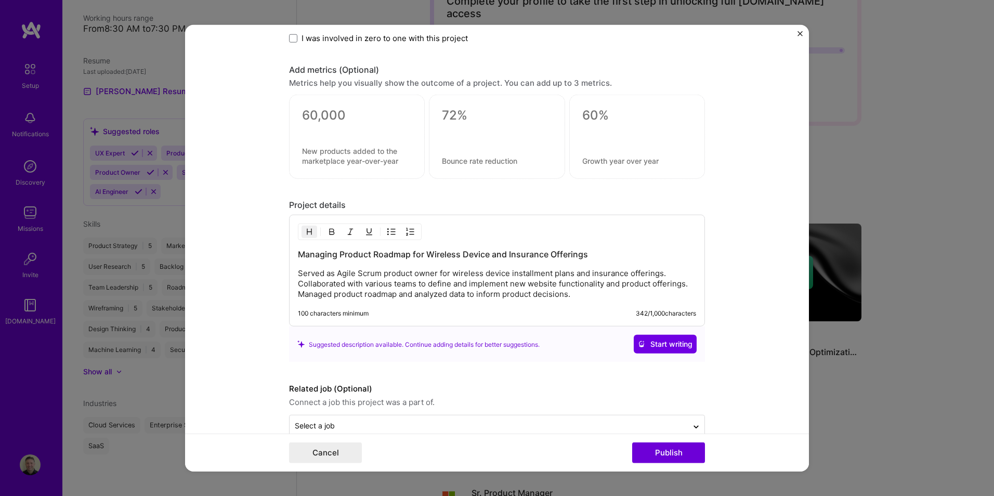
scroll to position [930, 0]
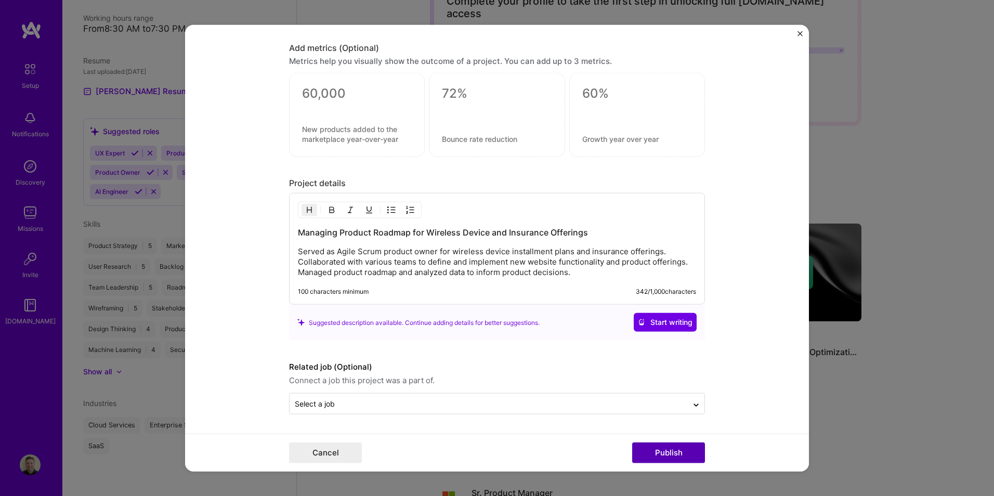
click at [672, 449] on button "Publish" at bounding box center [668, 452] width 73 height 21
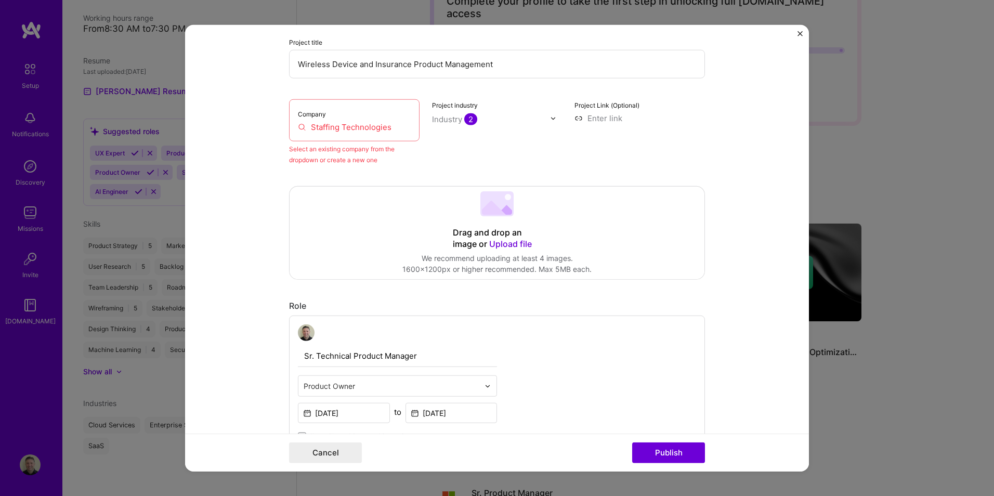
scroll to position [68, 0]
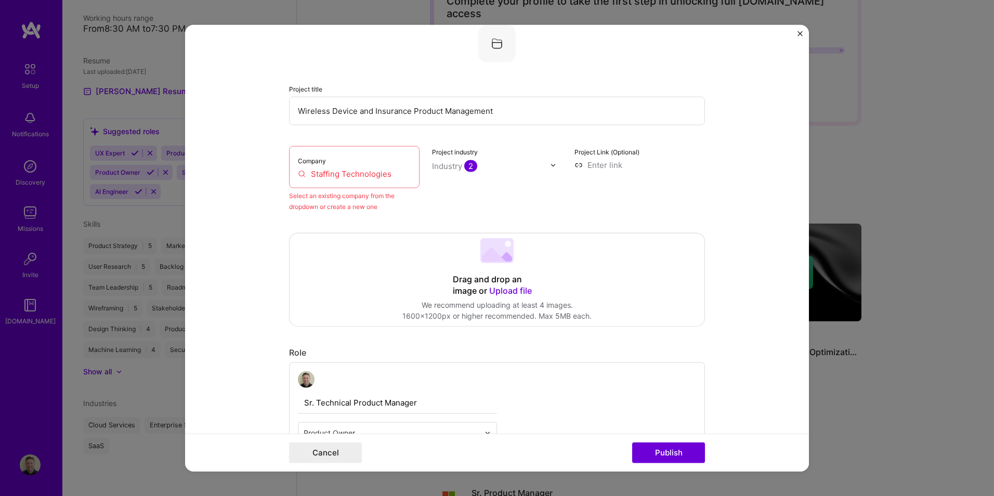
click at [376, 168] on input "Staffing Technologies" at bounding box center [354, 173] width 113 height 11
drag, startPoint x: 399, startPoint y: 174, endPoint x: 295, endPoint y: 174, distance: 104.0
click at [298, 174] on input "Staffing Technologies" at bounding box center [354, 173] width 113 height 11
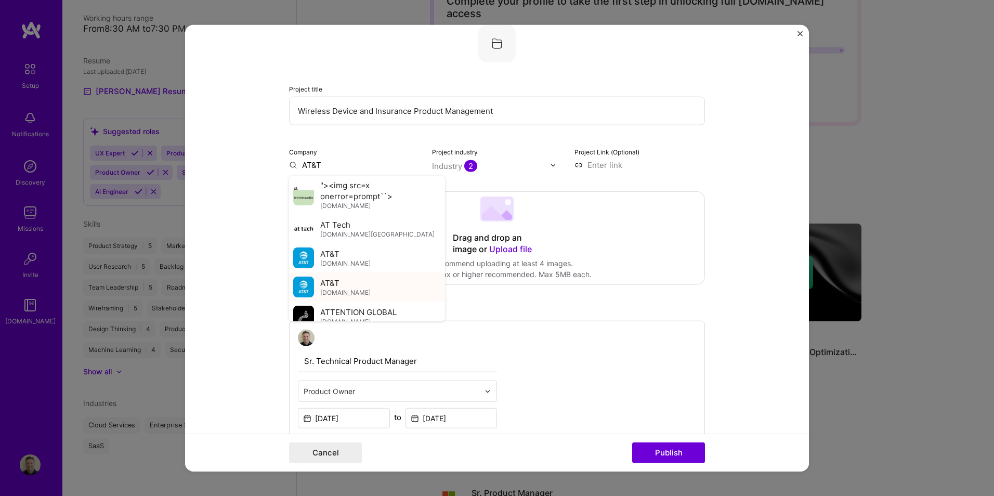
type input "AT&T"
click at [308, 280] on img at bounding box center [303, 287] width 21 height 21
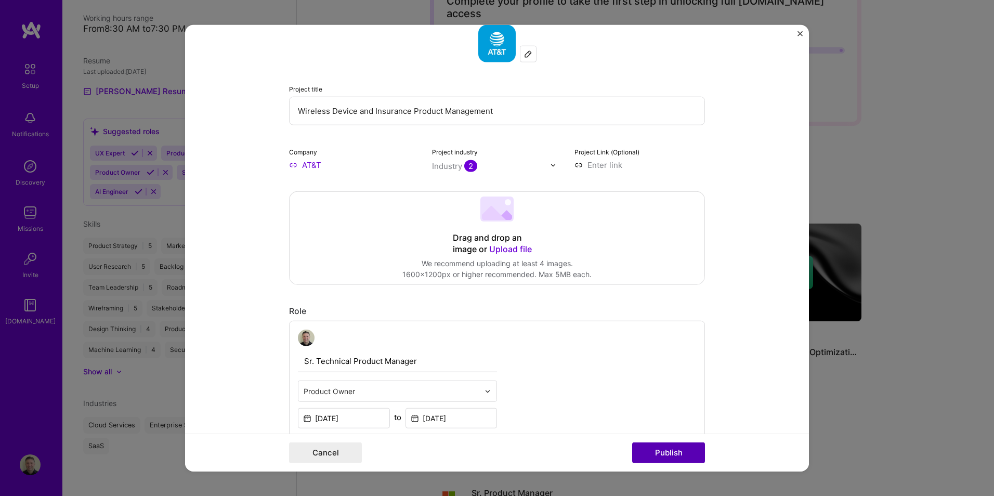
click at [676, 451] on button "Publish" at bounding box center [668, 452] width 73 height 21
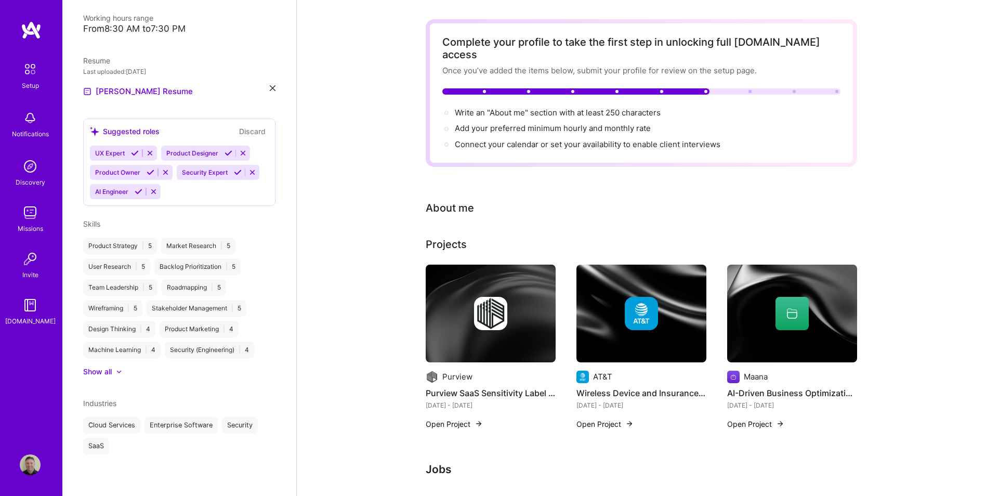
scroll to position [0, 0]
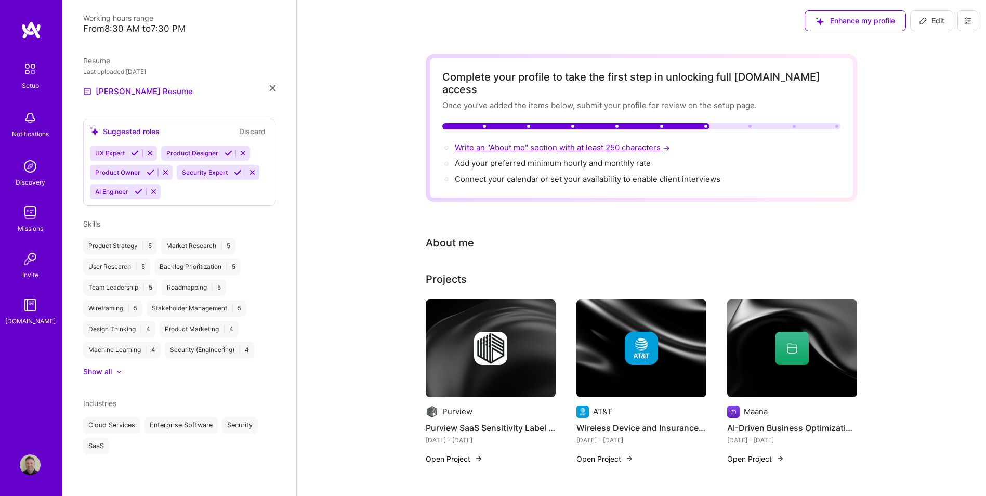
click at [614, 142] on span "Write an "About me" section with at least 250 characters →" at bounding box center [563, 147] width 217 height 10
select select "US"
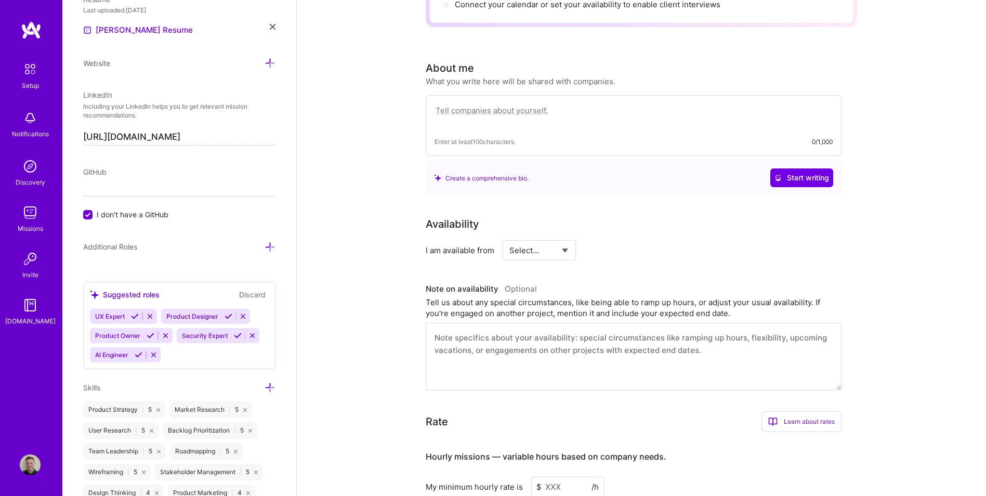
scroll to position [223, 0]
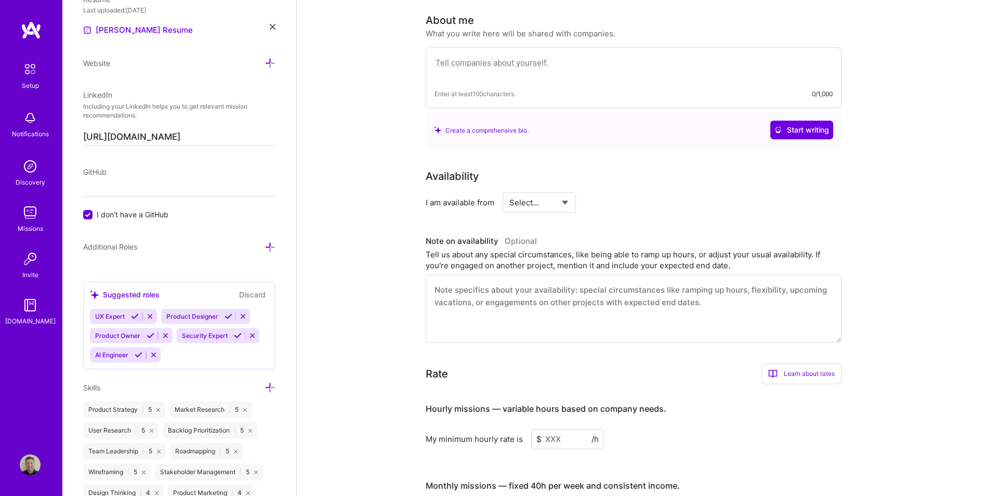
click at [547, 56] on textarea at bounding box center [634, 68] width 398 height 24
paste textarea "Results-focused product management professional with extensive experience launc…"
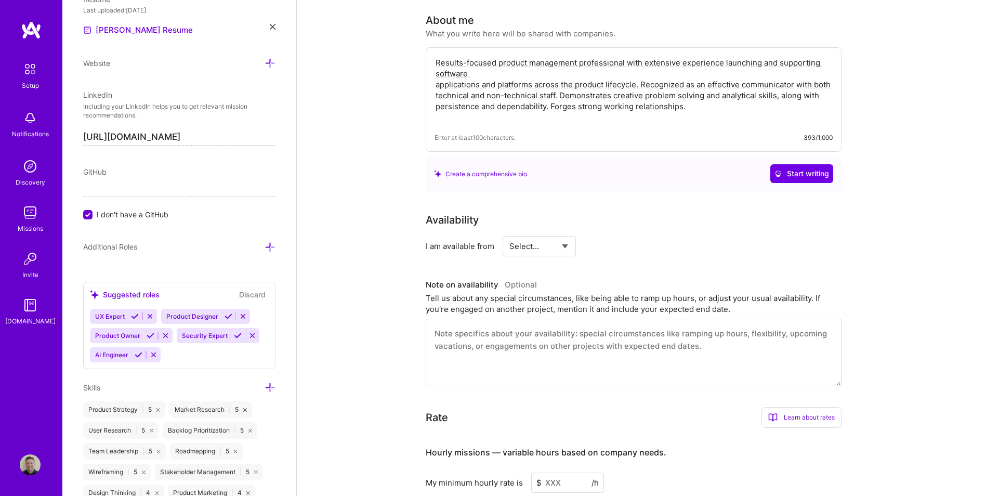
click at [670, 68] on textarea "Results-focused product management professional with extensive experience launc…" at bounding box center [634, 90] width 398 height 68
click at [670, 61] on textarea "Results-focused product management professional with extensive experience launc…" at bounding box center [634, 90] width 398 height 68
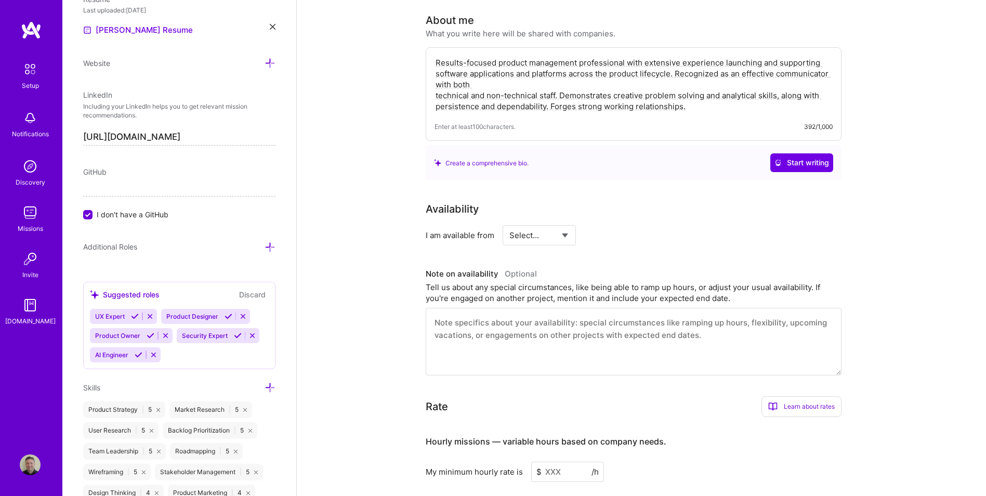
click at [533, 72] on textarea "Results-focused product management professional with extensive experience launc…" at bounding box center [634, 84] width 398 height 57
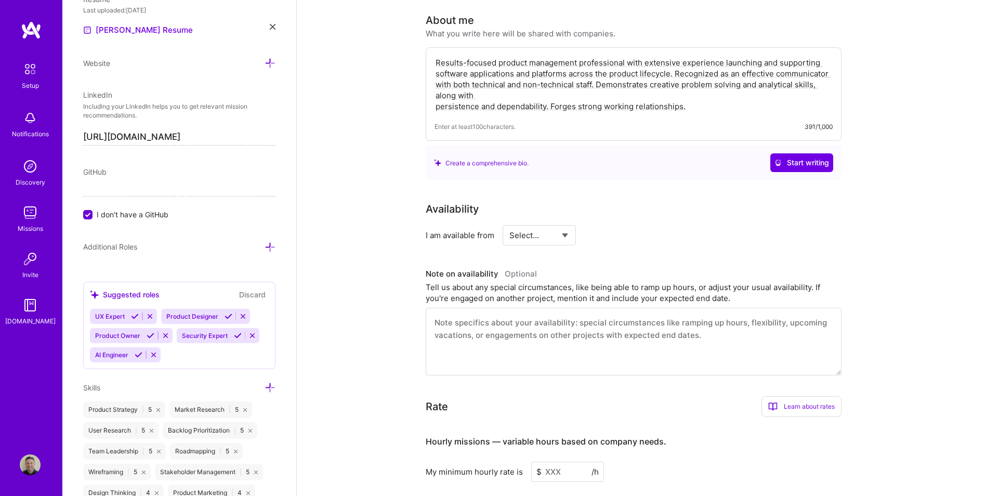
click at [671, 81] on textarea "Results-focused product management professional with extensive experience launc…" at bounding box center [634, 84] width 398 height 57
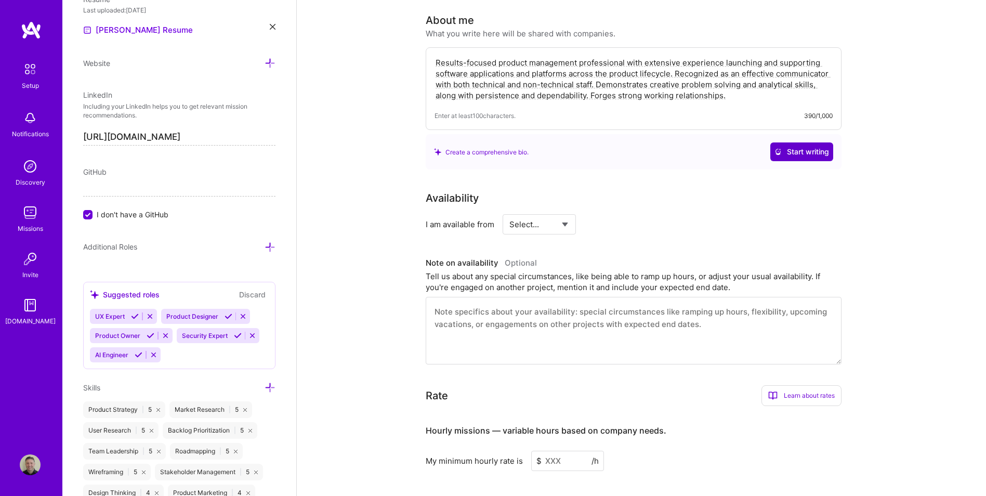
click at [802, 147] on span "Start writing" at bounding box center [802, 152] width 55 height 10
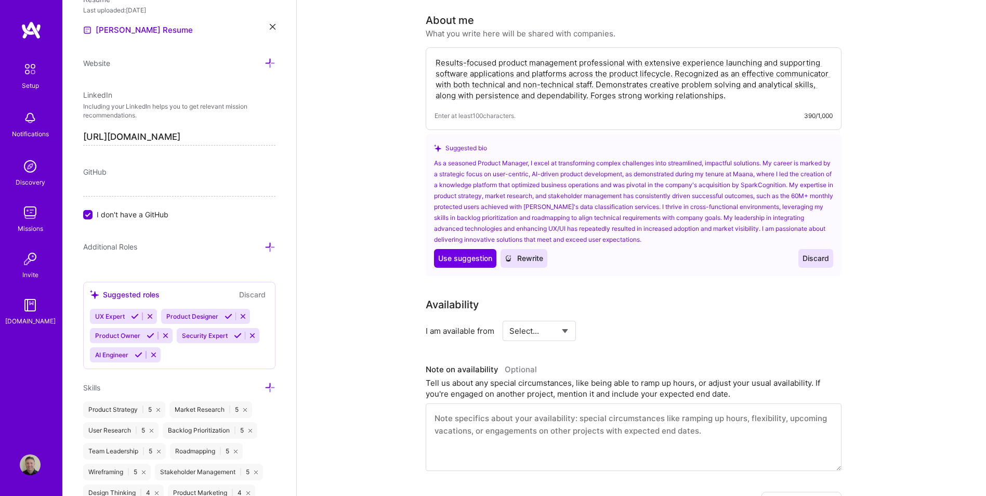
click at [532, 253] on span "Rewrite" at bounding box center [524, 258] width 38 height 10
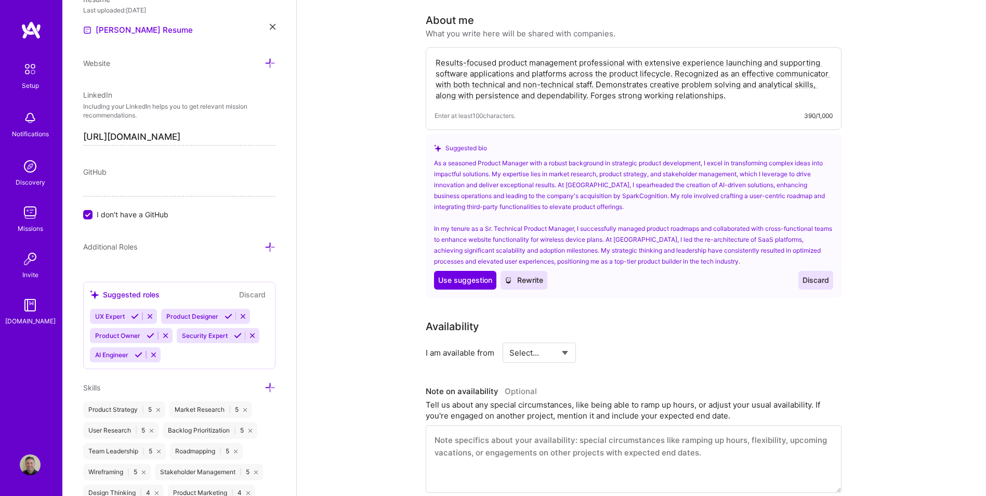
click at [480, 186] on div "As a seasoned Product Manager with a robust background in strategic product dev…" at bounding box center [633, 212] width 399 height 109
drag, startPoint x: 449, startPoint y: 181, endPoint x: 517, endPoint y: 181, distance: 68.1
click at [517, 181] on div "As a seasoned Product Manager with a robust background in strategic product dev…" at bounding box center [633, 212] width 399 height 109
click at [699, 181] on div "As a seasoned Product Manager with a robust background in strategic product dev…" at bounding box center [633, 212] width 399 height 109
drag, startPoint x: 636, startPoint y: 226, endPoint x: 636, endPoint y: 232, distance: 6.8
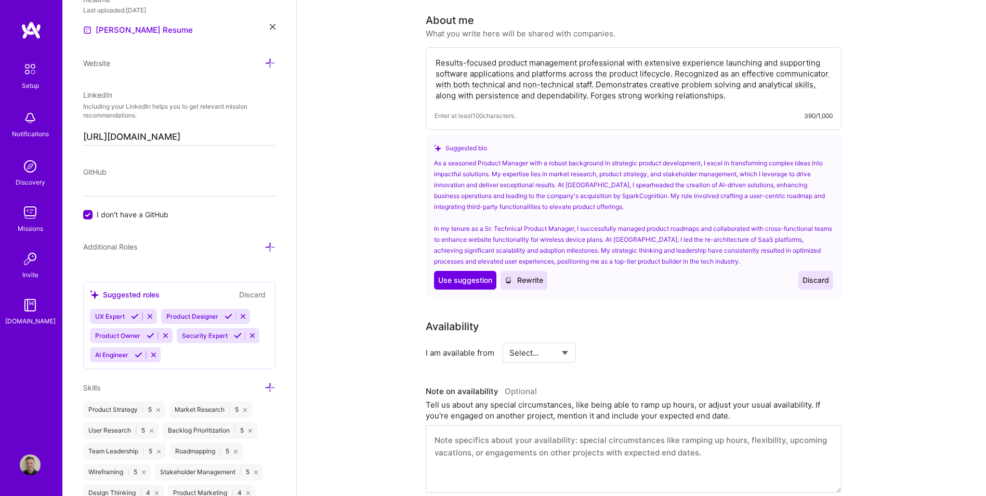
click at [636, 226] on div "As a seasoned Product Manager with a robust background in strategic product dev…" at bounding box center [633, 212] width 399 height 109
click at [637, 228] on div "As a seasoned Product Manager with a robust background in strategic product dev…" at bounding box center [633, 212] width 399 height 109
click at [641, 230] on div "As a seasoned Product Manager with a robust background in strategic product dev…" at bounding box center [633, 212] width 399 height 109
click at [697, 232] on div "As a seasoned Product Manager with a robust background in strategic product dev…" at bounding box center [633, 212] width 399 height 109
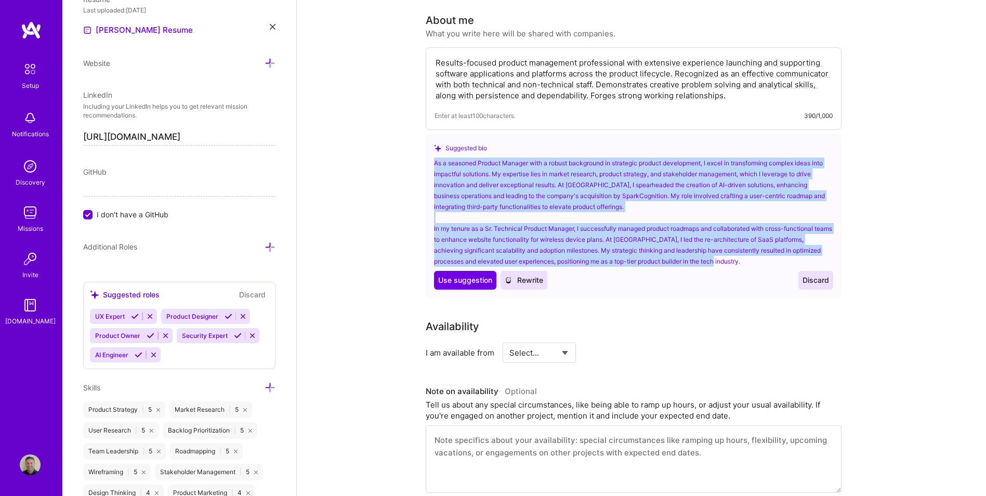
drag, startPoint x: 732, startPoint y: 250, endPoint x: 403, endPoint y: 144, distance: 345.3
copy div "As a seasoned Product Manager with a robust background in strategic product dev…"
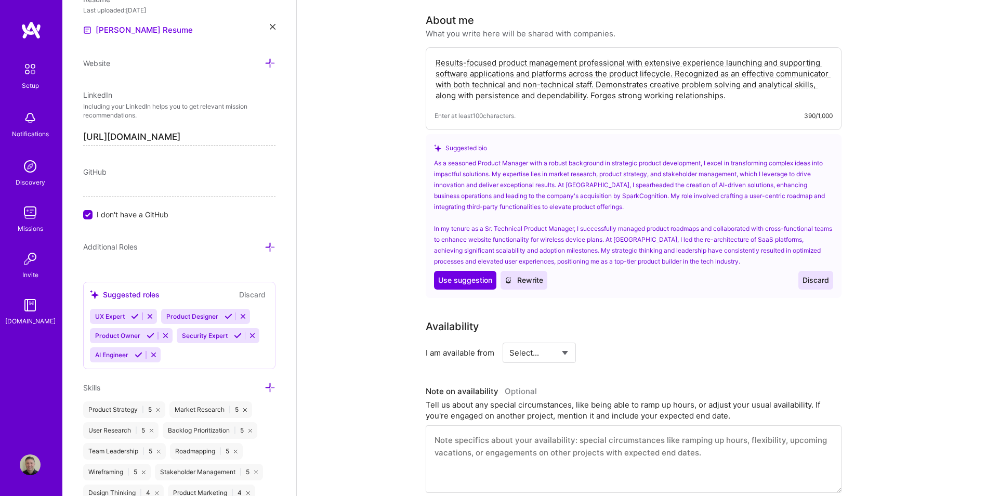
drag, startPoint x: 737, startPoint y: 82, endPoint x: 410, endPoint y: 35, distance: 330.5
paste textarea "As a seasoned Product Manager with a robust background in strategic product dev…"
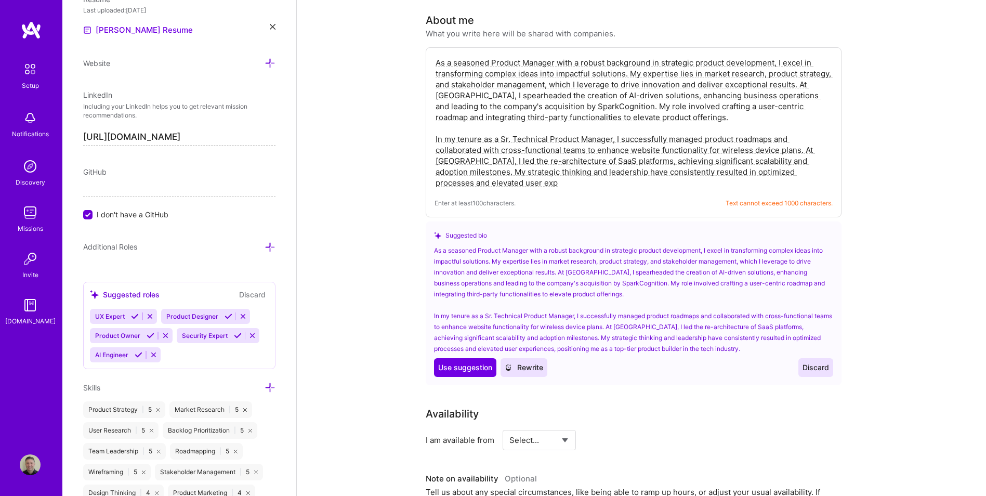
click at [781, 81] on textarea "As a seasoned Product Manager with a robust background in strategic product dev…" at bounding box center [634, 122] width 398 height 133
drag, startPoint x: 676, startPoint y: 105, endPoint x: 608, endPoint y: 96, distance: 68.7
click at [608, 96] on textarea "As a seasoned Product Manager with a robust background in strategic product dev…" at bounding box center [634, 122] width 398 height 133
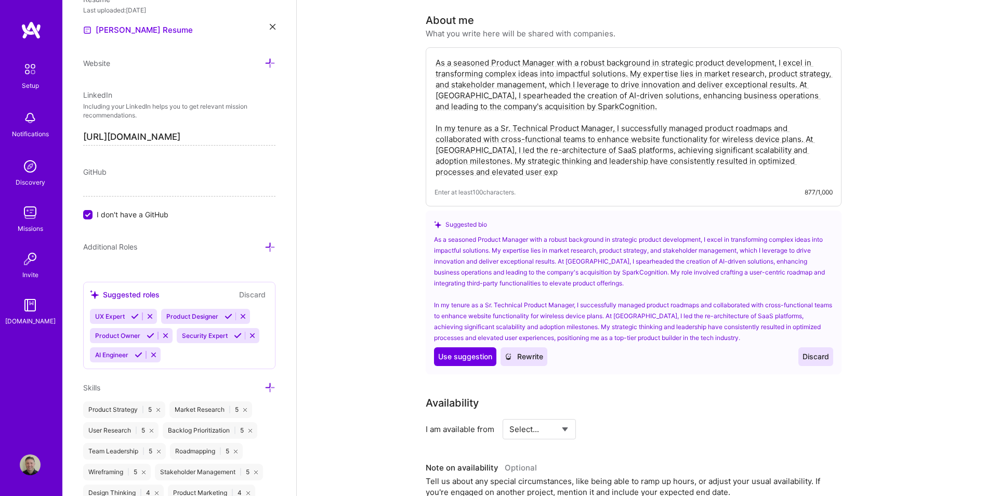
click at [780, 84] on textarea "As a seasoned Product Manager with a robust background in strategic product dev…" at bounding box center [634, 117] width 398 height 122
click at [678, 93] on textarea "As a seasoned Product Manager with a robust background in strategic product dev…" at bounding box center [634, 117] width 398 height 122
click at [435, 139] on textarea "As a seasoned Product Manager with a robust background in strategic product dev…" at bounding box center [634, 117] width 398 height 122
click at [564, 138] on textarea "As a seasoned Product Manager with a robust background in strategic product dev…" at bounding box center [634, 117] width 398 height 122
click at [630, 135] on textarea "As a seasoned Product Manager with a robust background in strategic product dev…" at bounding box center [634, 117] width 398 height 122
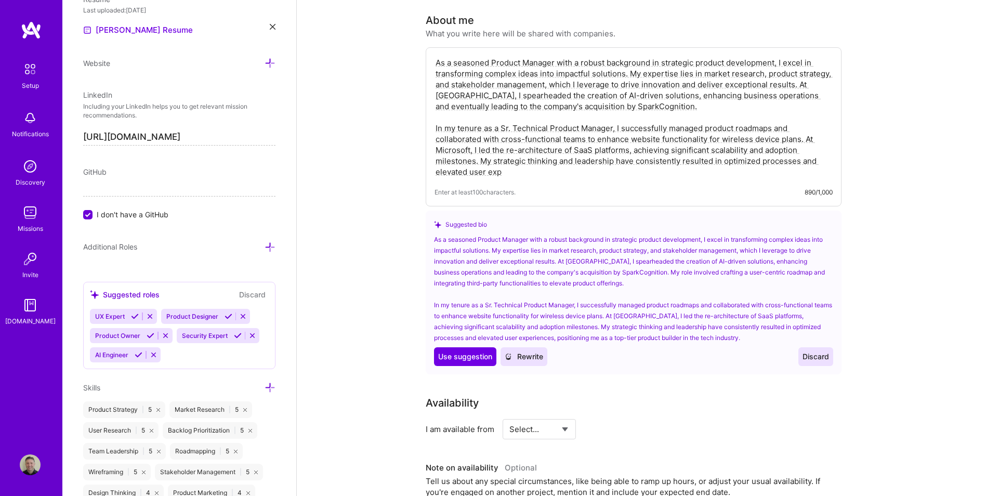
click at [572, 137] on textarea "As a seasoned Product Manager with a robust background in strategic product dev…" at bounding box center [634, 117] width 398 height 122
click at [629, 136] on textarea "As a seasoned Product Manager with a robust background in strategic product dev…" at bounding box center [634, 117] width 398 height 122
click at [671, 137] on textarea "As a seasoned Product Manager with a robust background in strategic product dev…" at bounding box center [634, 117] width 398 height 122
drag, startPoint x: 563, startPoint y: 137, endPoint x: 569, endPoint y: 166, distance: 30.3
click at [563, 137] on textarea "As a seasoned Product Manager with a robust background in strategic product dev…" at bounding box center [634, 117] width 398 height 122
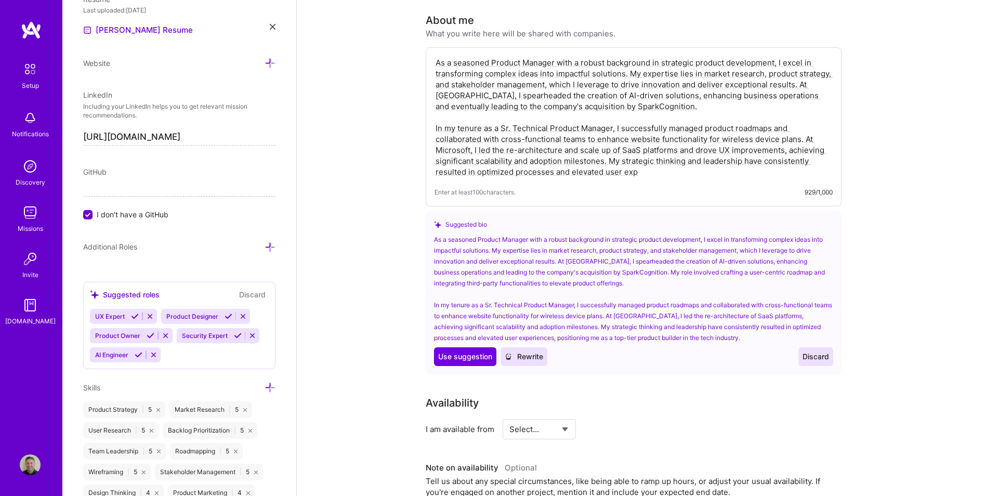
click at [650, 159] on textarea "As a seasoned Product Manager with a robust background in strategic product dev…" at bounding box center [634, 117] width 398 height 122
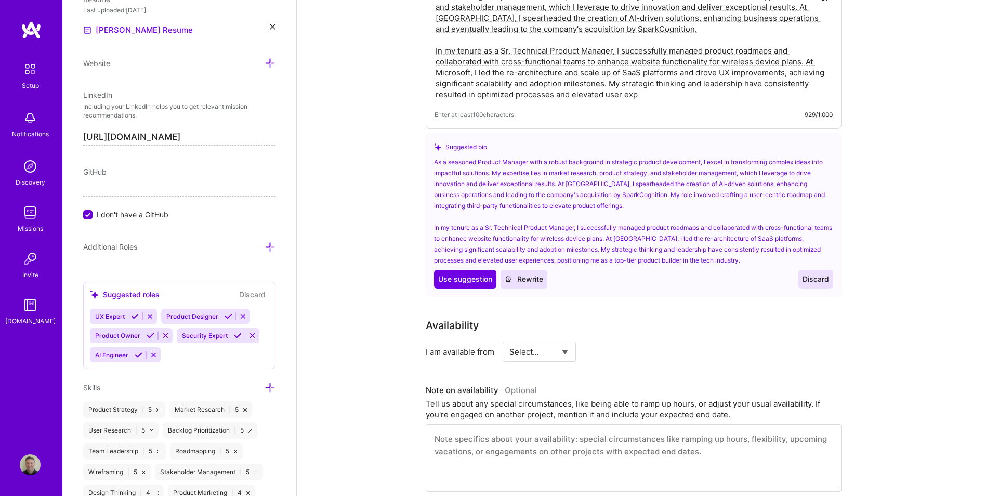
scroll to position [275, 0]
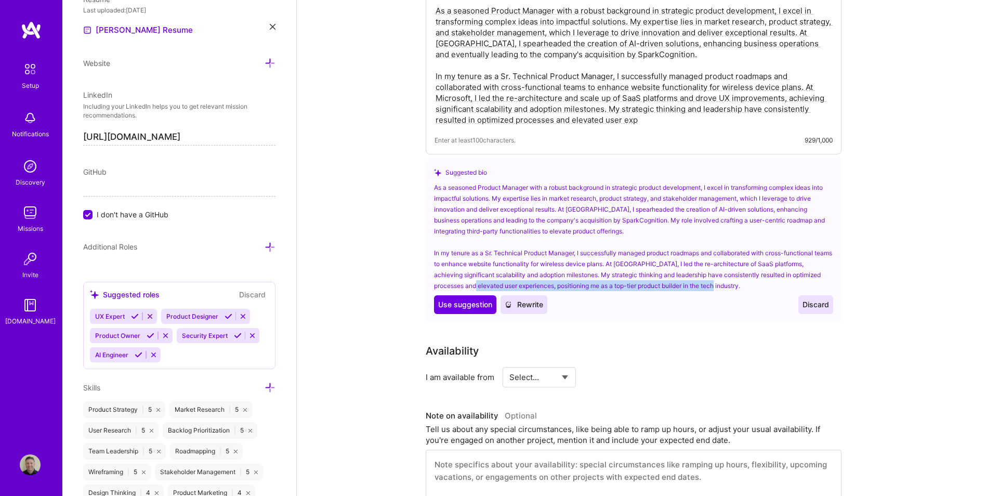
drag, startPoint x: 703, startPoint y: 270, endPoint x: 473, endPoint y: 278, distance: 230.5
click at [473, 278] on div "As a seasoned Product Manager with a robust background in strategic product dev…" at bounding box center [633, 236] width 399 height 109
copy div "user experiences, positioning me as a top-tier product builder in the tech indu…"
drag, startPoint x: 605, startPoint y: 107, endPoint x: 658, endPoint y: 110, distance: 53.1
click at [658, 110] on textarea "As a seasoned Product Manager with a robust background in strategic product dev…" at bounding box center [634, 65] width 398 height 122
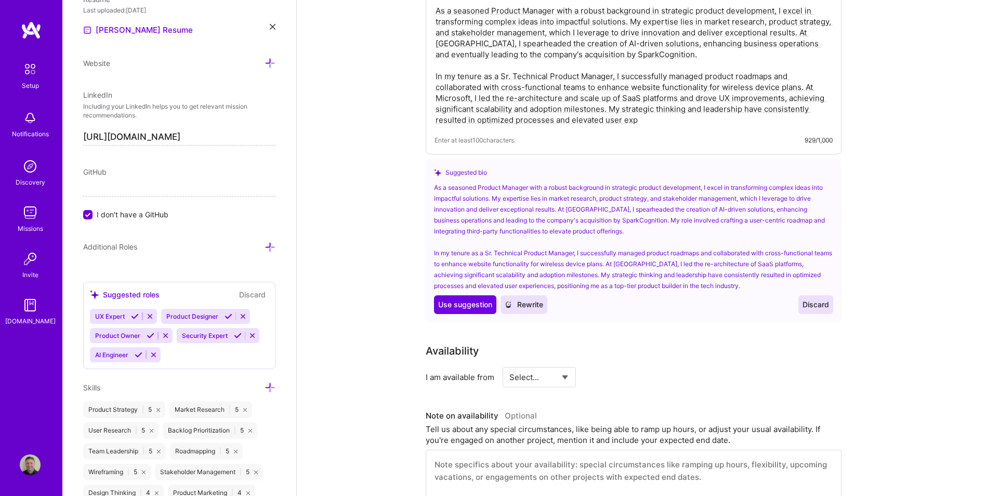
paste textarea "eriences, positioning me as a top-tier product builder in the tech indu"
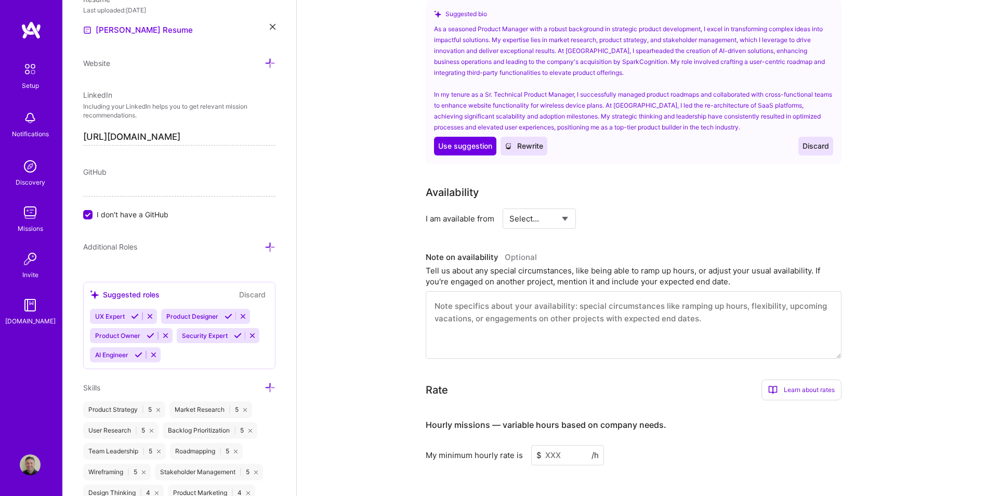
scroll to position [483, 0]
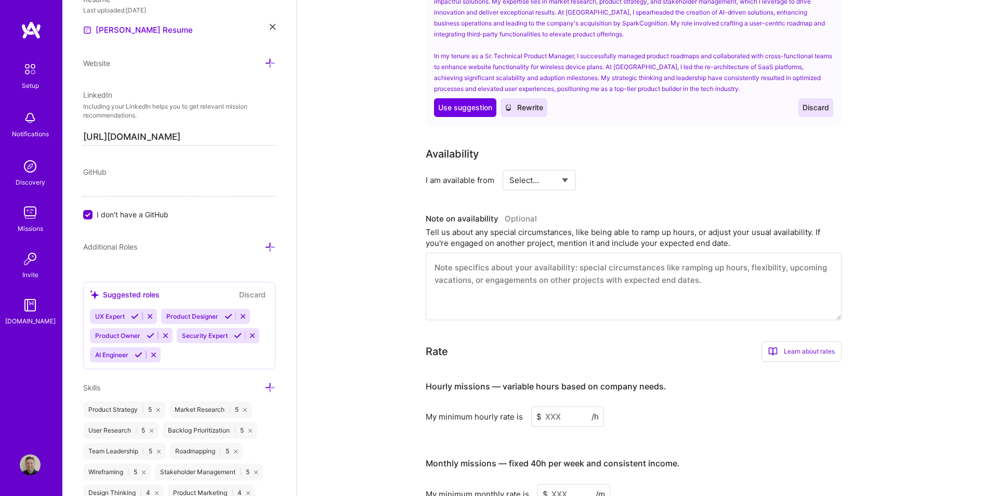
type textarea "As a seasoned Product Manager with a robust background in strategic product dev…"
click at [568, 167] on select "Select... Right Now Future Date Not Available" at bounding box center [540, 180] width 60 height 27
select select "Right Now"
click at [510, 167] on select "Select... Right Now Future Date Not Available" at bounding box center [540, 180] width 60 height 27
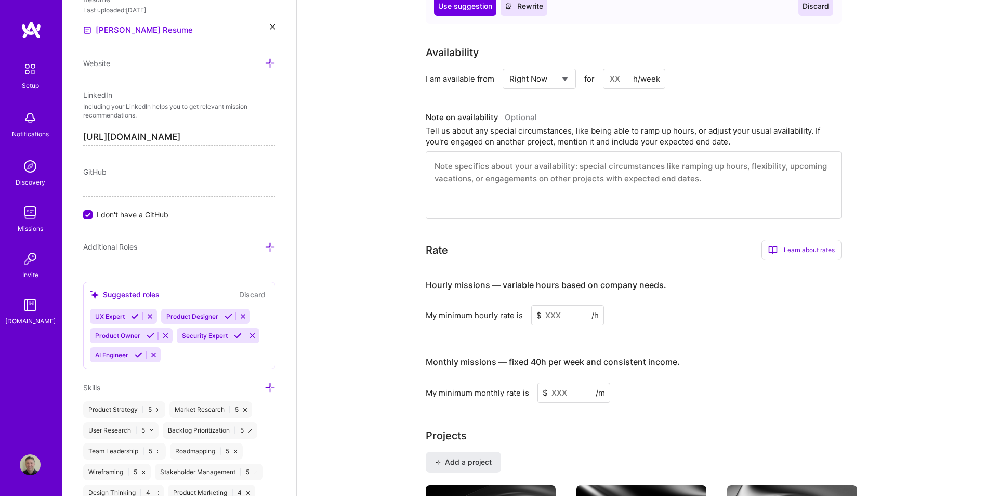
scroll to position [587, 0]
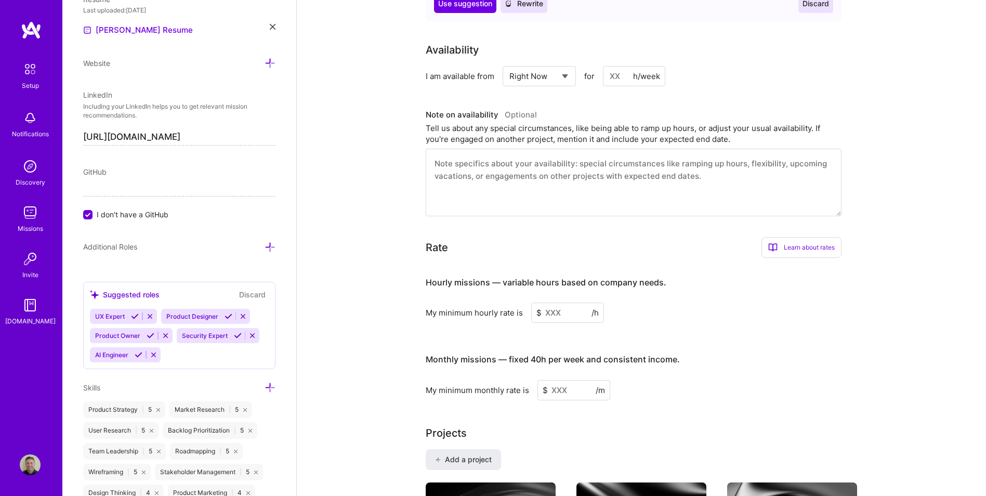
click at [575, 303] on input at bounding box center [567, 313] width 73 height 20
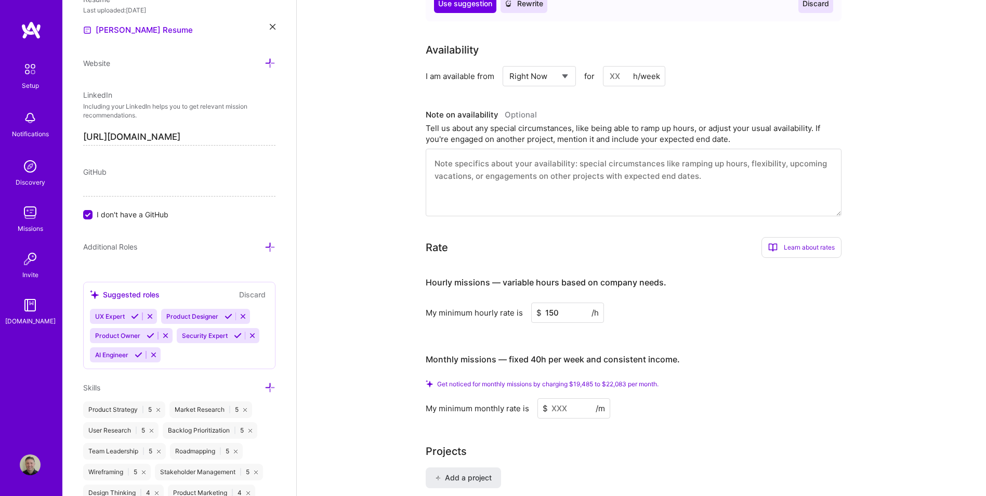
type input "150"
click at [565, 398] on input at bounding box center [574, 408] width 73 height 20
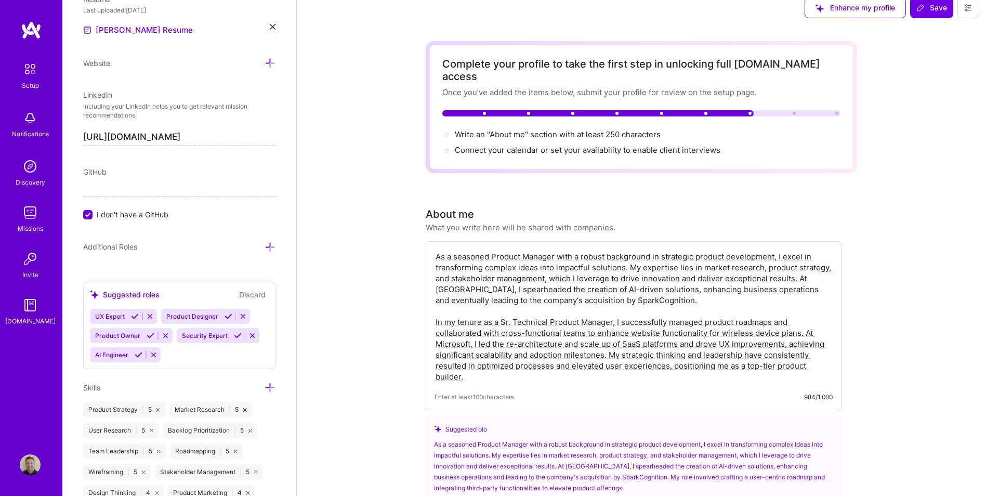
scroll to position [0, 0]
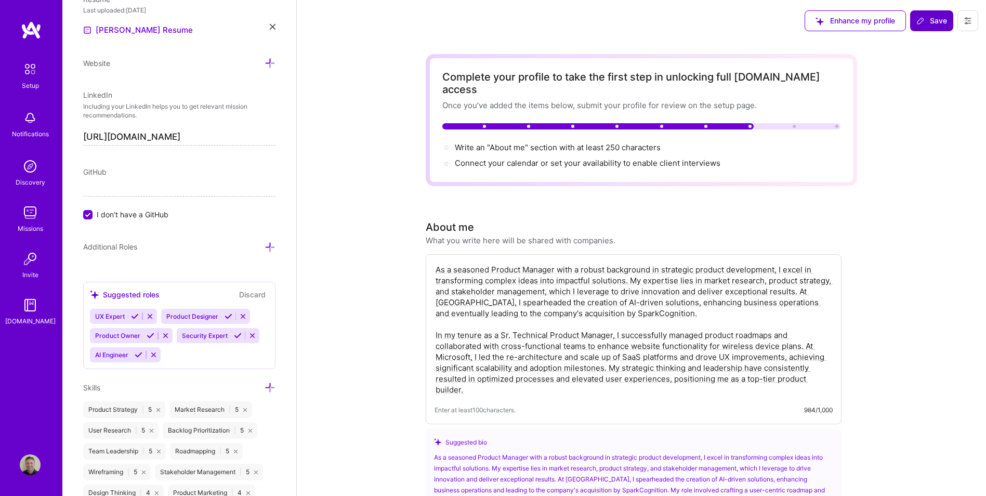
type input "20000"
click at [927, 19] on span "Save" at bounding box center [932, 21] width 31 height 10
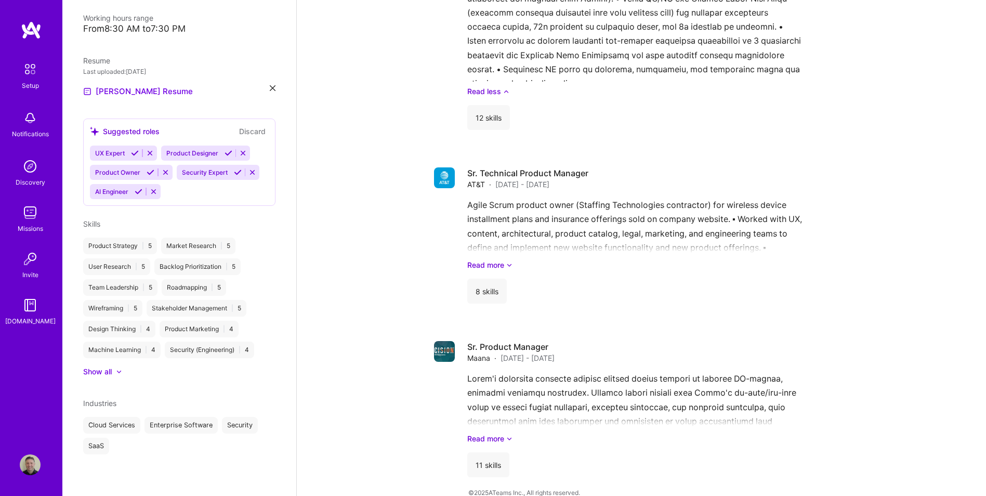
scroll to position [1111, 0]
